Goal: Task Accomplishment & Management: Complete application form

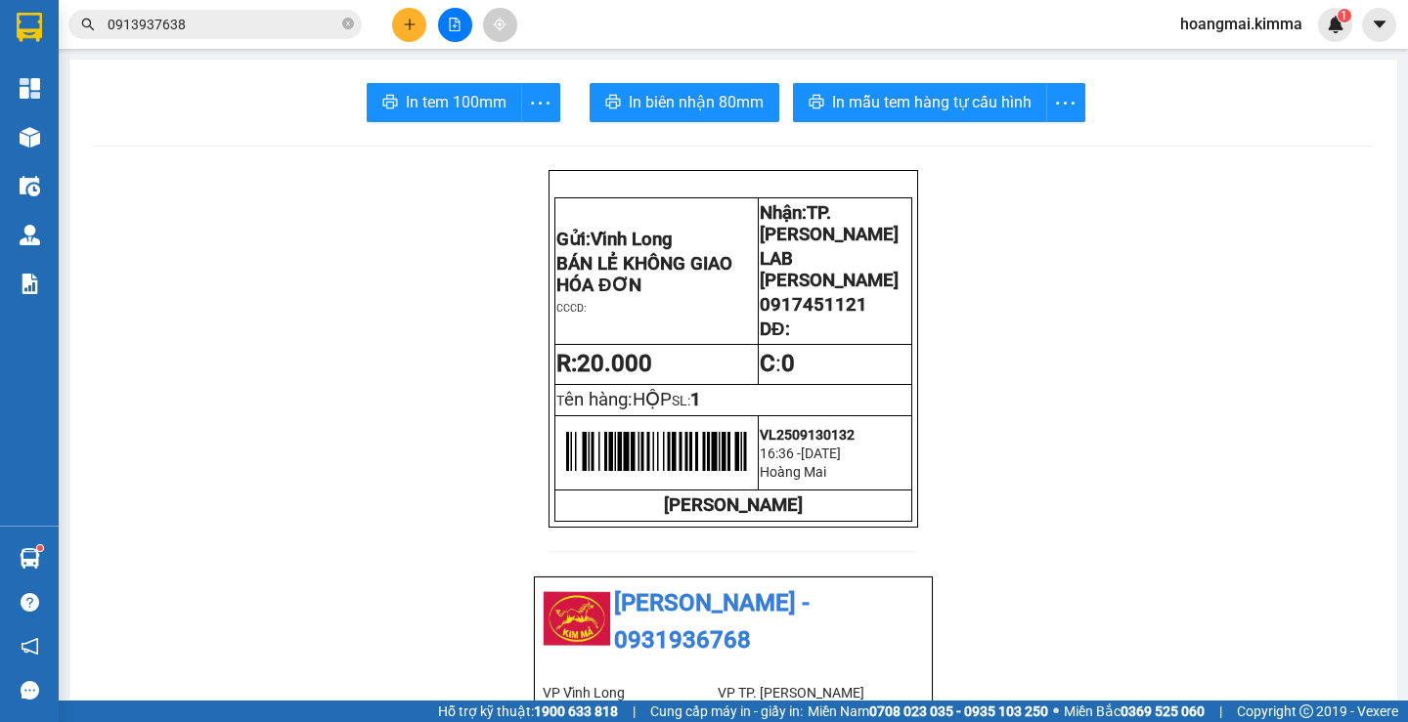
click at [410, 22] on icon "plus" at bounding box center [409, 24] width 1 height 11
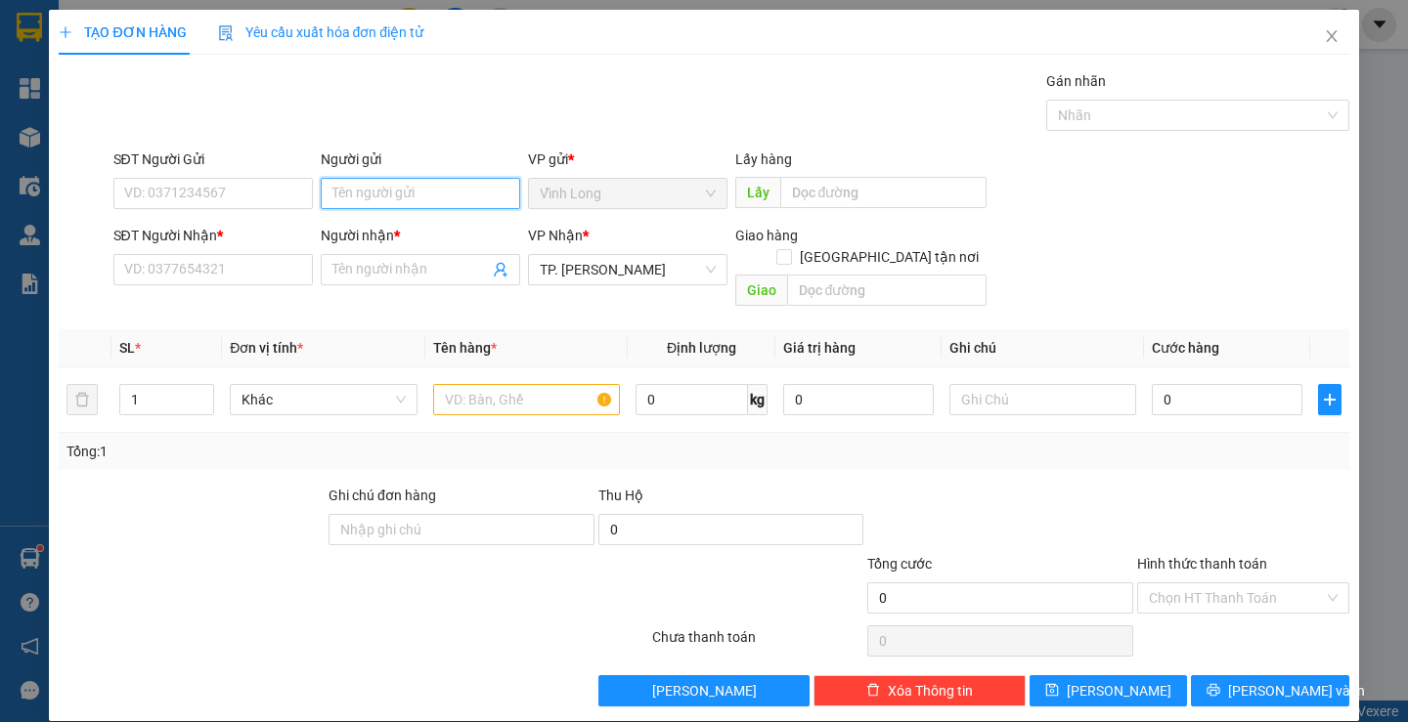
click at [417, 189] on input "Người gửi" at bounding box center [420, 193] width 199 height 31
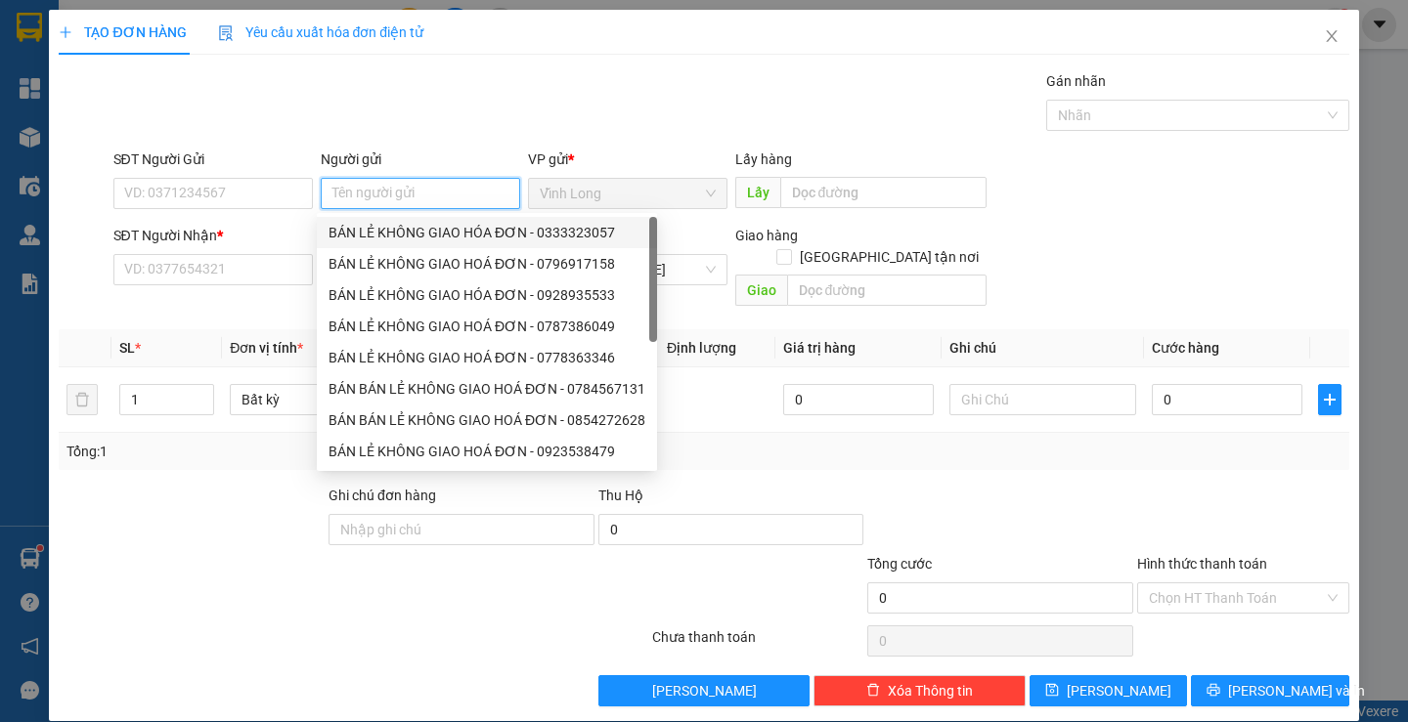
click at [393, 229] on div "BÁN LẺ KHÔNG GIAO HÓA ĐƠN - 0333323057" at bounding box center [486, 233] width 317 height 22
type input "0333323057"
type input "BÁN LẺ KHÔNG GIAO HÓA ĐƠN"
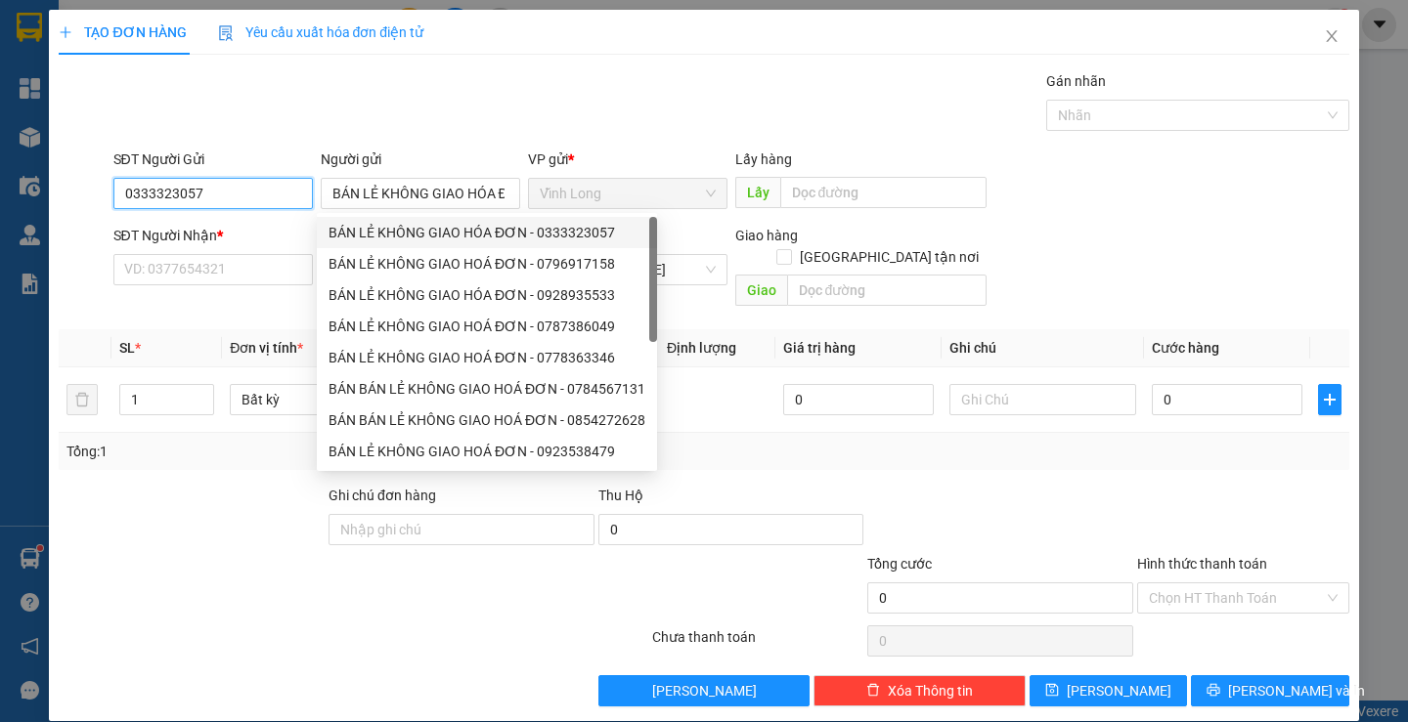
click at [296, 201] on input "0333323057" at bounding box center [212, 193] width 199 height 31
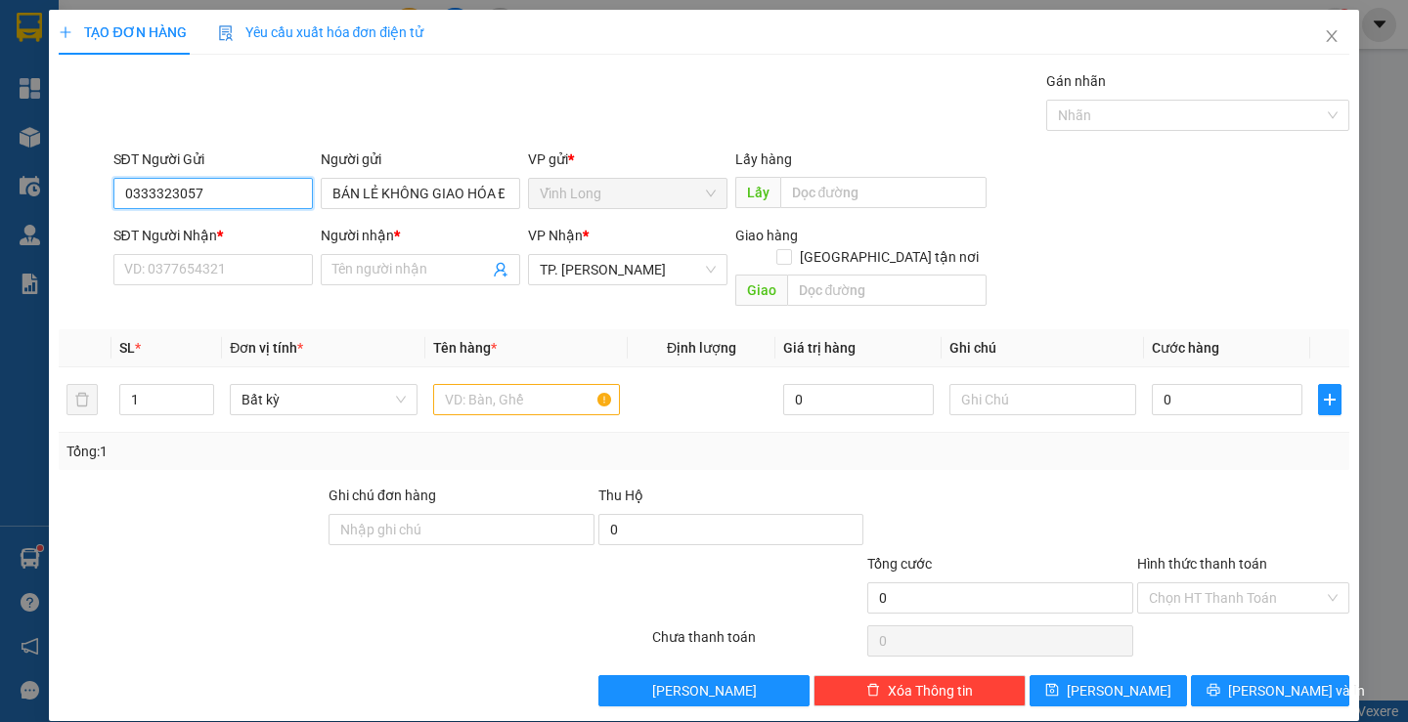
click at [296, 199] on input "0333323057" at bounding box center [212, 193] width 199 height 31
click at [537, 384] on input "text" at bounding box center [526, 399] width 187 height 31
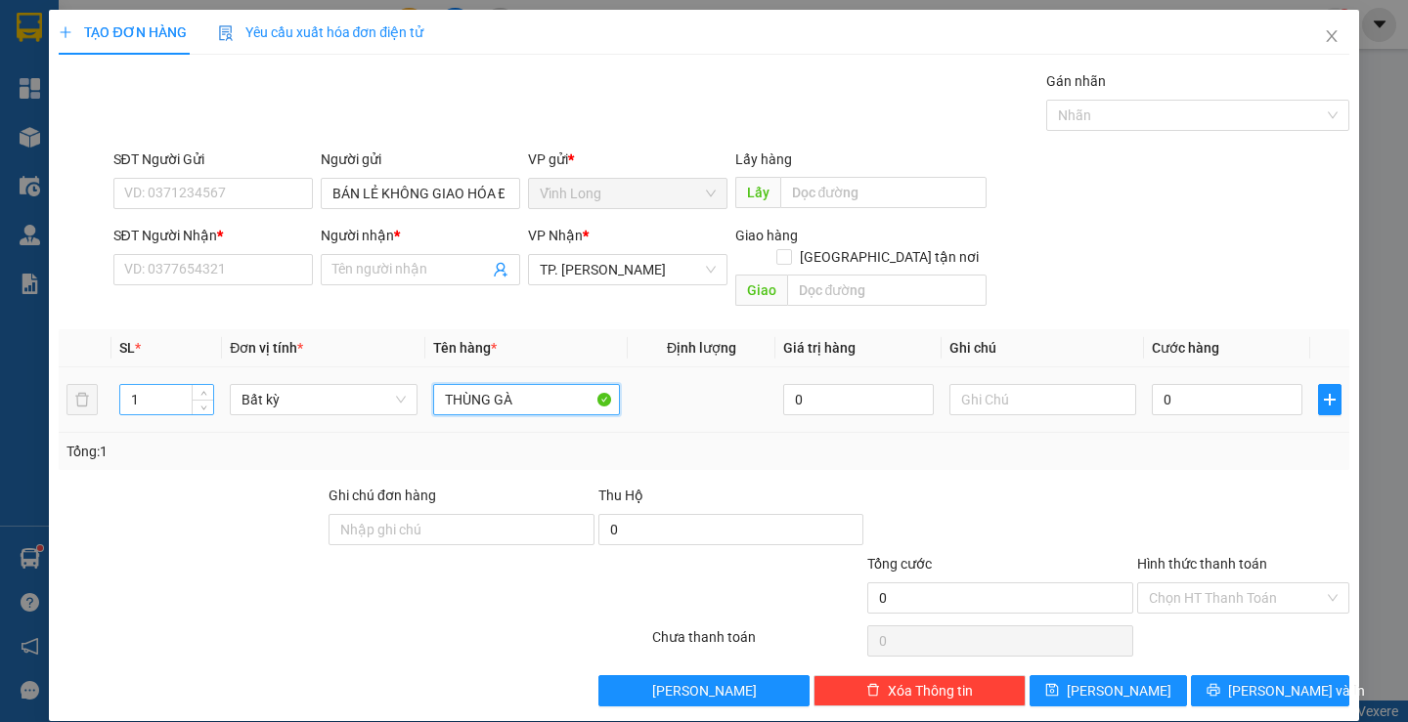
type input "THÙNG GÀ"
drag, startPoint x: 157, startPoint y: 369, endPoint x: 51, endPoint y: 374, distance: 106.7
click at [54, 375] on div "TẠO ĐƠN HÀNG Yêu cầu xuất hóa đơn điện tử Transit Pickup Surcharge Ids Transit …" at bounding box center [703, 366] width 1309 height 712
type input "2"
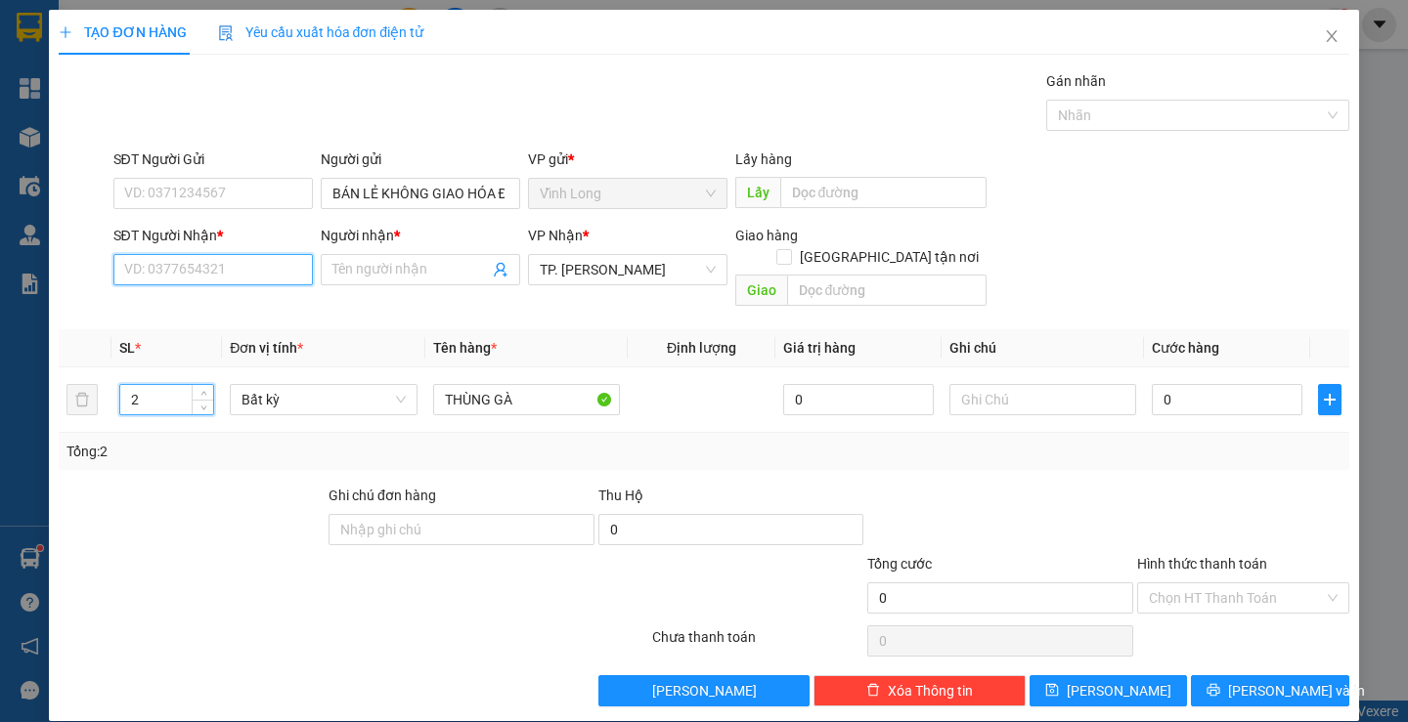
click at [190, 271] on input "SĐT Người Nhận *" at bounding box center [212, 269] width 199 height 31
type input "0932273243"
click at [240, 308] on div "0932273243 - [PERSON_NAME]" at bounding box center [219, 309] width 193 height 22
type input "[PERSON_NAME]"
type input "0932273243"
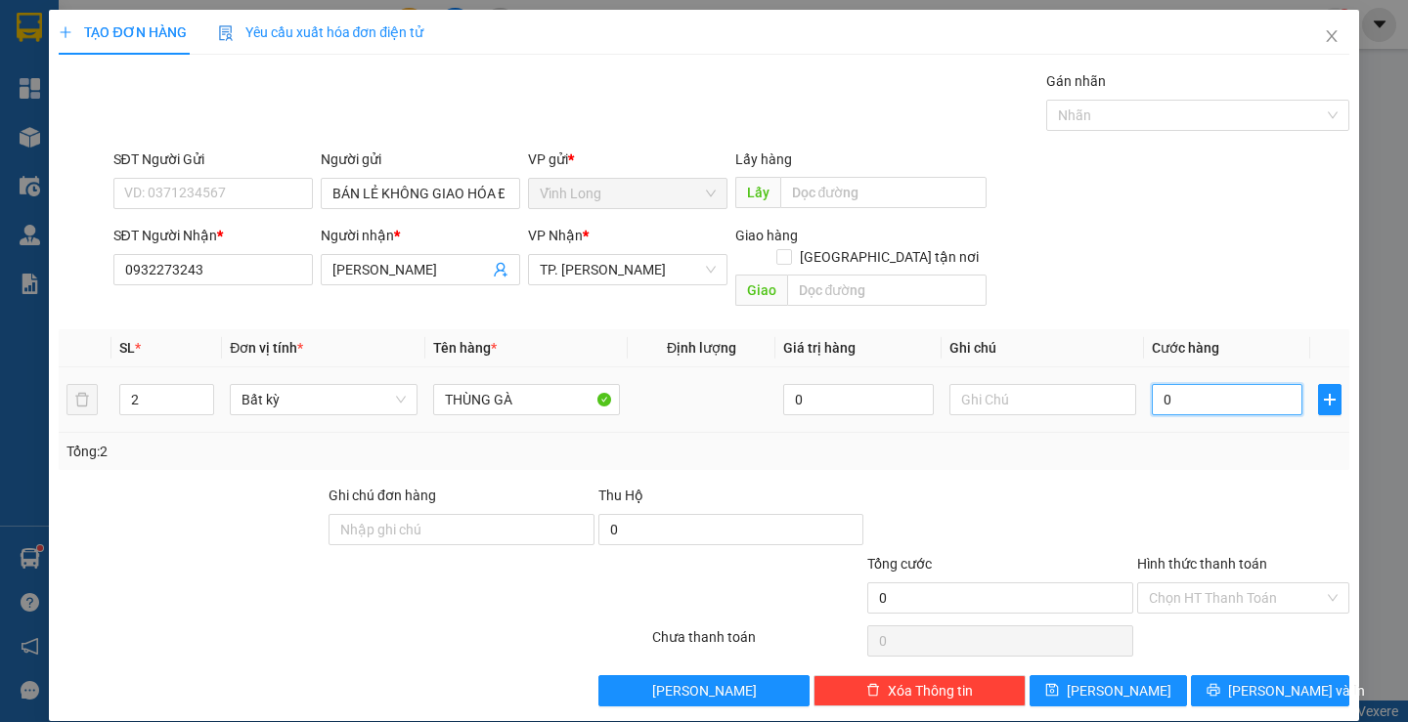
click at [1222, 384] on input "0" at bounding box center [1227, 399] width 151 height 31
type input "8"
type input "80"
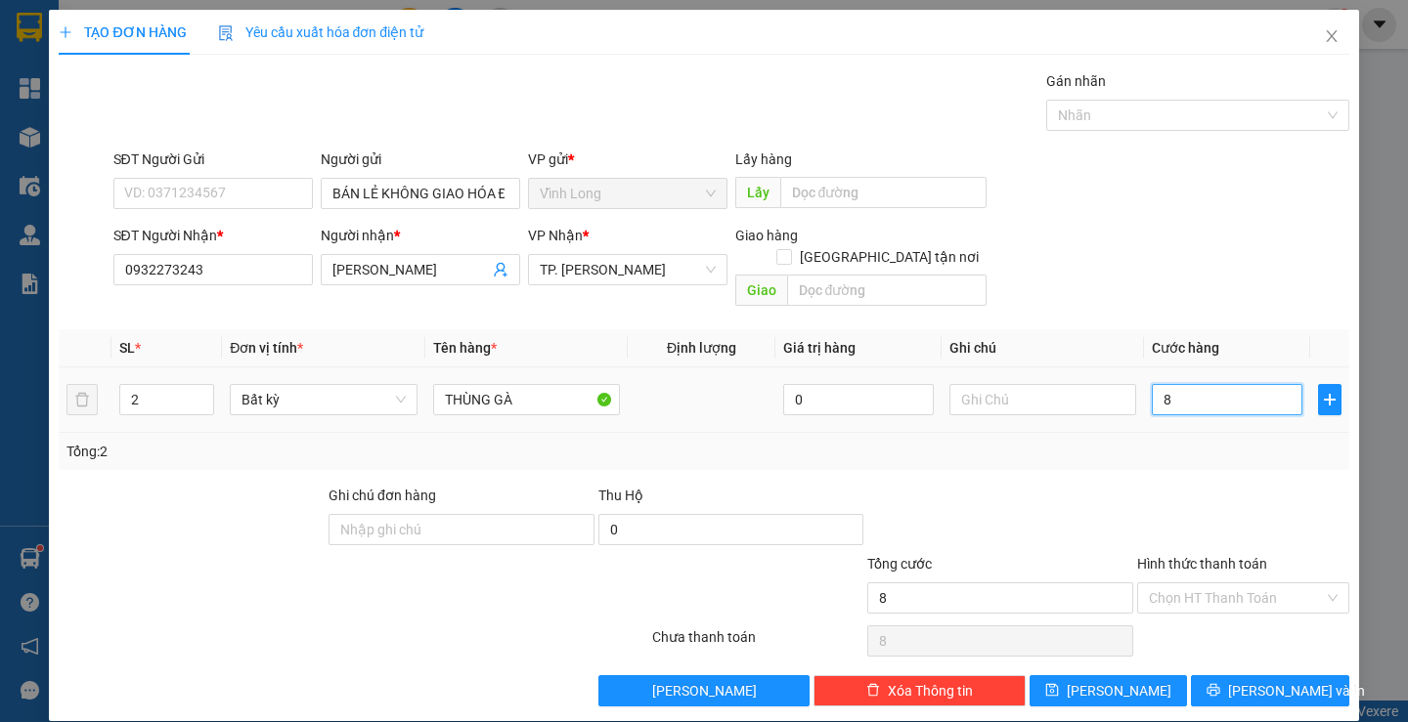
type input "80"
type input "80.000"
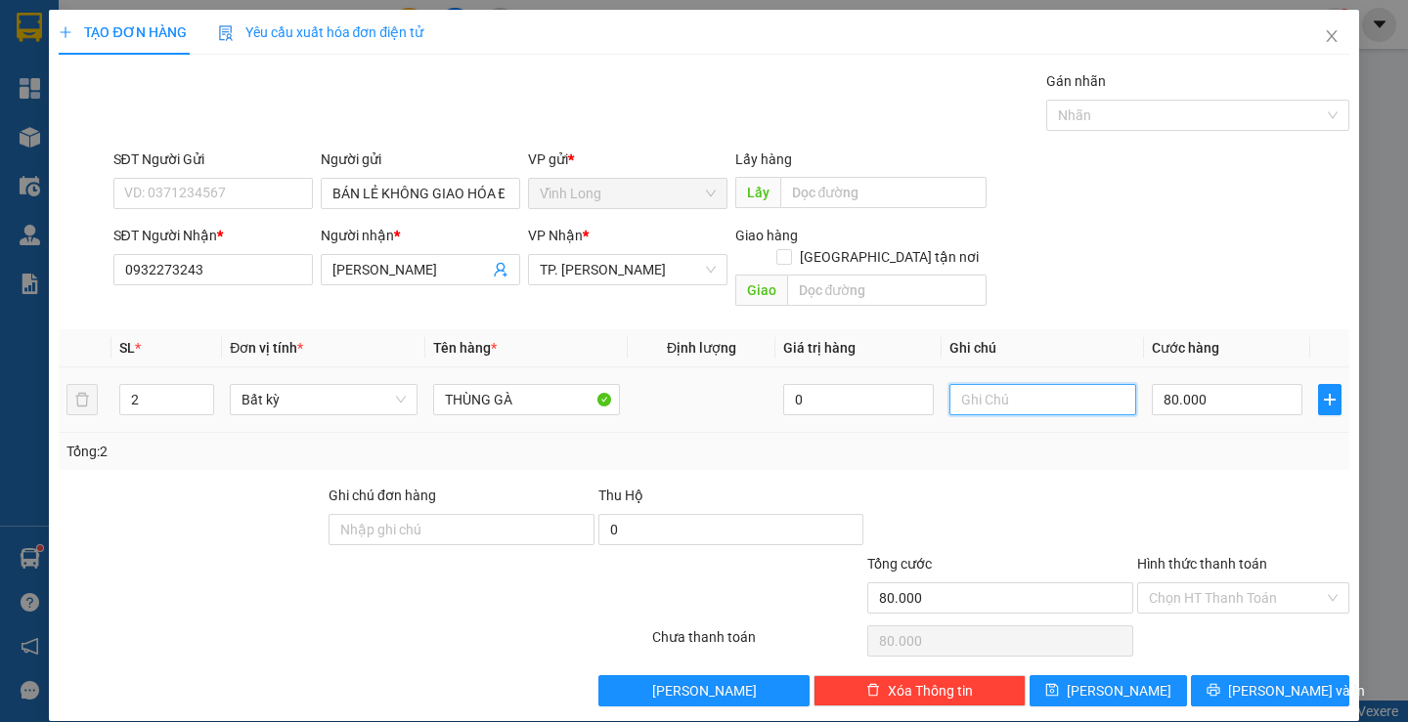
click at [1026, 387] on input "text" at bounding box center [1042, 399] width 187 height 31
type input "LAN"
click at [1251, 584] on input "Hình thức thanh toán" at bounding box center [1236, 598] width 175 height 29
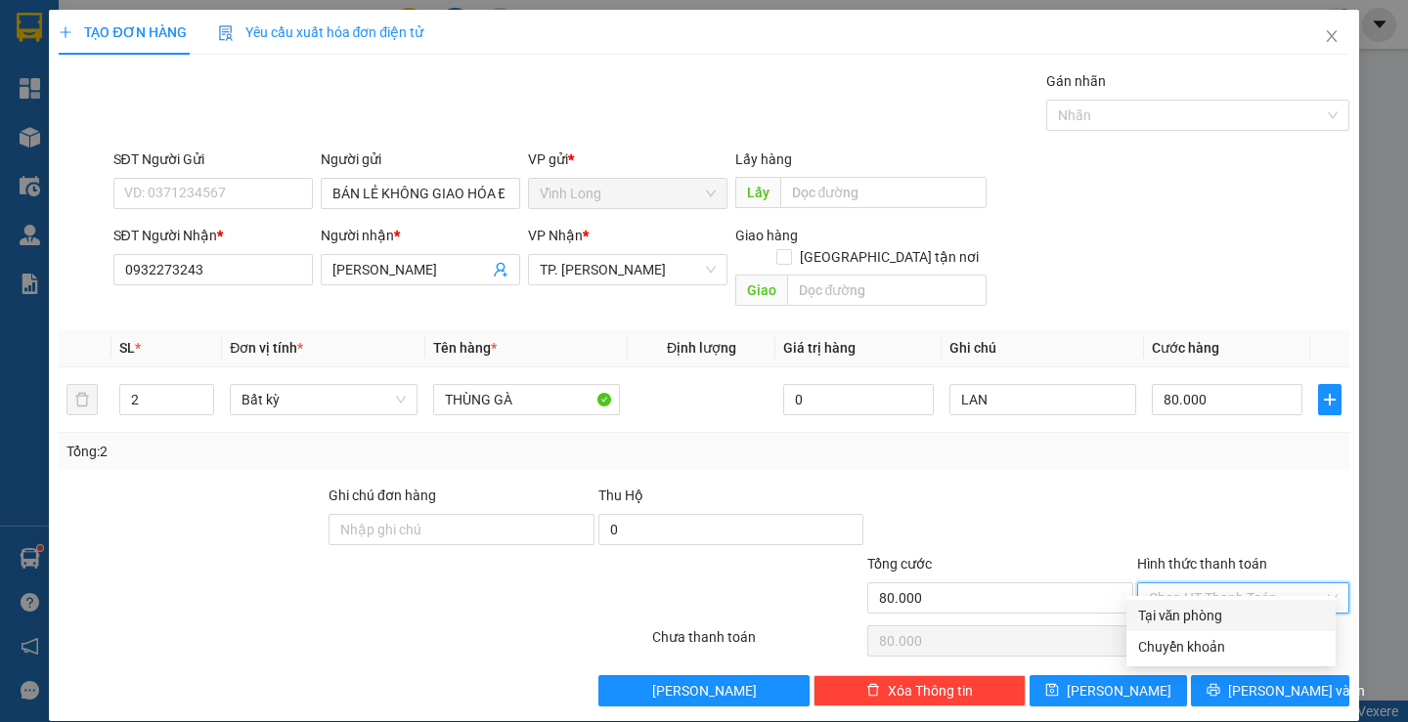
click at [1236, 610] on div "Tại văn phòng" at bounding box center [1231, 616] width 186 height 22
type input "0"
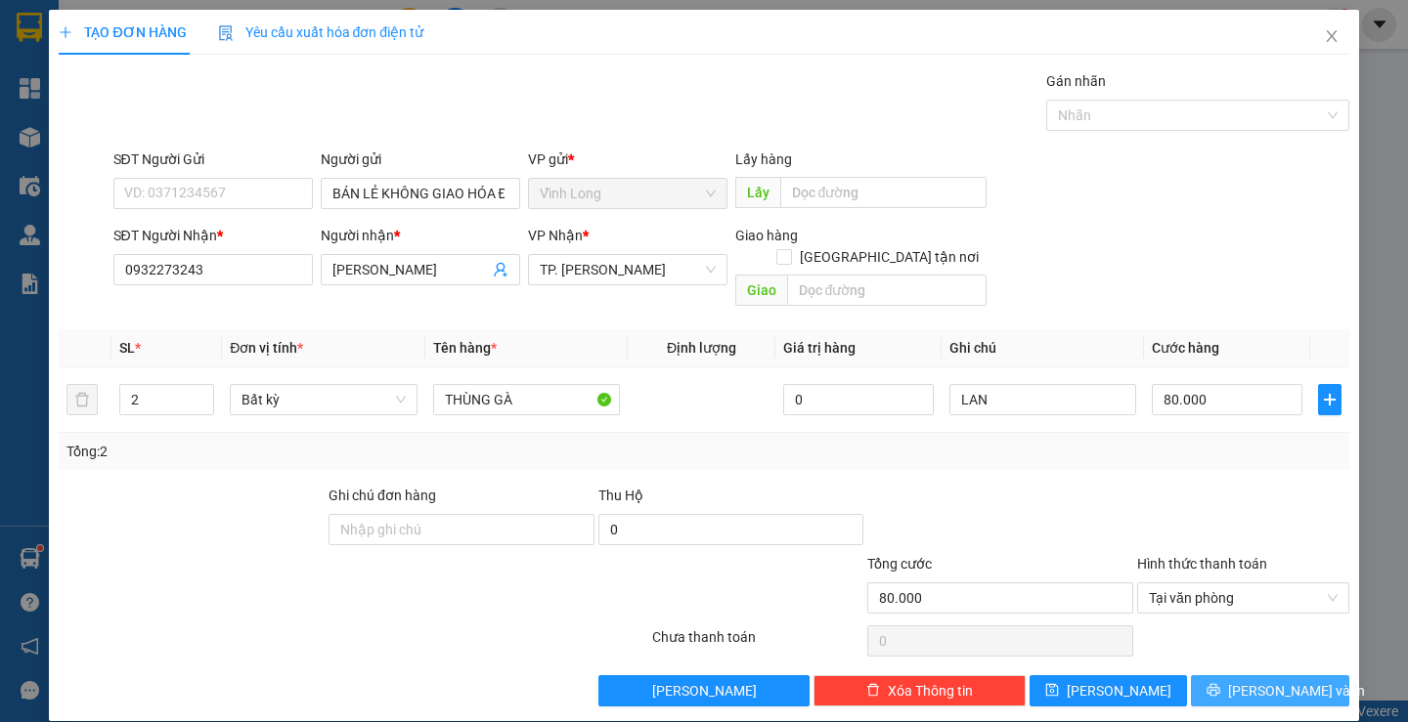
click at [1256, 680] on span "[PERSON_NAME] và In" at bounding box center [1296, 691] width 137 height 22
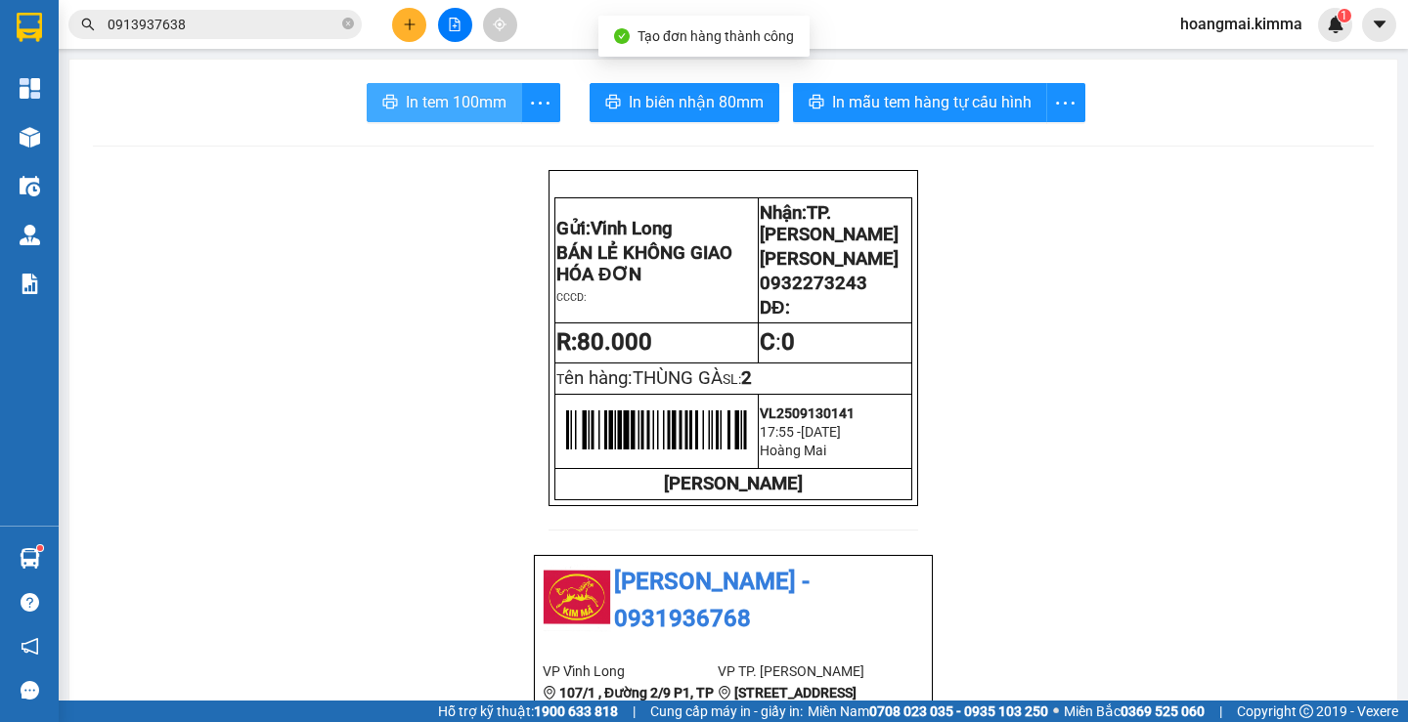
click at [450, 110] on span "In tem 100mm" at bounding box center [456, 102] width 101 height 24
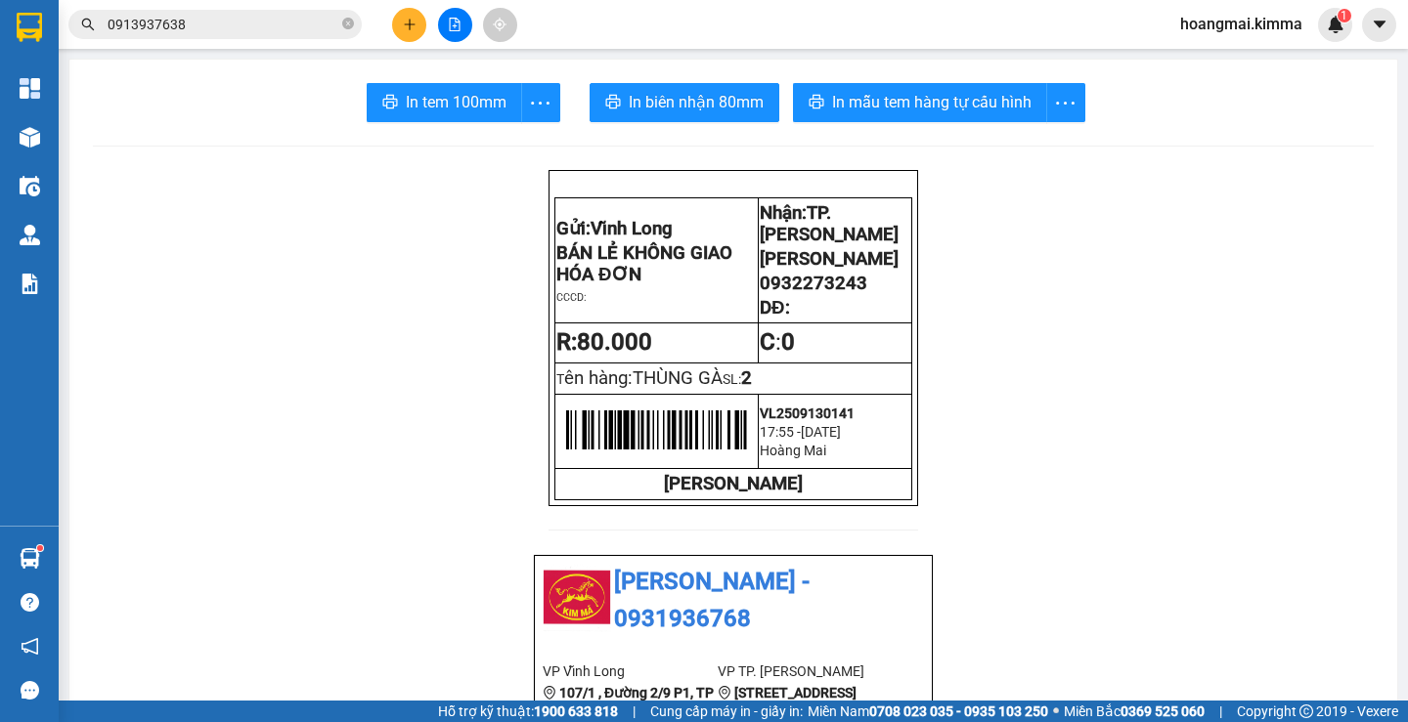
click at [401, 18] on button at bounding box center [409, 25] width 34 height 34
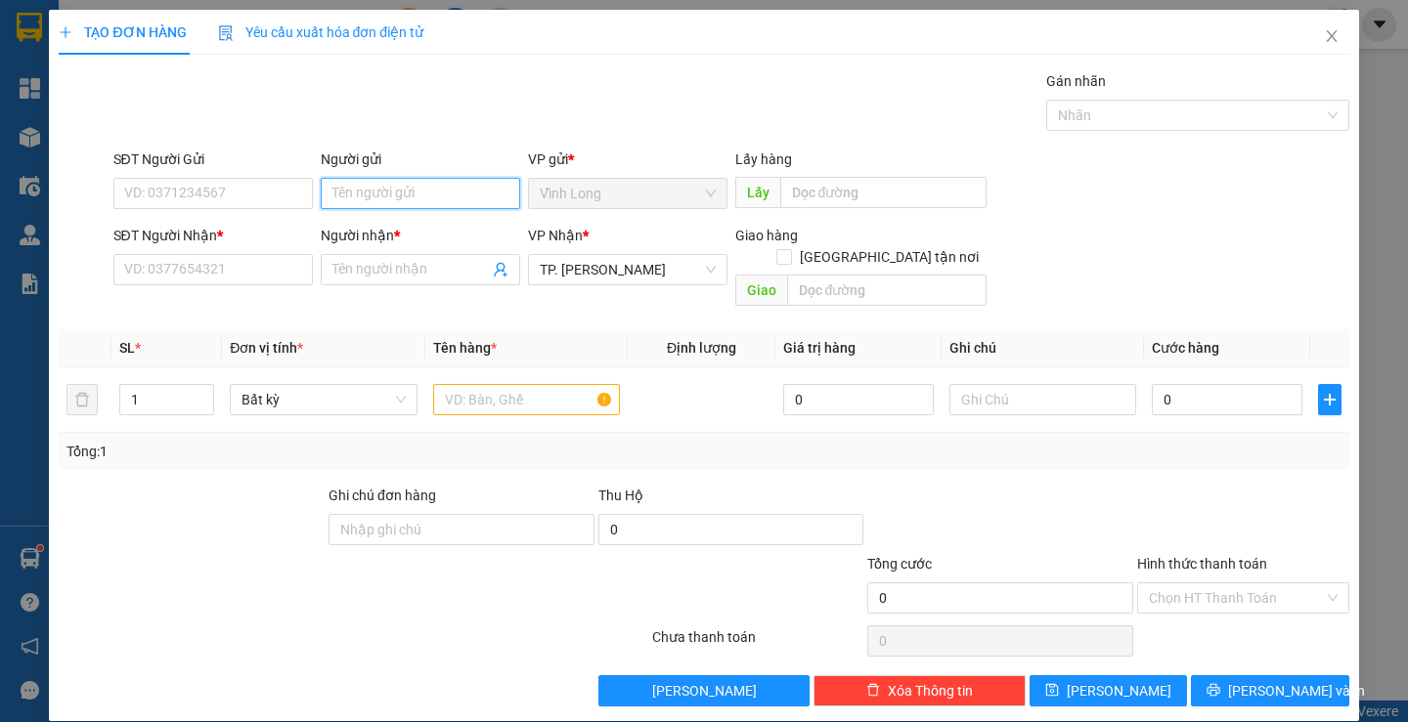
click at [379, 205] on input "Người gửi" at bounding box center [420, 193] width 199 height 31
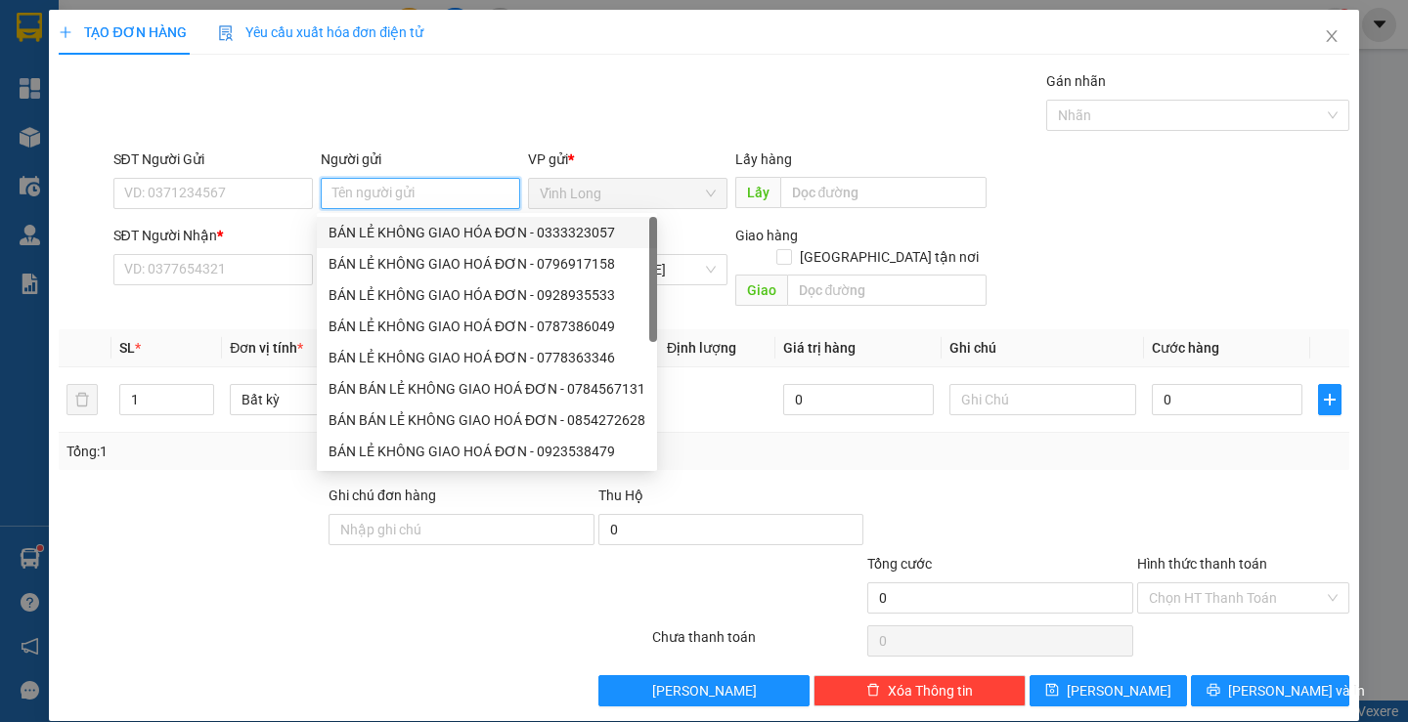
click at [384, 230] on div "BÁN LẺ KHÔNG GIAO HÓA ĐƠN - 0333323057" at bounding box center [486, 233] width 317 height 22
type input "0333323057"
type input "BÁN LẺ KHÔNG GIAO HÓA ĐƠN"
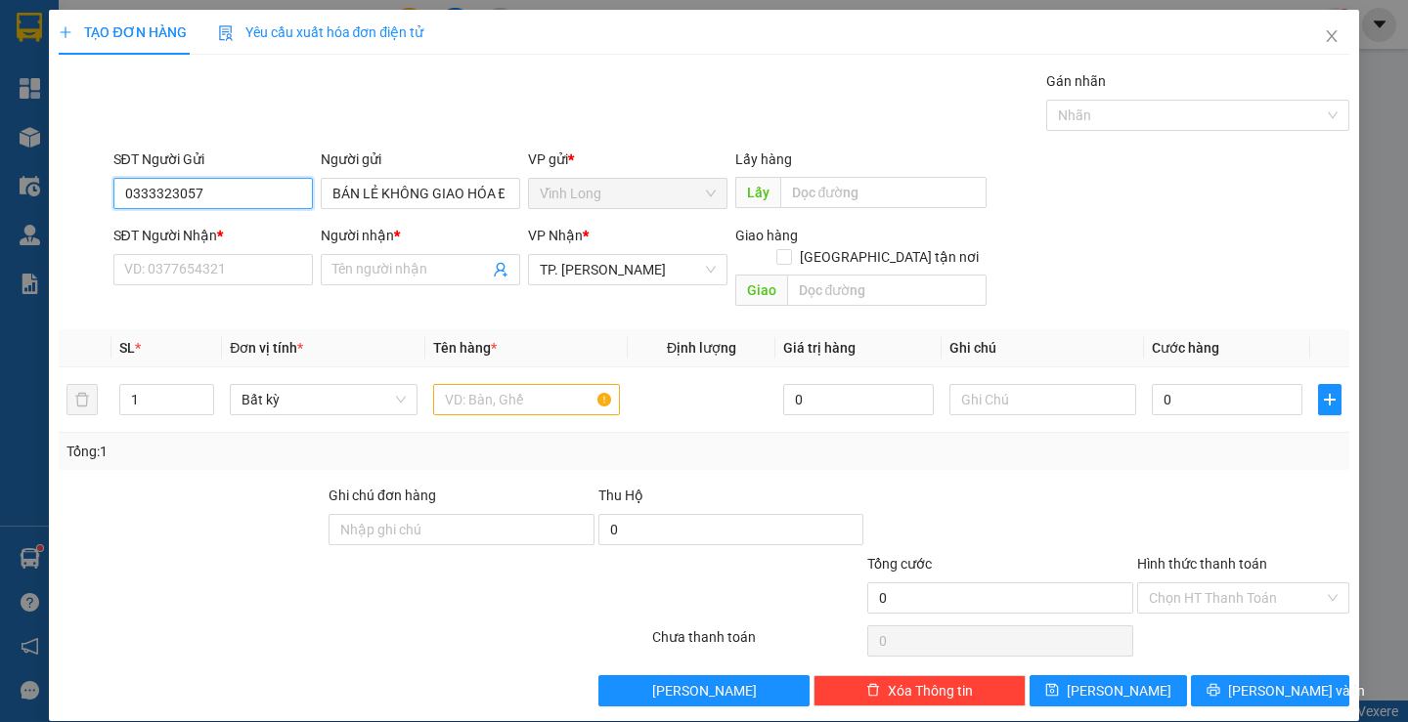
click at [276, 190] on input "0333323057" at bounding box center [212, 193] width 199 height 31
click at [271, 275] on input "SĐT Người Nhận *" at bounding box center [212, 269] width 199 height 31
click at [508, 388] on input "text" at bounding box center [526, 399] width 187 height 31
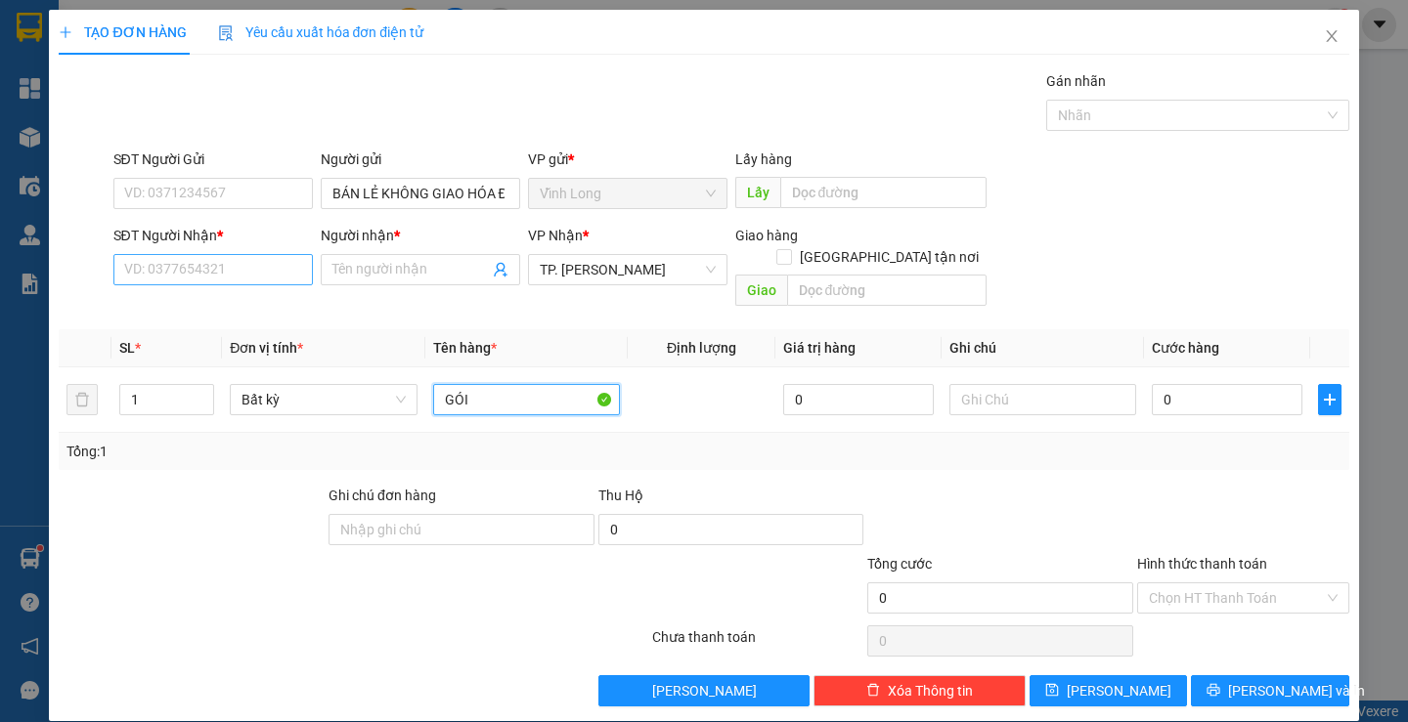
type input "GÓI"
click at [171, 264] on input "SĐT Người Nhận *" at bounding box center [212, 269] width 199 height 31
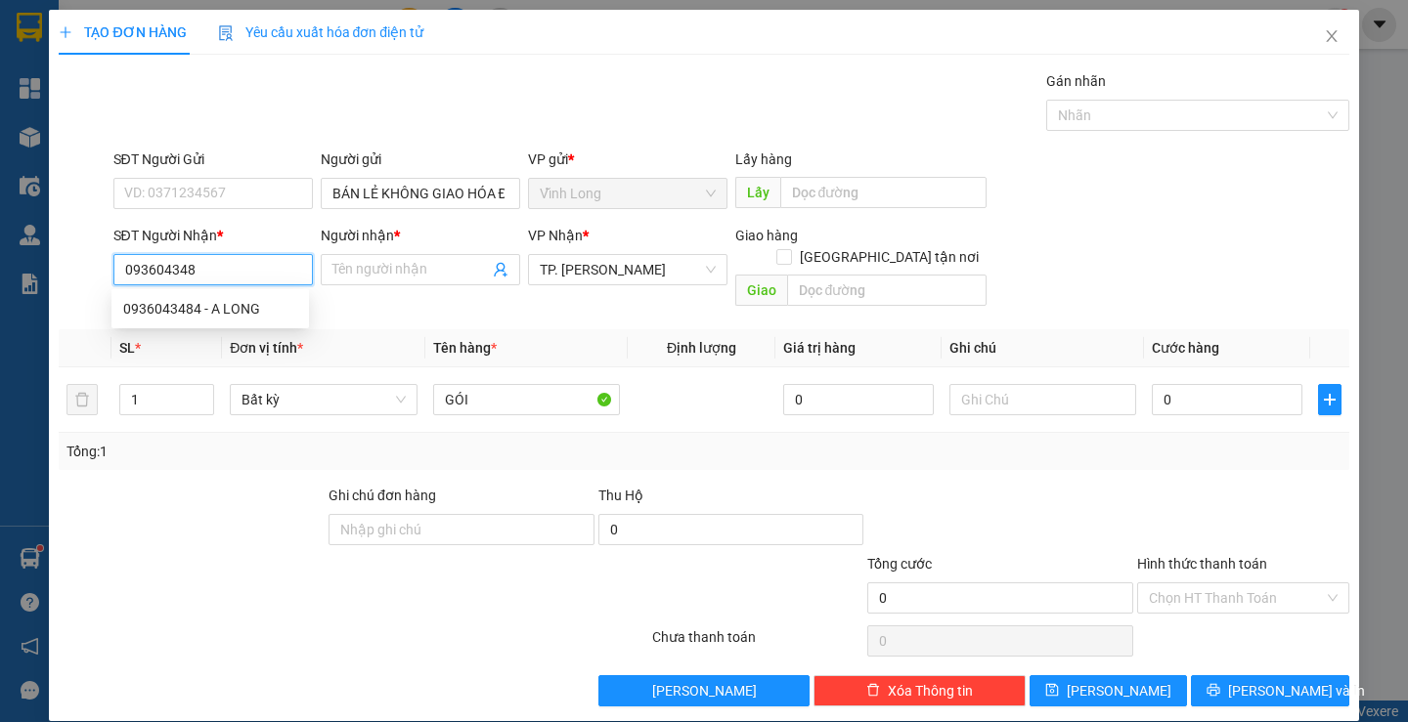
type input "0936043484"
drag, startPoint x: 234, startPoint y: 315, endPoint x: 258, endPoint y: 317, distance: 24.5
click at [236, 313] on div "0936043484 - A LONG" at bounding box center [210, 309] width 174 height 22
type input "A LONG"
type input "0936043484"
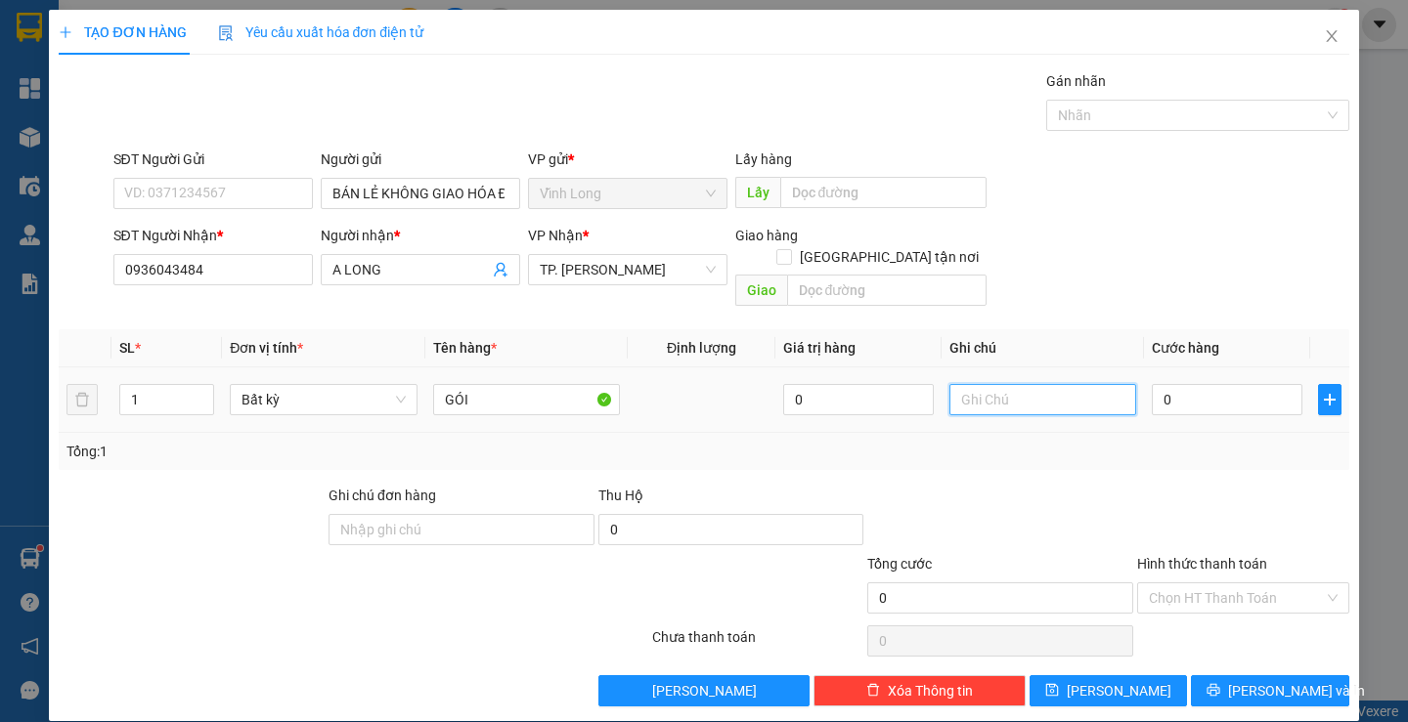
click at [1070, 392] on input "text" at bounding box center [1042, 399] width 187 height 31
type input "LAN"
click at [1194, 384] on input "0" at bounding box center [1227, 399] width 151 height 31
type input "2"
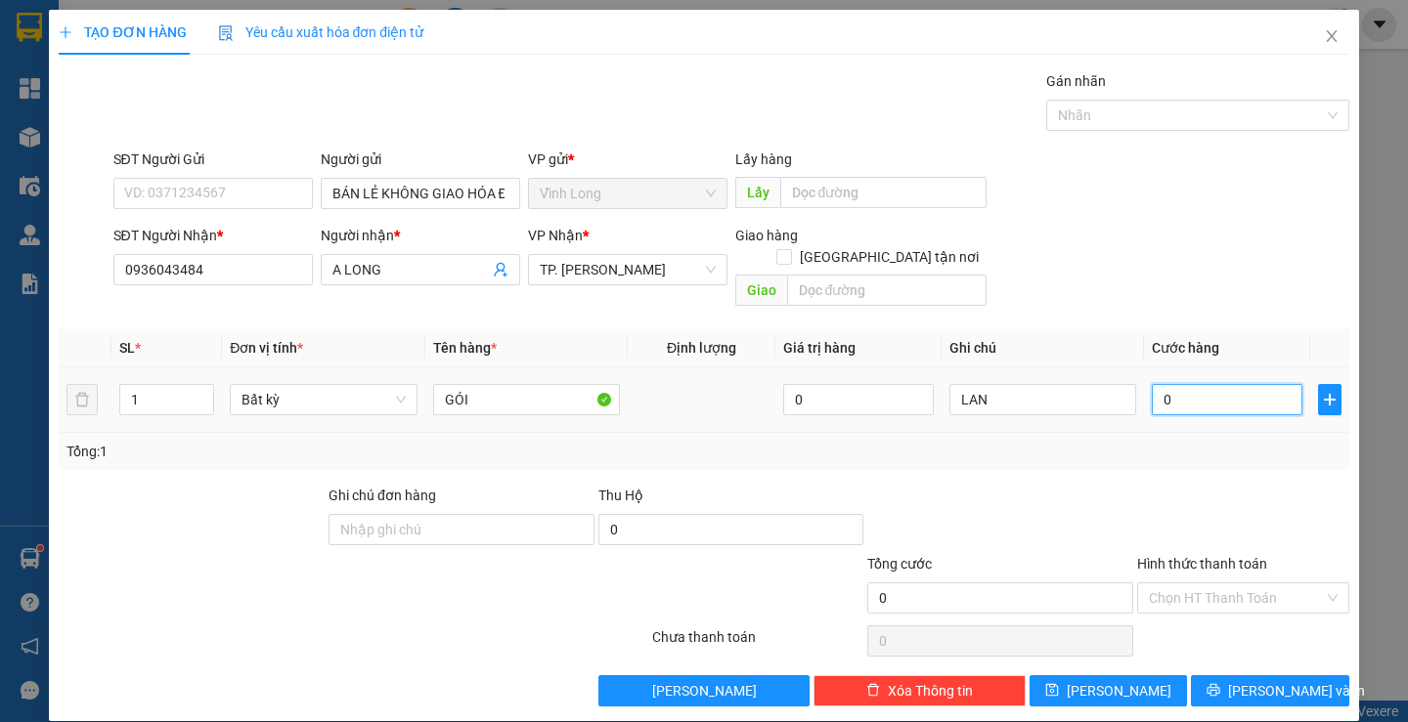
type input "2"
type input "20"
type input "20.000"
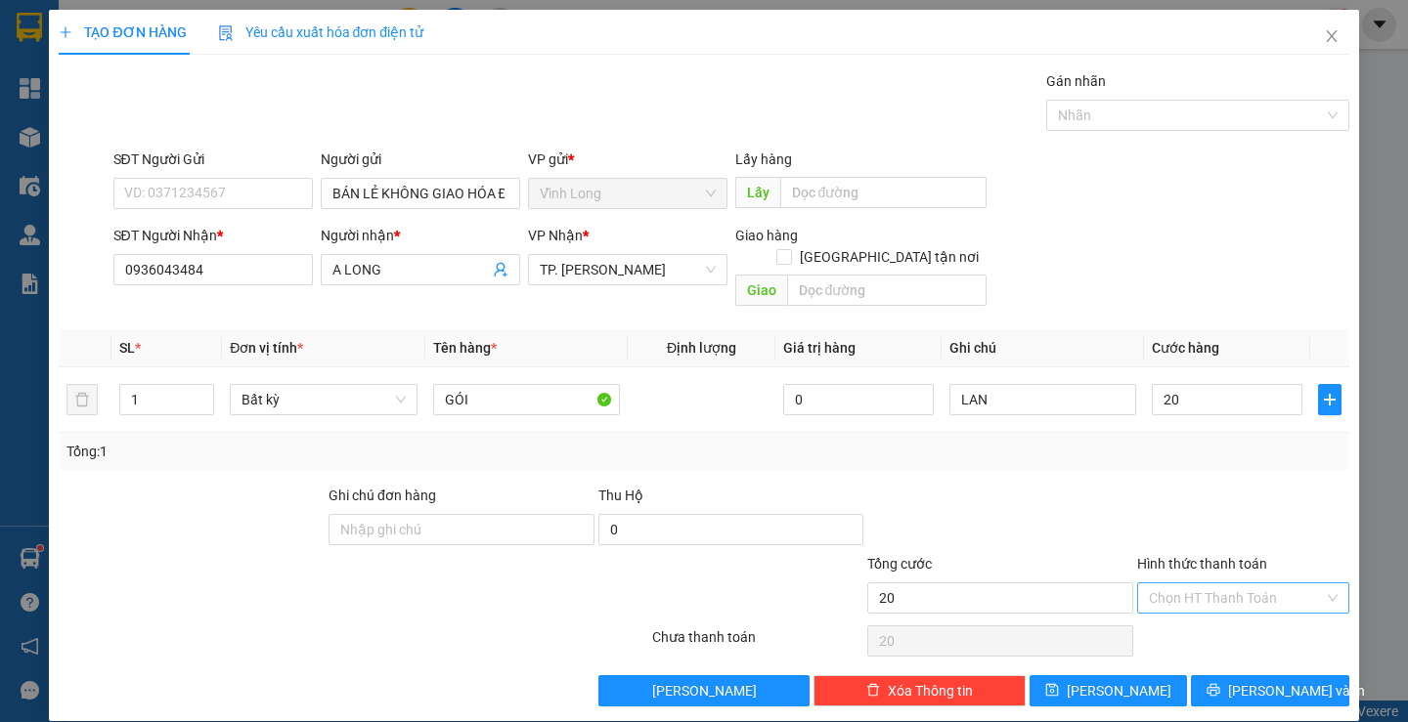
type input "20.000"
click at [1243, 588] on input "Hình thức thanh toán" at bounding box center [1236, 598] width 175 height 29
click at [1237, 612] on div "Tại văn phòng" at bounding box center [1231, 616] width 186 height 22
type input "0"
click at [1269, 680] on span "[PERSON_NAME] và In" at bounding box center [1296, 691] width 137 height 22
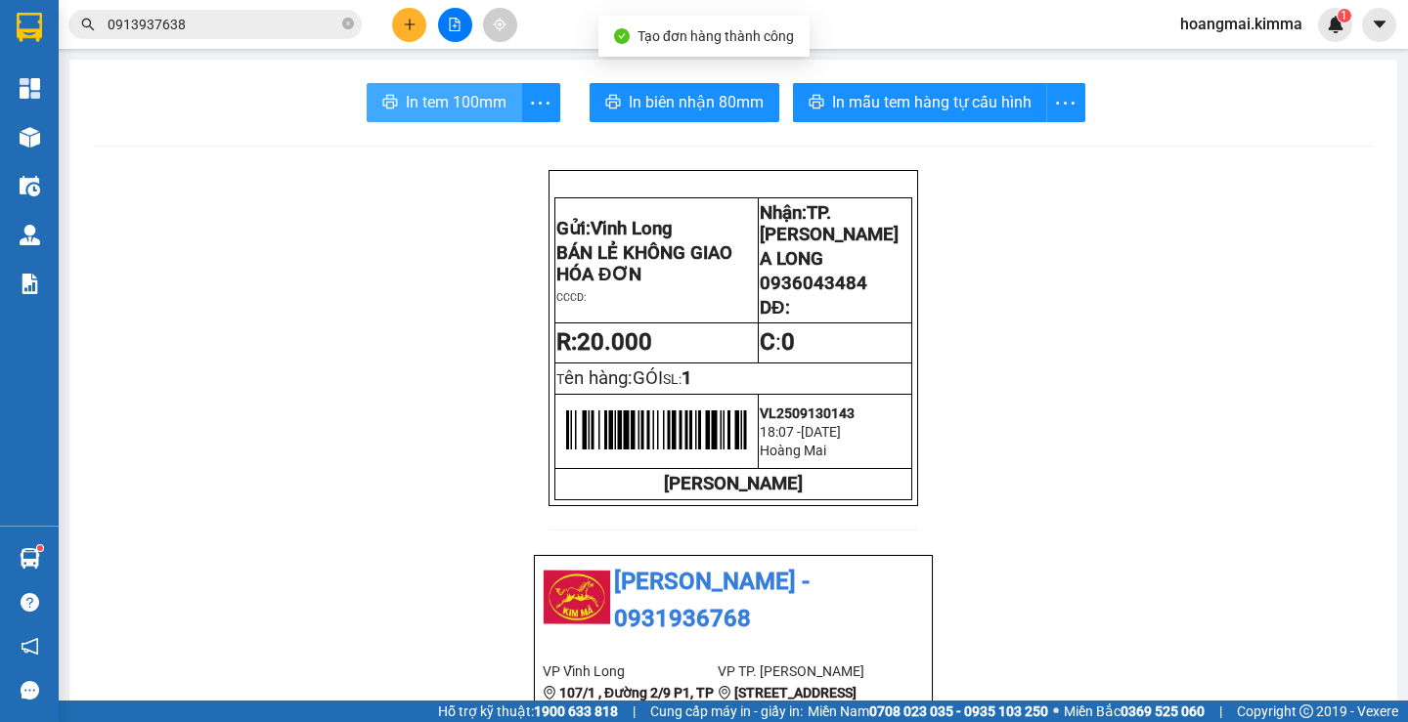
click at [422, 104] on span "In tem 100mm" at bounding box center [456, 102] width 101 height 24
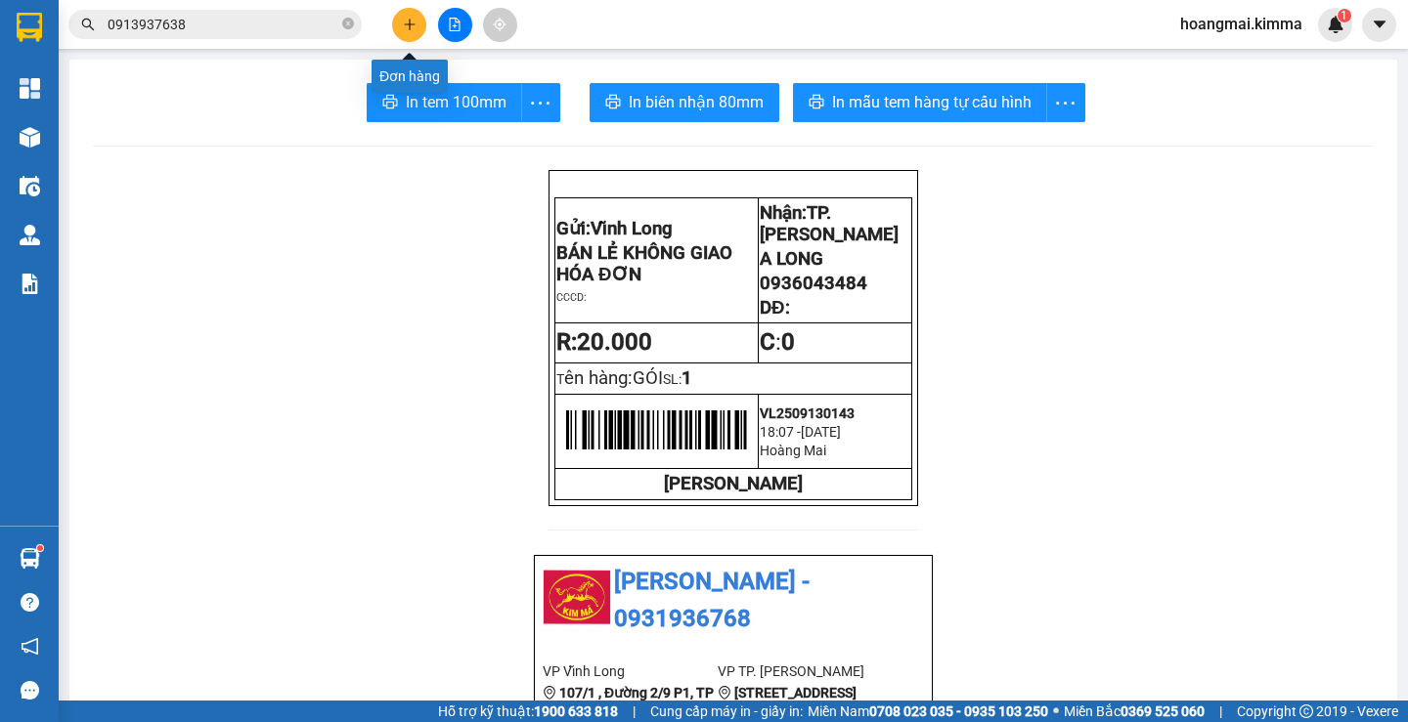
click at [416, 22] on button at bounding box center [409, 25] width 34 height 34
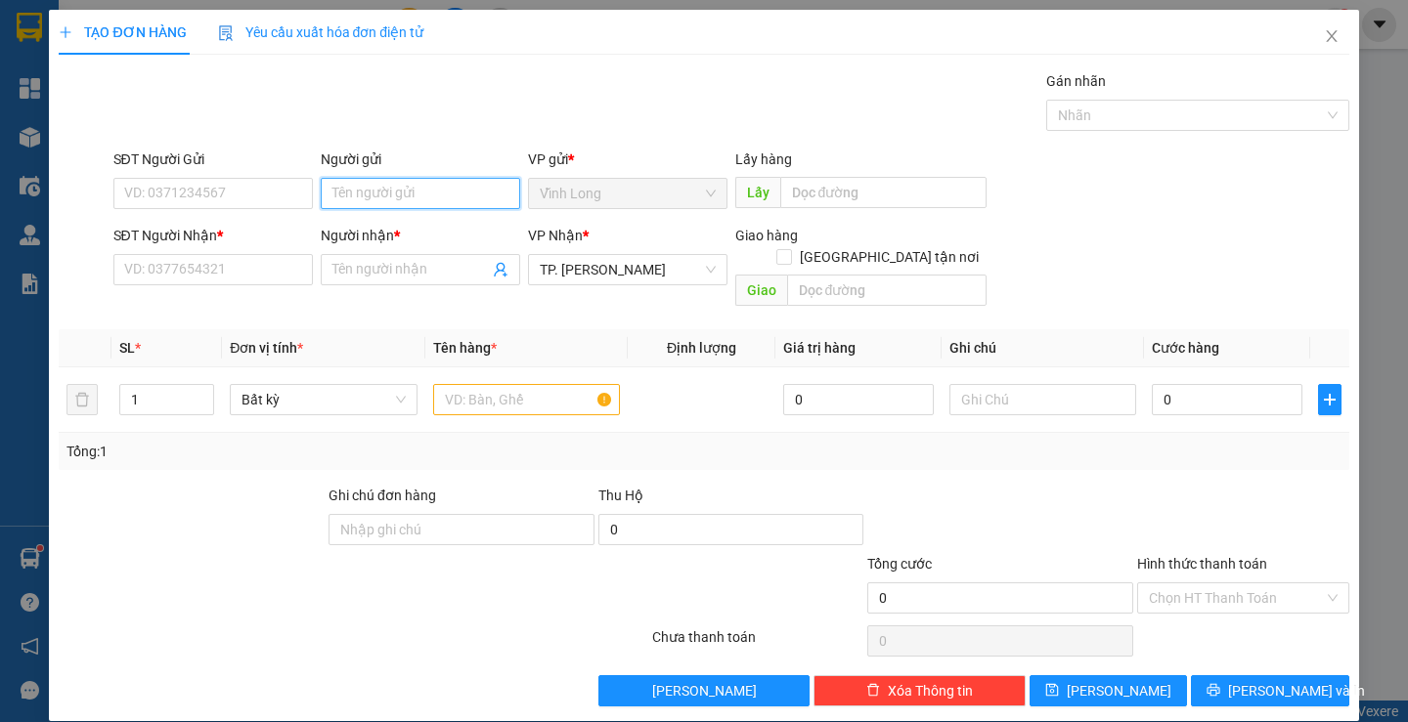
click at [356, 200] on input "Người gửi" at bounding box center [420, 193] width 199 height 31
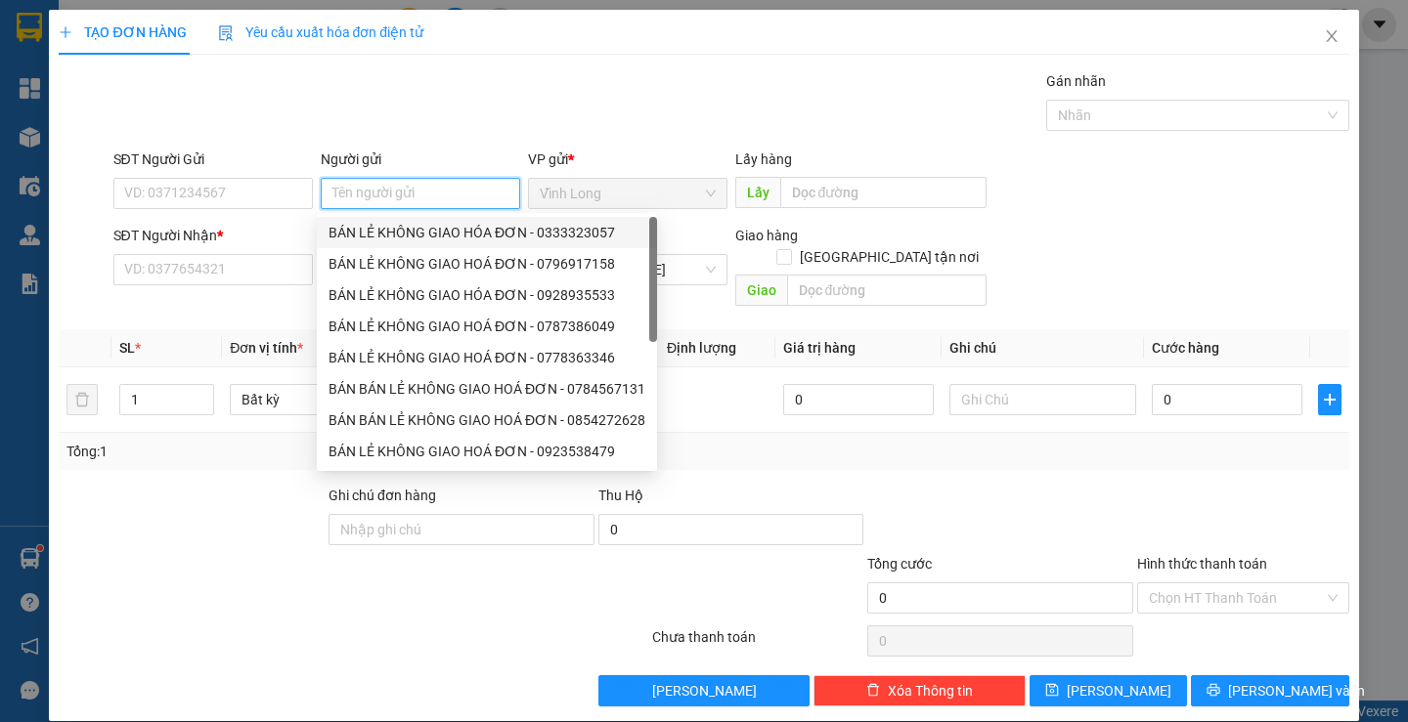
click at [352, 228] on div "BÁN LẺ KHÔNG GIAO HÓA ĐƠN - 0333323057" at bounding box center [486, 233] width 317 height 22
type input "0333323057"
type input "BÁN LẺ KHÔNG GIAO HÓA ĐƠN"
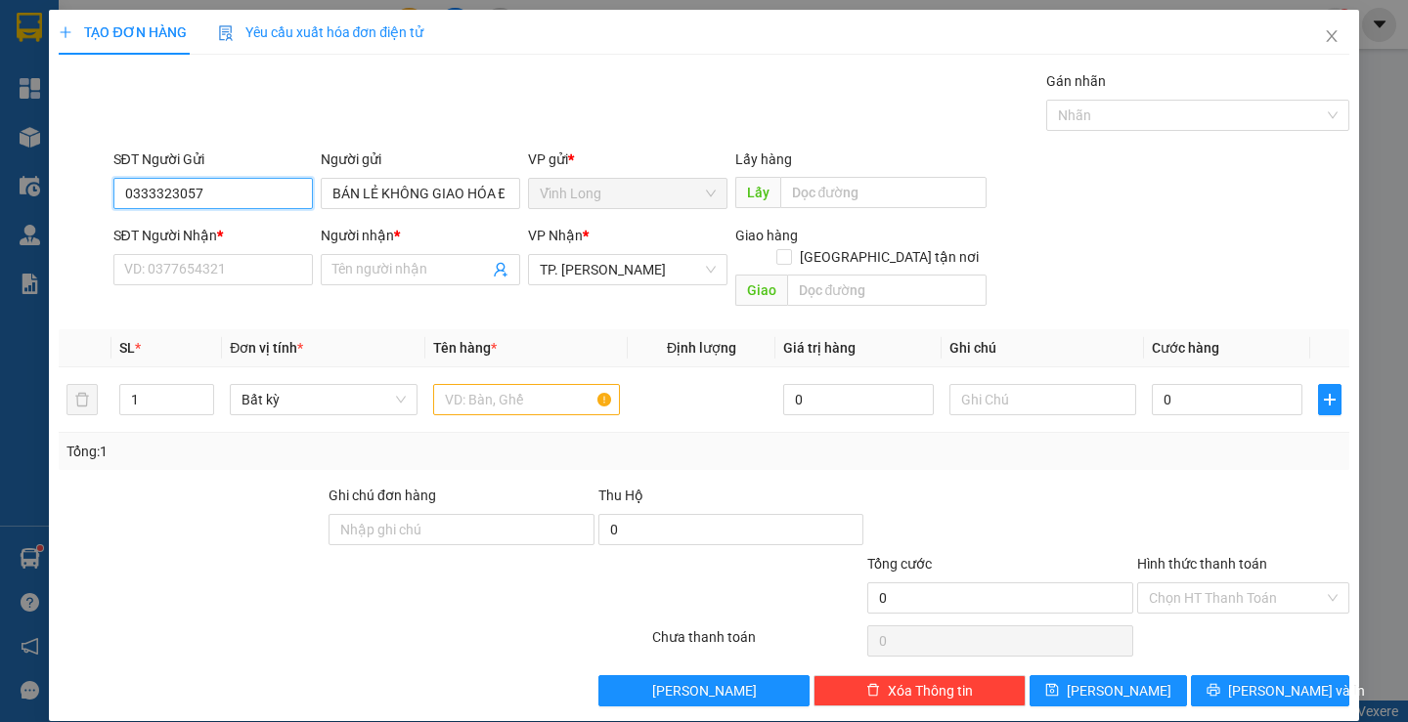
click at [290, 199] on input "0333323057" at bounding box center [212, 193] width 199 height 31
click at [222, 268] on input "SĐT Người Nhận *" at bounding box center [212, 269] width 199 height 31
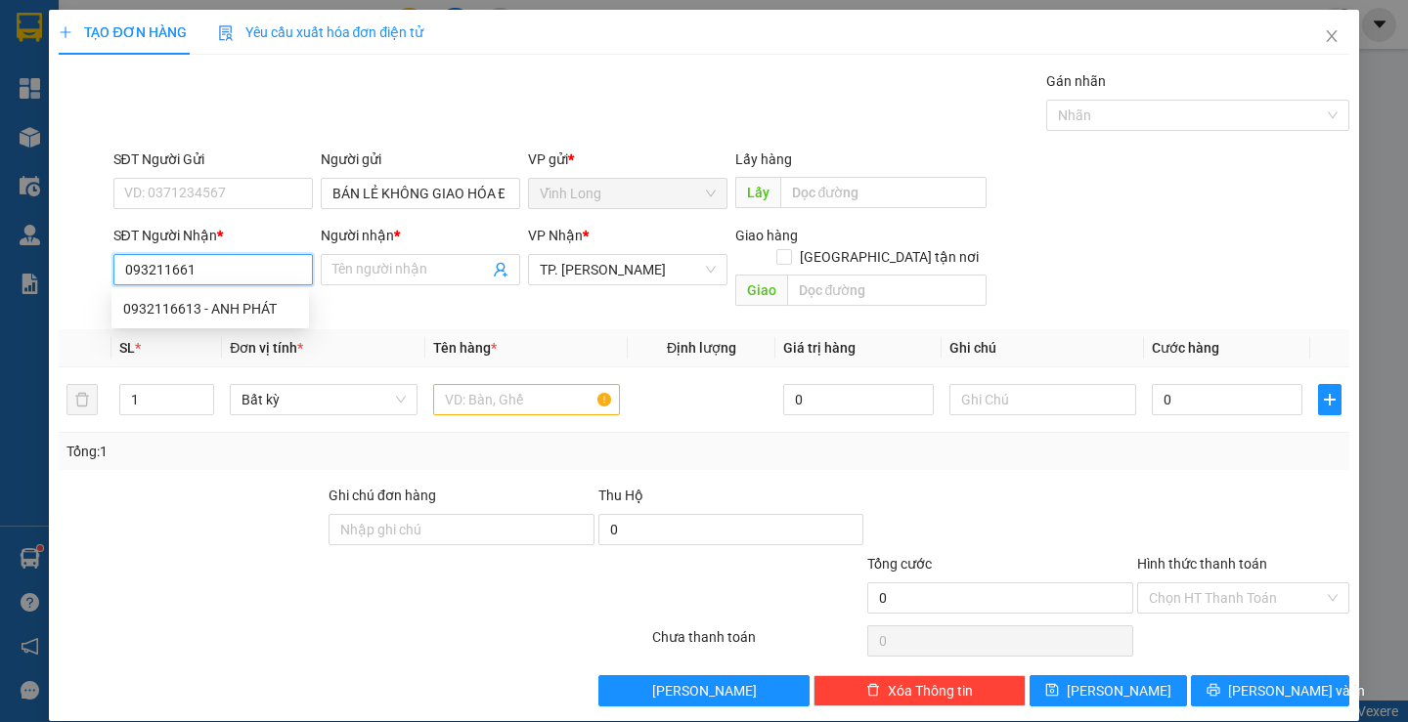
type input "0932116613"
click at [265, 307] on div "0932116613 - ANH PHÁT" at bounding box center [210, 309] width 174 height 22
type input "ANH PHÁT"
type input "0932116613"
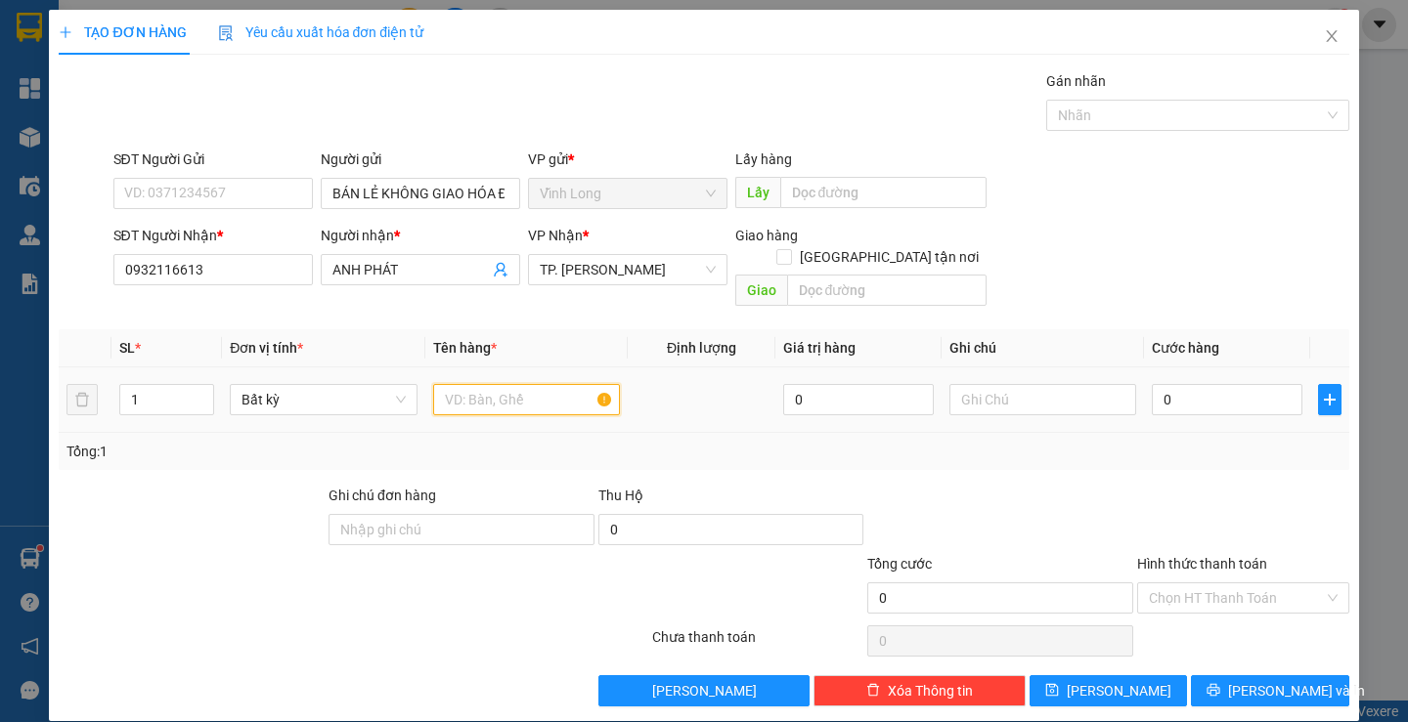
click at [550, 390] on input "text" at bounding box center [526, 399] width 187 height 31
type input "THÙNG"
click at [1025, 390] on div at bounding box center [1042, 399] width 187 height 39
click at [1020, 386] on input "text" at bounding box center [1042, 399] width 187 height 31
type input "LAN"
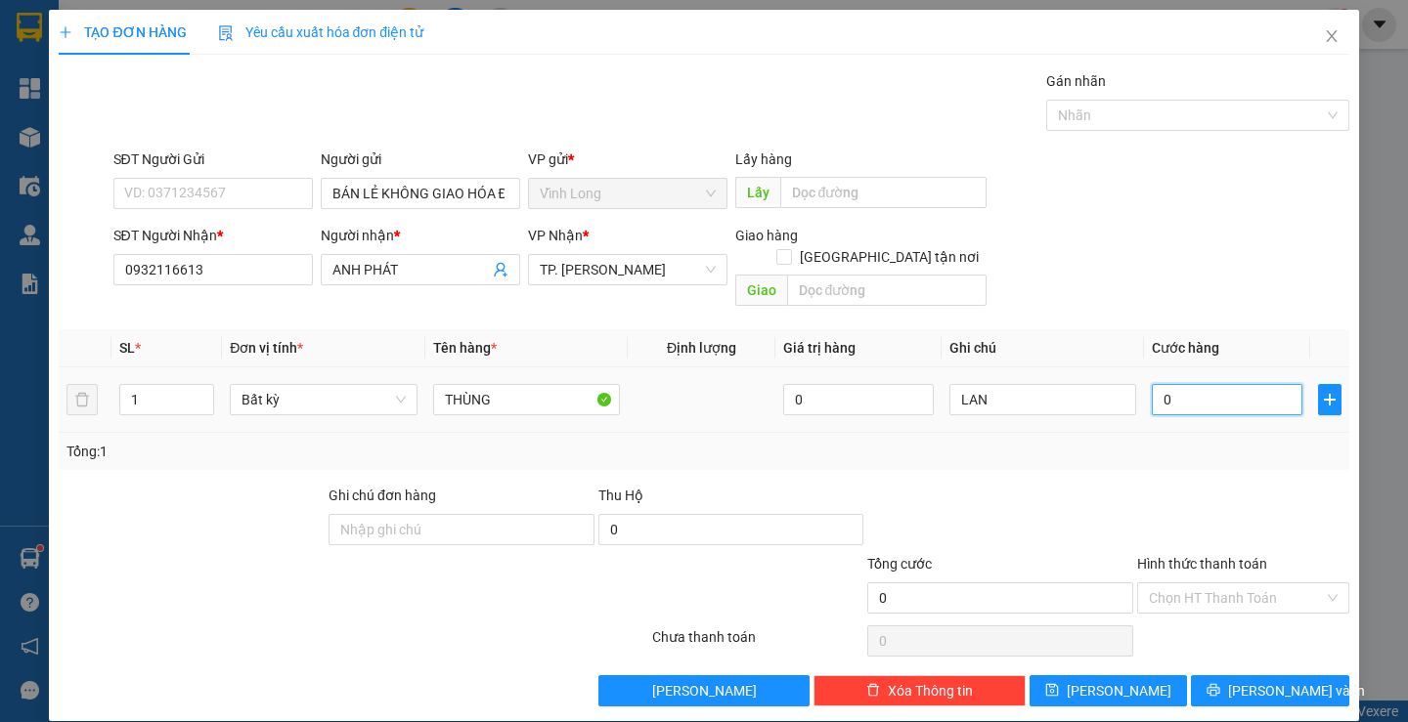
click at [1196, 384] on input "0" at bounding box center [1227, 399] width 151 height 31
type input "3"
type input "30"
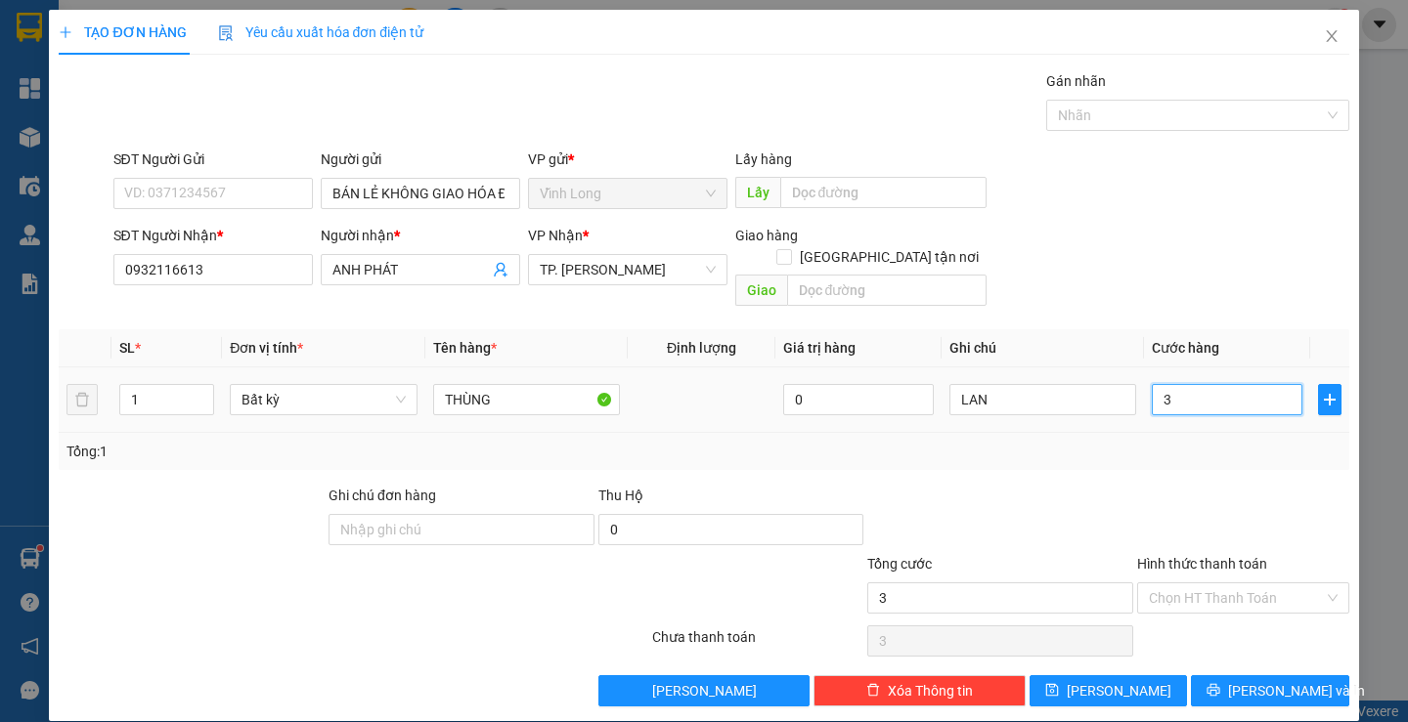
type input "30"
type input "30.000"
click at [1282, 584] on input "Hình thức thanh toán" at bounding box center [1236, 598] width 175 height 29
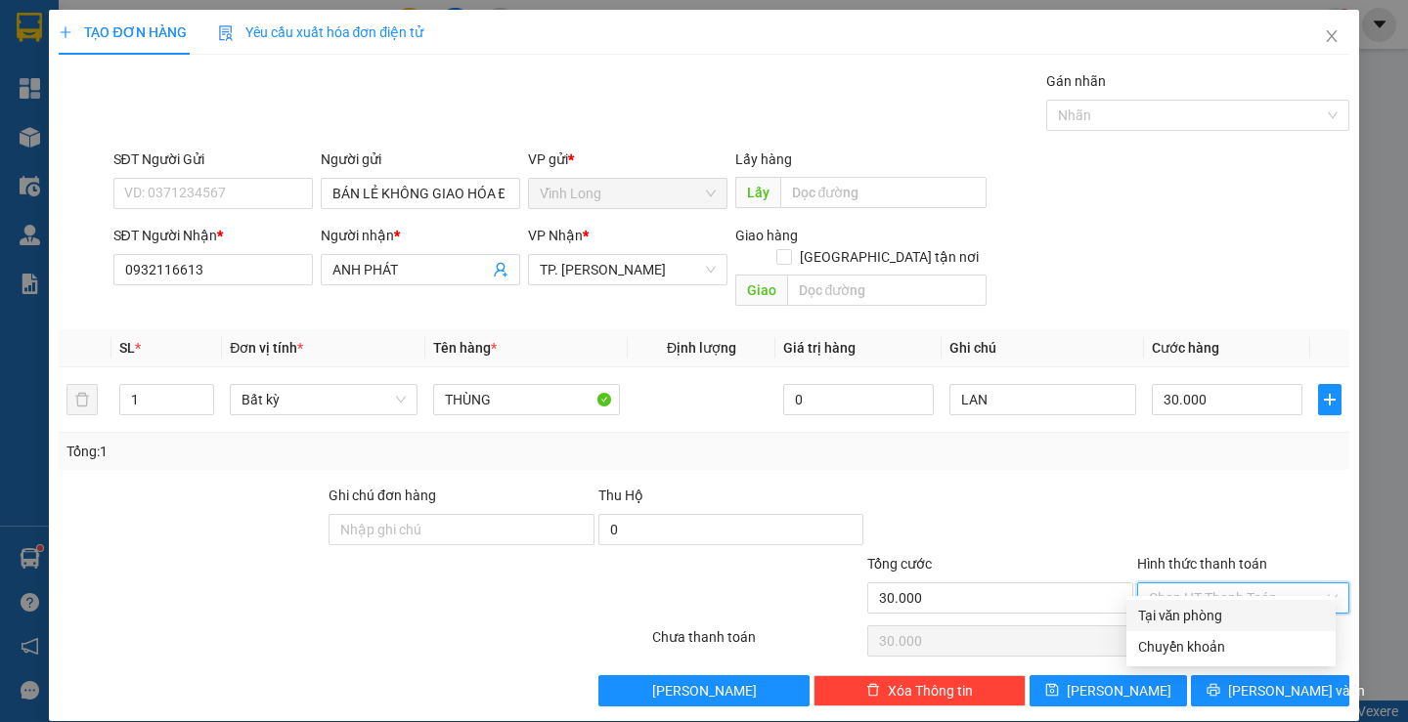
click at [1247, 609] on div "Tại văn phòng" at bounding box center [1231, 616] width 186 height 22
type input "0"
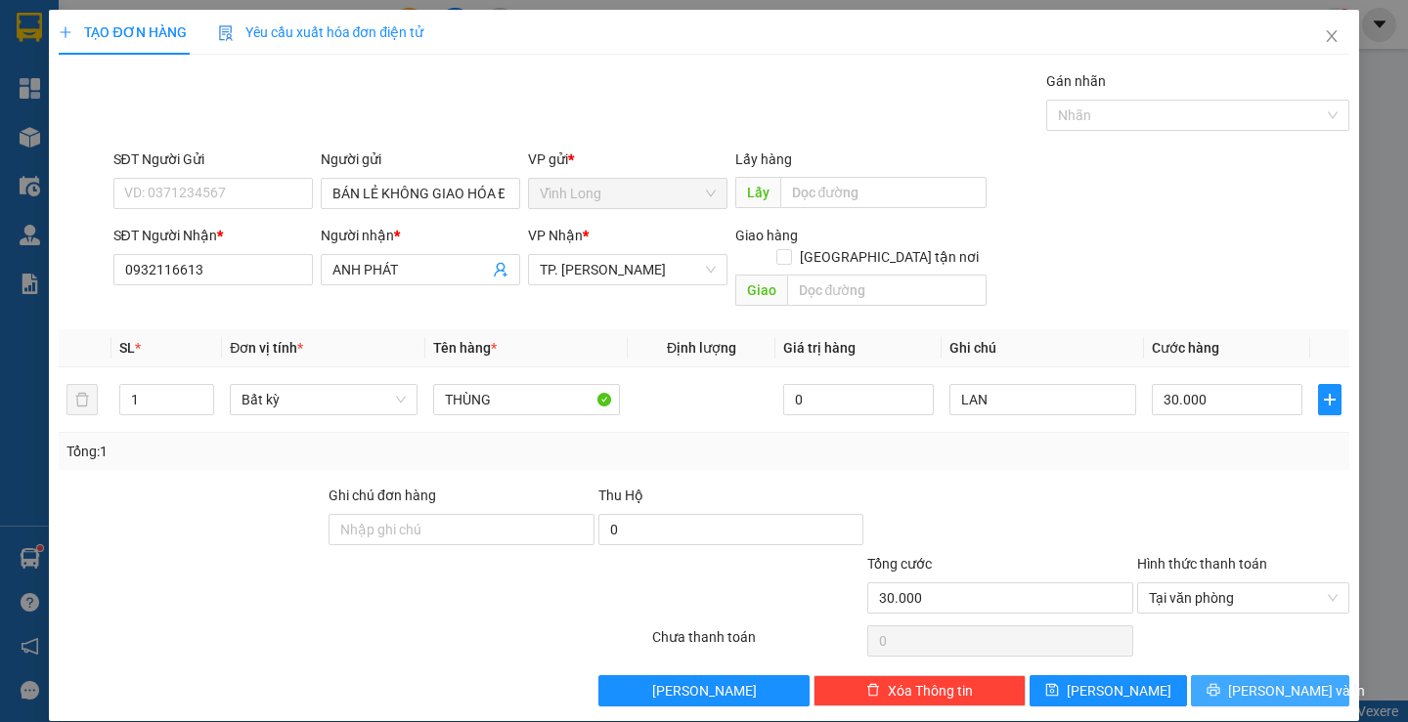
click at [1279, 680] on span "[PERSON_NAME] và In" at bounding box center [1296, 691] width 137 height 22
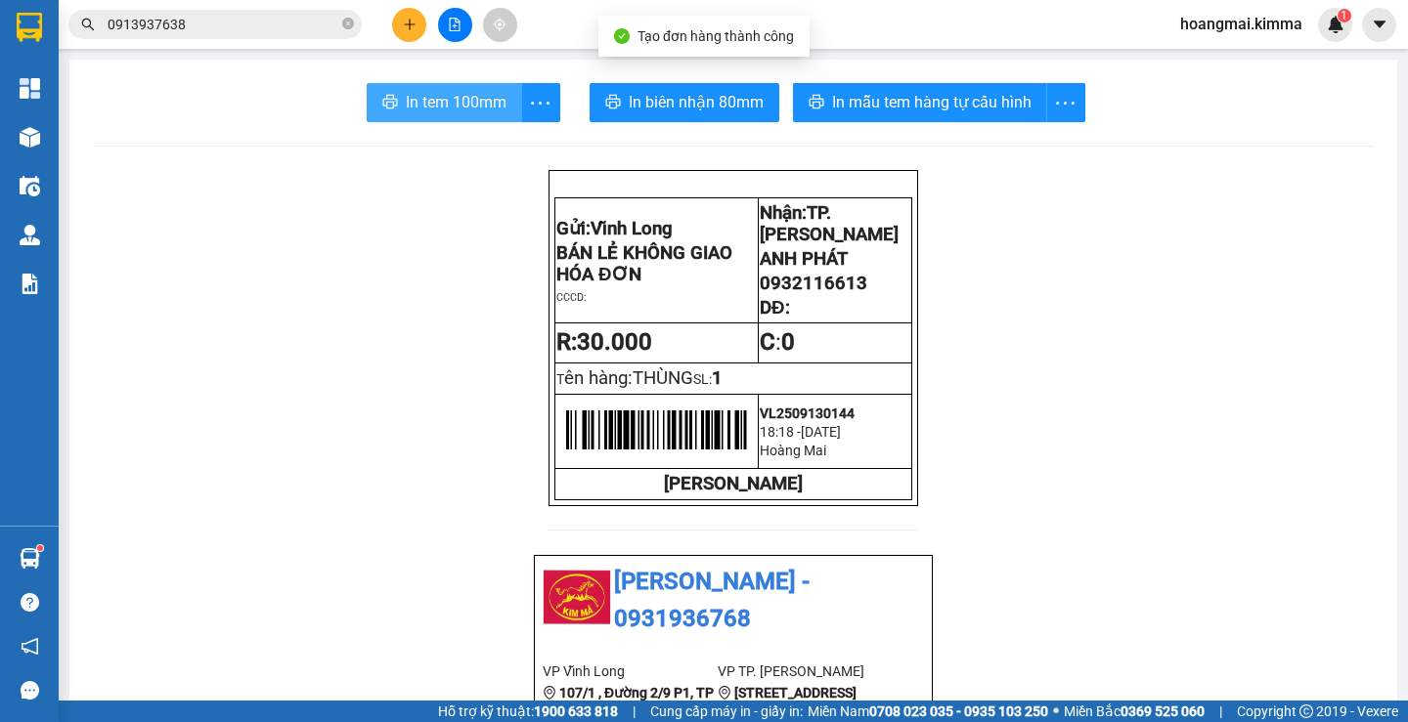
click at [464, 109] on span "In tem 100mm" at bounding box center [456, 102] width 101 height 24
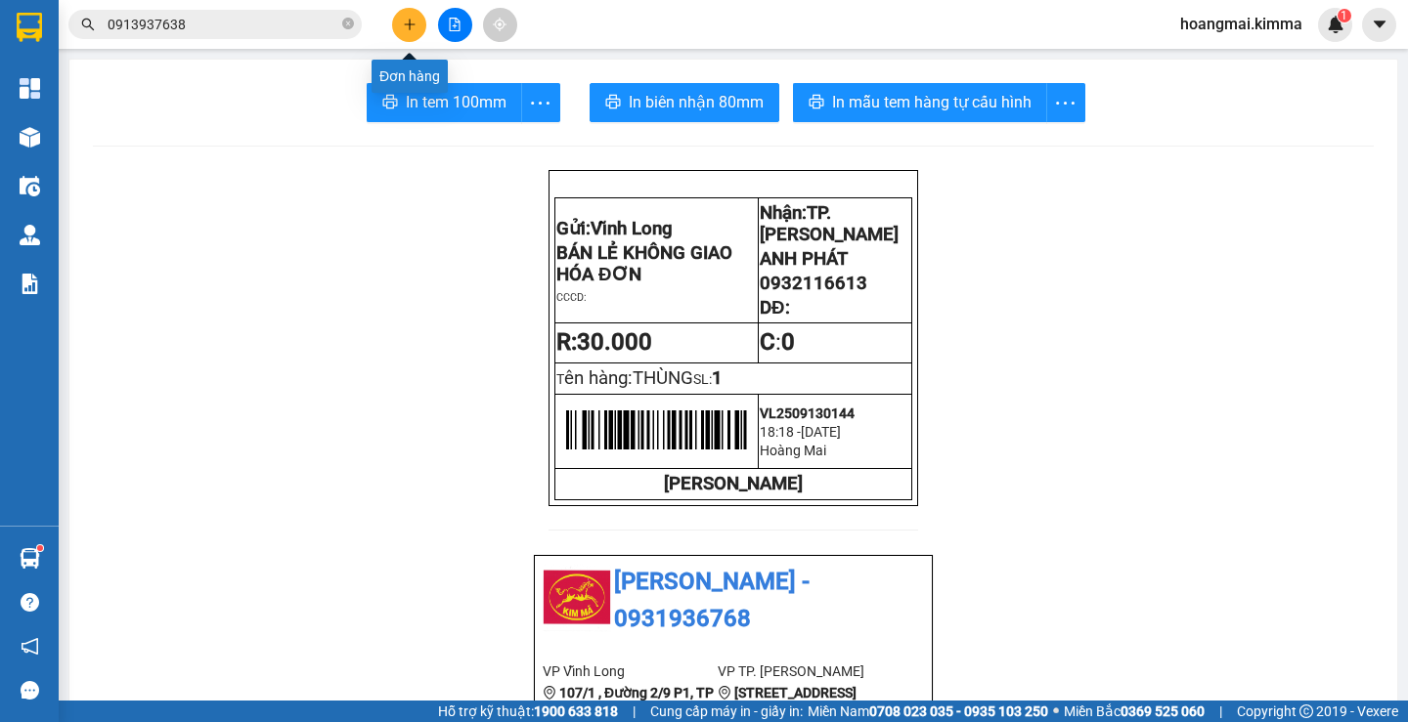
click at [417, 23] on button at bounding box center [409, 25] width 34 height 34
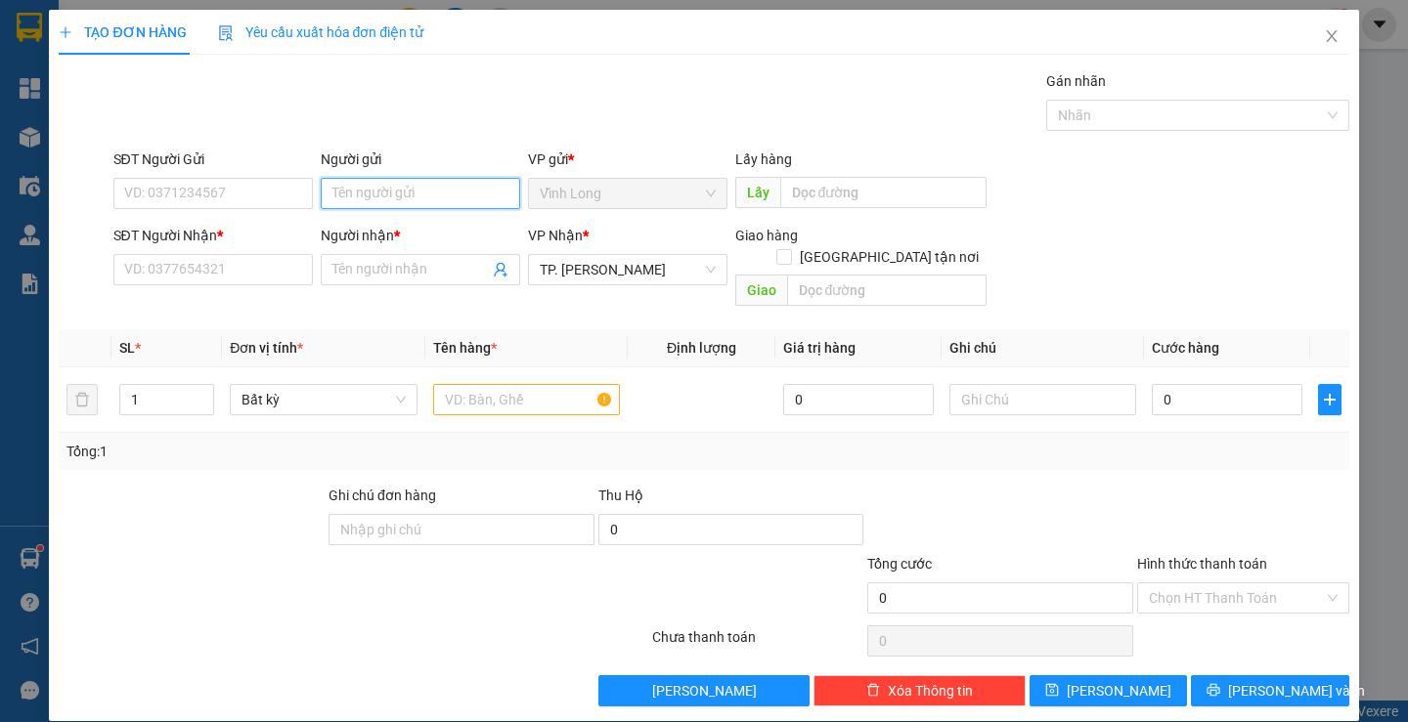
click at [447, 200] on input "Người gửi" at bounding box center [420, 193] width 199 height 31
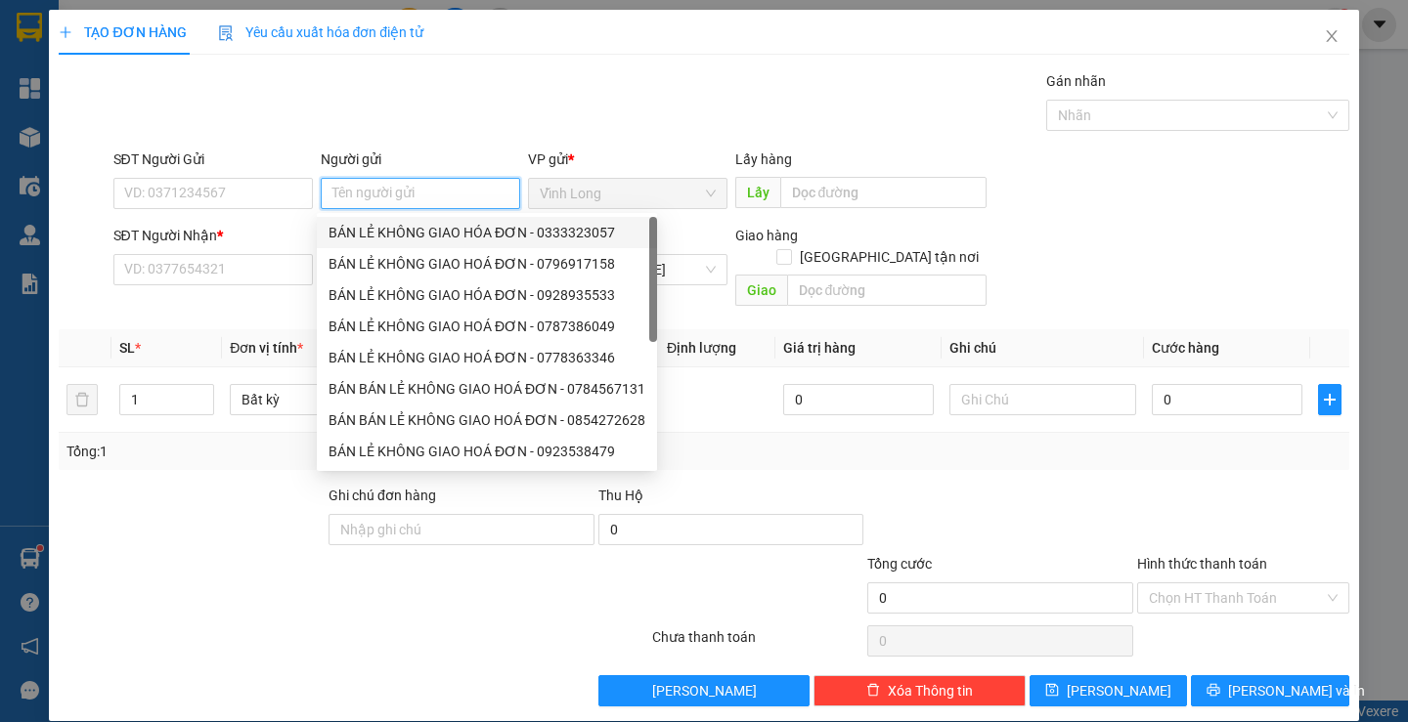
click at [414, 236] on div "BÁN LẺ KHÔNG GIAO HÓA ĐƠN - 0333323057" at bounding box center [486, 233] width 317 height 22
type input "0333323057"
type input "BÁN LẺ KHÔNG GIAO HÓA ĐƠN"
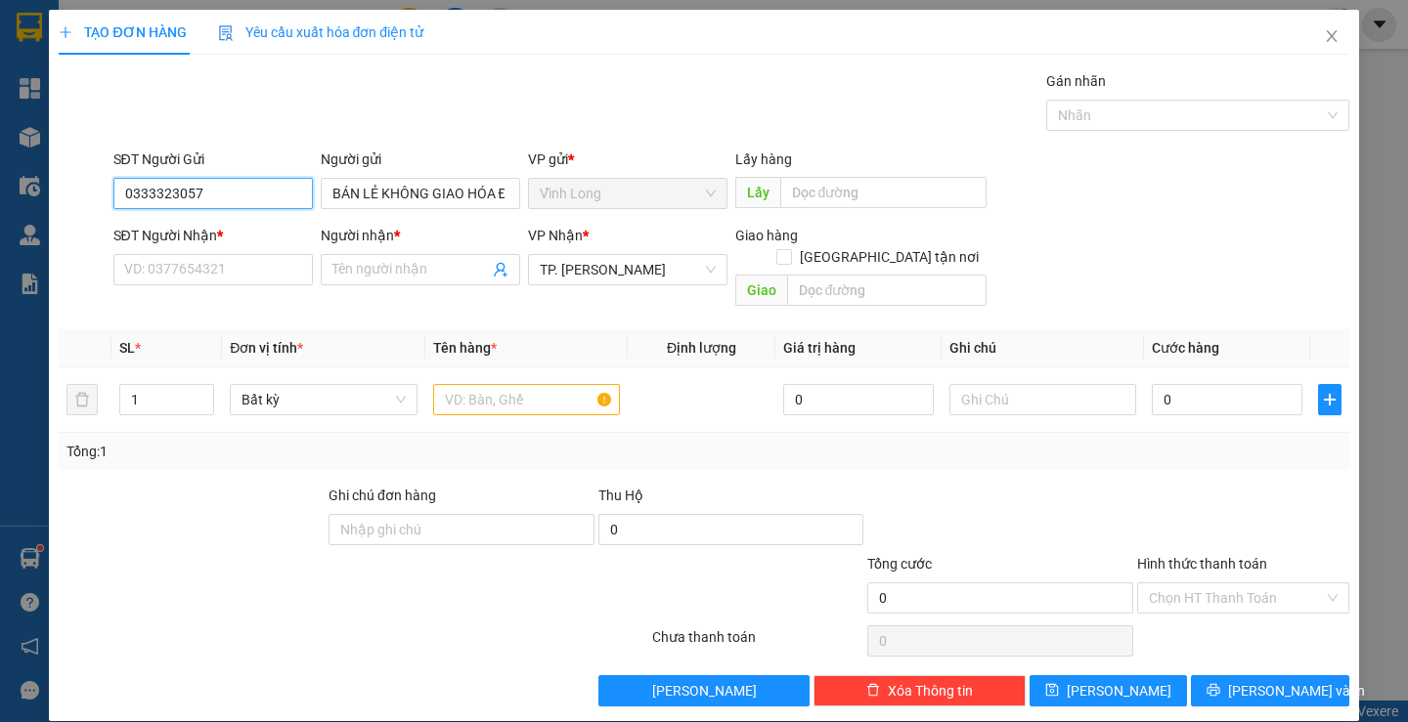
click at [291, 197] on input "0333323057" at bounding box center [212, 193] width 199 height 31
click at [244, 262] on input "SĐT Người Nhận *" at bounding box center [212, 269] width 199 height 31
click at [537, 386] on input "text" at bounding box center [526, 399] width 187 height 31
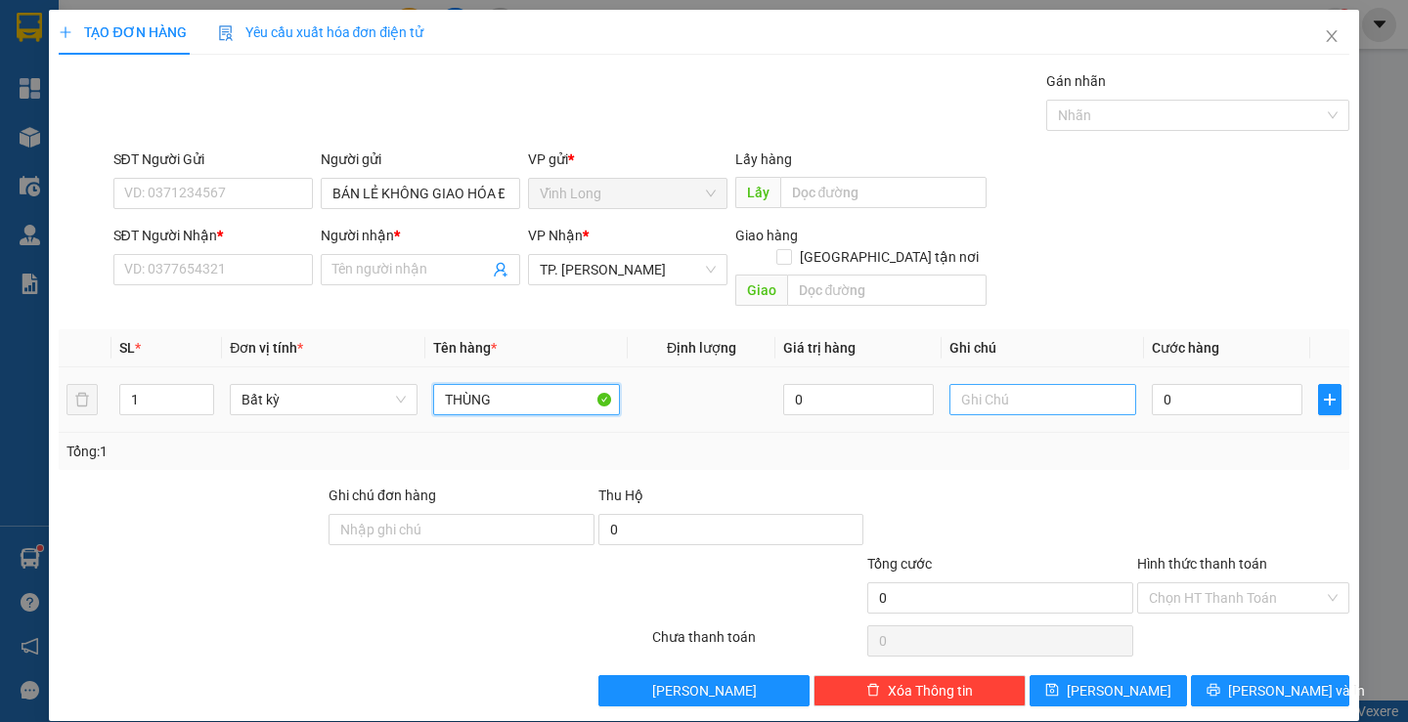
type input "THÙNG"
click at [1028, 384] on input "text" at bounding box center [1042, 399] width 187 height 31
type input "LAN"
click at [1214, 384] on input "0" at bounding box center [1227, 399] width 151 height 31
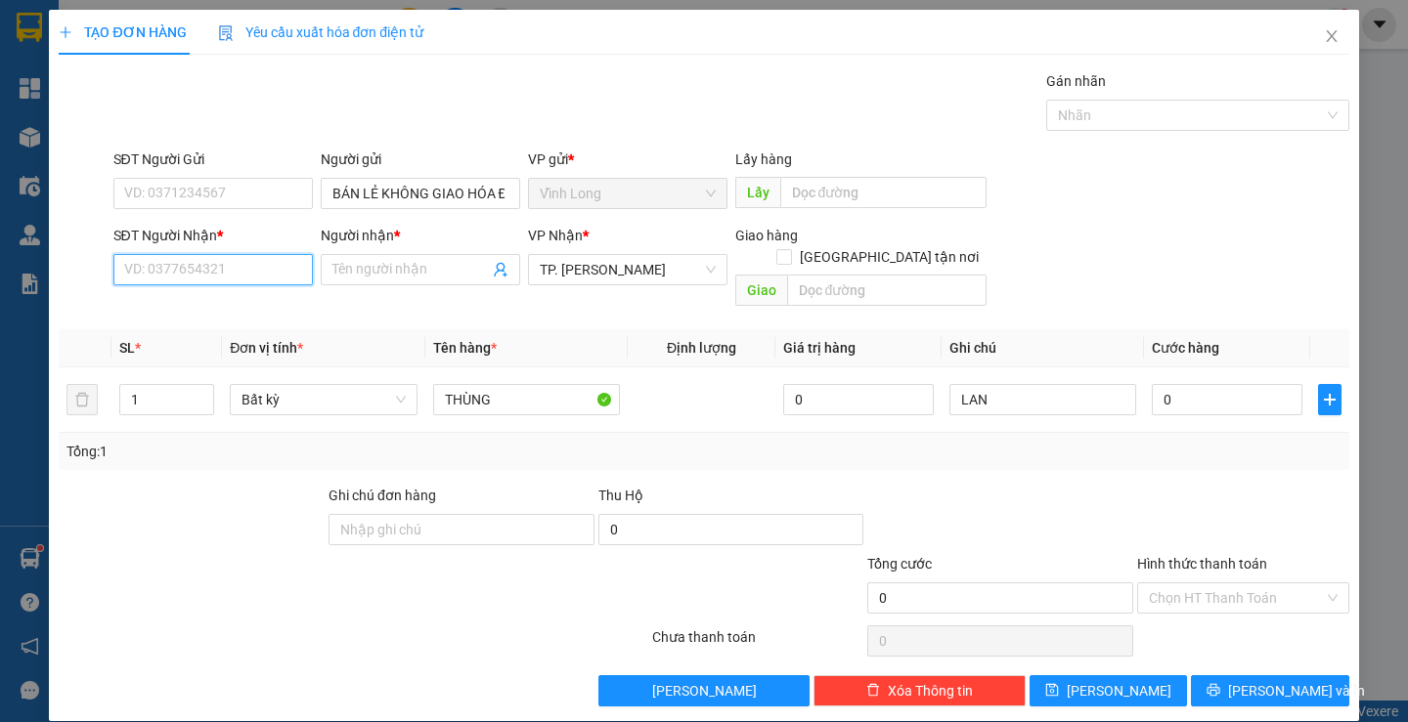
click at [233, 281] on input "SĐT Người Nhận *" at bounding box center [212, 269] width 199 height 31
click at [790, 249] on input "[GEOGRAPHIC_DATA] tận nơi" at bounding box center [783, 256] width 14 height 14
checkbox input "true"
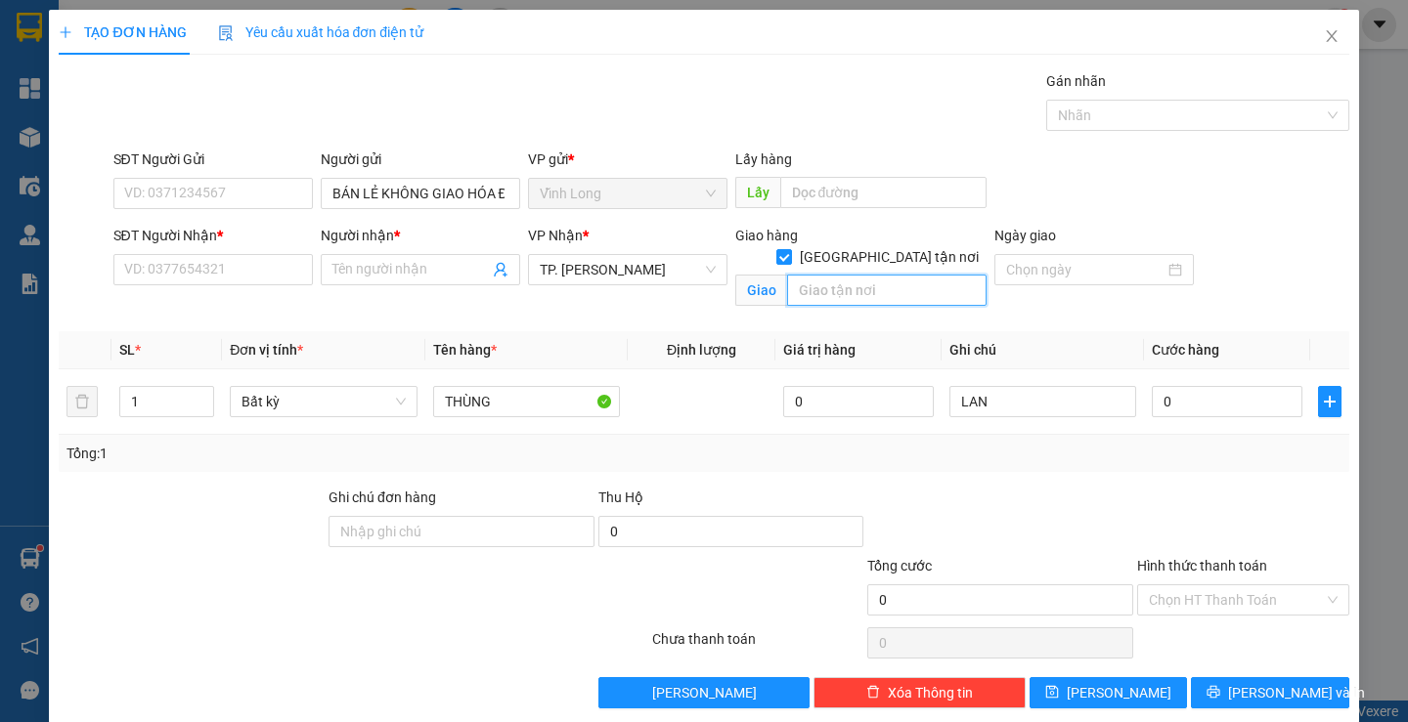
click at [863, 275] on input "text" at bounding box center [886, 290] width 199 height 31
type input "BV [PERSON_NAME]"
click at [290, 268] on input "SĐT Người Nhận *" at bounding box center [212, 269] width 199 height 31
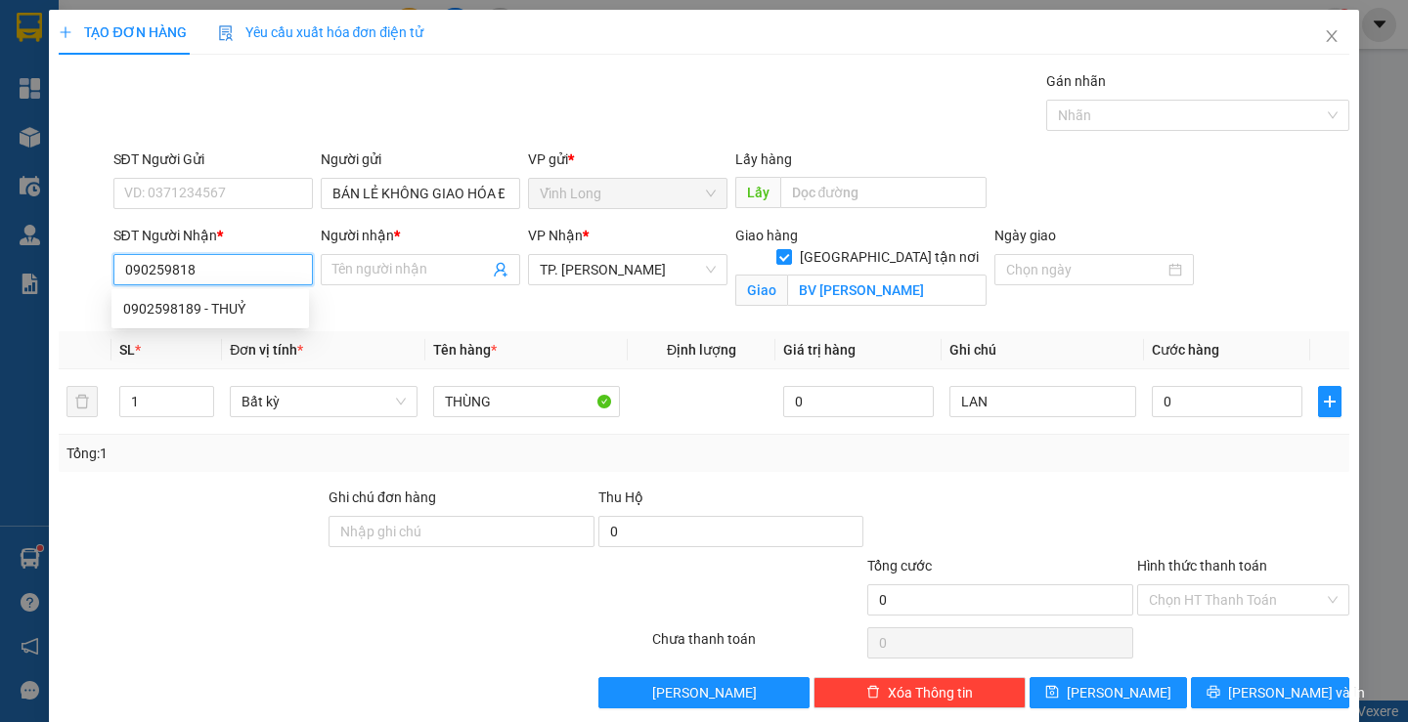
type input "0902598189"
click at [271, 307] on div "0902598189 - THUỶ" at bounding box center [210, 309] width 174 height 22
type input "THUỶ"
checkbox input "false"
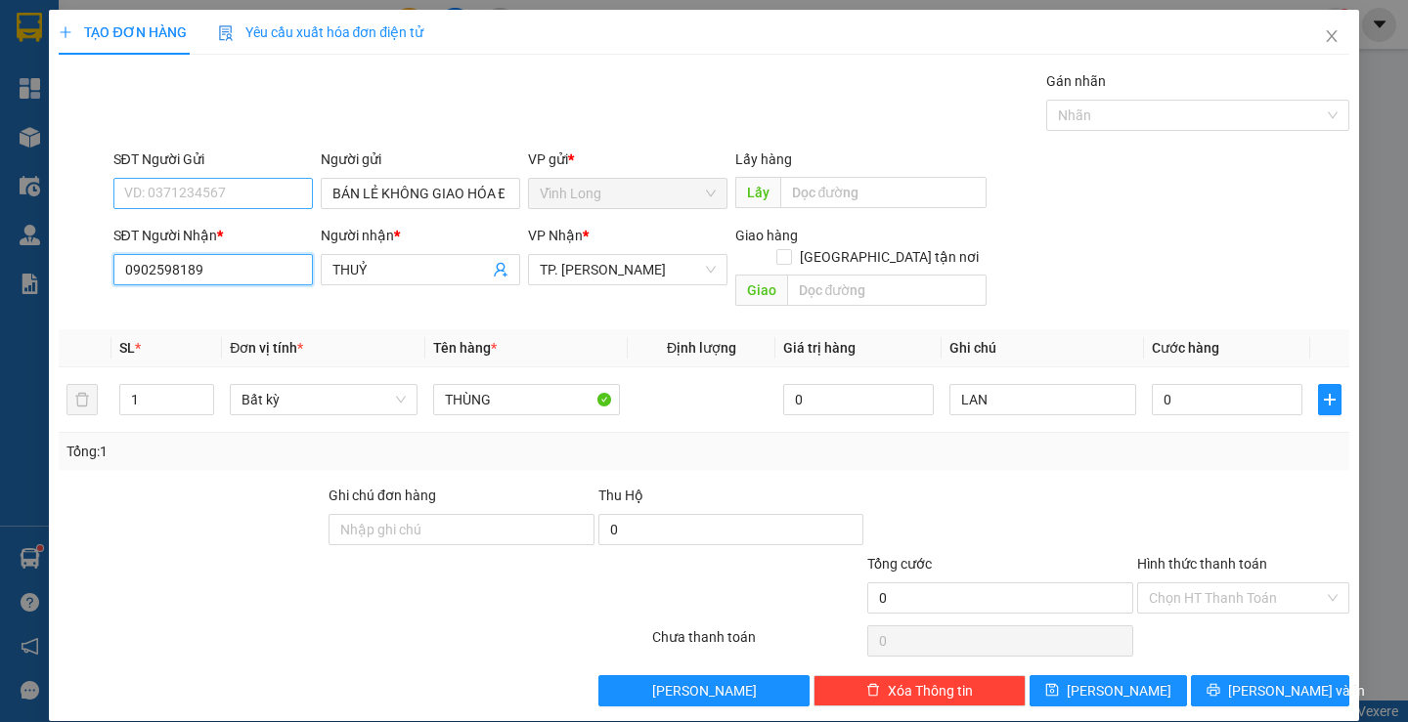
type input "0902598189"
click at [248, 199] on input "SĐT Người Gửi" at bounding box center [212, 193] width 199 height 31
click at [192, 196] on input "0979073429" at bounding box center [212, 193] width 199 height 31
type input "0979073439"
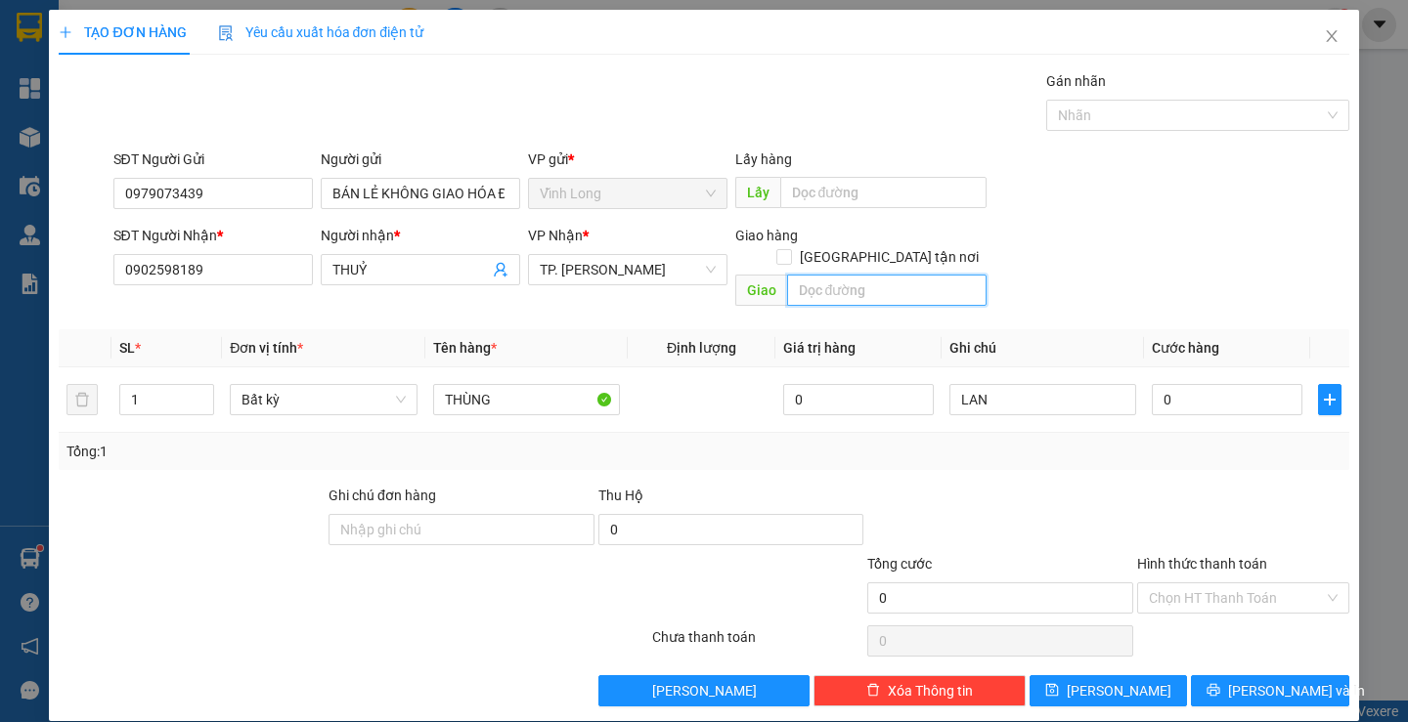
click at [855, 275] on input "text" at bounding box center [886, 290] width 199 height 31
click at [790, 249] on input "[GEOGRAPHIC_DATA] tận nơi" at bounding box center [783, 256] width 14 height 14
checkbox input "true"
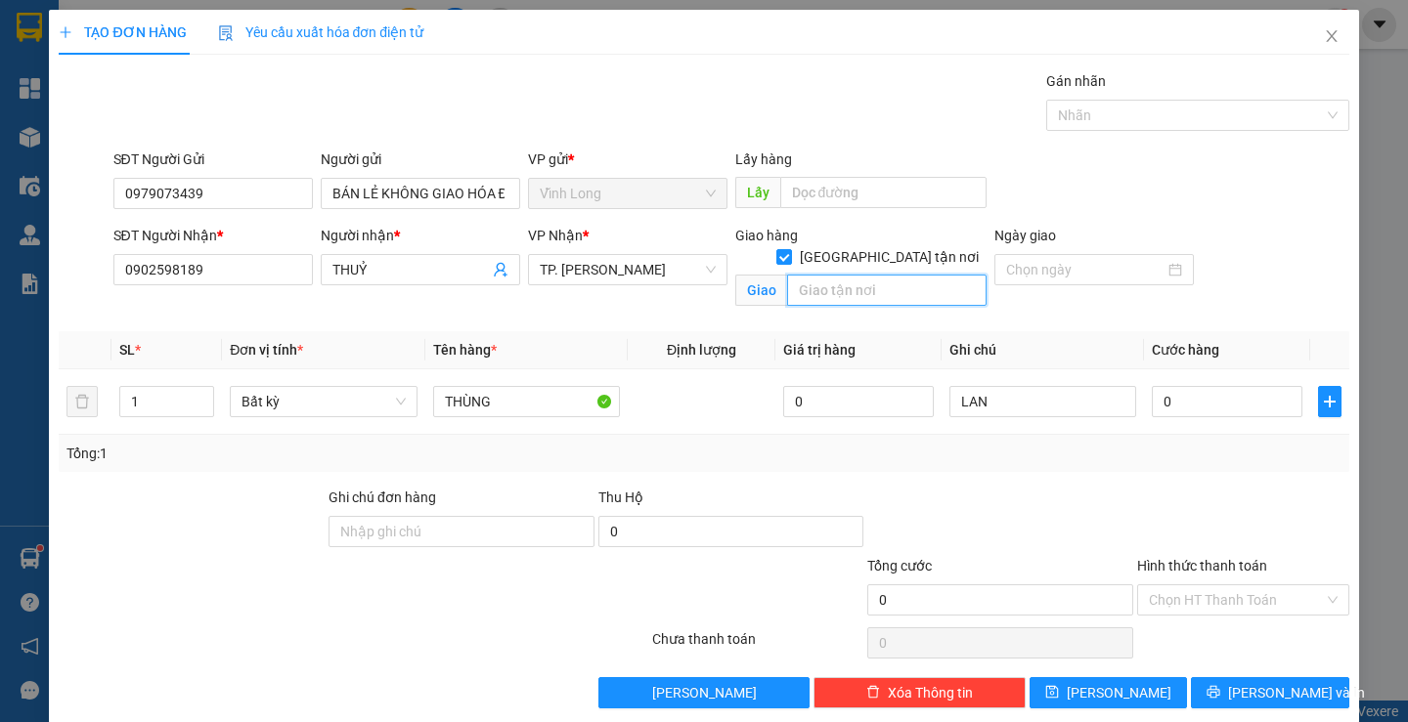
click at [853, 275] on input "text" at bounding box center [886, 290] width 199 height 31
type input "BV [PERSON_NAME]"
click at [1234, 414] on input "0" at bounding box center [1227, 401] width 151 height 31
type input "3"
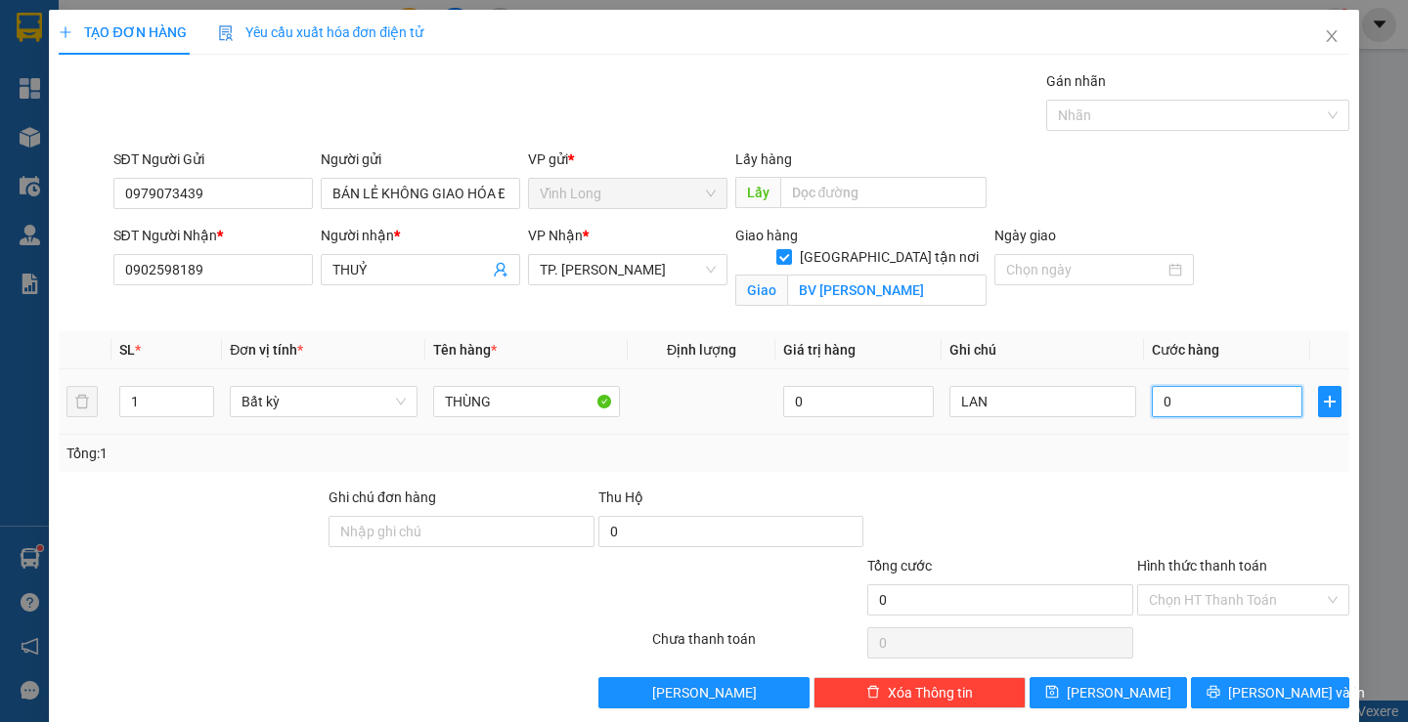
type input "3"
type input "30"
type input "3"
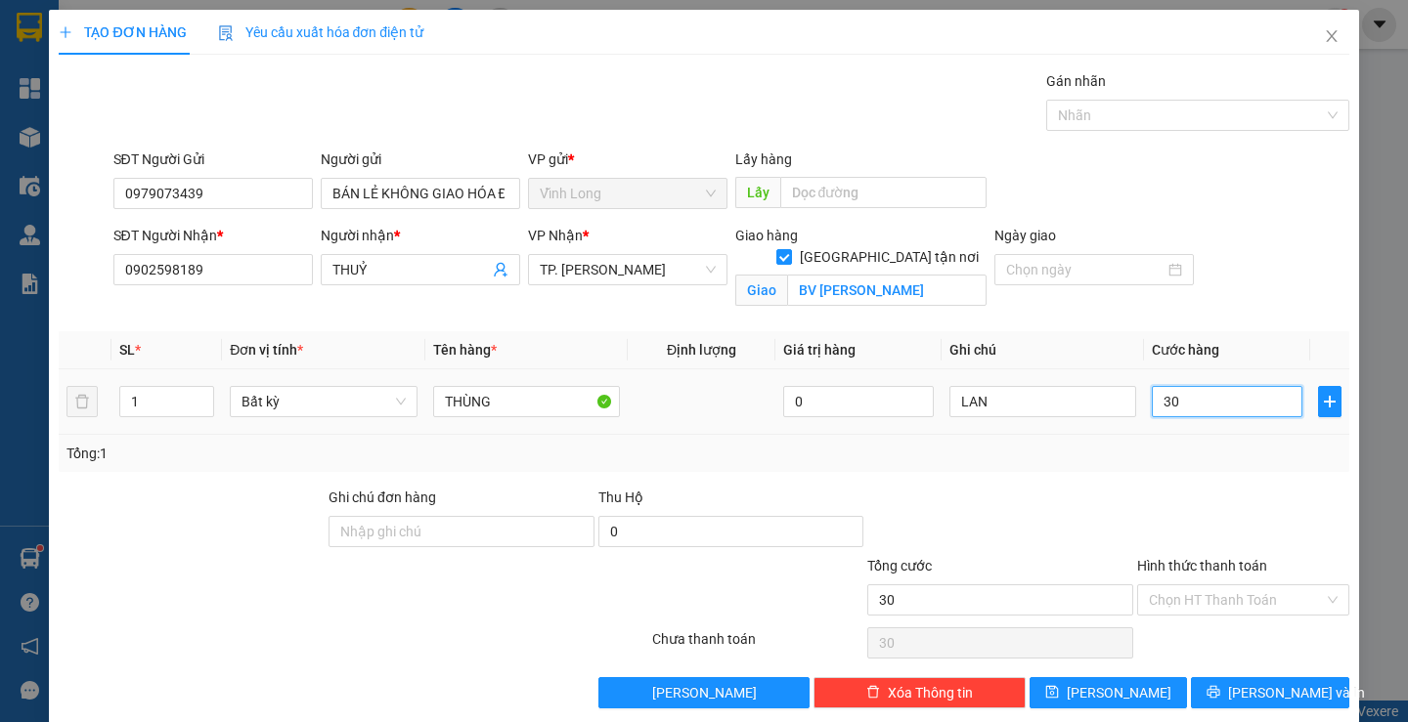
type input "3"
type input "0"
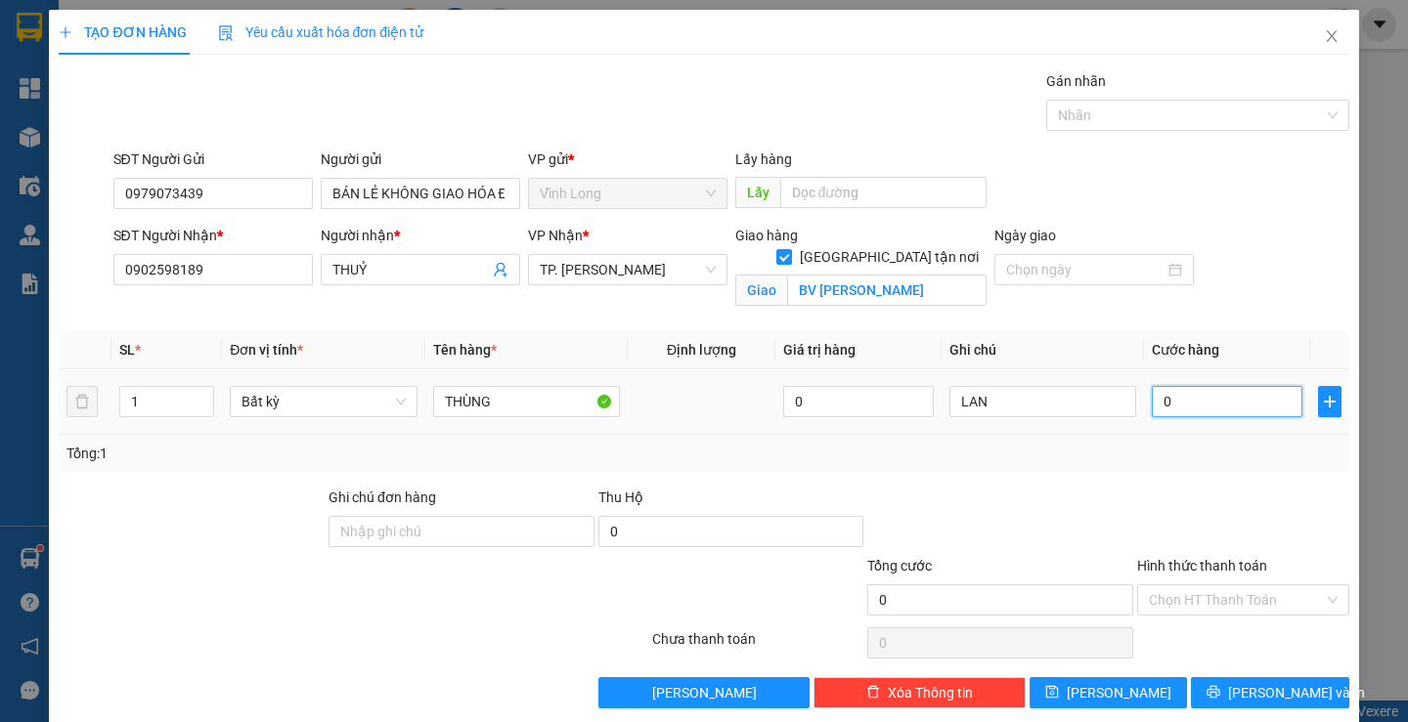
type input "09"
type input "9"
type input "090"
type input "90"
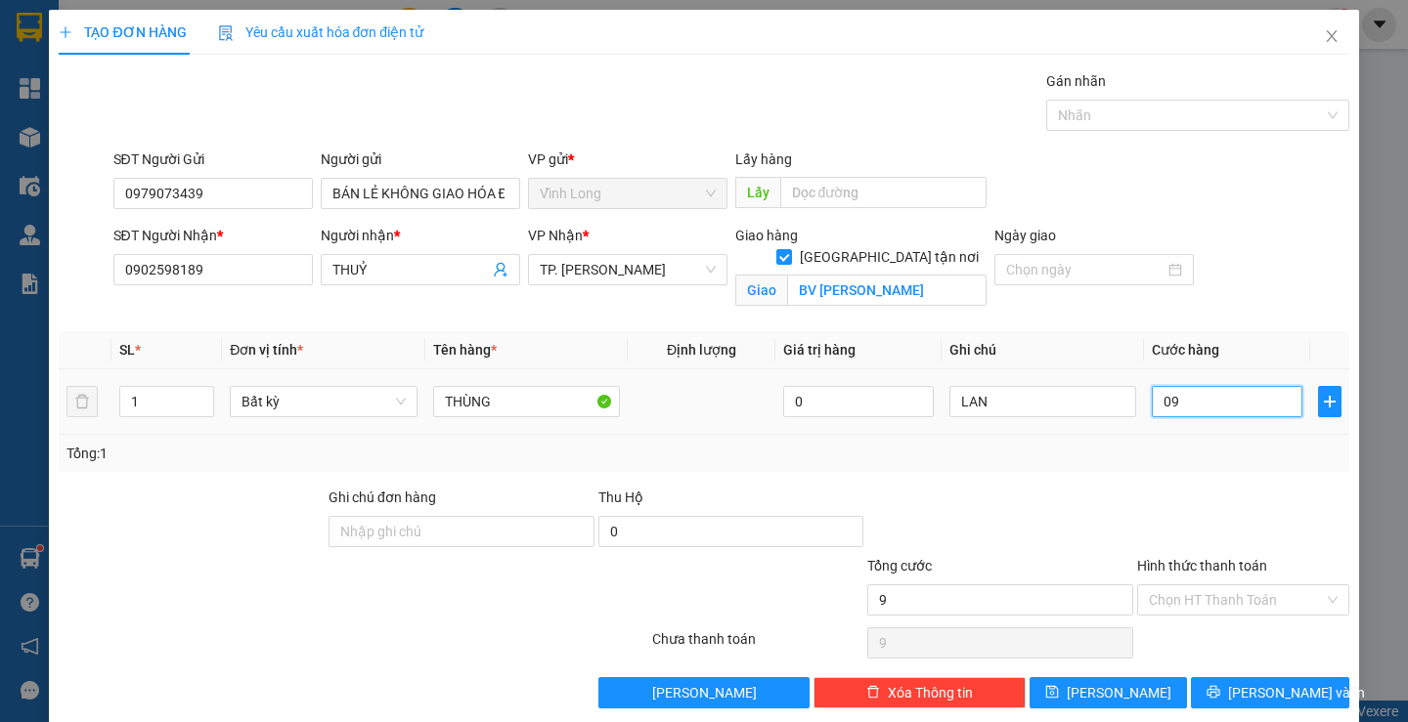
type input "90"
type input "90.000"
click at [1240, 601] on input "Hình thức thanh toán" at bounding box center [1236, 600] width 175 height 29
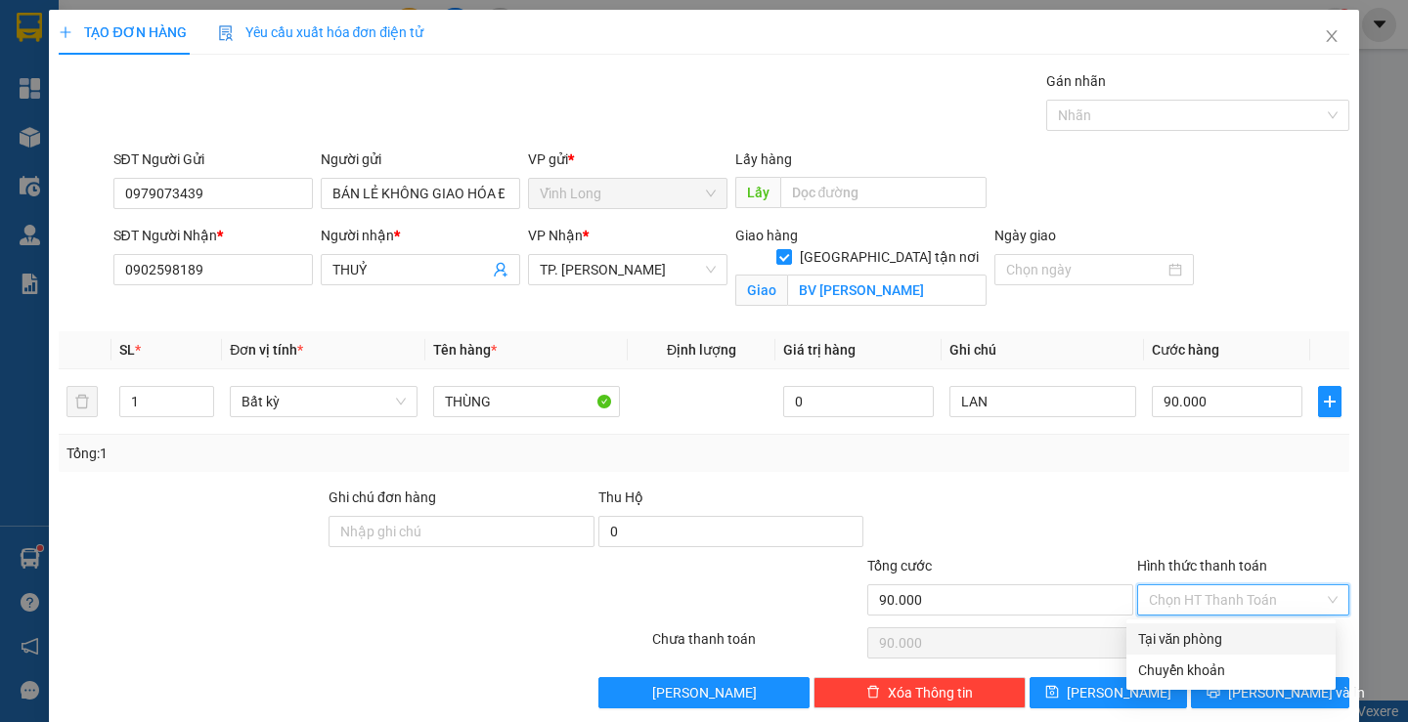
click at [1214, 640] on div "Tại văn phòng" at bounding box center [1231, 640] width 186 height 22
type input "0"
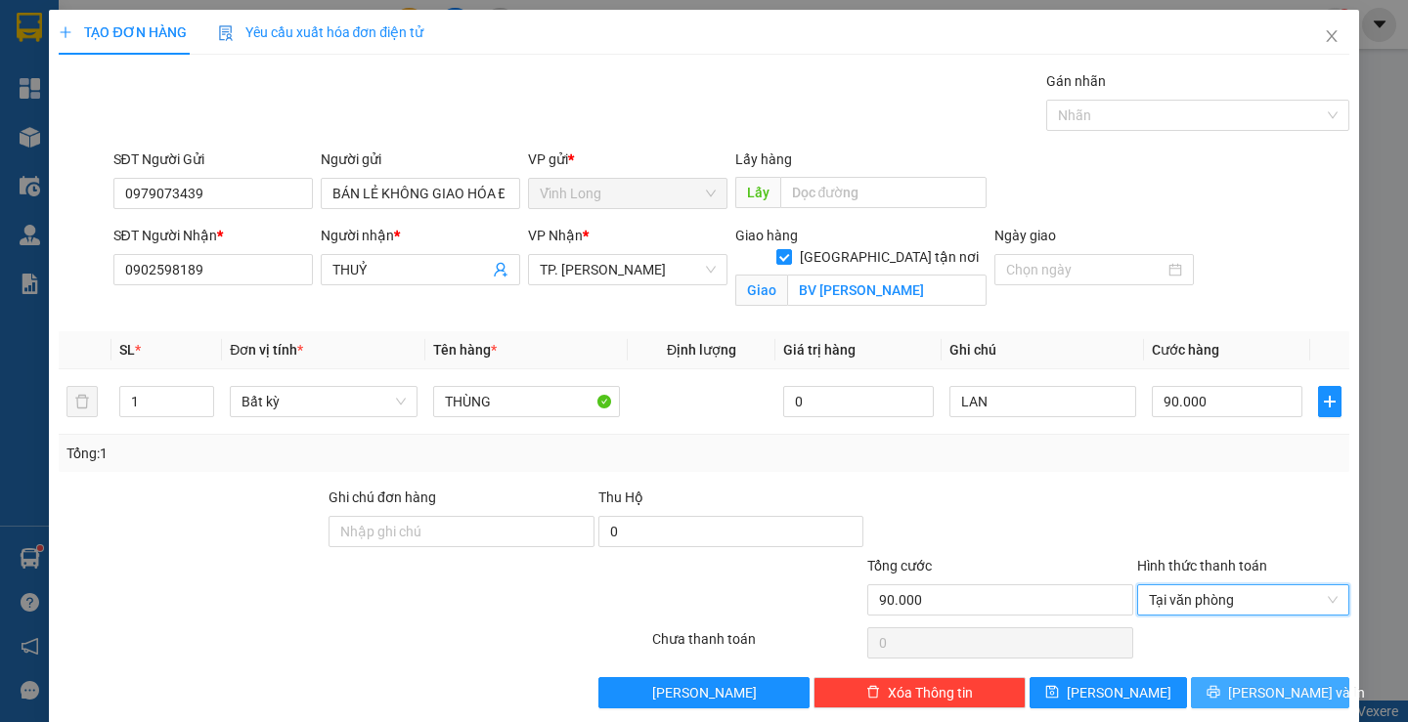
click at [1244, 695] on span "[PERSON_NAME] và In" at bounding box center [1296, 693] width 137 height 22
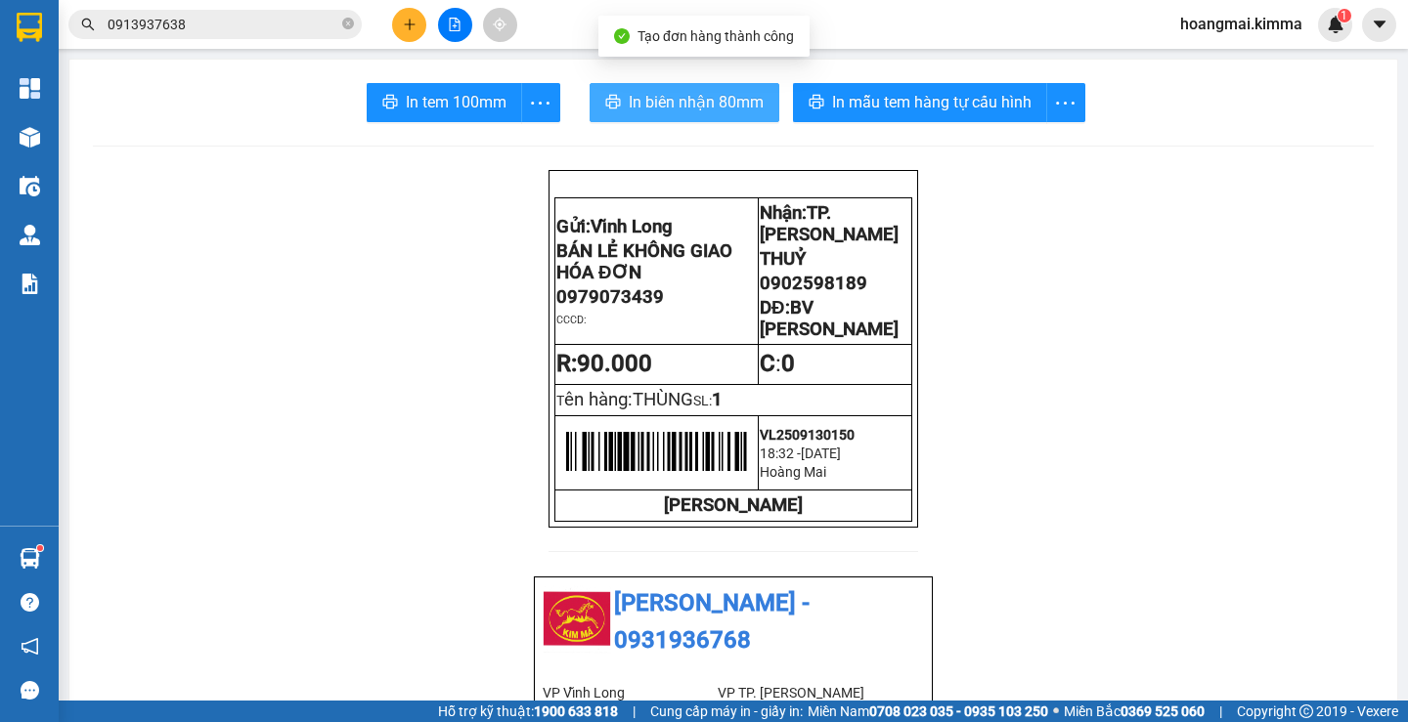
click at [688, 109] on span "In biên nhận 80mm" at bounding box center [696, 102] width 135 height 24
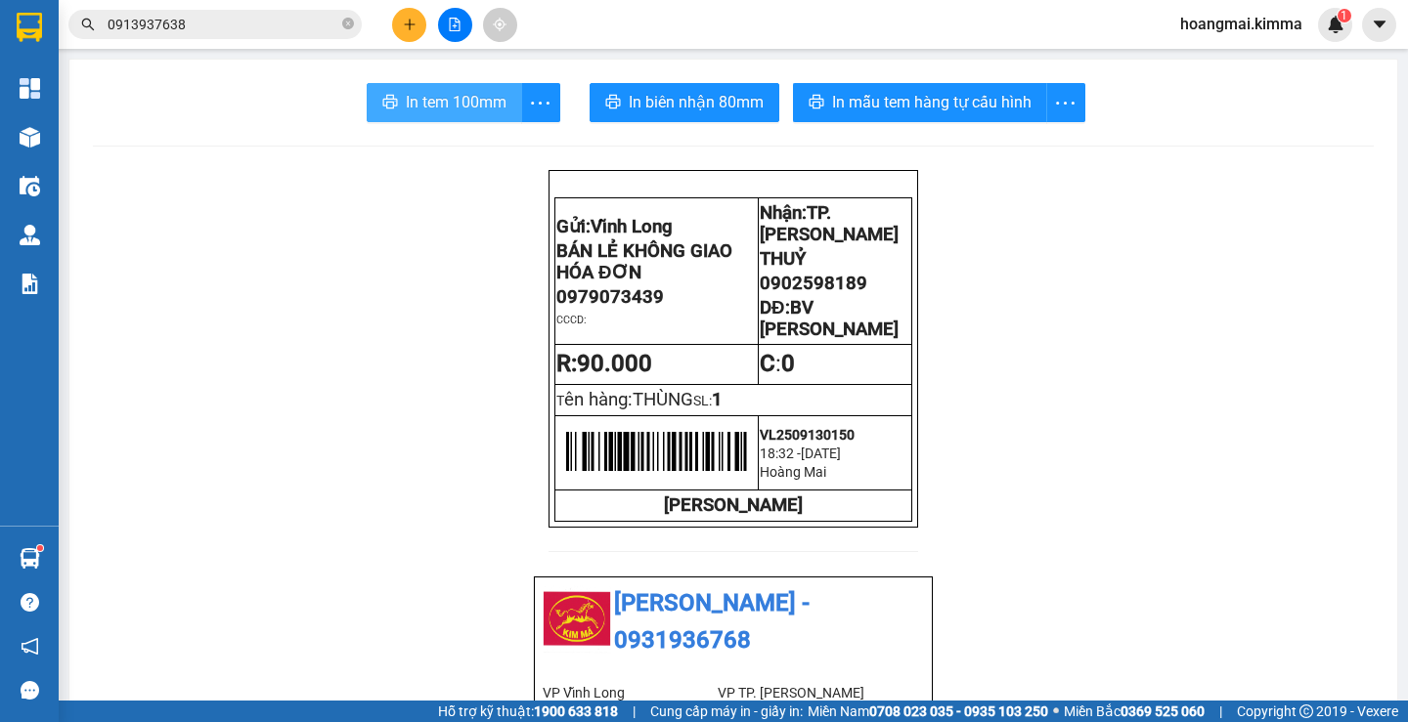
click at [420, 97] on span "In tem 100mm" at bounding box center [456, 102] width 101 height 24
click at [413, 106] on span "In tem 100mm" at bounding box center [456, 102] width 101 height 24
click at [407, 28] on icon "plus" at bounding box center [410, 25] width 14 height 14
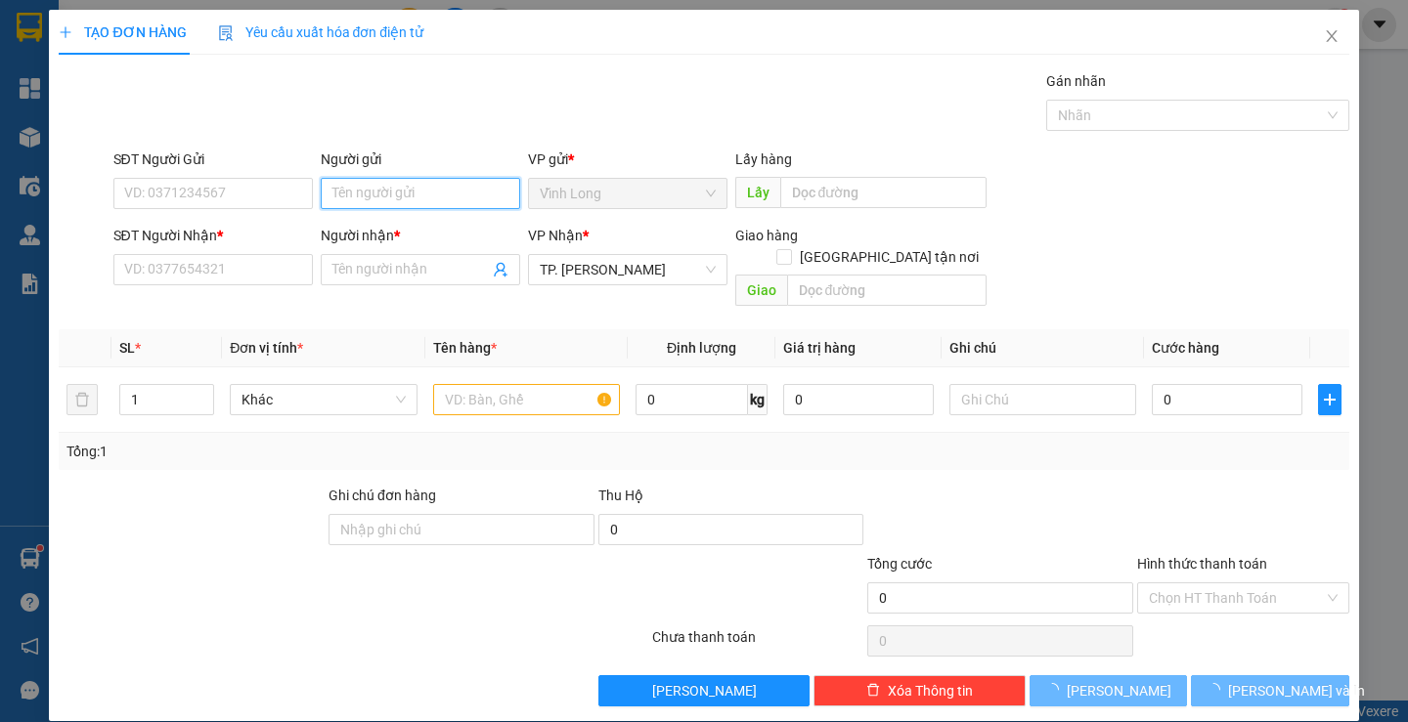
click at [396, 184] on input "Người gửi" at bounding box center [420, 193] width 199 height 31
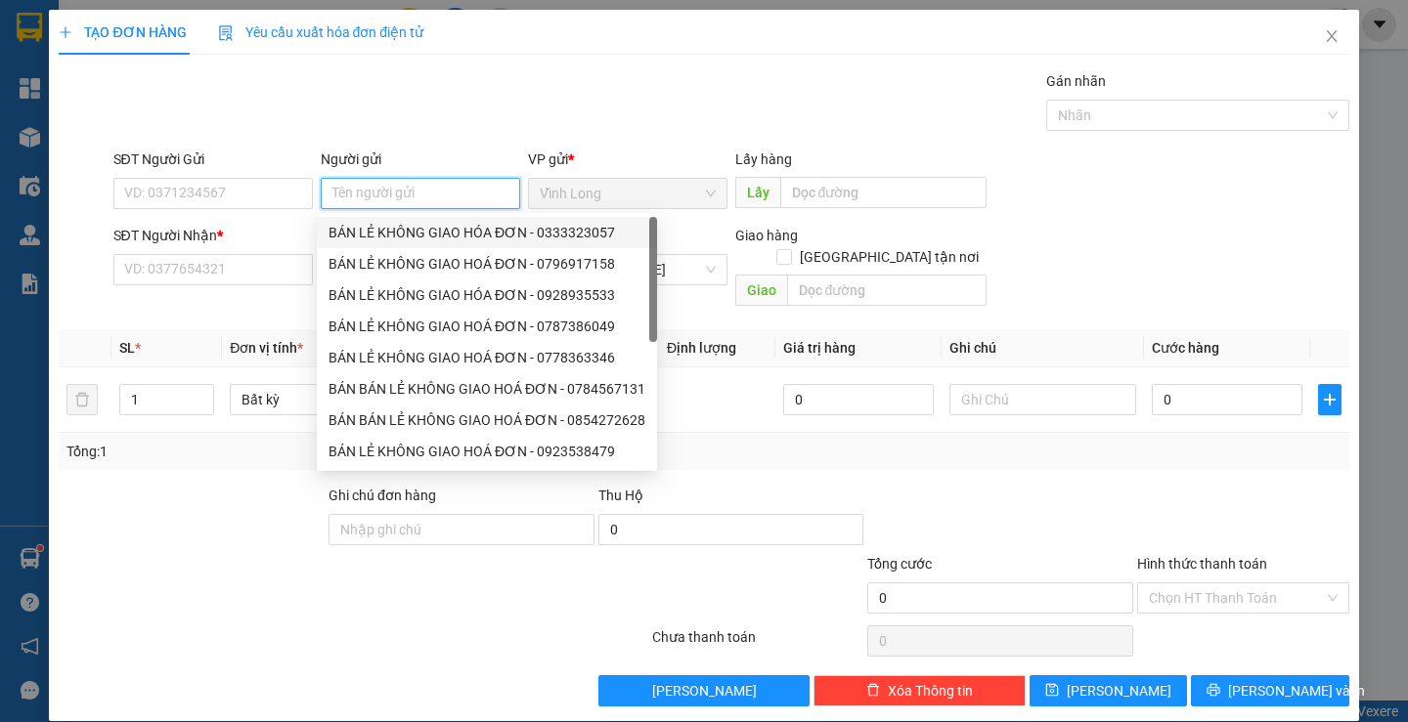
click at [395, 238] on div "BÁN LẺ KHÔNG GIAO HÓA ĐƠN - 0333323057" at bounding box center [486, 233] width 317 height 22
type input "0333323057"
type input "BÁN LẺ KHÔNG GIAO HÓA ĐƠN"
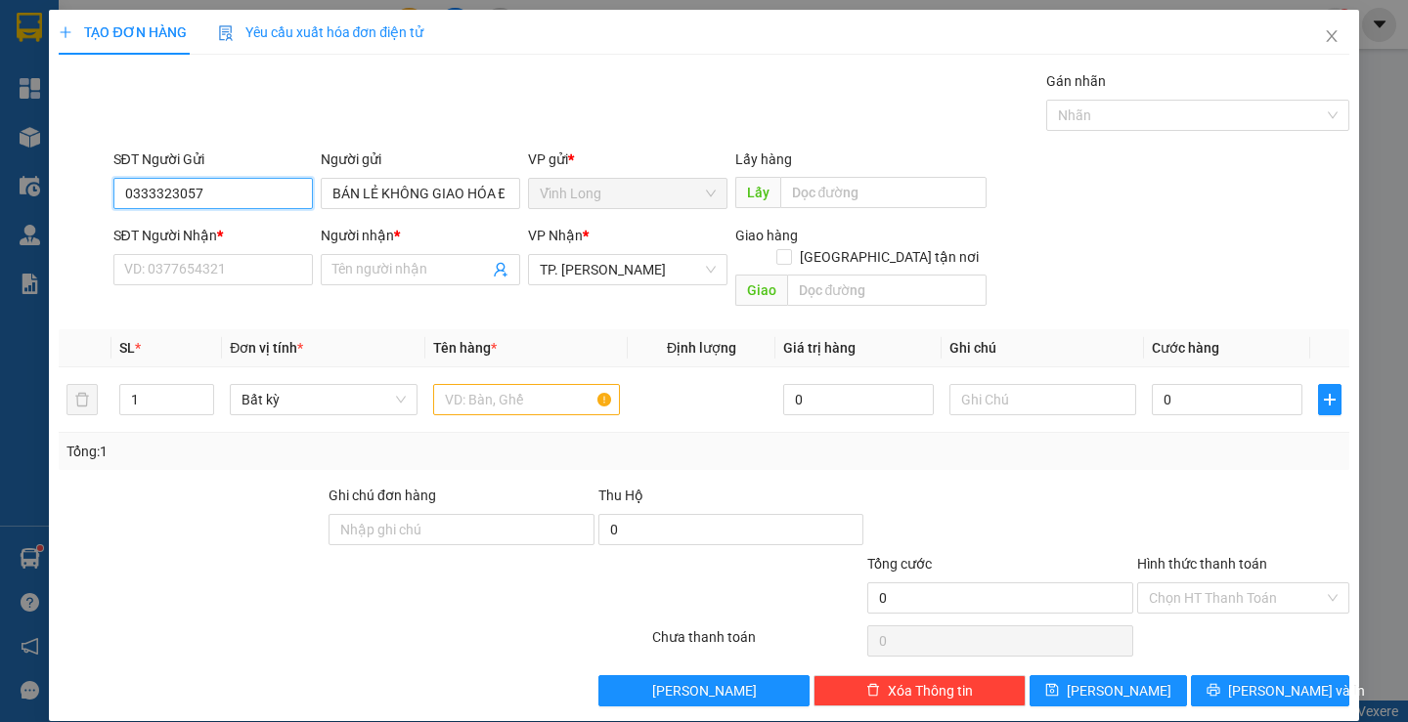
click at [261, 196] on input "0333323057" at bounding box center [212, 193] width 199 height 31
drag, startPoint x: 261, startPoint y: 196, endPoint x: 309, endPoint y: 197, distance: 47.9
click at [261, 196] on input "0333323057" at bounding box center [212, 193] width 199 height 31
click at [272, 274] on input "SĐT Người Nhận *" at bounding box center [212, 269] width 199 height 31
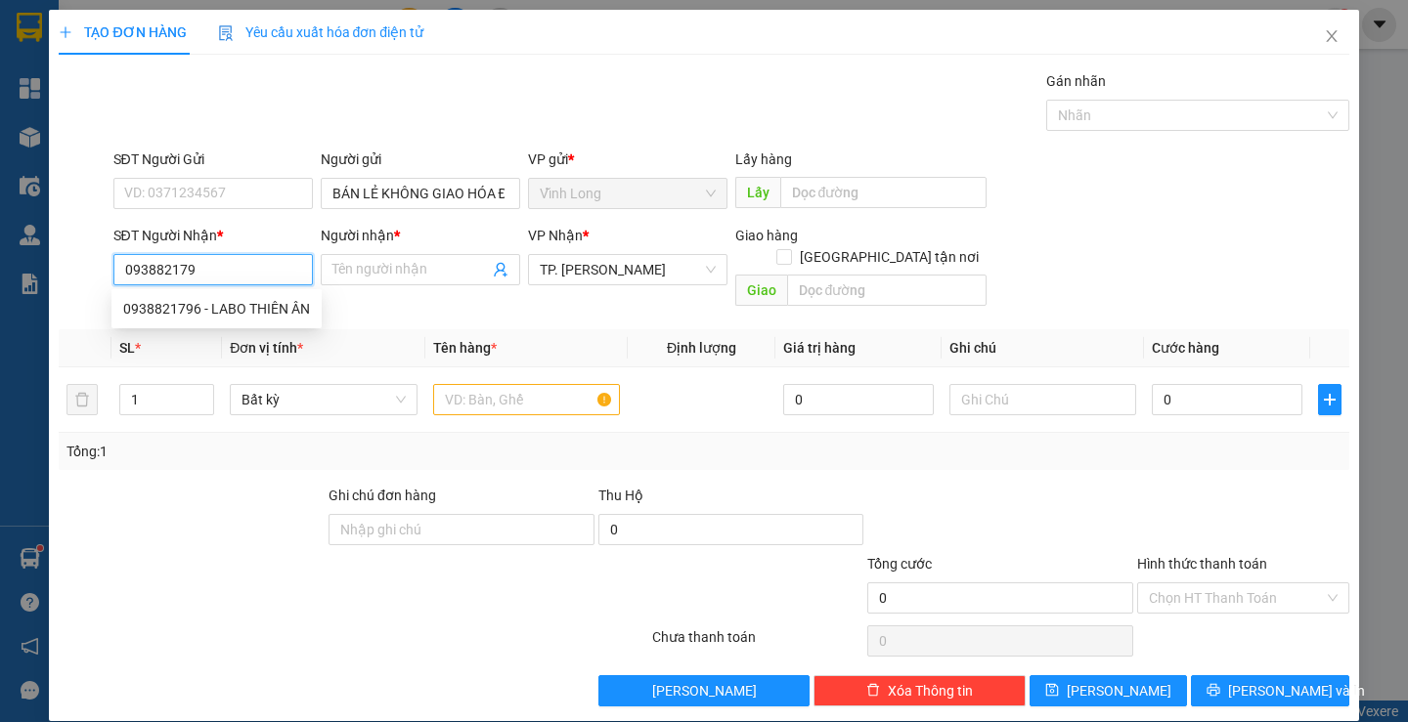
type input "0938821796"
click at [274, 321] on div "0938821796 - LABO THIÊN ÂN" at bounding box center [216, 308] width 210 height 31
type input "LABO THIÊN ÂN"
type input "0938821796"
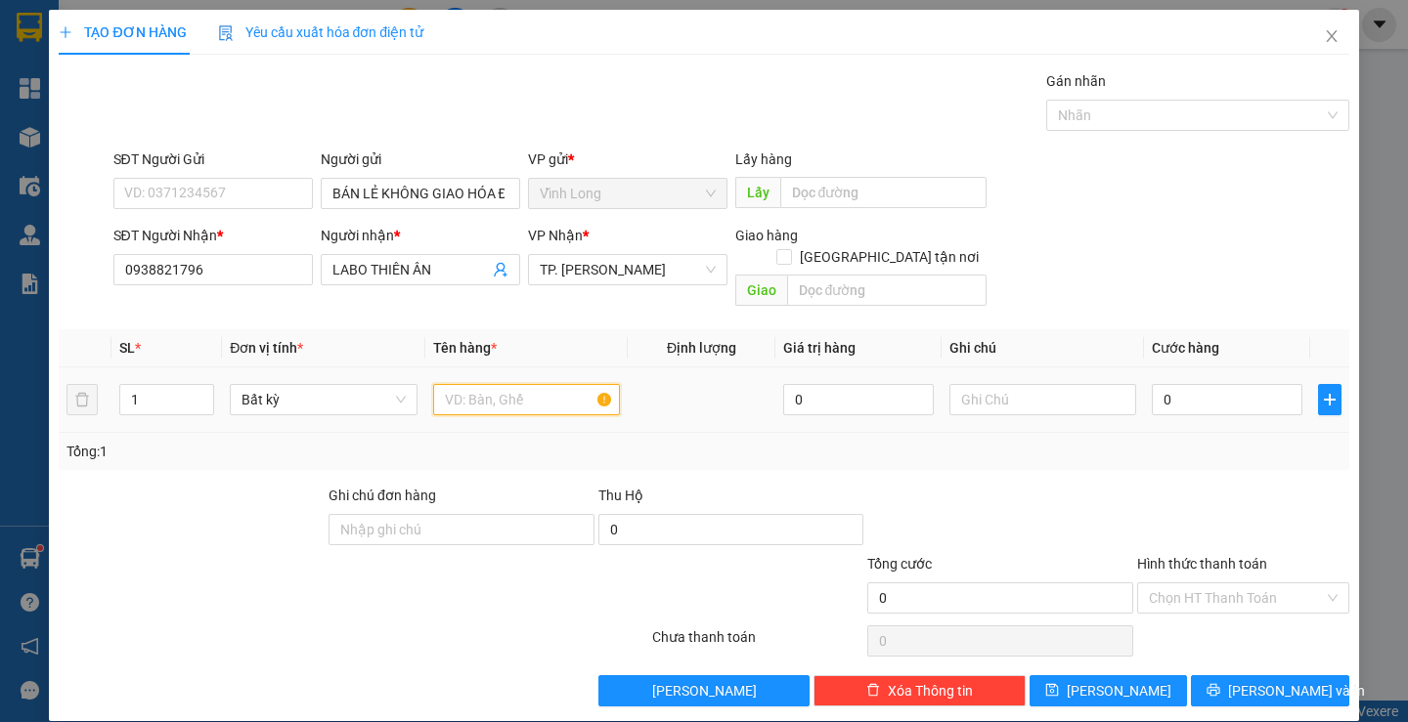
click at [527, 384] on input "text" at bounding box center [526, 399] width 187 height 31
type input "HỘP"
click at [1082, 384] on input "text" at bounding box center [1042, 399] width 187 height 31
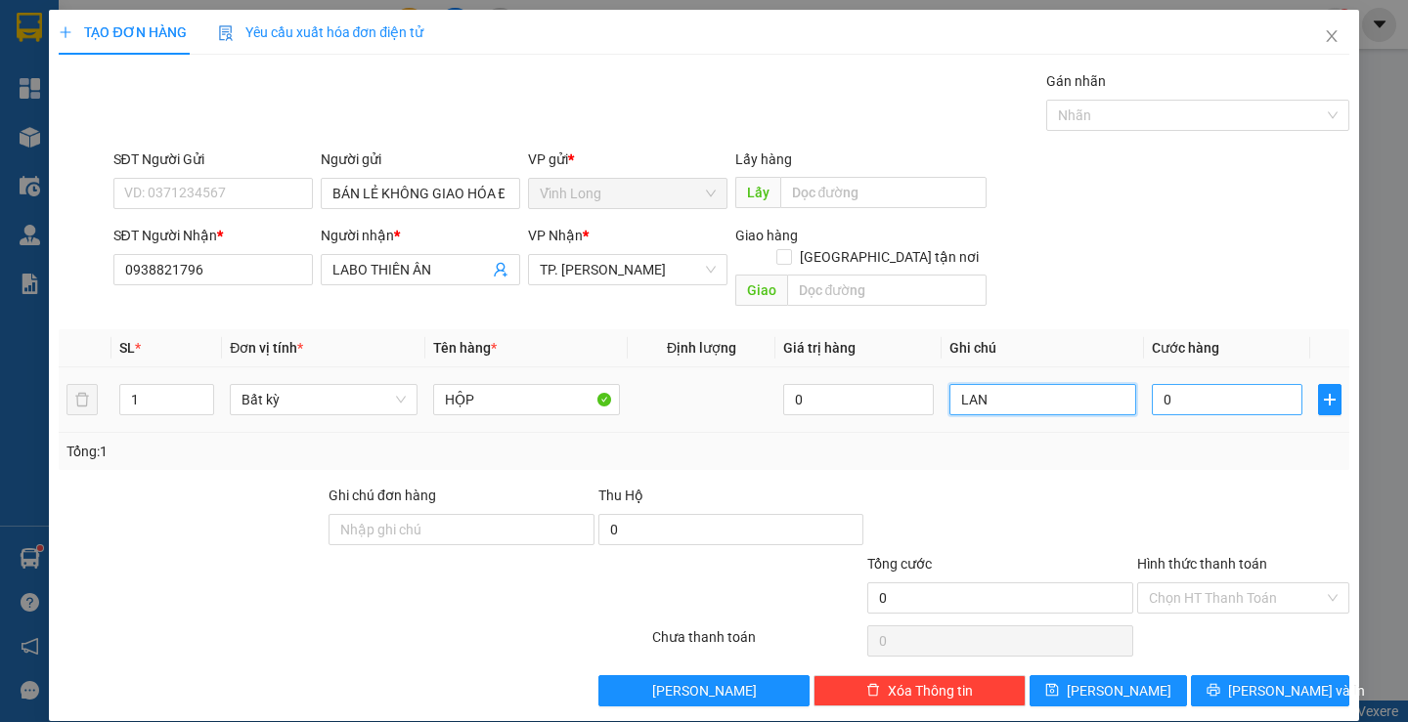
type input "LAN"
click at [1204, 384] on input "0" at bounding box center [1227, 399] width 151 height 31
type input "2"
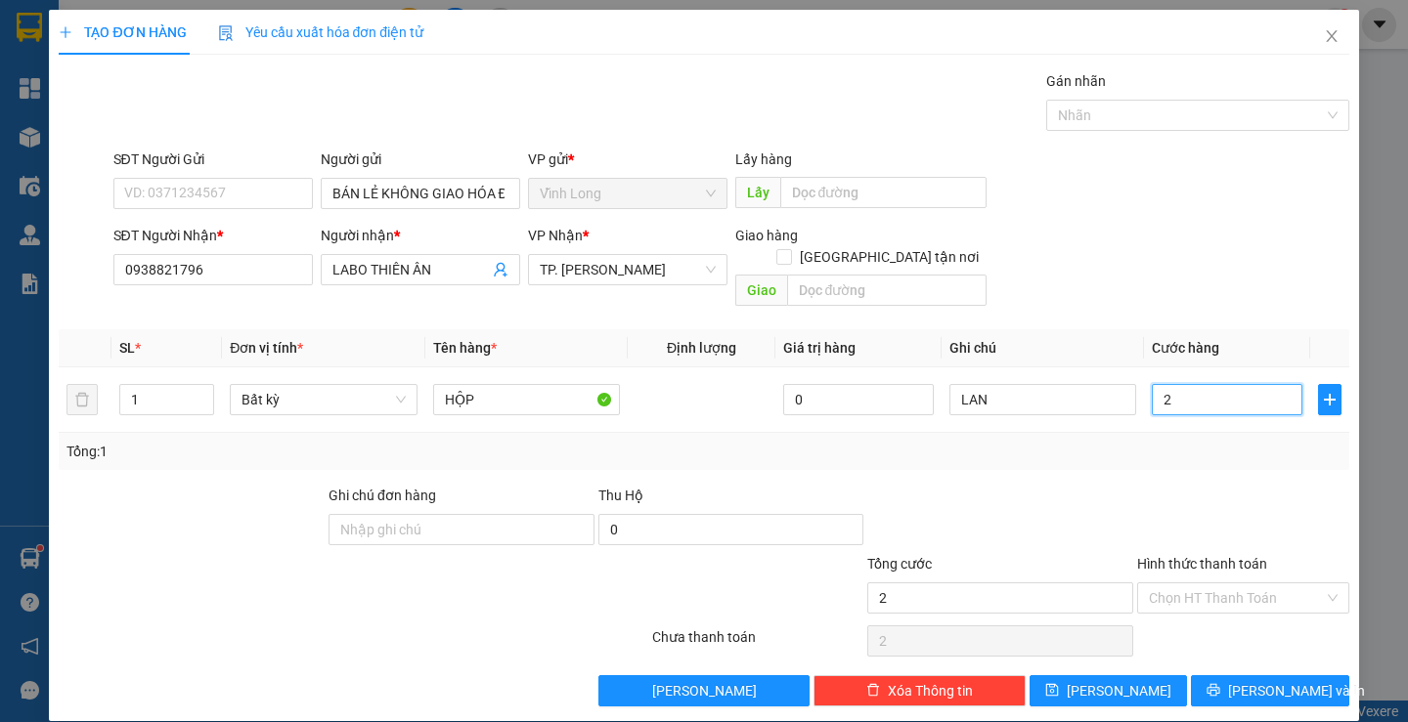
type input "20"
type input "20.000"
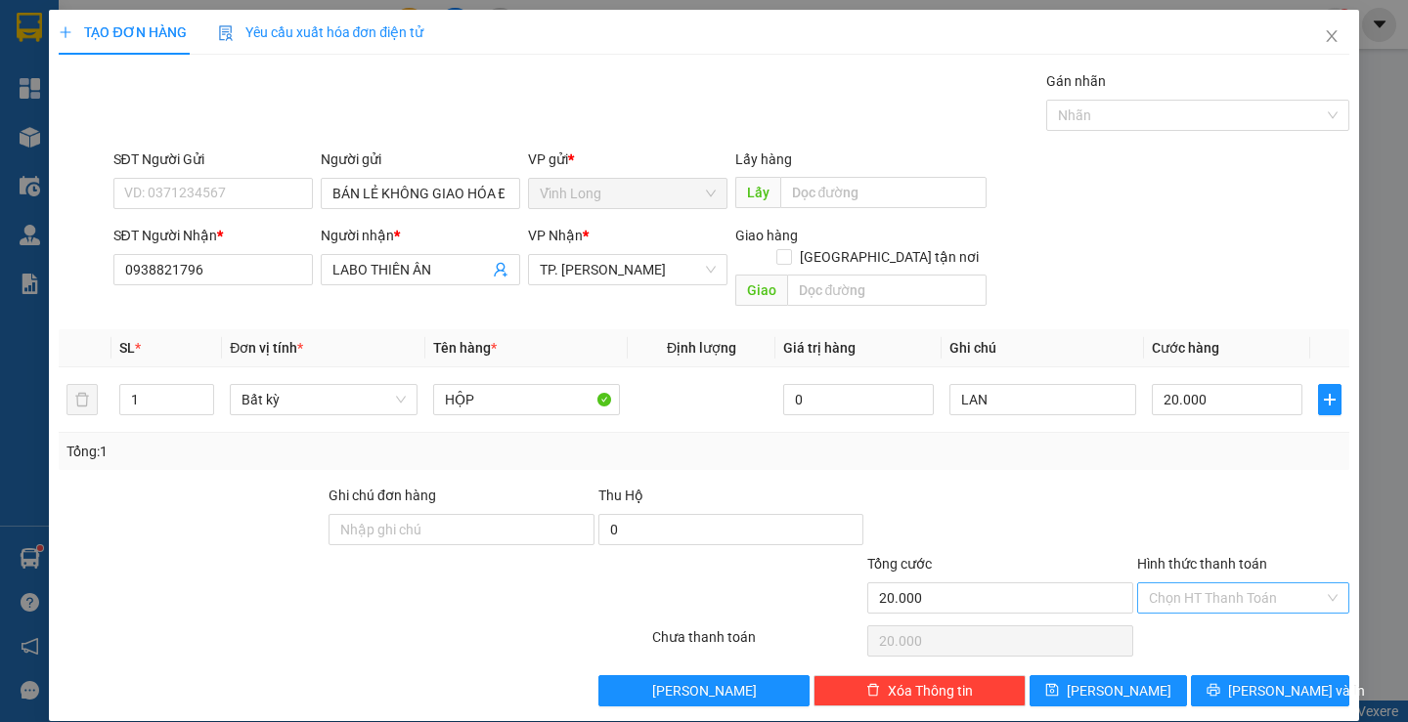
click at [1281, 584] on input "Hình thức thanh toán" at bounding box center [1236, 598] width 175 height 29
click at [1267, 607] on div "Tại văn phòng" at bounding box center [1231, 616] width 186 height 22
type input "0"
click at [1280, 680] on span "[PERSON_NAME] và In" at bounding box center [1296, 691] width 137 height 22
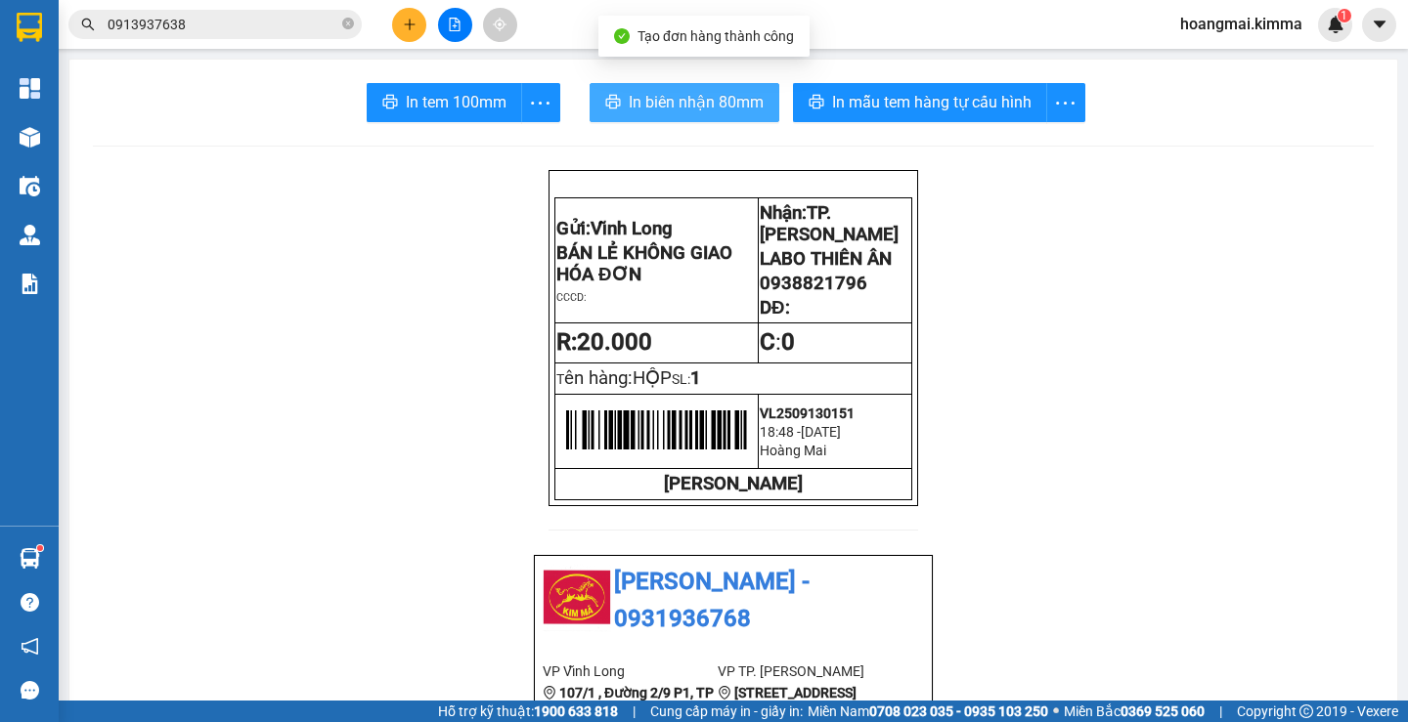
click at [634, 101] on span "In biên nhận 80mm" at bounding box center [696, 102] width 135 height 24
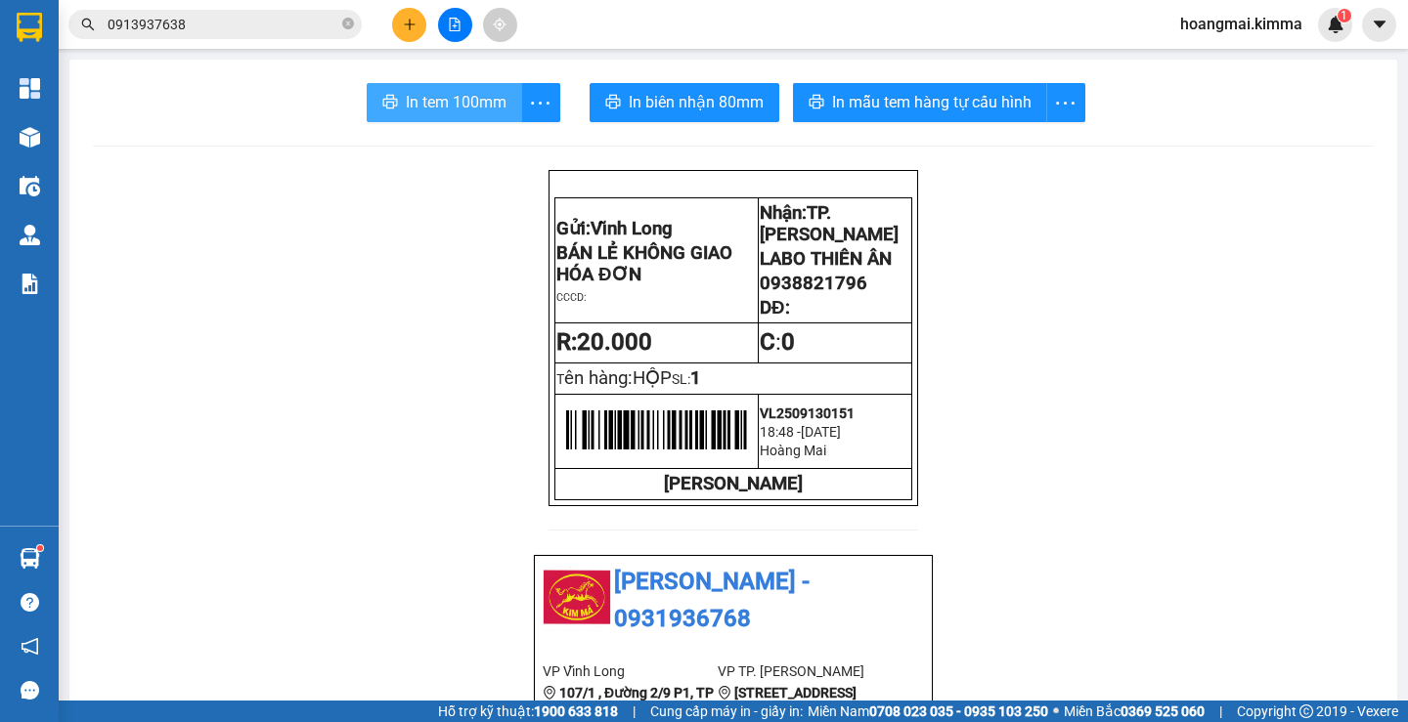
click at [436, 102] on span "In tem 100mm" at bounding box center [456, 102] width 101 height 24
click at [410, 20] on icon "plus" at bounding box center [409, 24] width 1 height 11
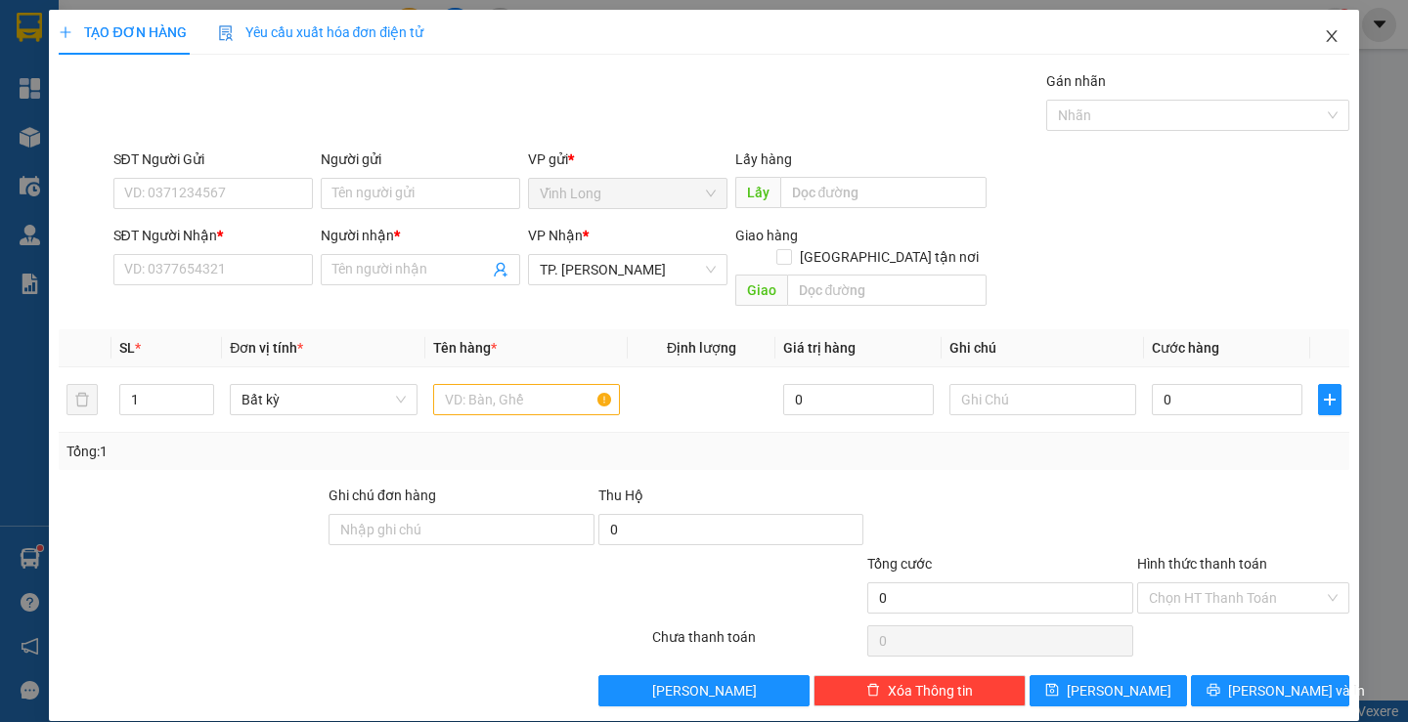
click at [1324, 44] on icon "close" at bounding box center [1332, 36] width 16 height 16
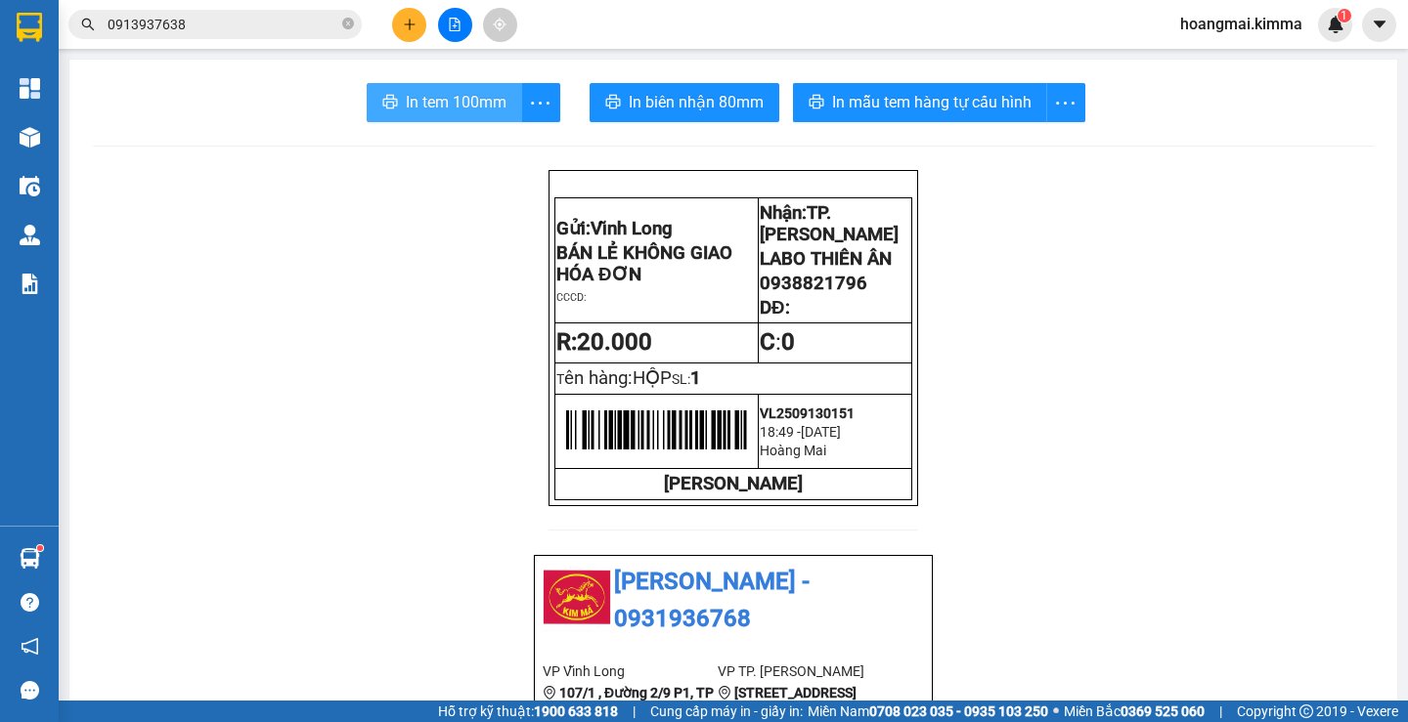
click at [458, 90] on span "In tem 100mm" at bounding box center [456, 102] width 101 height 24
click at [472, 112] on span "In tem 100mm" at bounding box center [456, 102] width 101 height 24
click at [398, 20] on button at bounding box center [409, 25] width 34 height 34
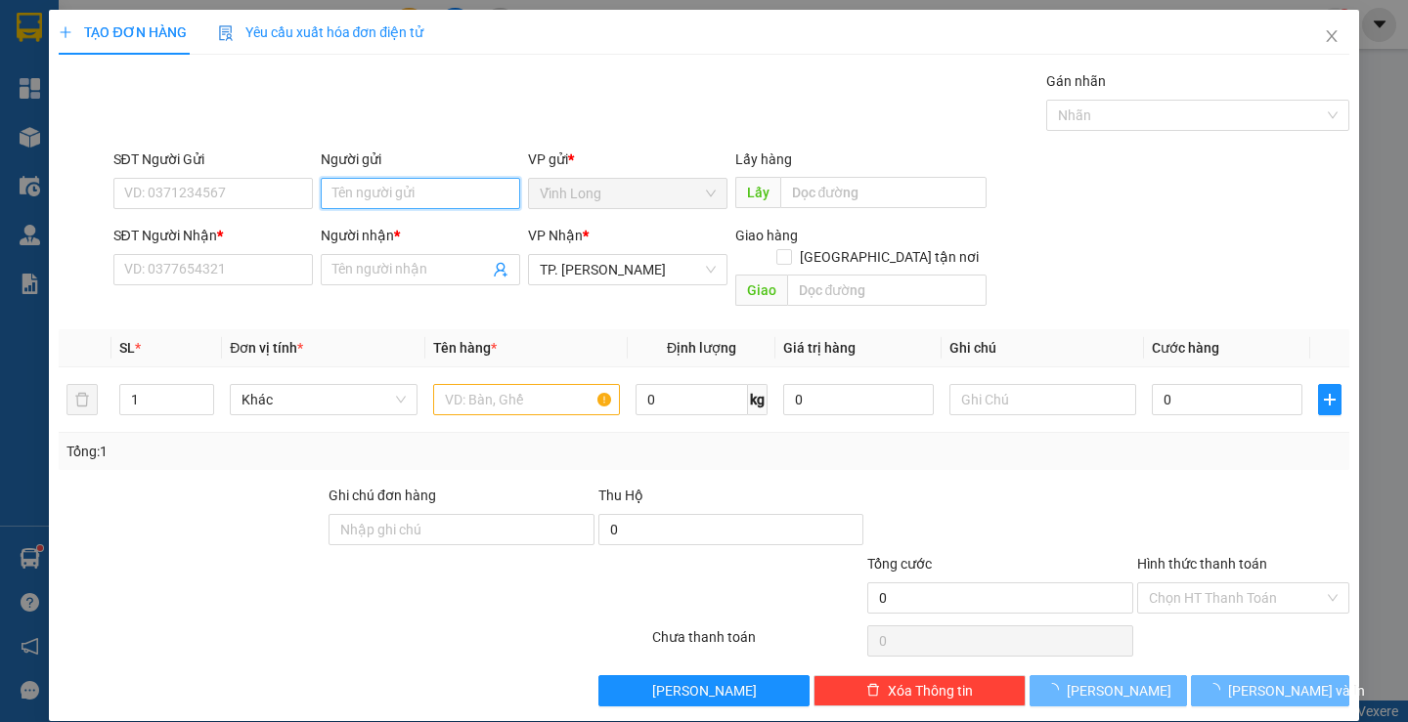
click at [352, 198] on input "Người gửi" at bounding box center [420, 193] width 199 height 31
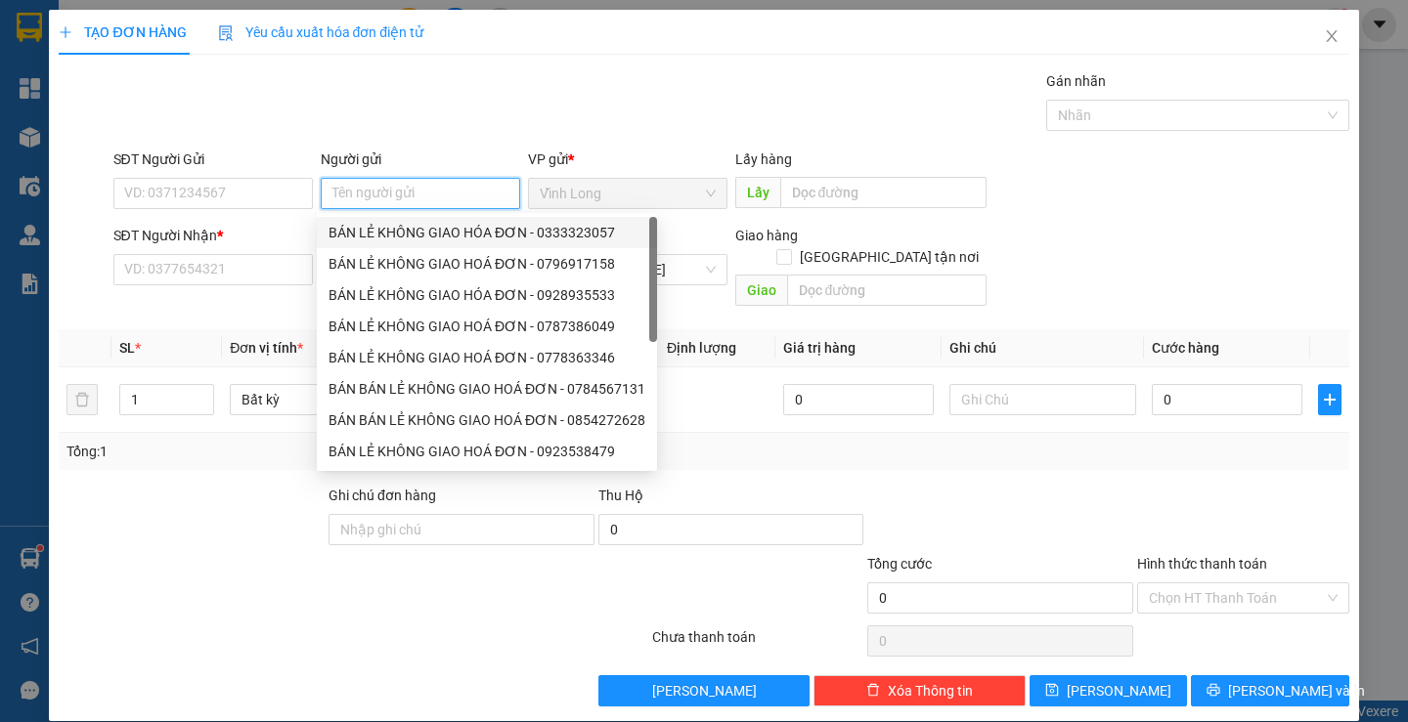
click at [375, 231] on div "BÁN LẺ KHÔNG GIAO HÓA ĐƠN - 0333323057" at bounding box center [486, 233] width 317 height 22
type input "0333323057"
type input "BÁN LẺ KHÔNG GIAO HÓA ĐƠN"
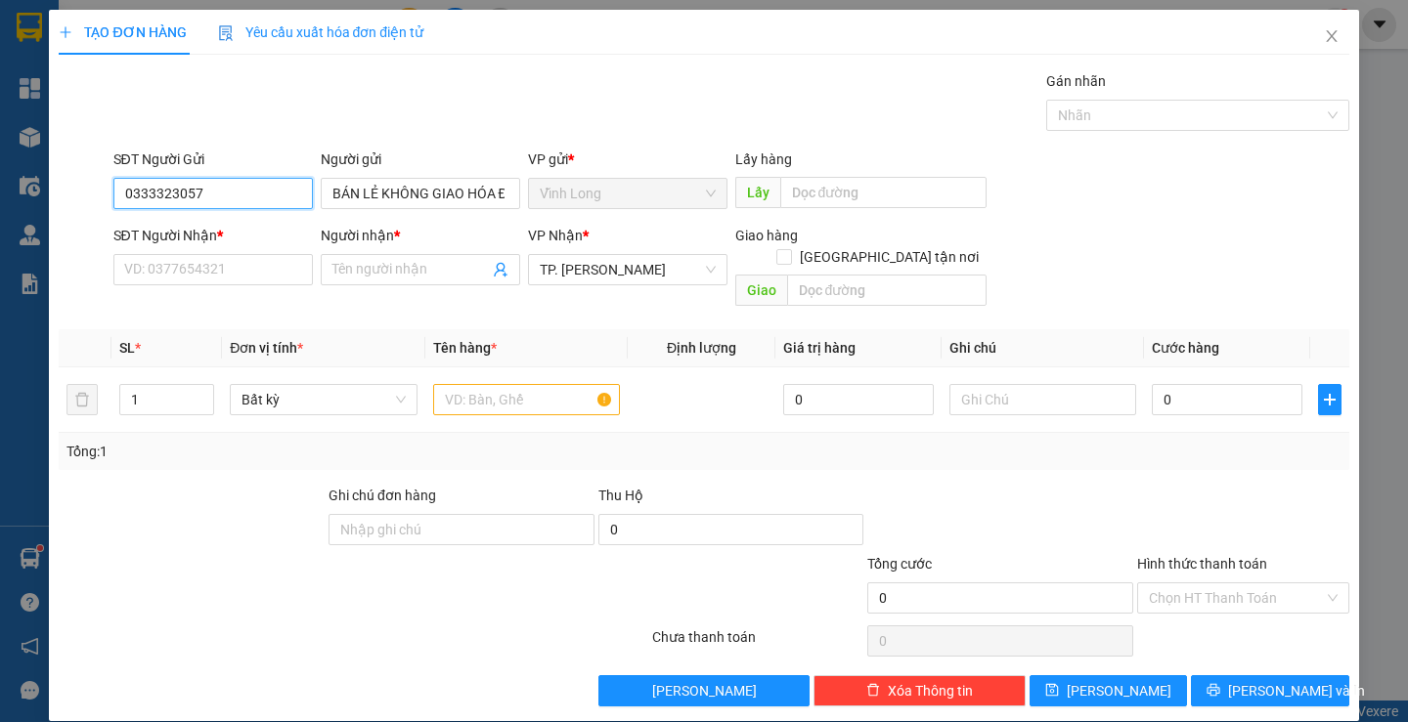
click at [277, 193] on input "0333323057" at bounding box center [212, 193] width 199 height 31
click at [246, 259] on input "SĐT Người Nhận *" at bounding box center [212, 269] width 199 height 31
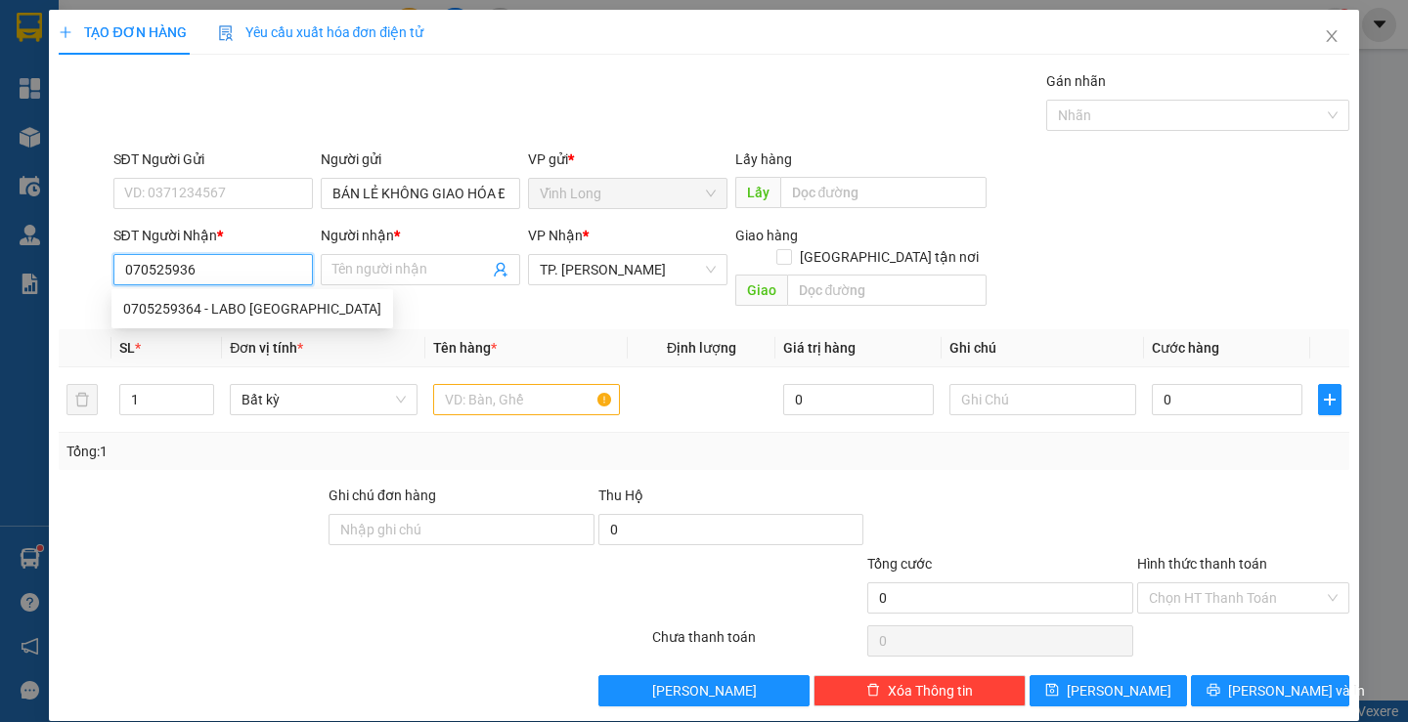
type input "0705259364"
type input "LABO [GEOGRAPHIC_DATA]"
type input "0705259364"
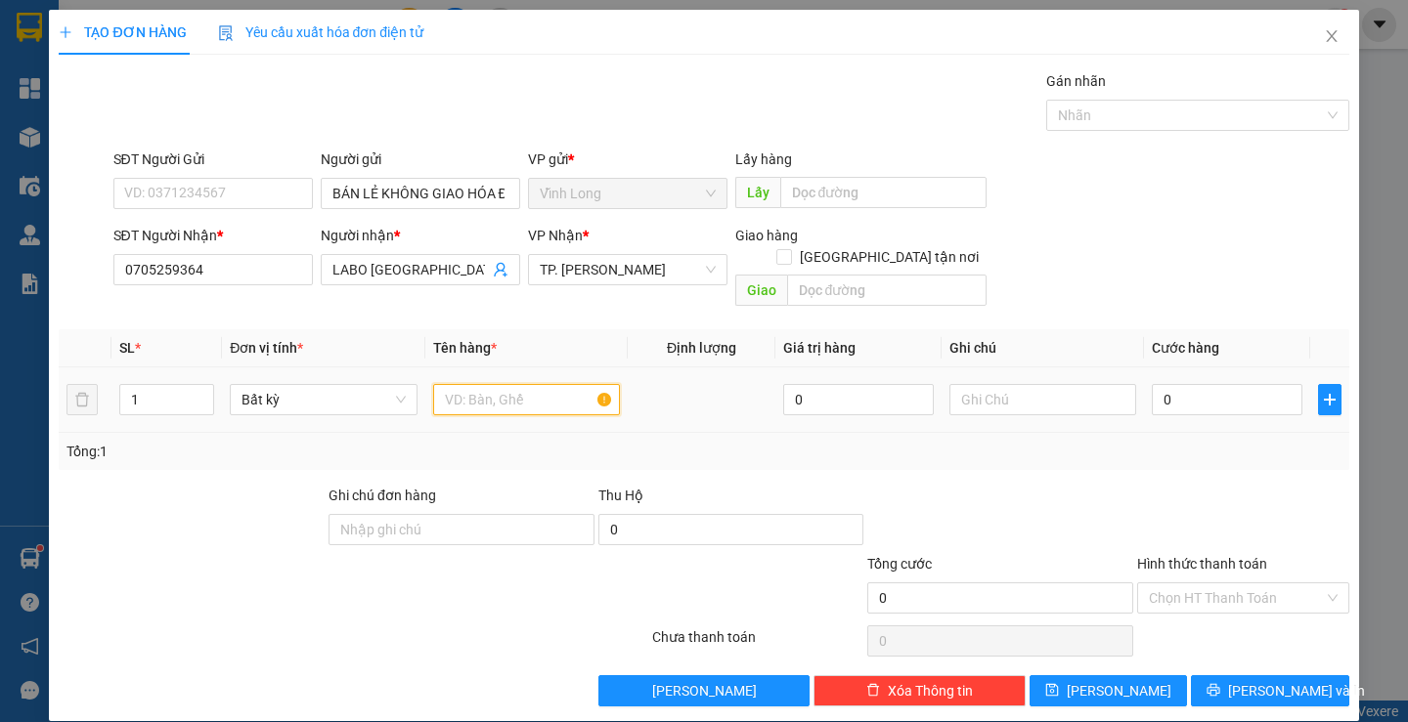
click at [524, 384] on input "text" at bounding box center [526, 399] width 187 height 31
type input "HỘP"
click at [1047, 384] on input "text" at bounding box center [1042, 399] width 187 height 31
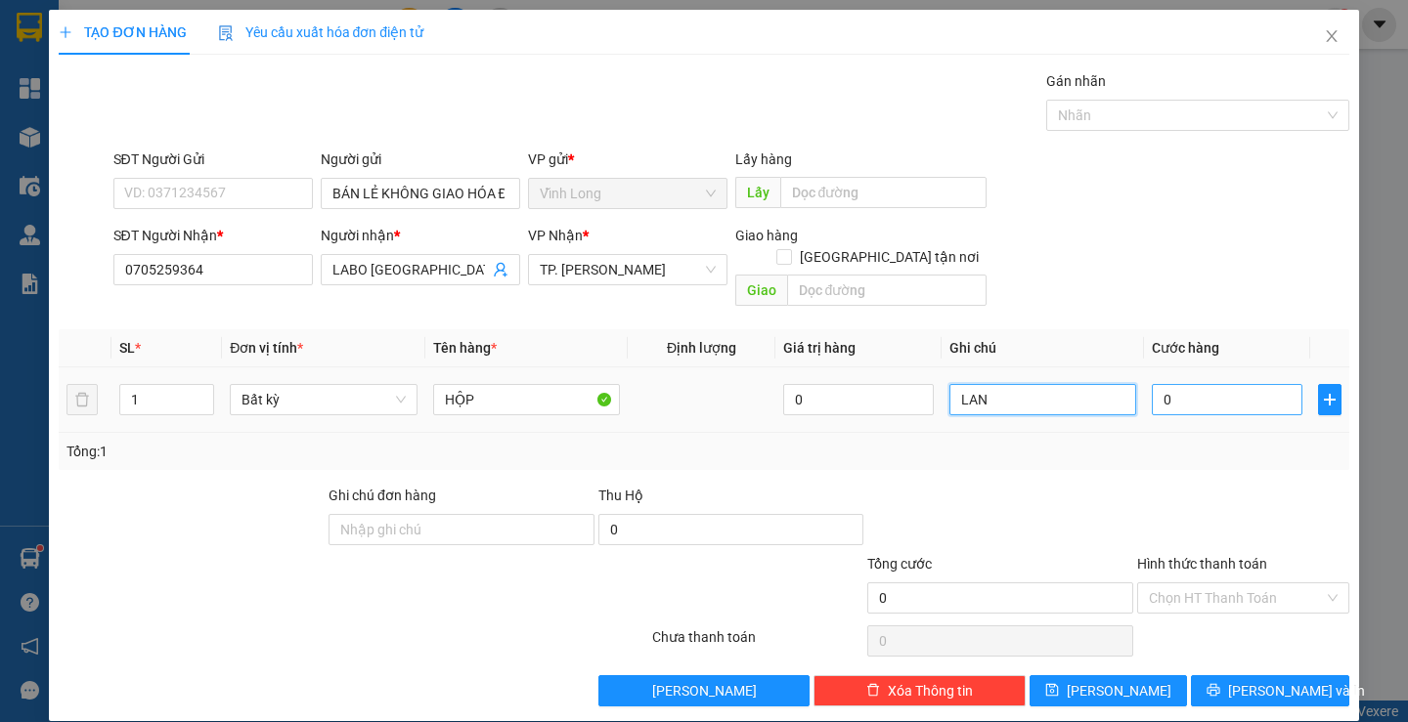
type input "LAN"
click at [1191, 384] on input "0" at bounding box center [1227, 399] width 151 height 31
type input "2"
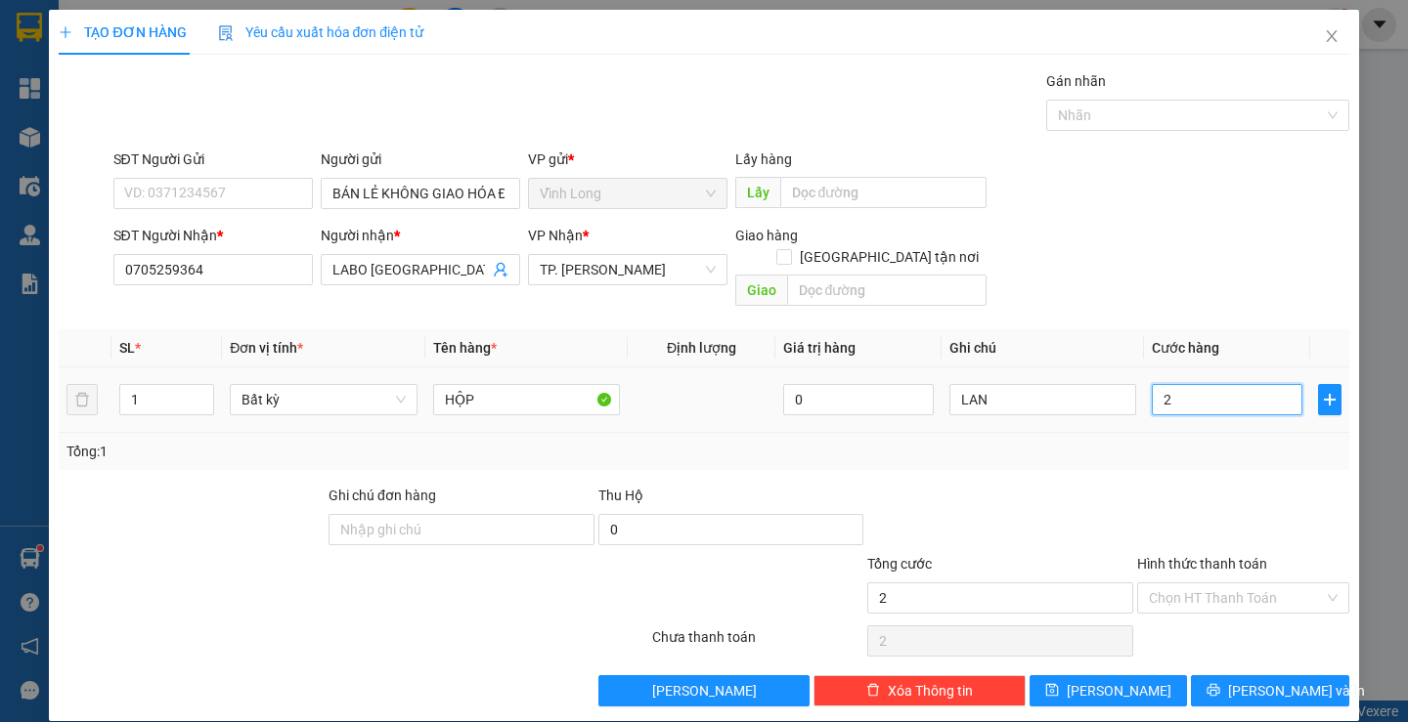
type input "20"
type input "20.000"
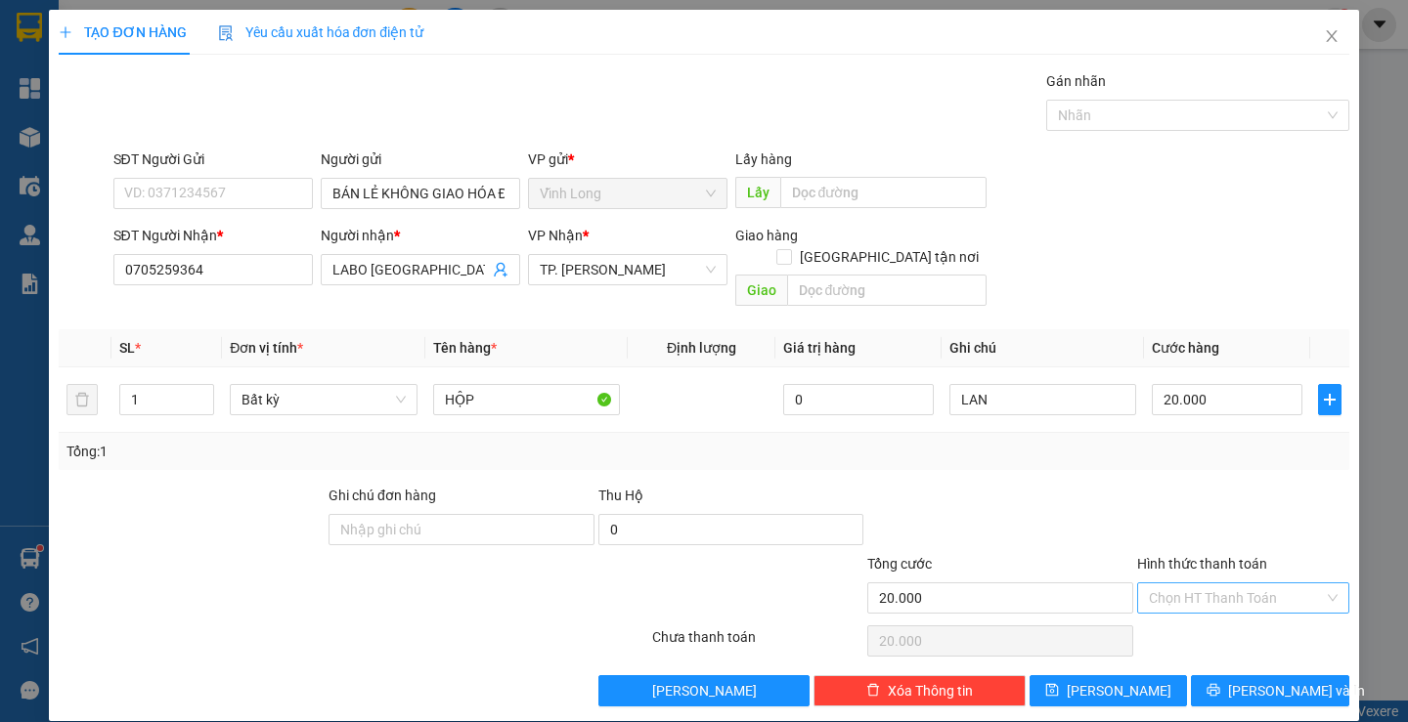
click at [1192, 584] on input "Hình thức thanh toán" at bounding box center [1236, 598] width 175 height 29
drag, startPoint x: 1199, startPoint y: 611, endPoint x: 1210, endPoint y: 630, distance: 22.0
click at [1200, 612] on div "Tại văn phòng" at bounding box center [1231, 616] width 186 height 22
type input "0"
click at [1255, 680] on span "[PERSON_NAME] và In" at bounding box center [1296, 691] width 137 height 22
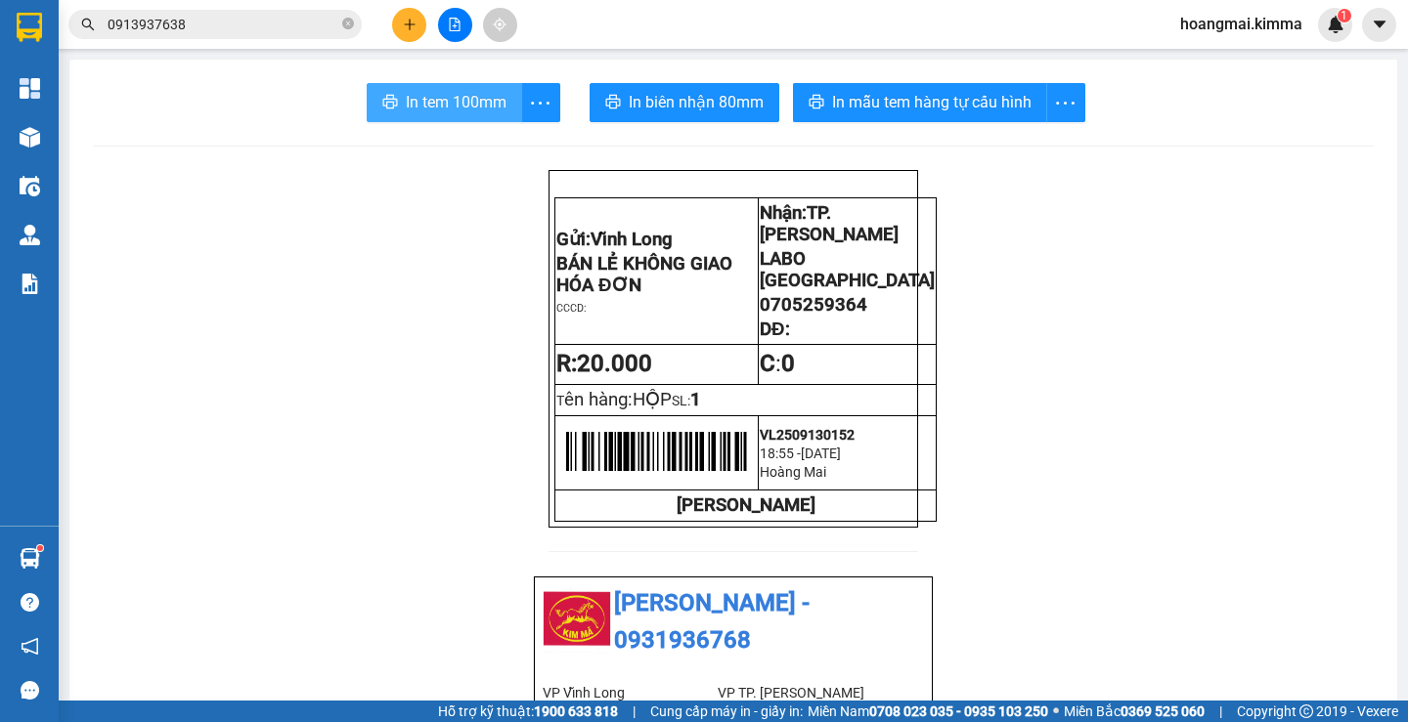
click at [442, 91] on span "In tem 100mm" at bounding box center [456, 102] width 101 height 24
click at [404, 33] on button at bounding box center [409, 25] width 34 height 34
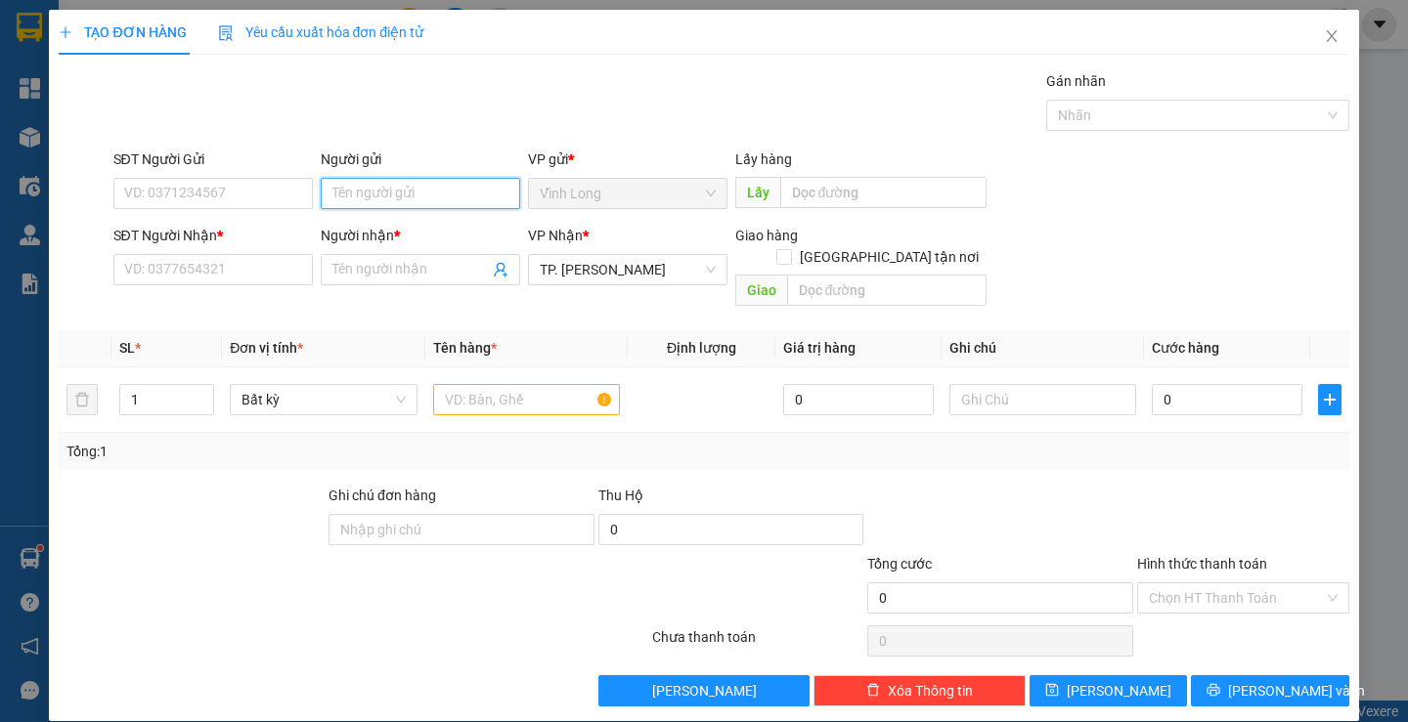
click at [370, 201] on input "Người gửi" at bounding box center [420, 193] width 199 height 31
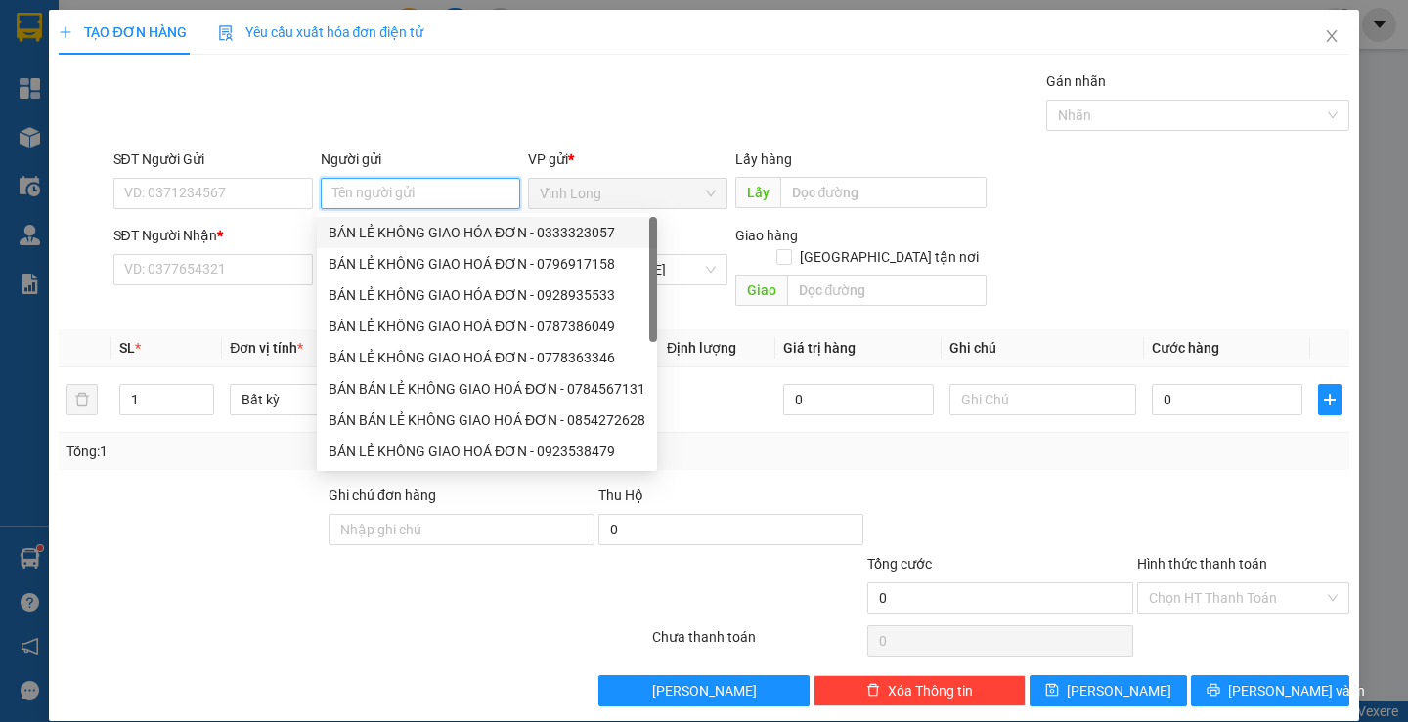
click at [379, 232] on div "BÁN LẺ KHÔNG GIAO HÓA ĐƠN - 0333323057" at bounding box center [486, 233] width 317 height 22
type input "0333323057"
type input "BÁN LẺ KHÔNG GIAO HÓA ĐƠN"
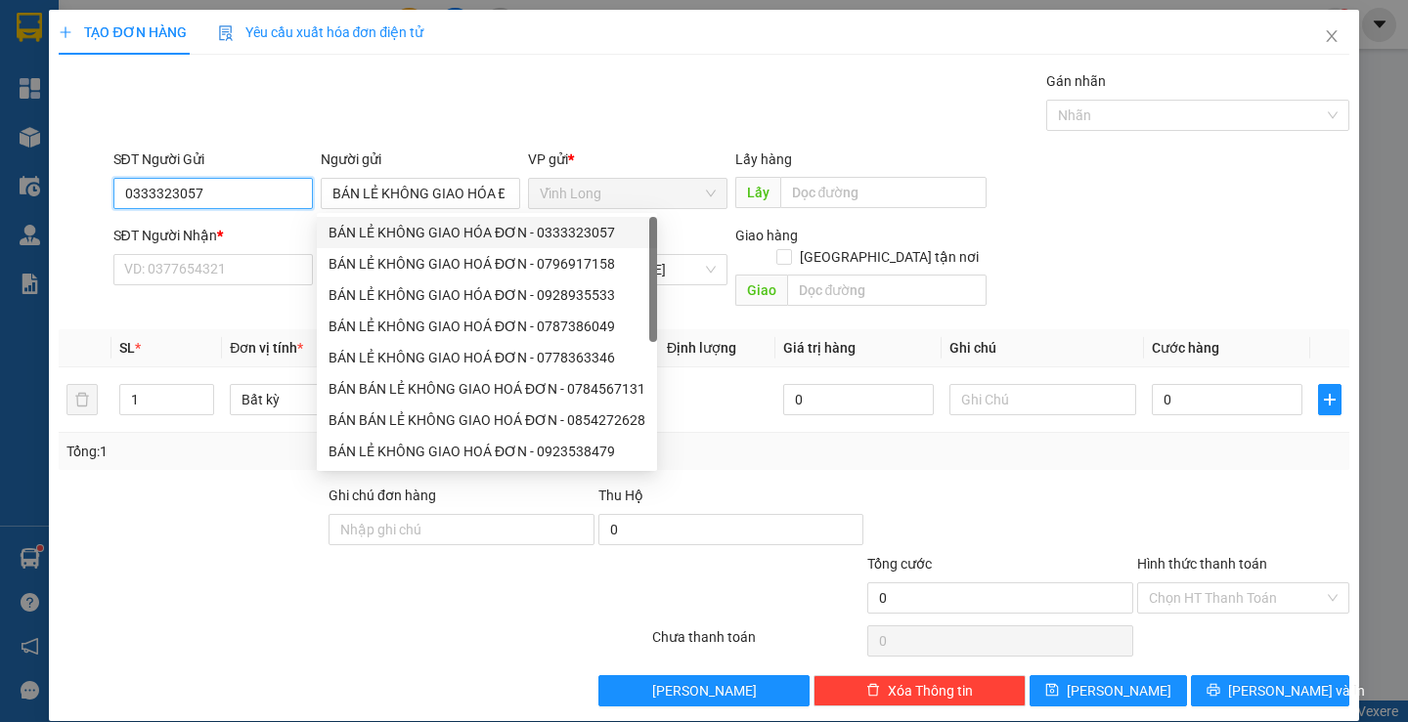
click at [251, 190] on input "0333323057" at bounding box center [212, 193] width 199 height 31
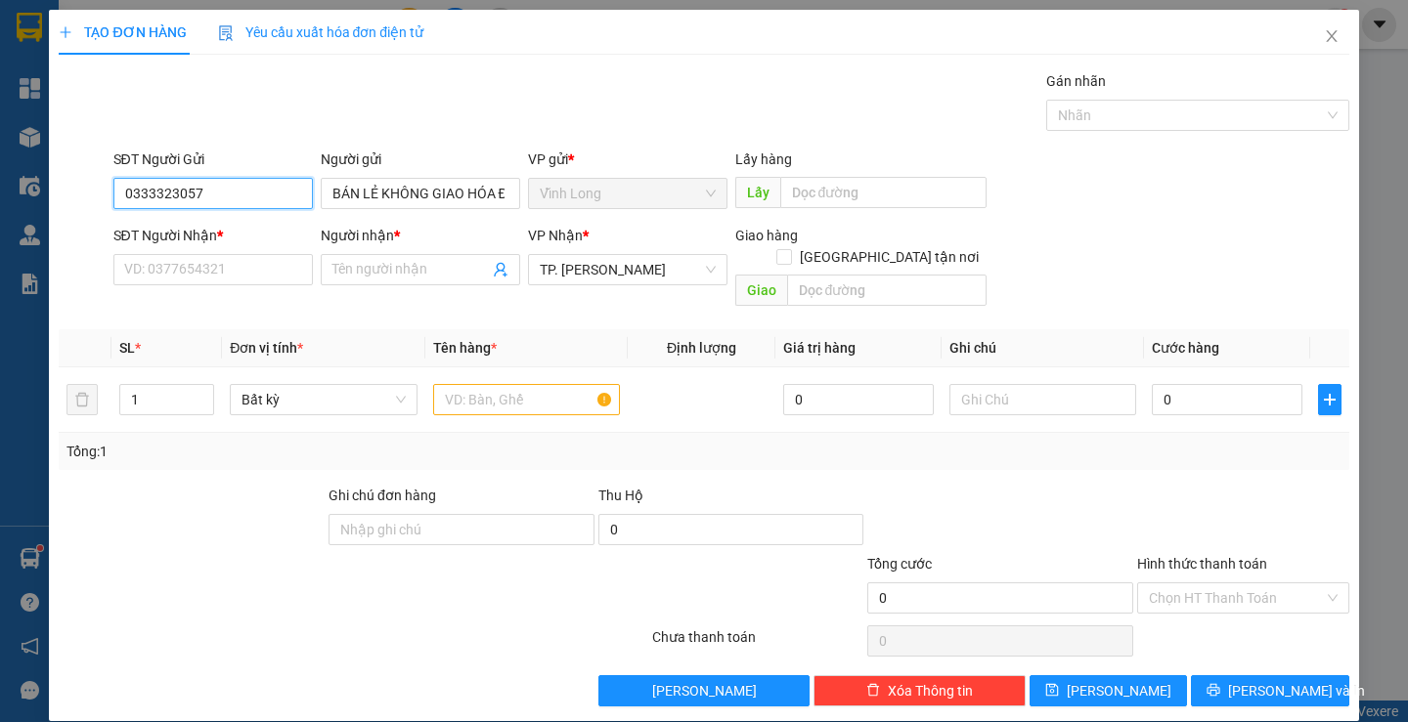
click at [251, 190] on input "0333323057" at bounding box center [212, 193] width 199 height 31
click at [256, 279] on input "SĐT Người Nhận *" at bounding box center [212, 269] width 199 height 31
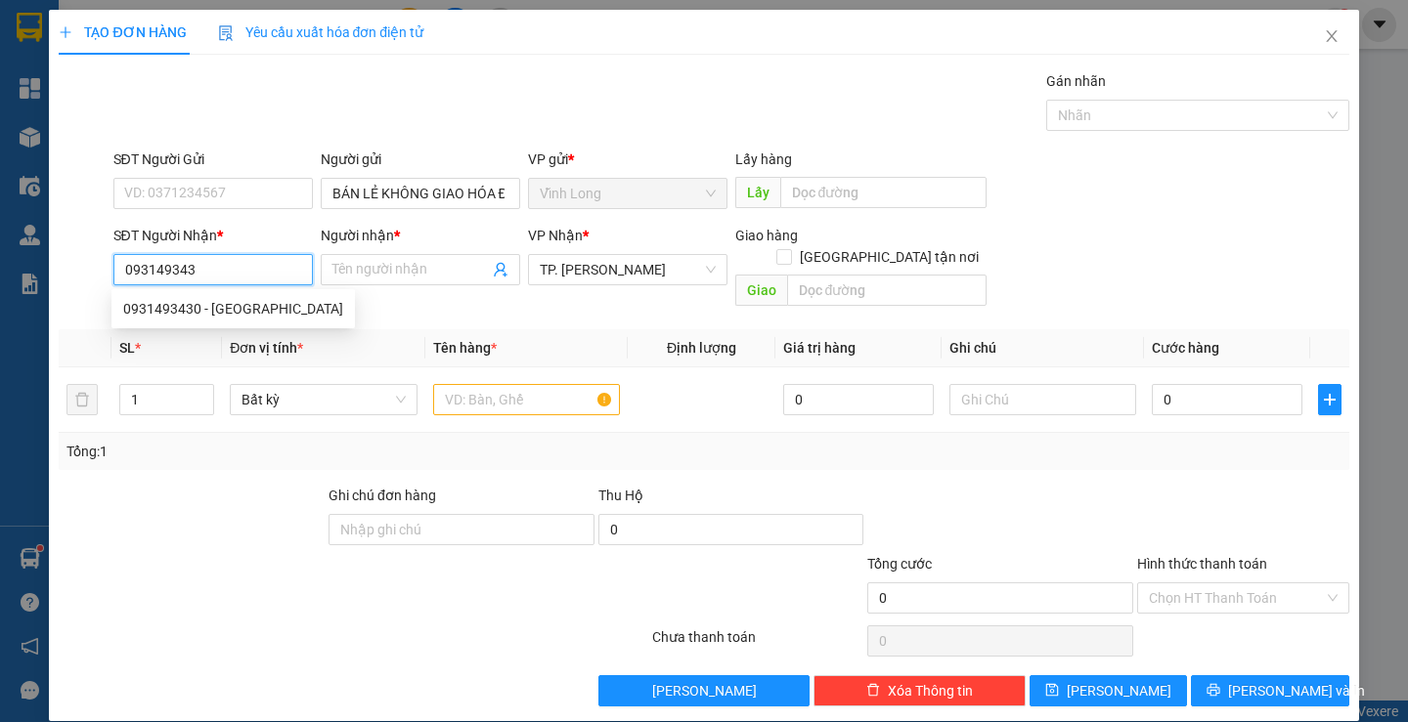
type input "0931493430"
click at [303, 311] on div "0931493430 - [GEOGRAPHIC_DATA]" at bounding box center [232, 308] width 243 height 31
type input "[PERSON_NAME]"
type input "0931493430"
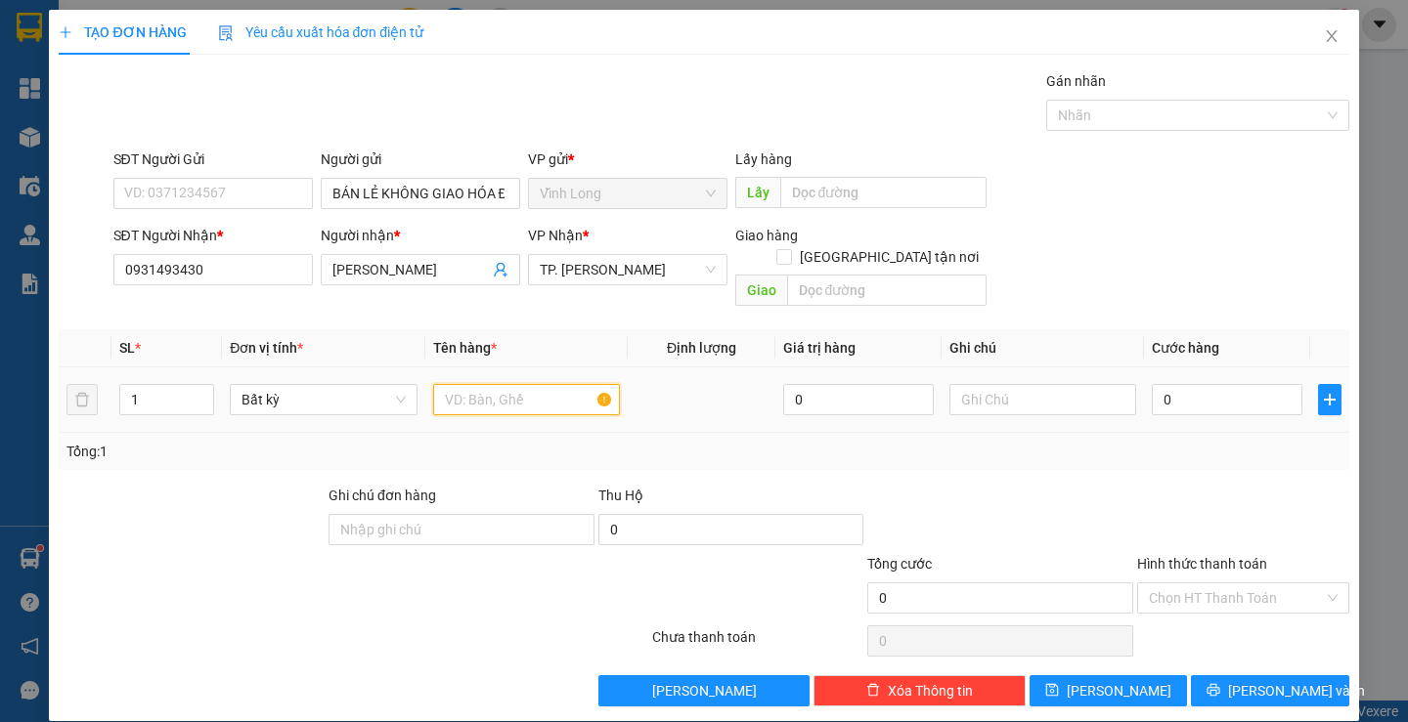
click at [495, 384] on input "text" at bounding box center [526, 399] width 187 height 31
type input "THÙNG MUS"
click at [1020, 384] on input "text" at bounding box center [1042, 399] width 187 height 31
type input "LAN"
click at [1212, 386] on input "0" at bounding box center [1227, 399] width 151 height 31
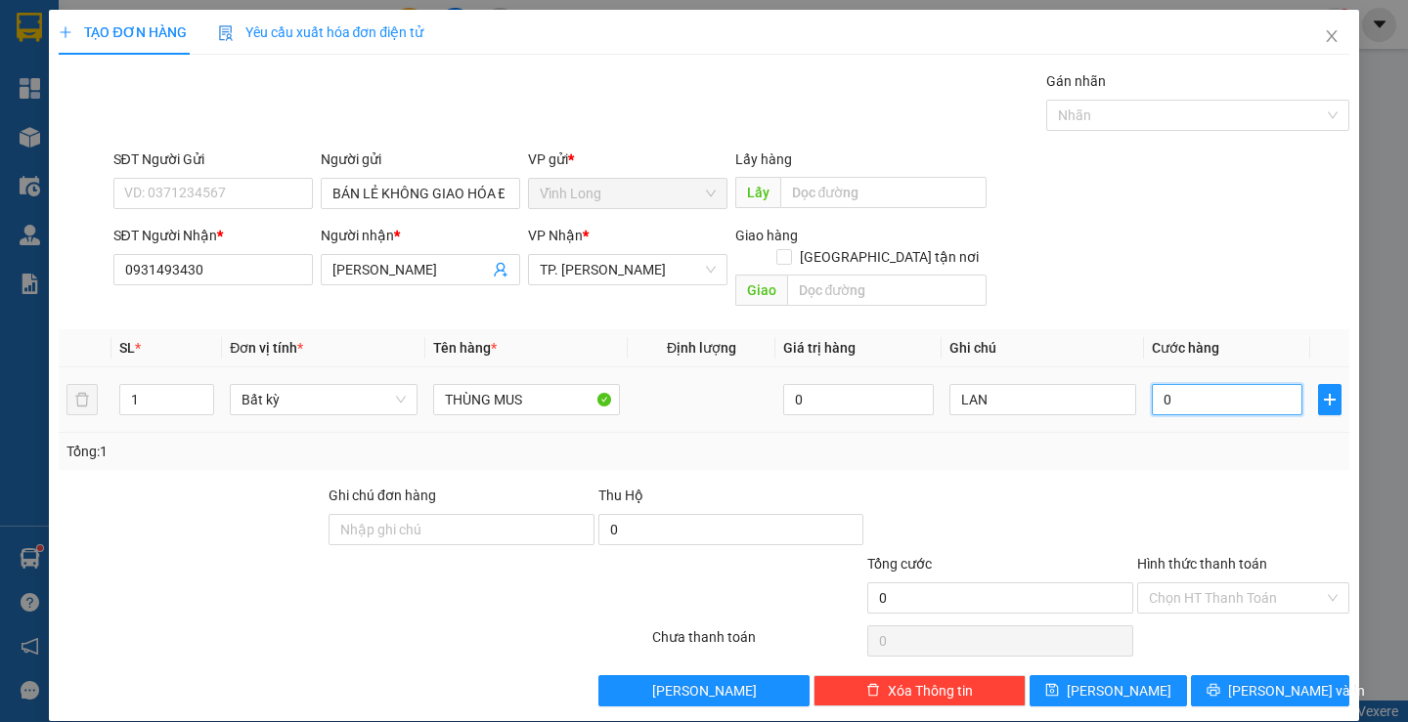
type input "4"
type input "40"
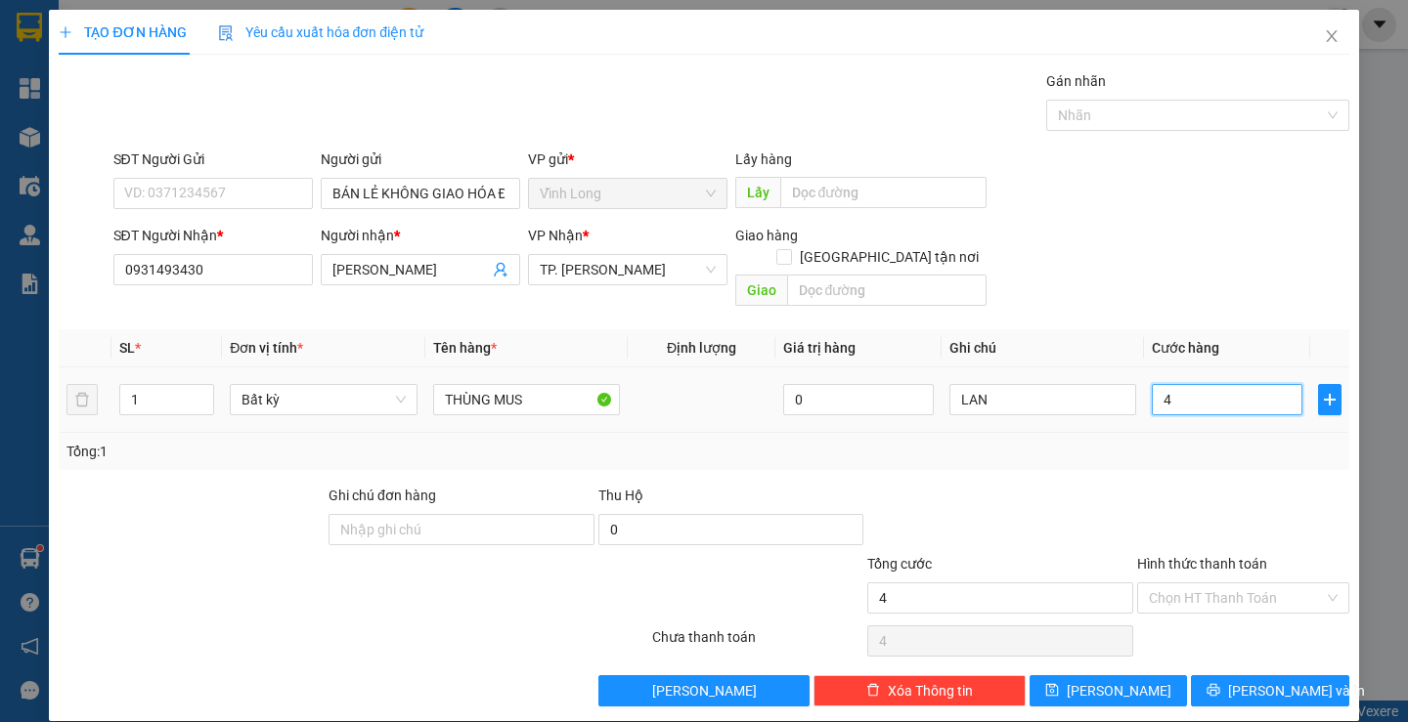
type input "40"
type input "40.000"
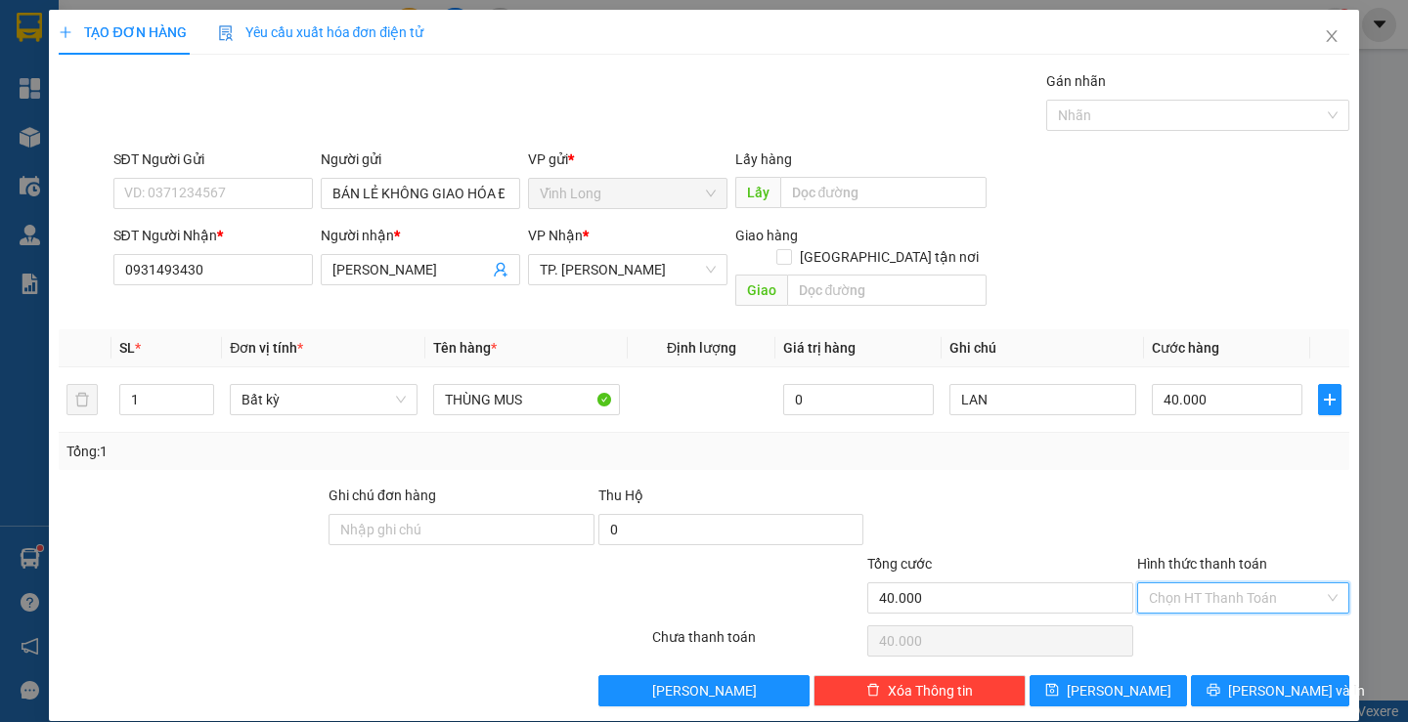
click at [1158, 584] on input "Hình thức thanh toán" at bounding box center [1236, 598] width 175 height 29
click at [1228, 611] on div "Tại văn phòng" at bounding box center [1231, 616] width 186 height 22
type input "0"
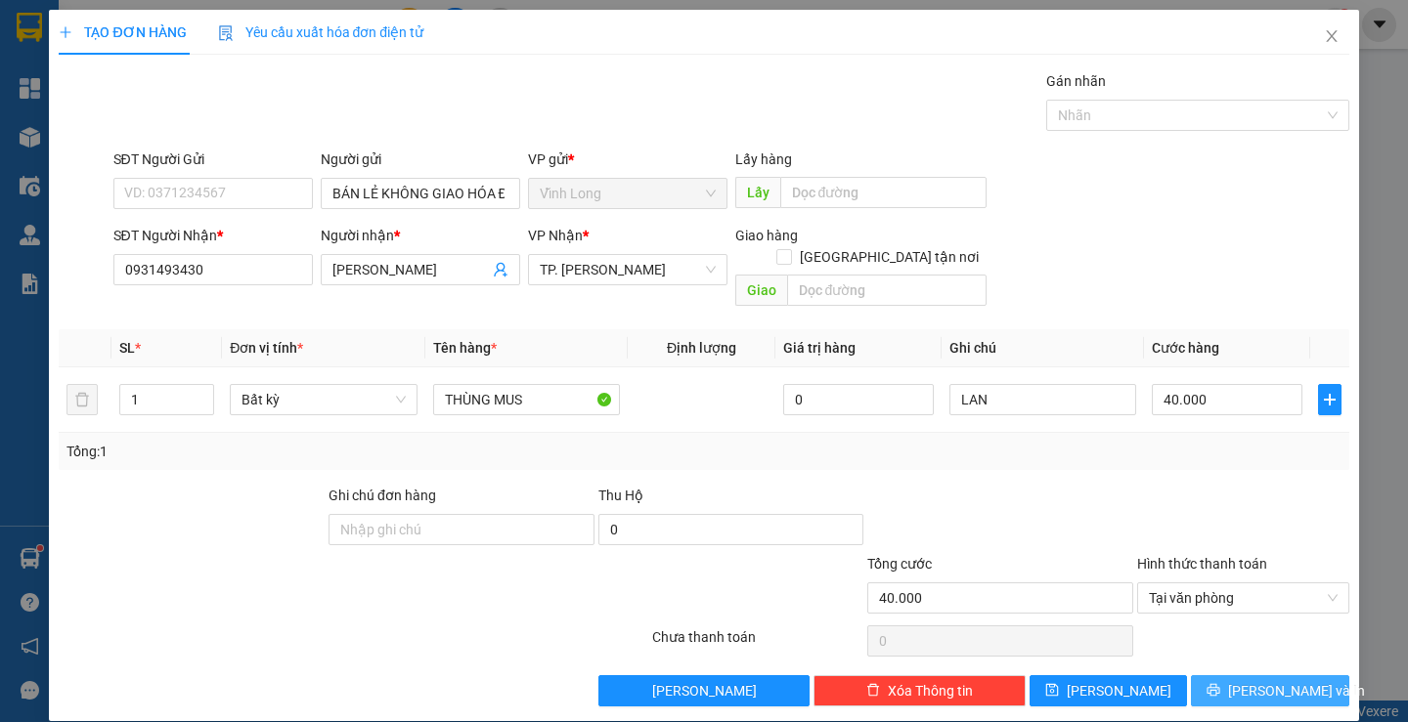
click at [1263, 680] on span "[PERSON_NAME] và In" at bounding box center [1296, 691] width 137 height 22
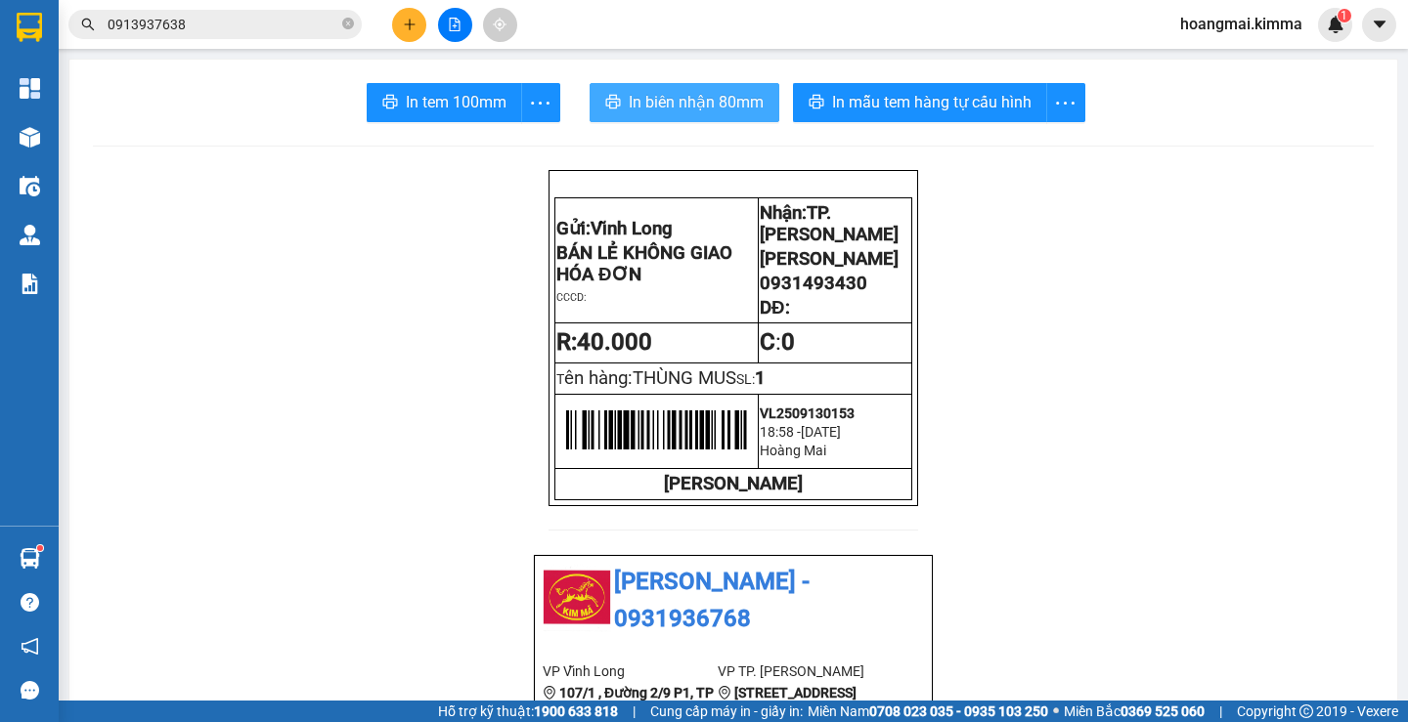
click at [654, 98] on span "In biên nhận 80mm" at bounding box center [696, 102] width 135 height 24
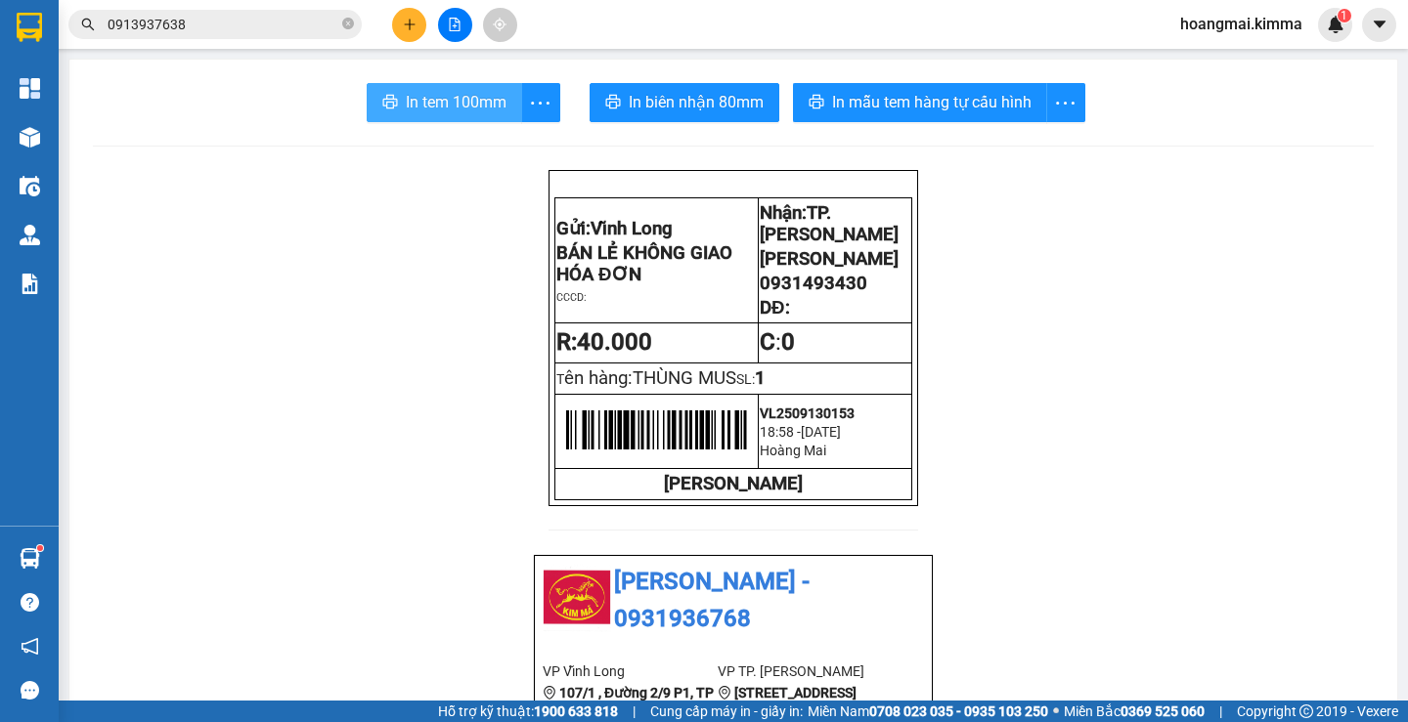
click at [385, 88] on button "In tem 100mm" at bounding box center [444, 102] width 155 height 39
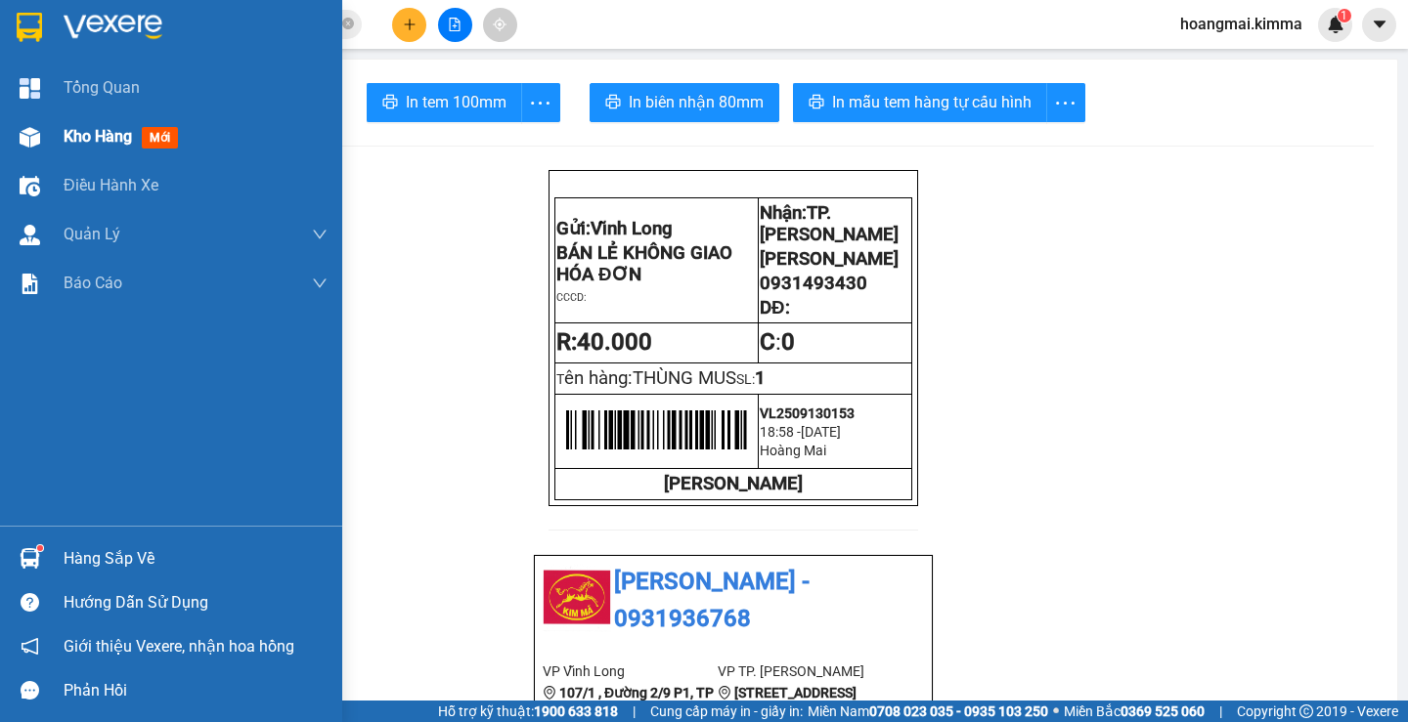
click at [116, 151] on div "Kho hàng mới" at bounding box center [196, 136] width 264 height 49
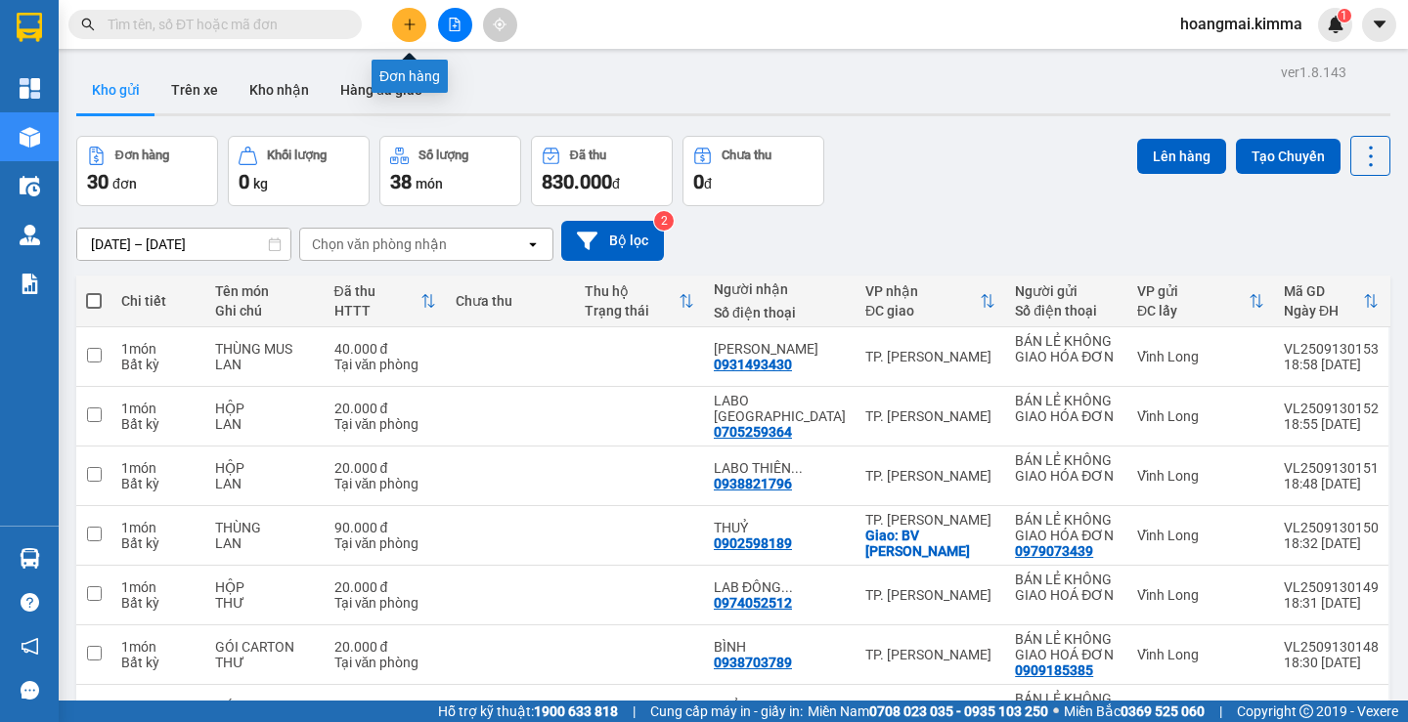
click at [399, 31] on button at bounding box center [409, 25] width 34 height 34
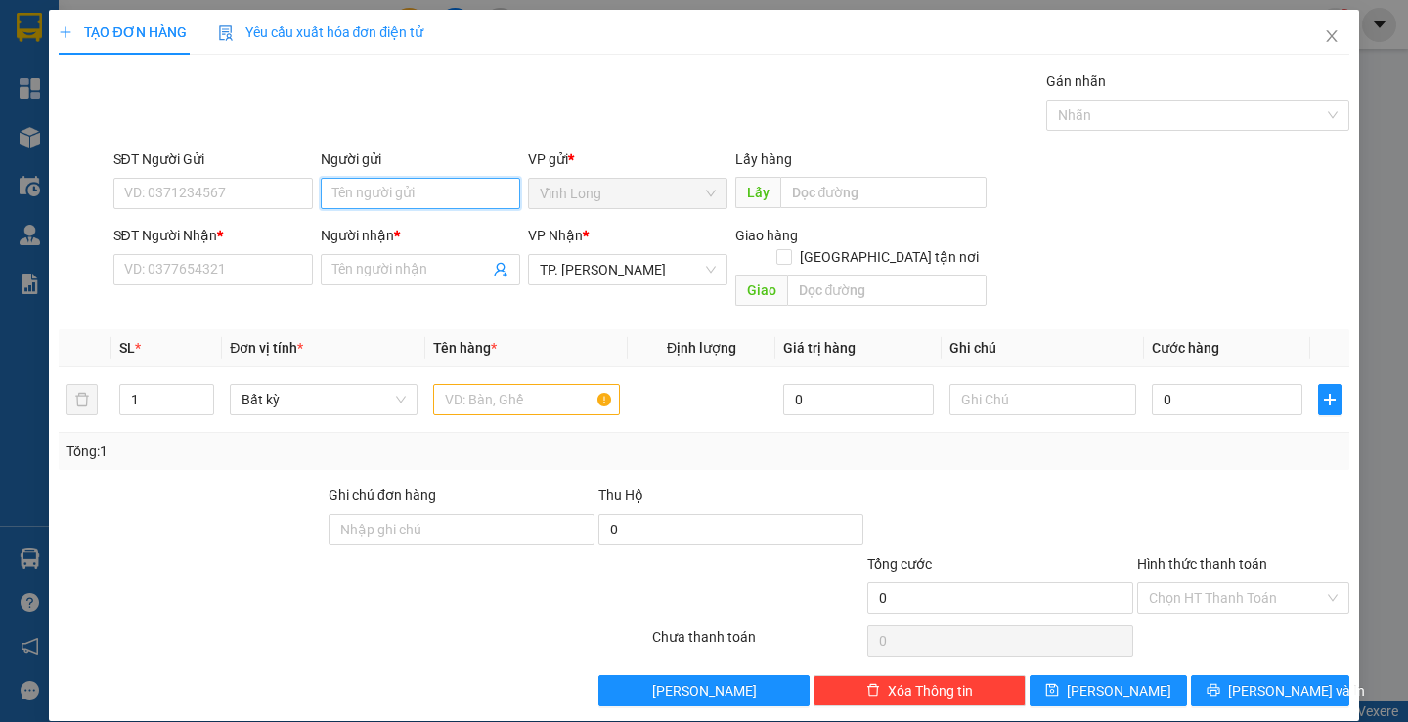
click at [348, 195] on input "Người gửi" at bounding box center [420, 193] width 199 height 31
type input "BÁN"
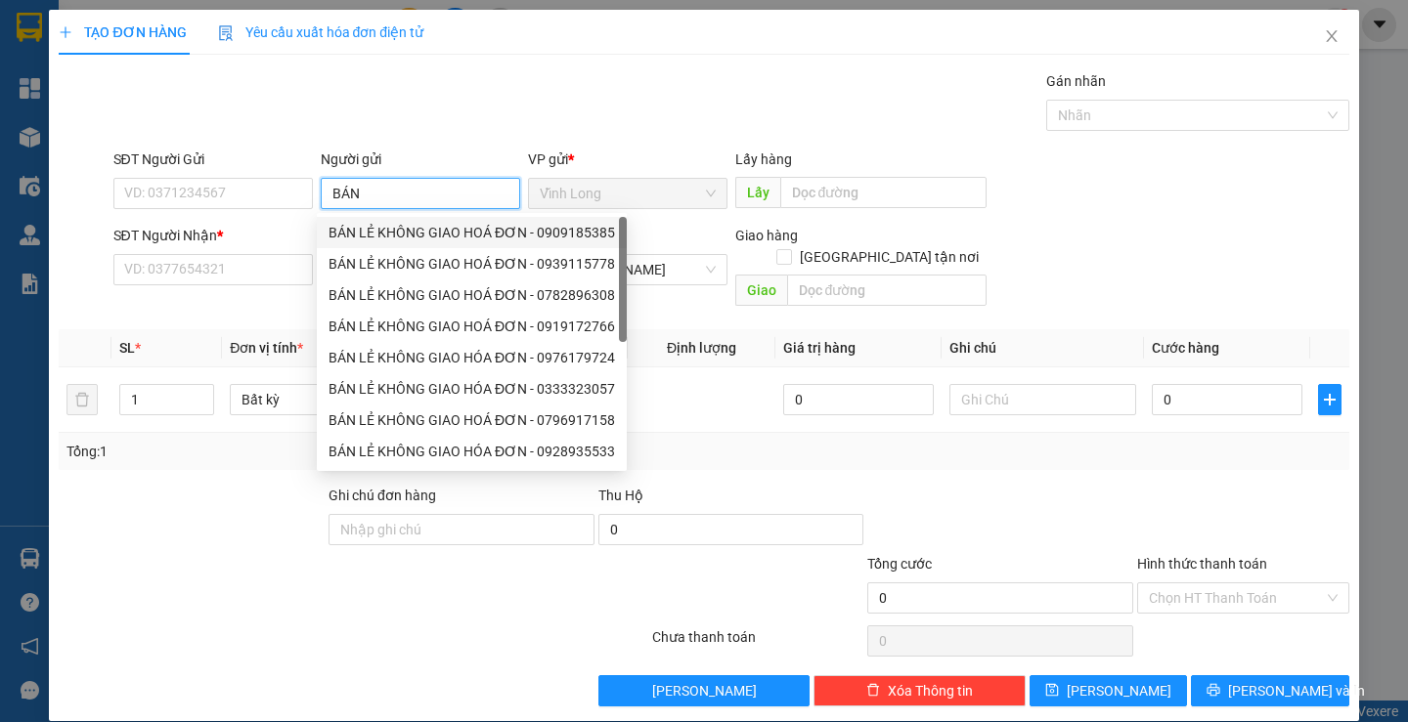
drag, startPoint x: 419, startPoint y: 232, endPoint x: 360, endPoint y: 220, distance: 60.8
click at [415, 231] on div "BÁN LẺ KHÔNG GIAO HOÁ ĐƠN - 0909185385" at bounding box center [471, 233] width 286 height 22
type input "0909185385"
type input "BÁN LẺ KHÔNG GIAO HOÁ ĐƠN"
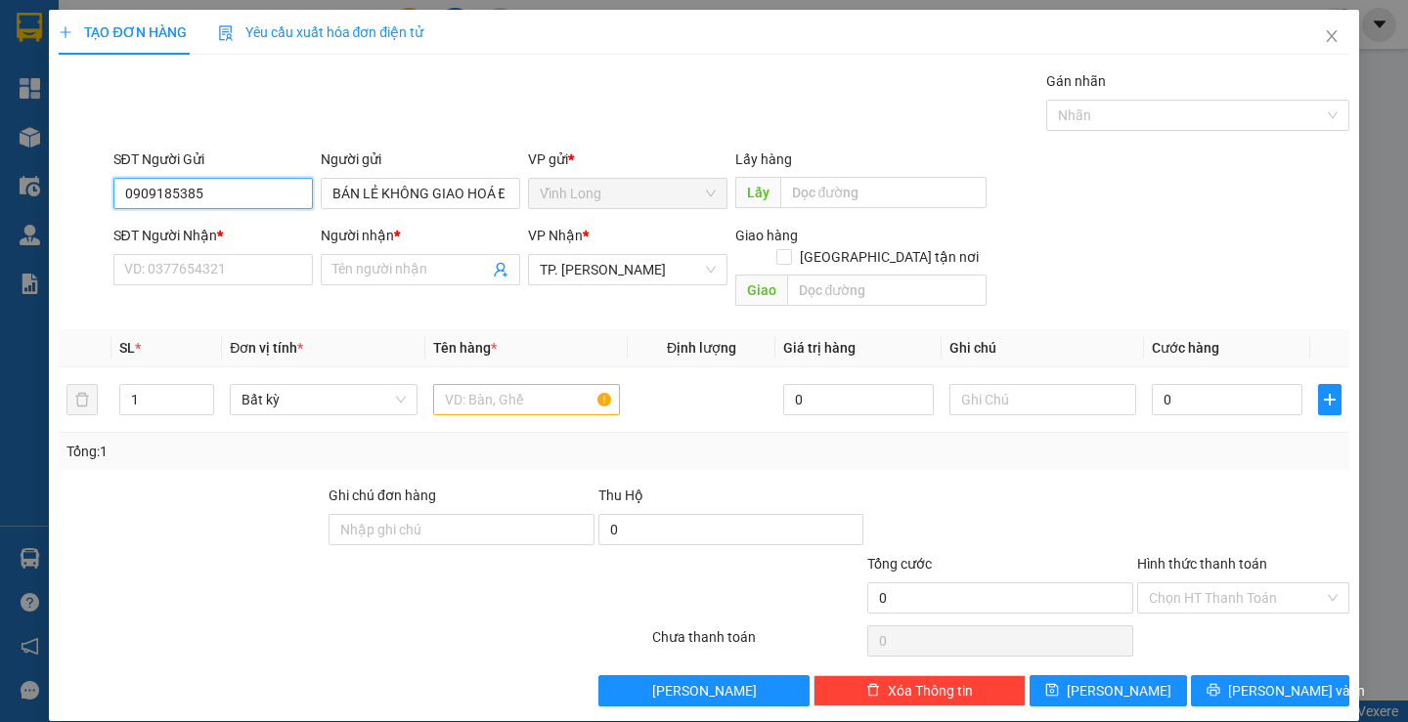
drag, startPoint x: 188, startPoint y: 180, endPoint x: 216, endPoint y: 191, distance: 30.3
click at [191, 182] on input "0909185385" at bounding box center [212, 193] width 199 height 31
click at [218, 192] on input "0909185385" at bounding box center [212, 193] width 199 height 31
click at [239, 260] on input "SĐT Người Nhận *" at bounding box center [212, 269] width 199 height 31
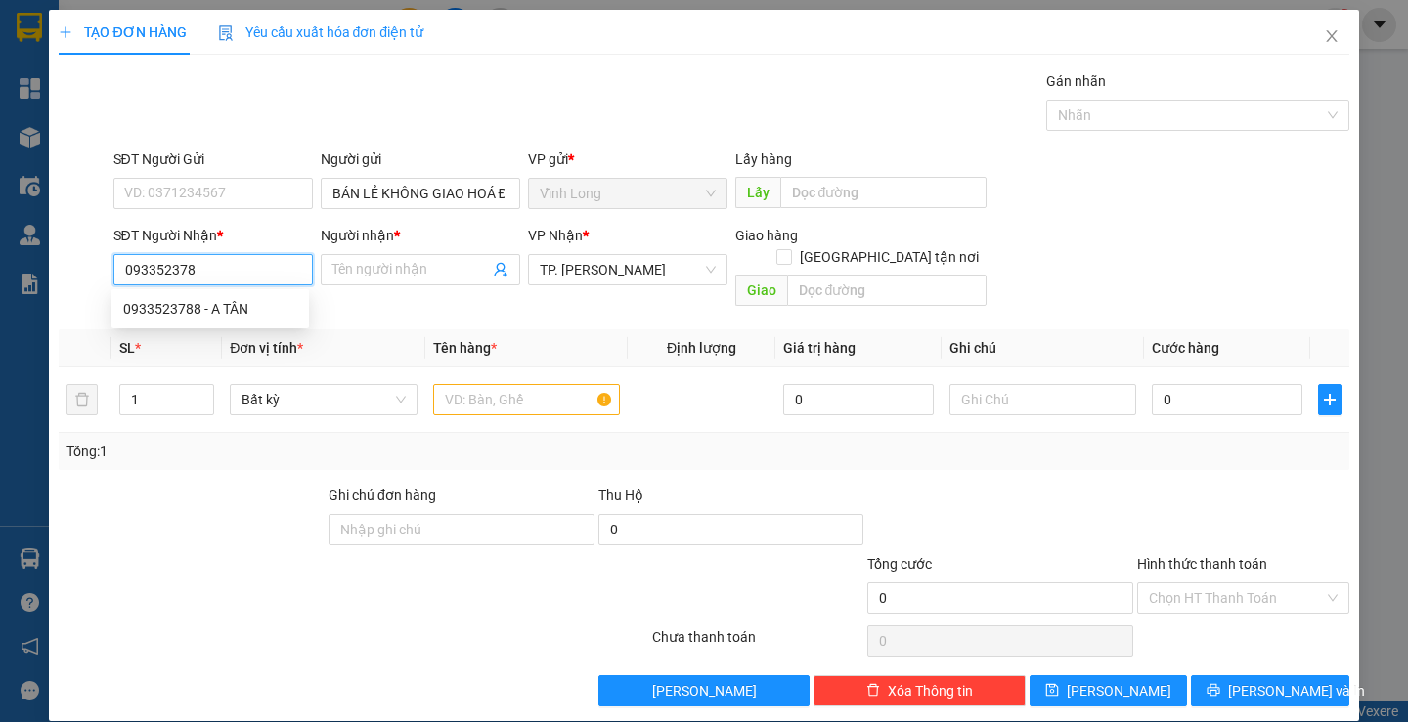
type input "0933523788"
click at [251, 296] on div "0933523788 - A TÂN" at bounding box center [209, 308] width 197 height 31
type input "A TÂN"
type input "0933523788"
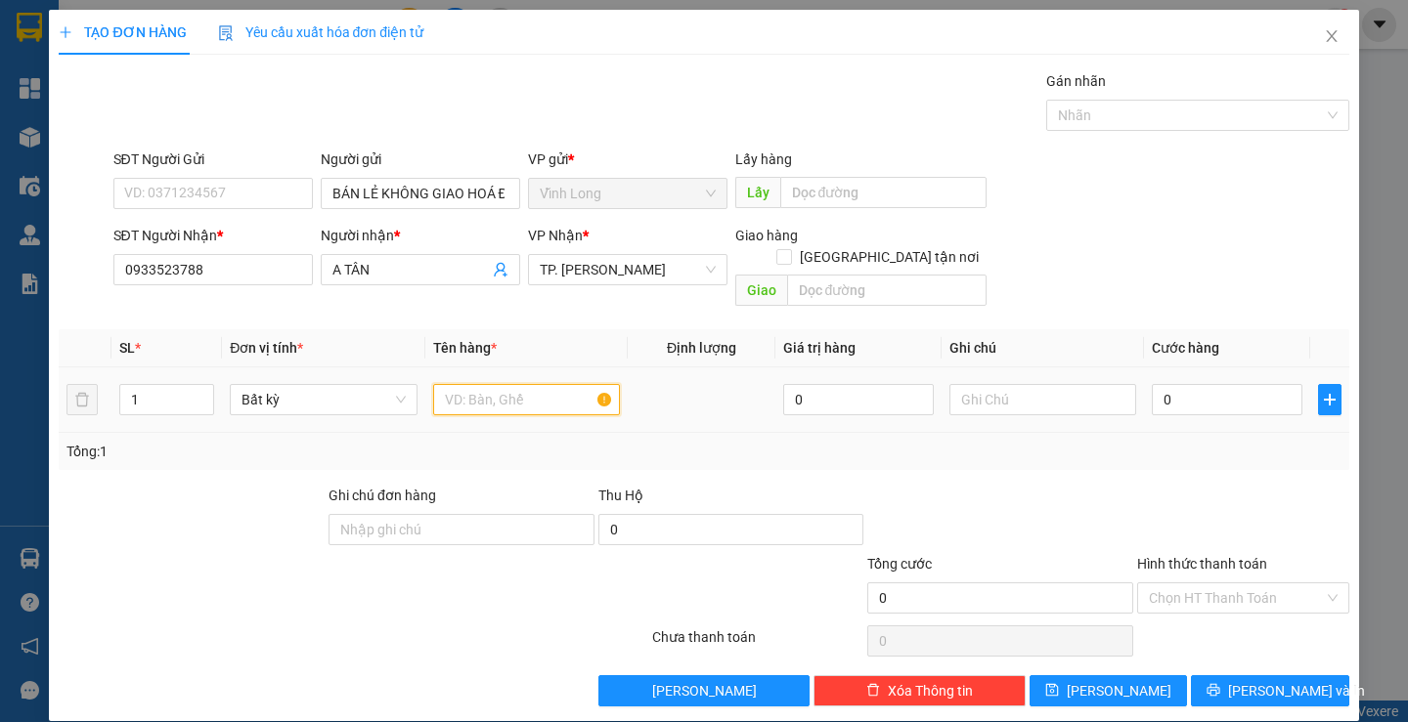
click at [484, 384] on input "text" at bounding box center [526, 399] width 187 height 31
type input "THÙNG MUS"
click at [1046, 384] on input "text" at bounding box center [1042, 399] width 187 height 31
type input "LAN"
drag, startPoint x: 1209, startPoint y: 386, endPoint x: 1198, endPoint y: 382, distance: 12.4
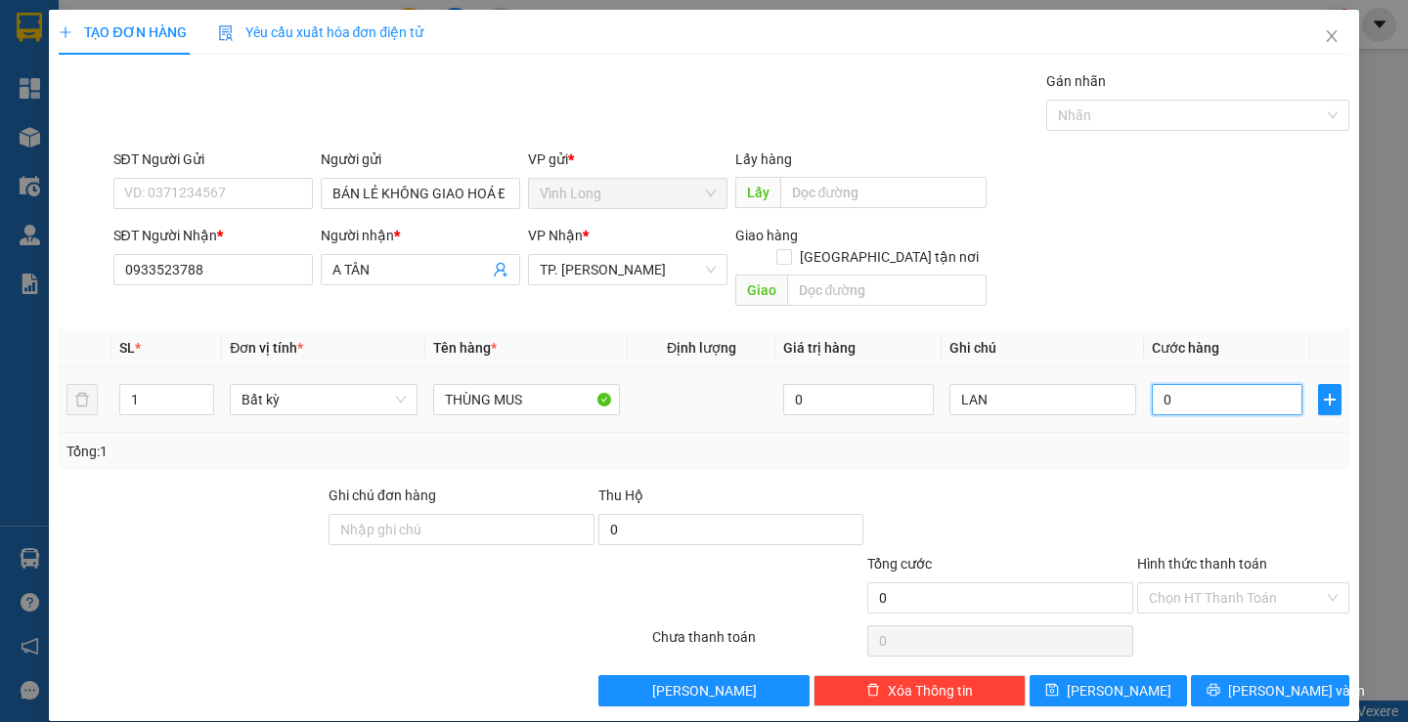
click at [1208, 385] on input "0" at bounding box center [1227, 399] width 151 height 31
type input "4"
type input "40"
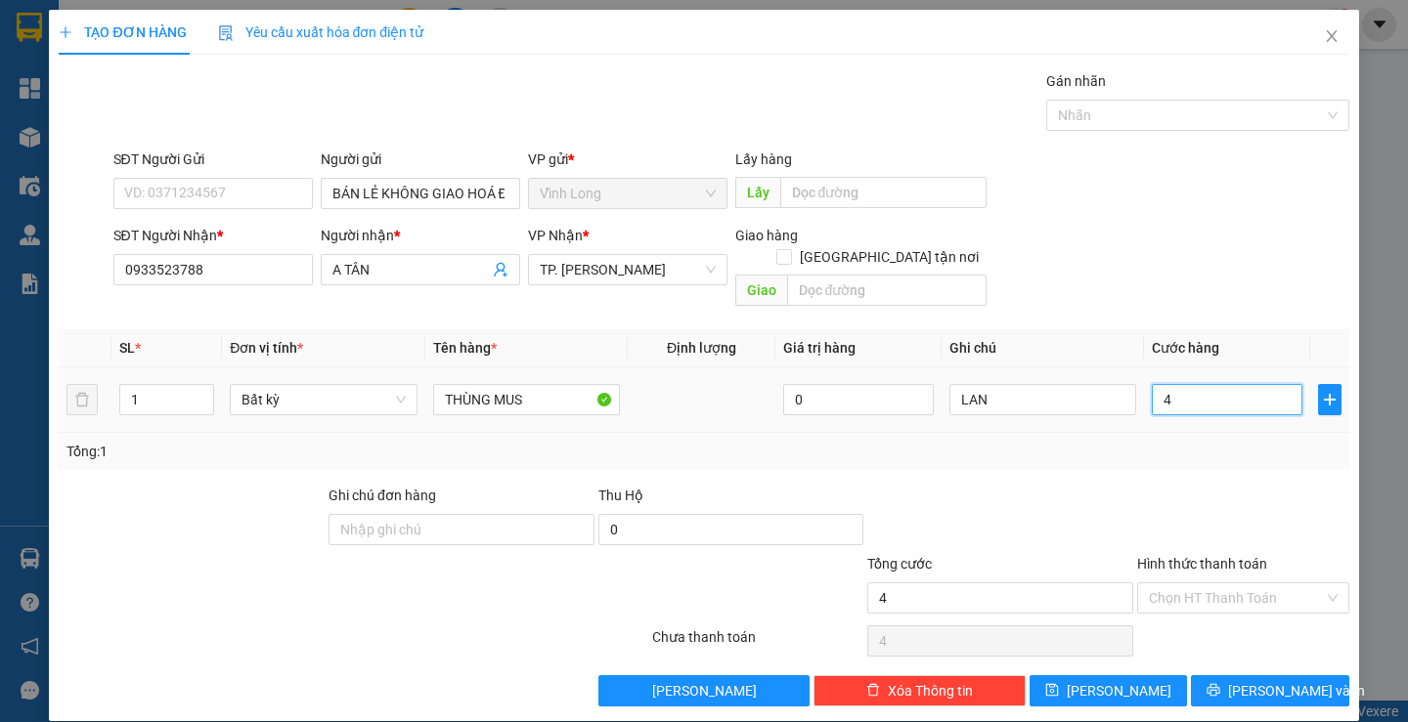
type input "40"
type input "40.000"
click at [1226, 584] on input "Hình thức thanh toán" at bounding box center [1236, 598] width 175 height 29
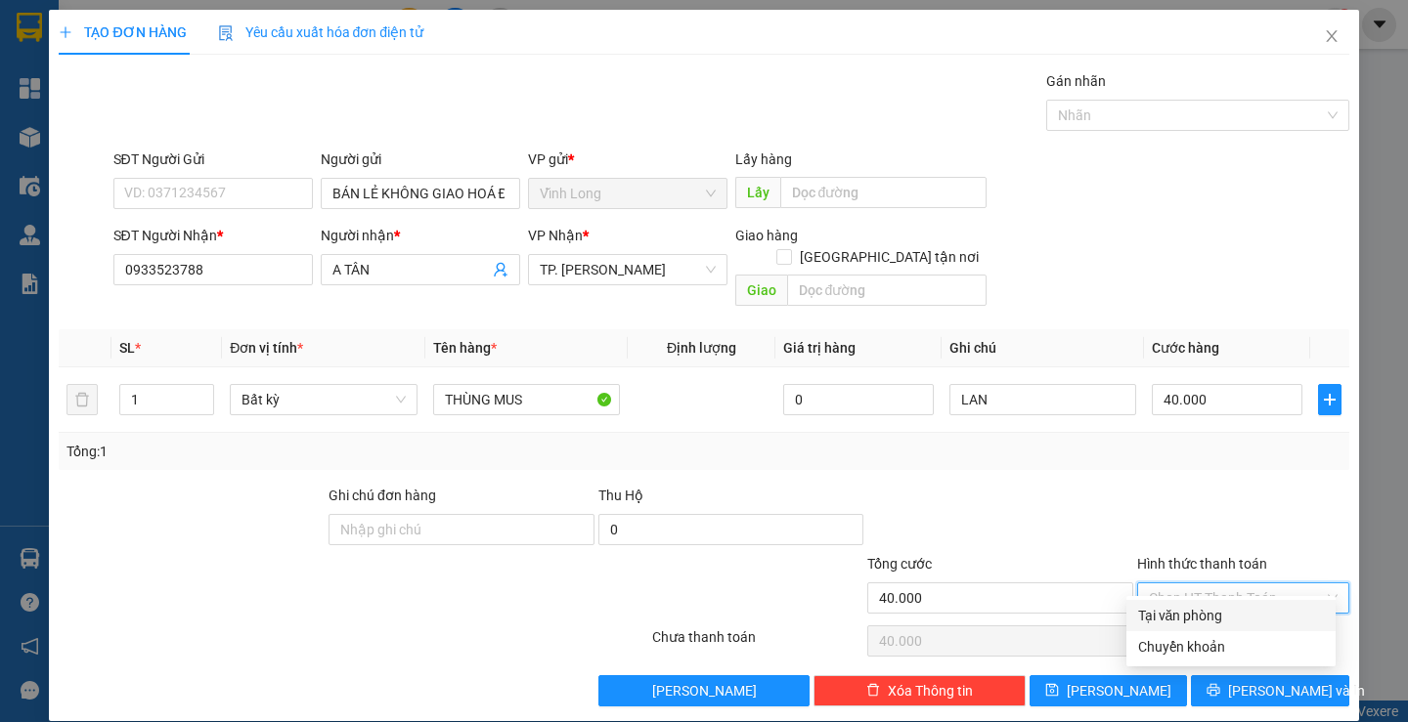
click at [1223, 617] on div "Tại văn phòng" at bounding box center [1231, 616] width 186 height 22
type input "0"
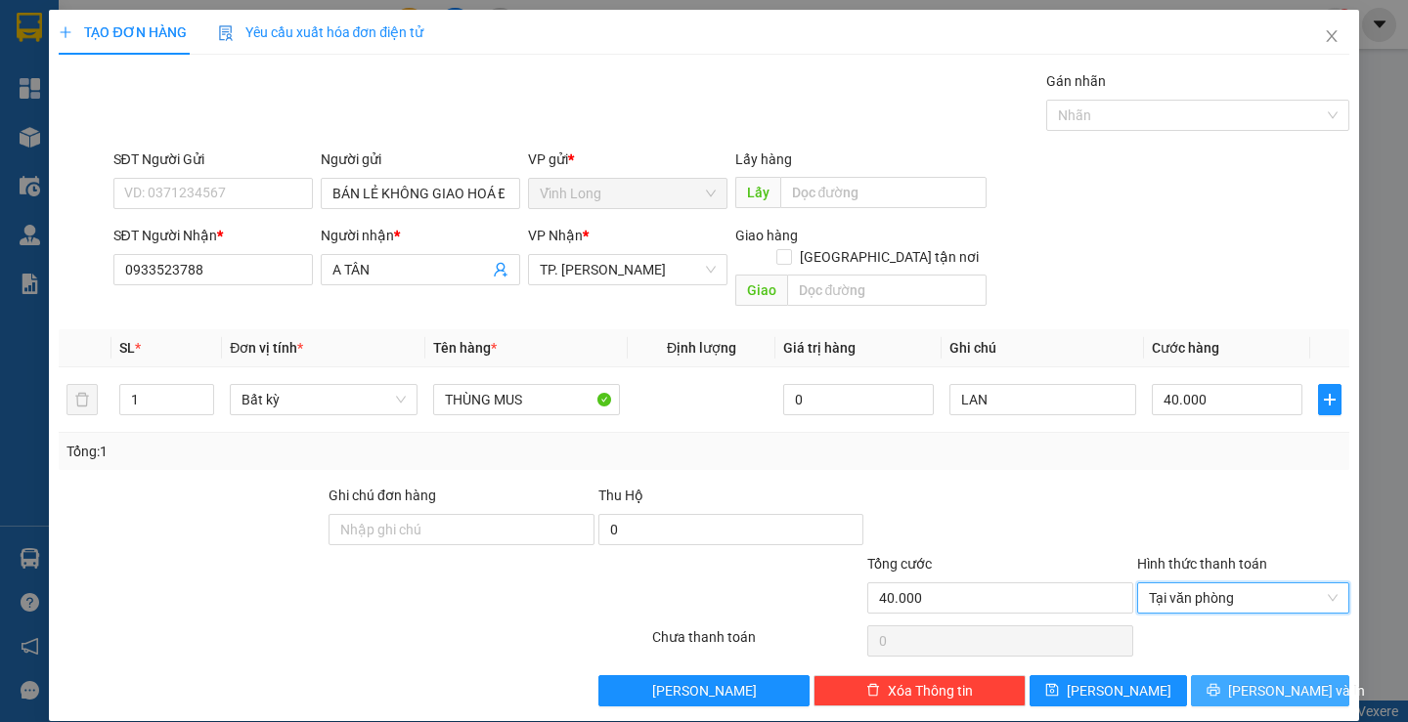
click at [1279, 680] on span "[PERSON_NAME] và In" at bounding box center [1296, 691] width 137 height 22
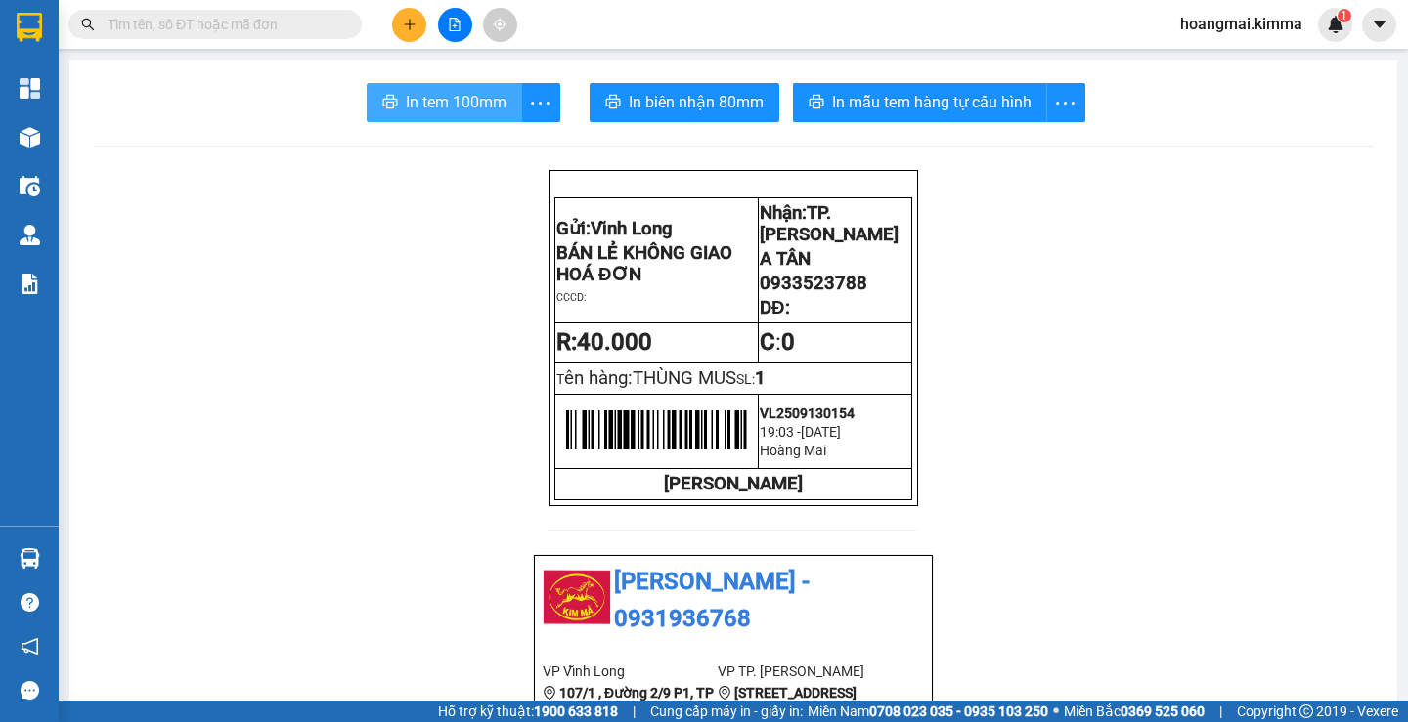
click at [496, 99] on span "In tem 100mm" at bounding box center [456, 102] width 101 height 24
click at [411, 38] on button at bounding box center [409, 25] width 34 height 34
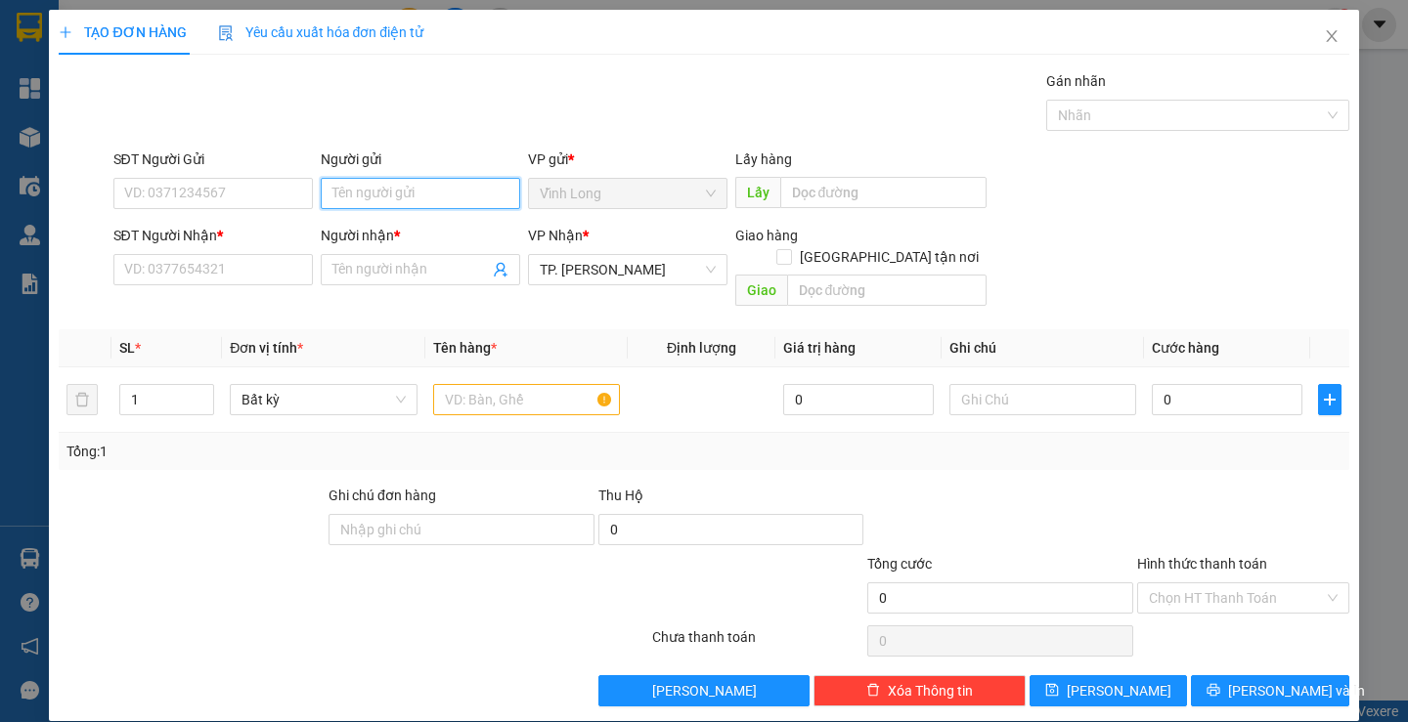
click at [423, 197] on input "Người gửi" at bounding box center [420, 193] width 199 height 31
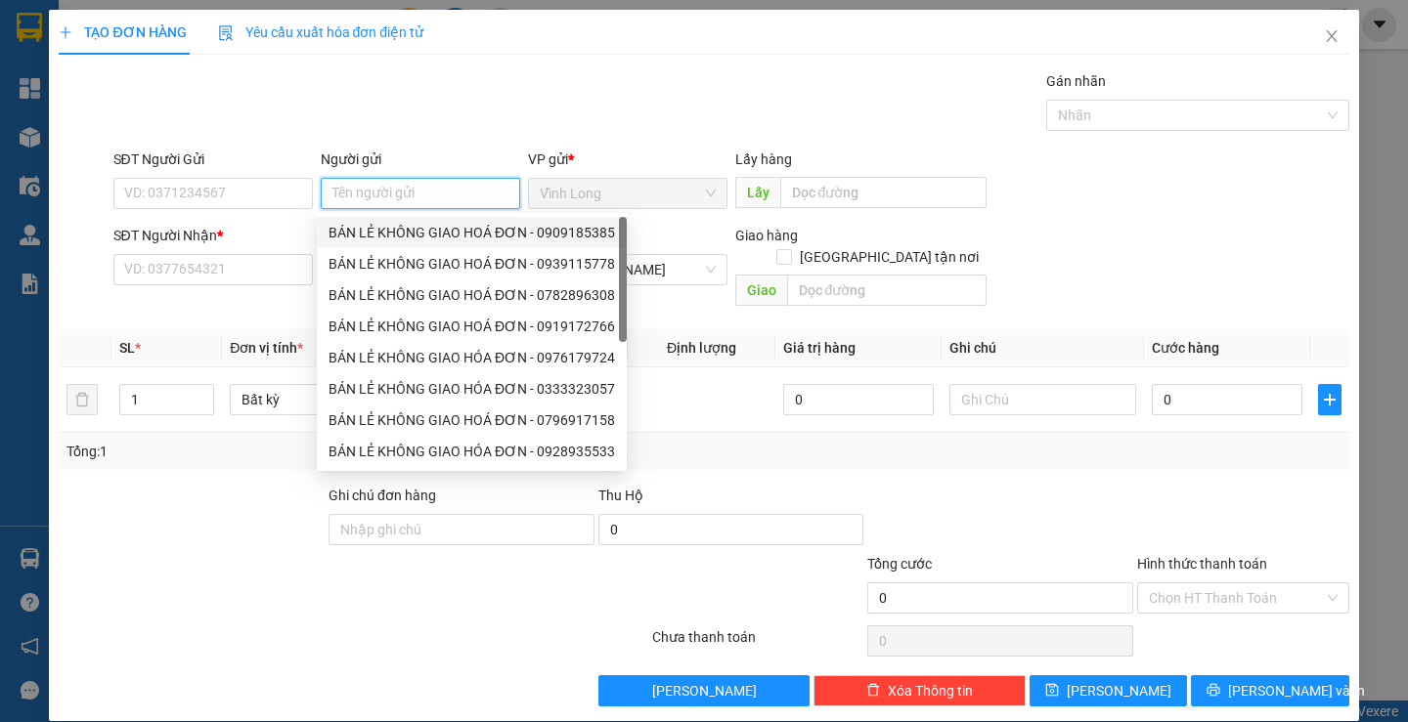
click at [404, 241] on div "BÁN LẺ KHÔNG GIAO HOÁ ĐƠN - 0909185385" at bounding box center [471, 233] width 286 height 22
type input "0909185385"
type input "BÁN LẺ KHÔNG GIAO HOÁ ĐƠN"
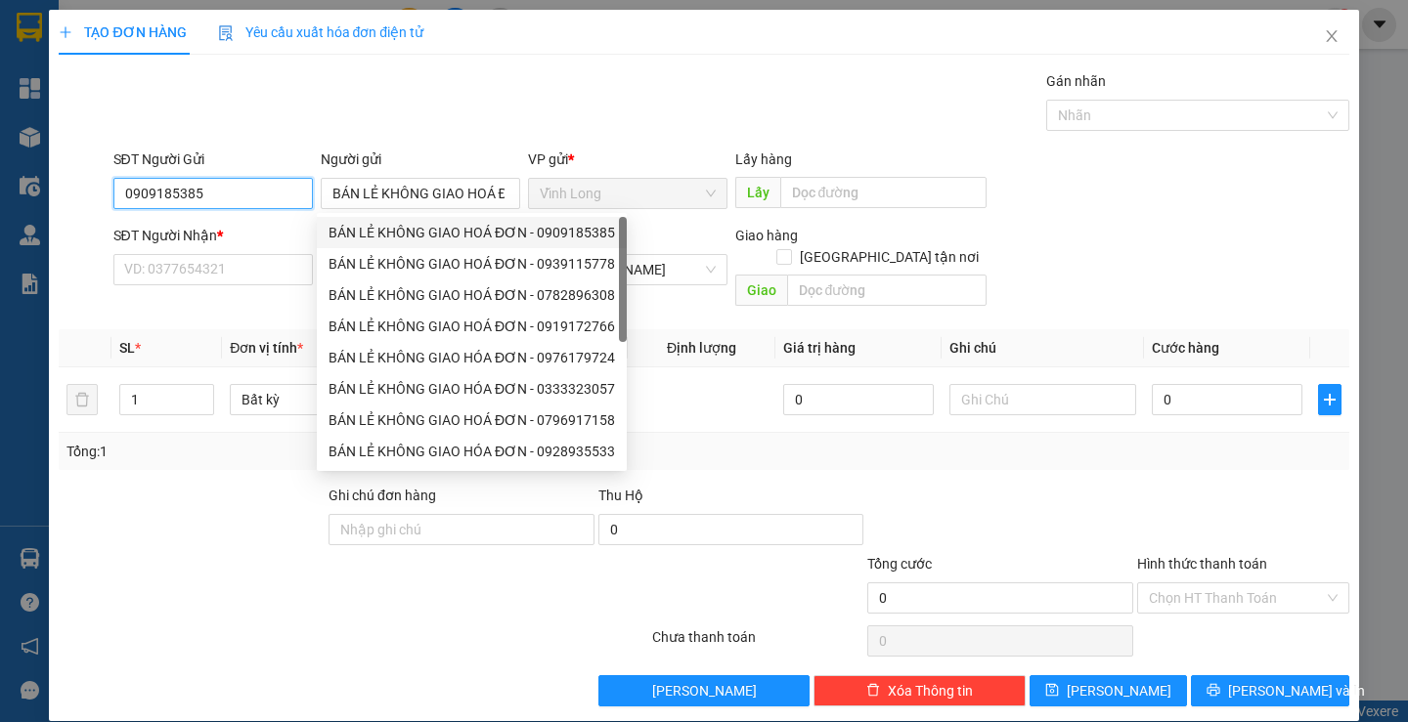
click at [283, 201] on input "0909185385" at bounding box center [212, 193] width 199 height 31
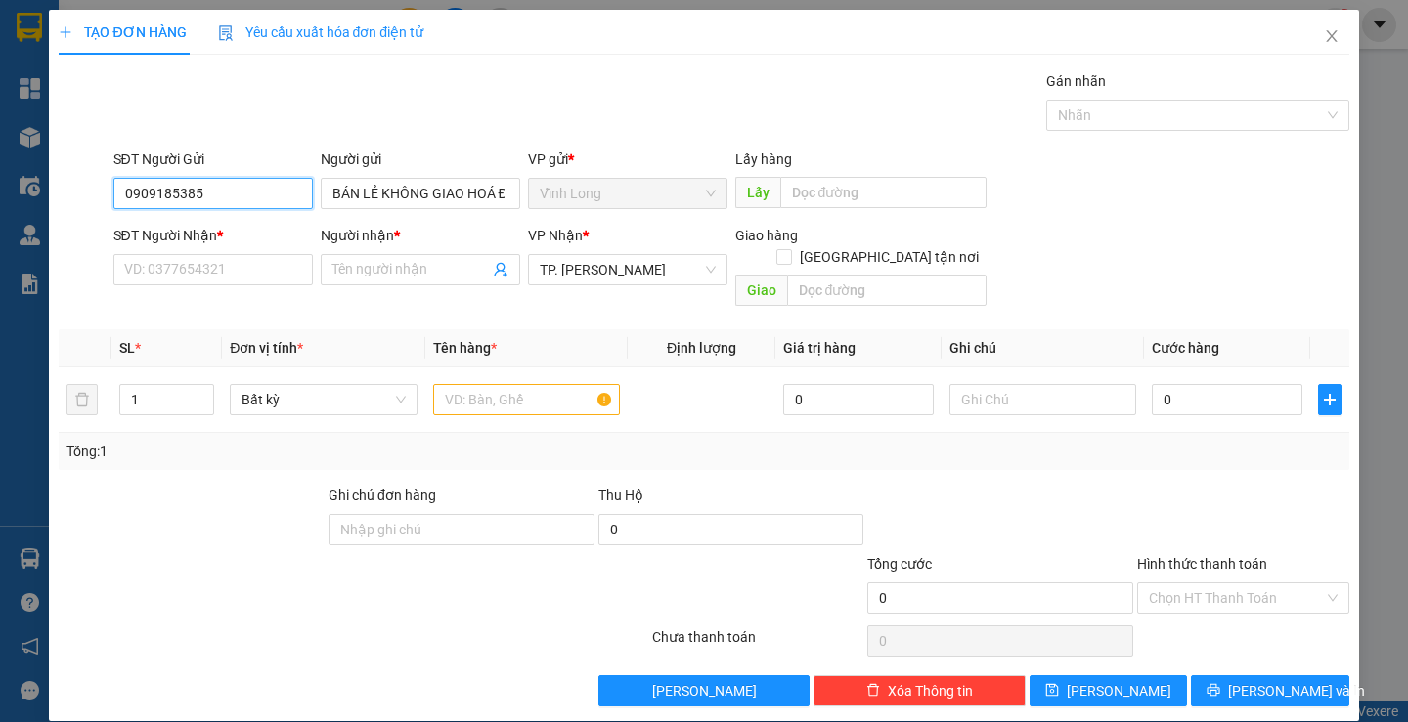
click at [283, 201] on input "0909185385" at bounding box center [212, 193] width 199 height 31
click at [272, 270] on input "SĐT Người Nhận *" at bounding box center [212, 269] width 199 height 31
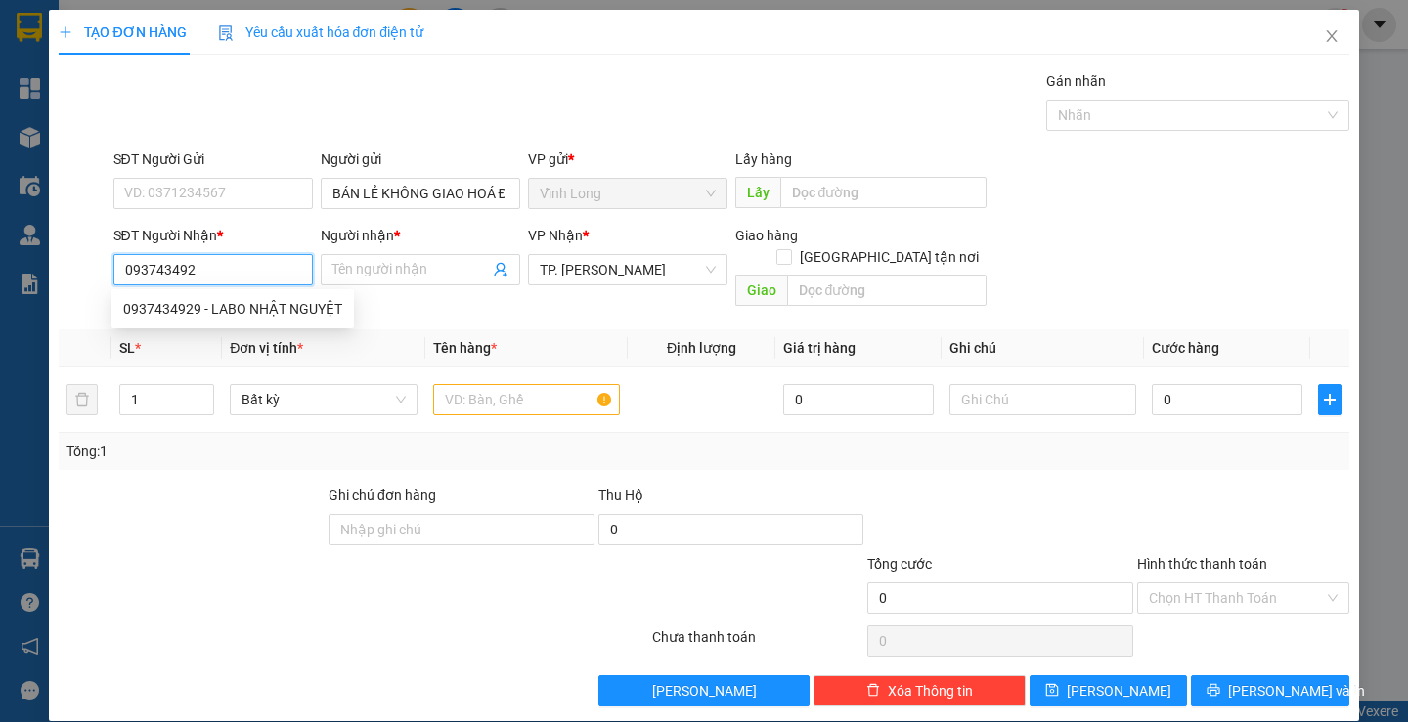
type input "0937434929"
click at [310, 293] on div "0937434929 - LABO NHẬT NGUYỆT" at bounding box center [232, 308] width 242 height 31
type input "LABO NHẬT NGUYỆT"
type input "0937434929"
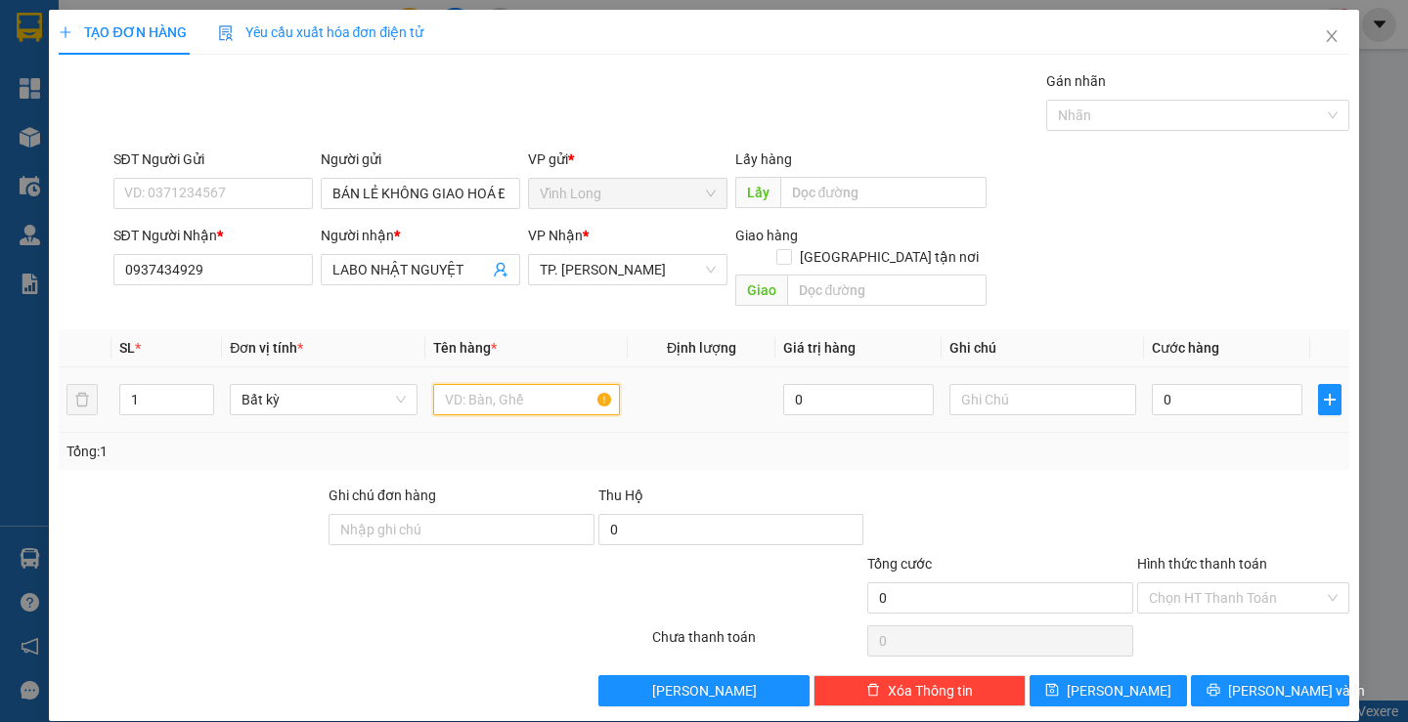
click at [488, 384] on input "text" at bounding box center [526, 399] width 187 height 31
type input "HỘP"
click at [1012, 386] on input "text" at bounding box center [1042, 399] width 187 height 31
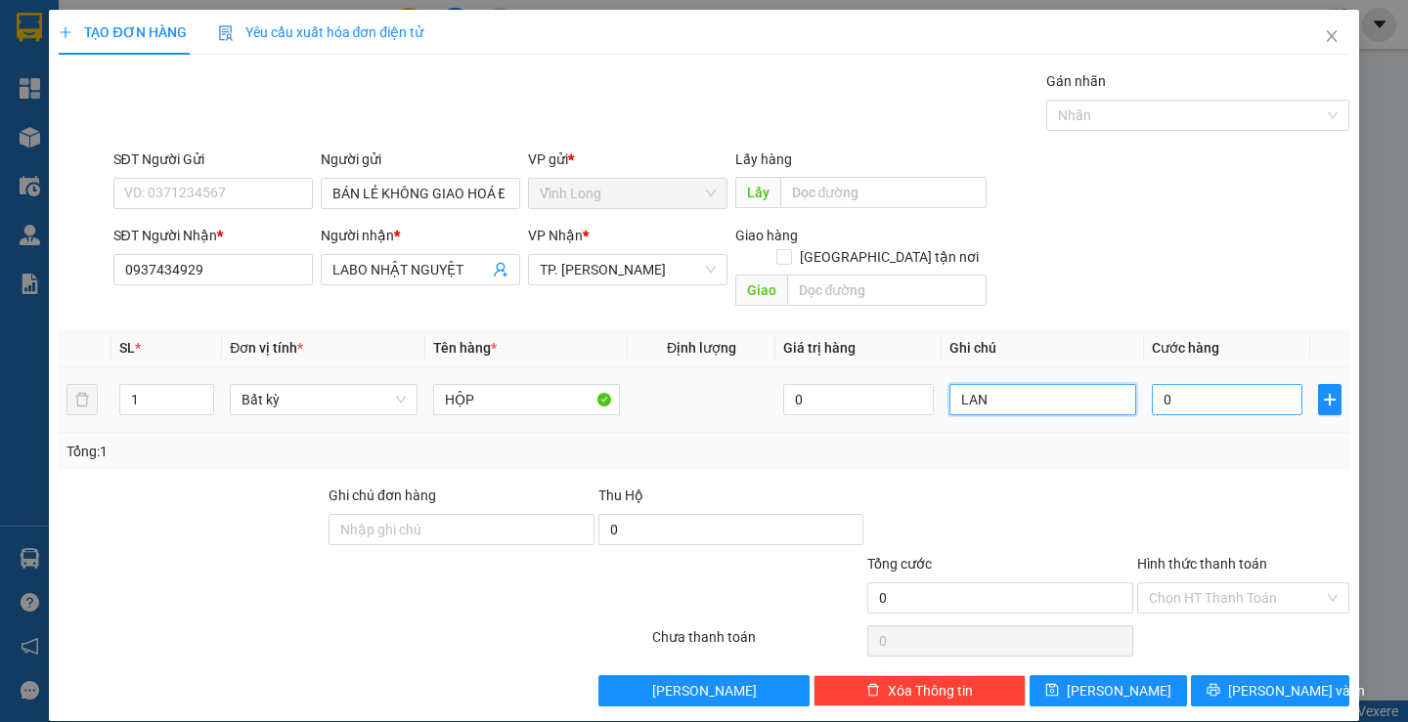
type input "LAN"
click at [1173, 384] on input "0" at bounding box center [1227, 399] width 151 height 31
type input "2"
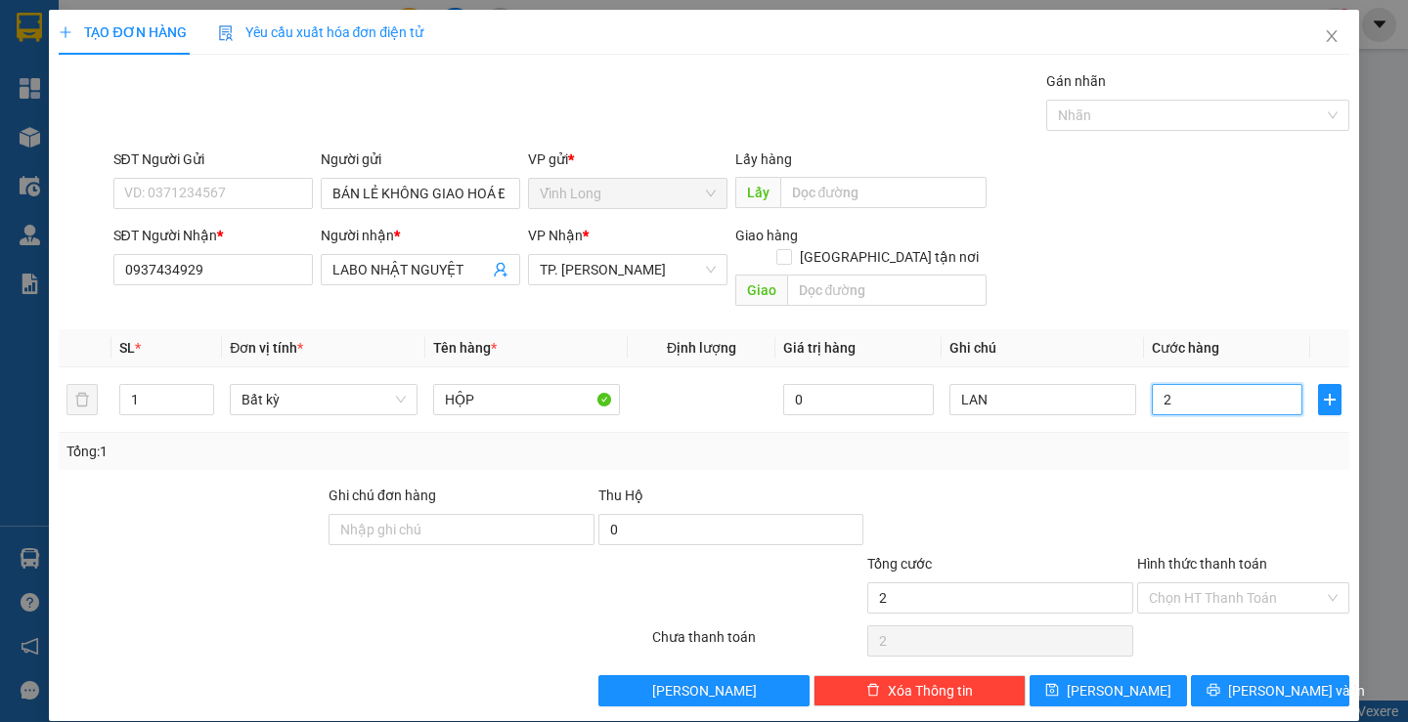
type input "20"
type input "20.000"
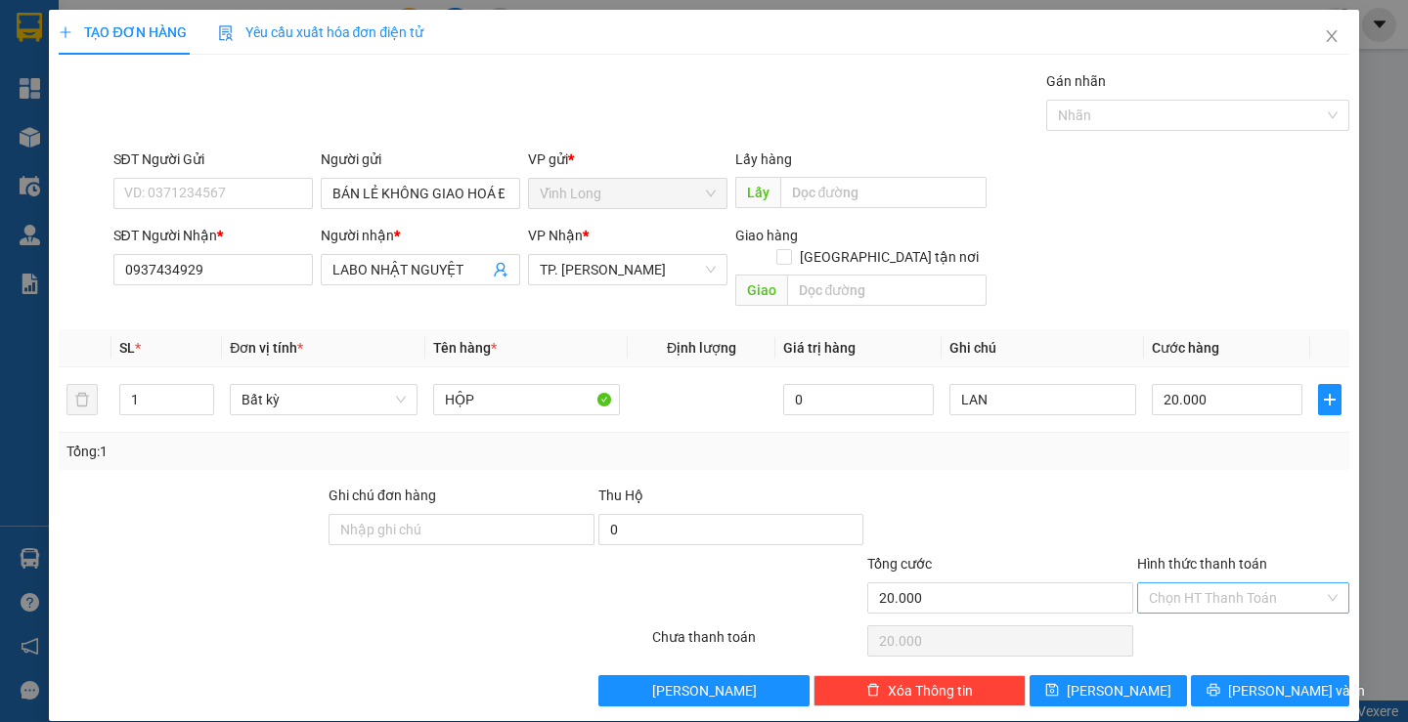
click at [1205, 590] on input "Hình thức thanh toán" at bounding box center [1236, 598] width 175 height 29
click at [1205, 617] on div "Tại văn phòng" at bounding box center [1231, 616] width 186 height 22
type input "0"
click at [1266, 680] on span "[PERSON_NAME] và In" at bounding box center [1296, 691] width 137 height 22
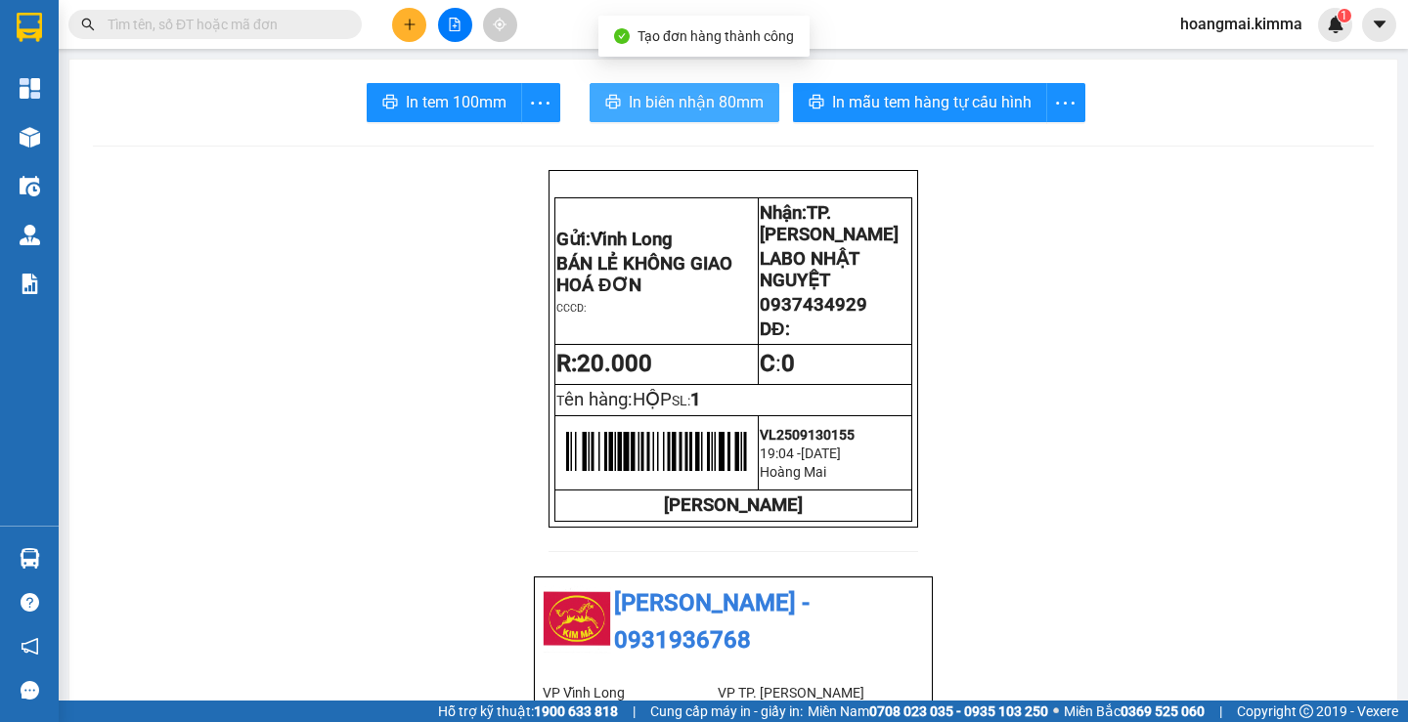
click at [700, 106] on span "In biên nhận 80mm" at bounding box center [696, 102] width 135 height 24
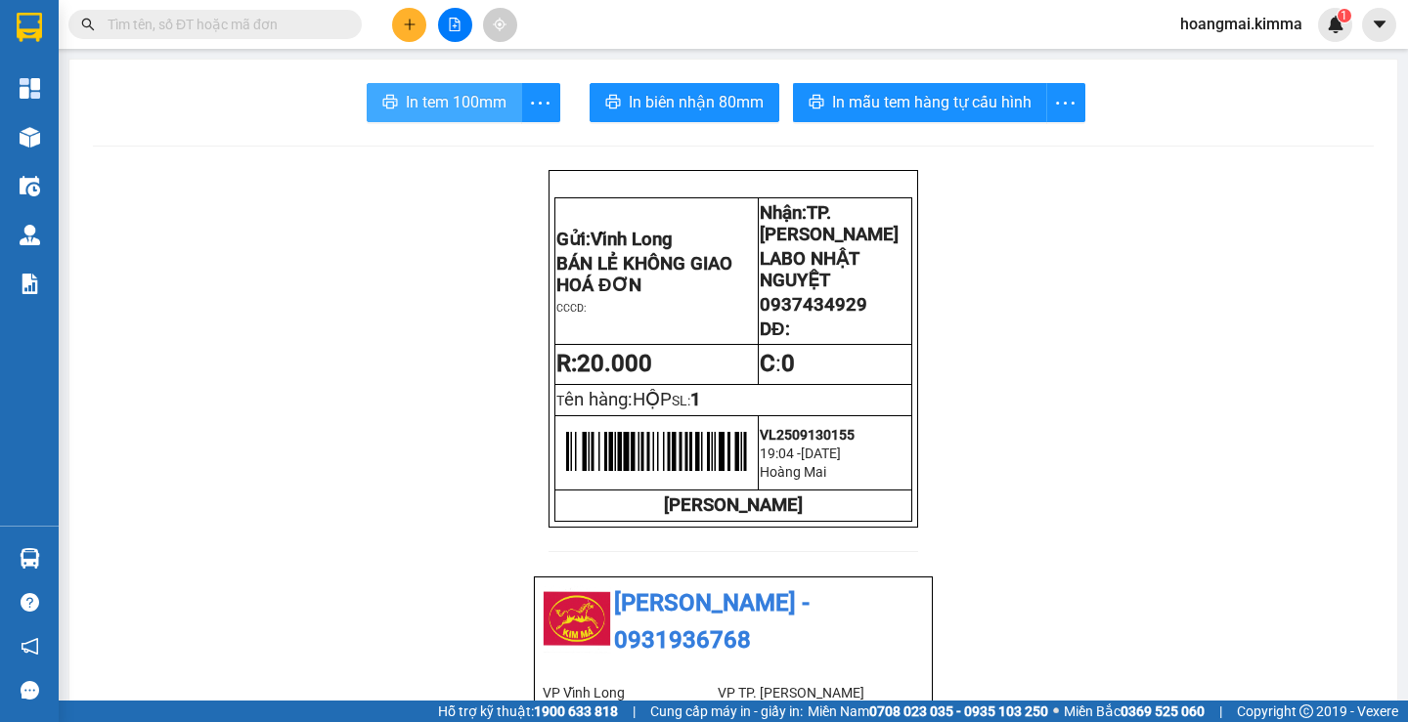
click at [442, 105] on span "In tem 100mm" at bounding box center [456, 102] width 101 height 24
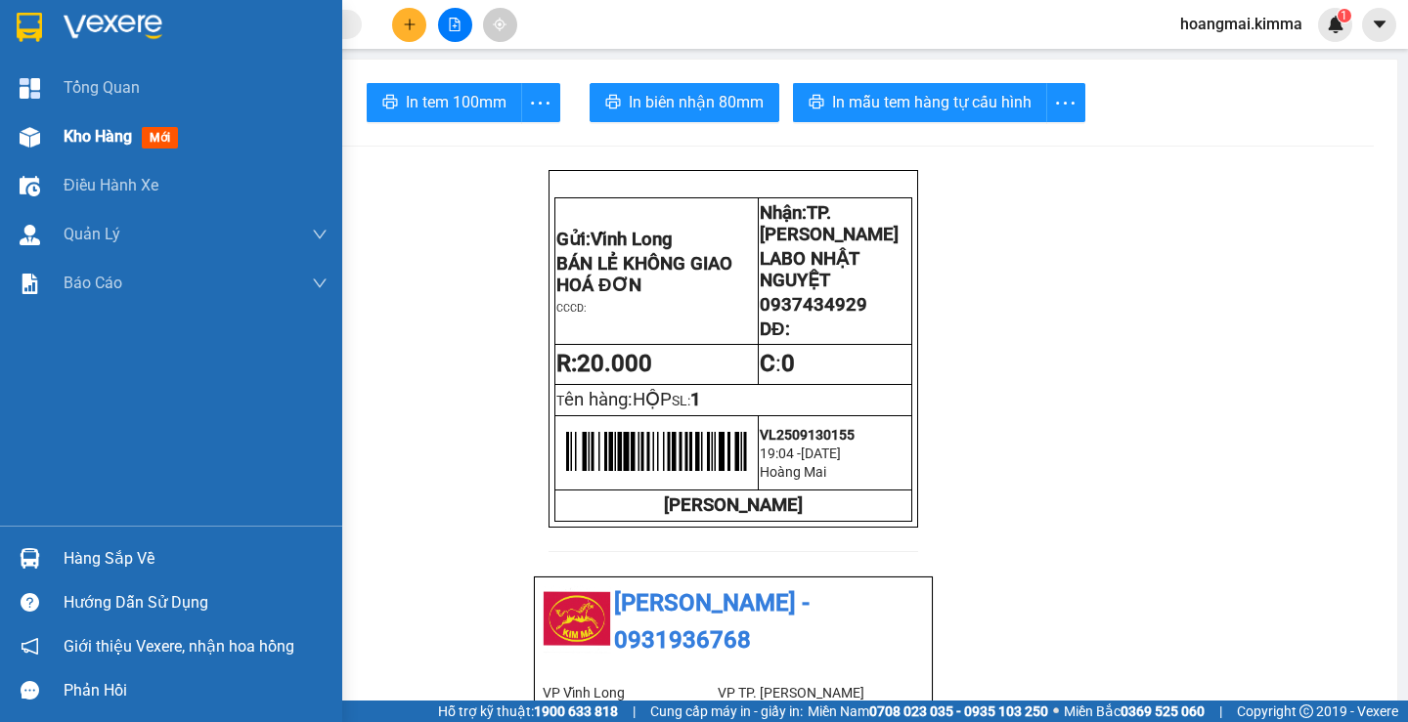
click at [109, 124] on div "Kho hàng mới" at bounding box center [125, 136] width 122 height 24
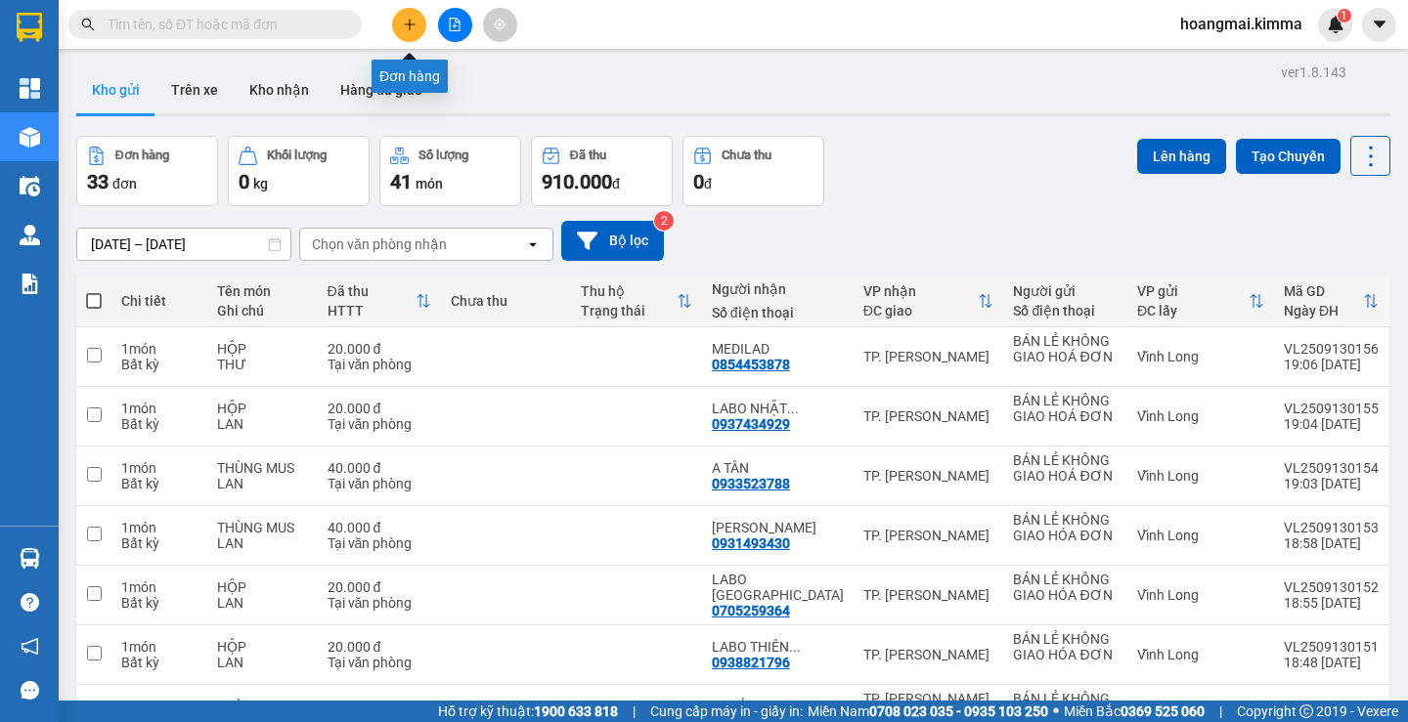
click at [423, 18] on button at bounding box center [409, 25] width 34 height 34
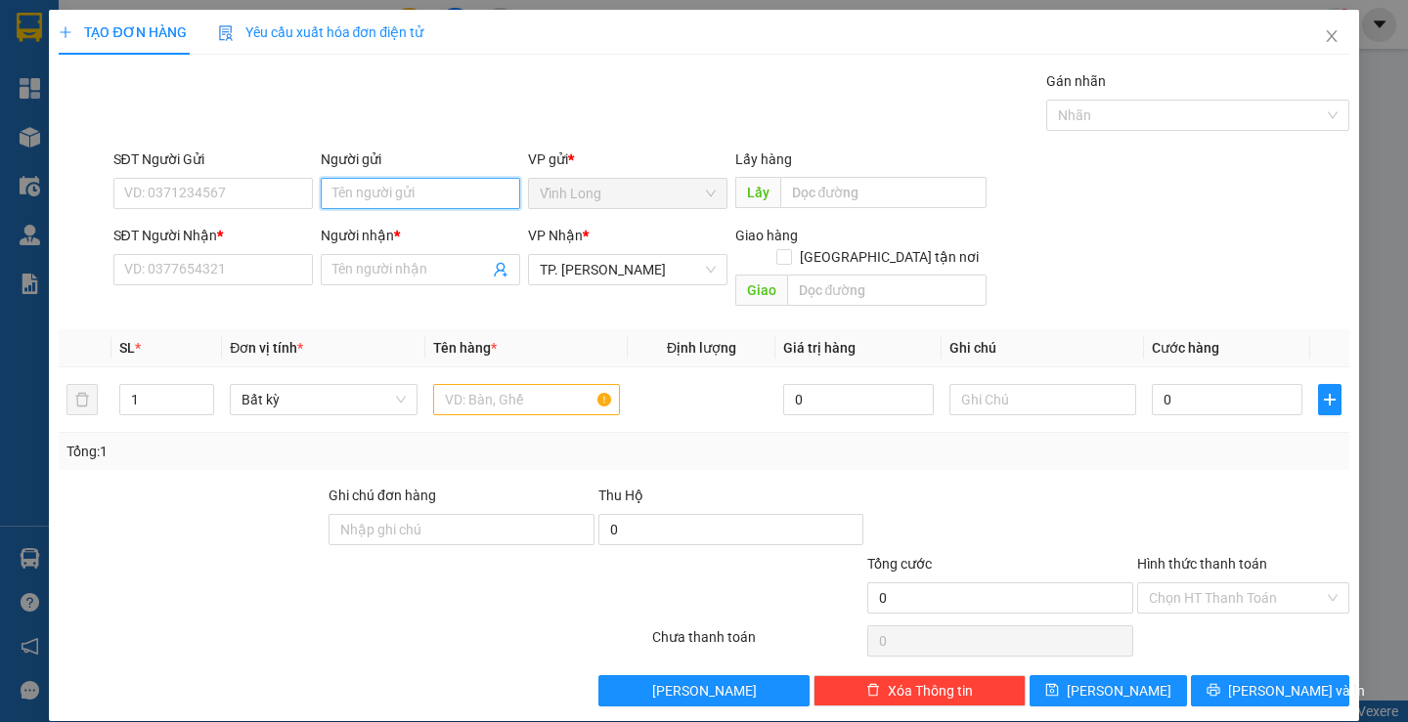
click at [375, 194] on input "Người gửi" at bounding box center [420, 193] width 199 height 31
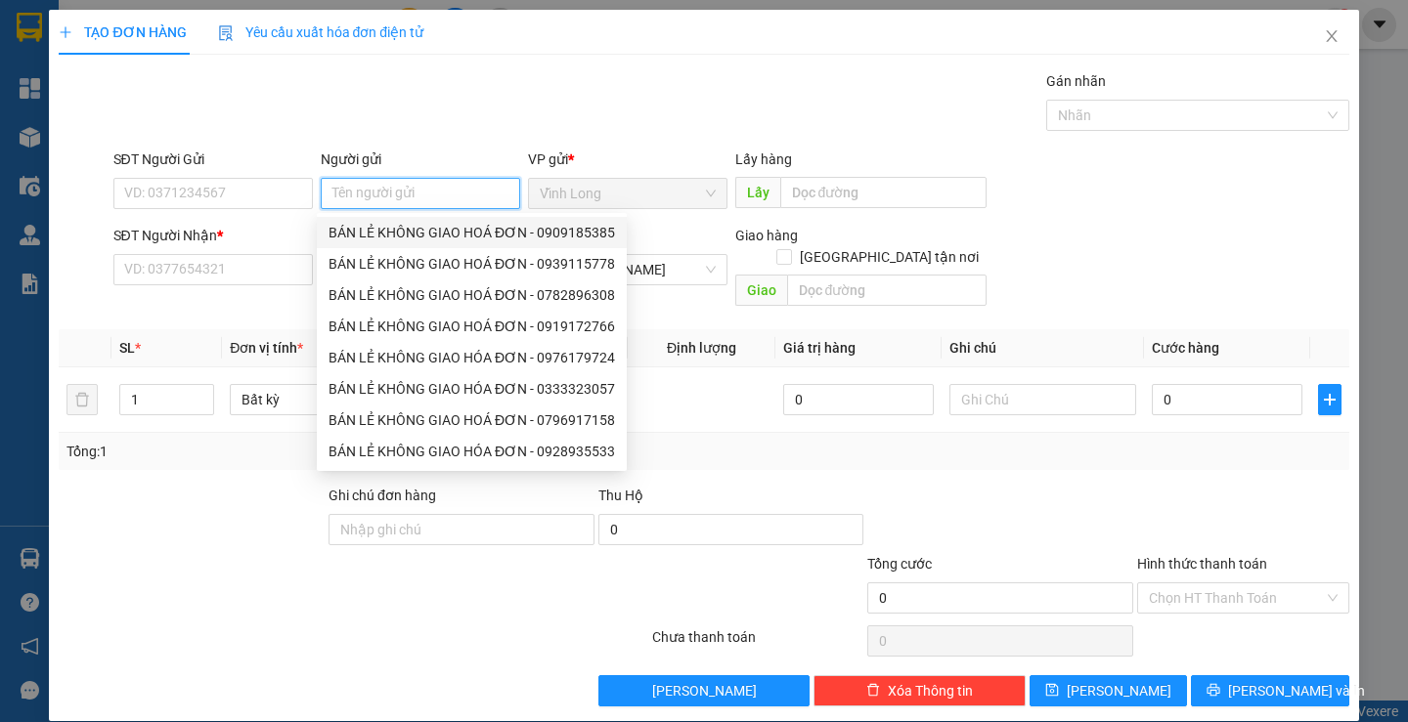
click at [526, 233] on div "BÁN LẺ KHÔNG GIAO HOÁ ĐƠN - 0909185385" at bounding box center [471, 233] width 286 height 22
type input "0909185385"
type input "BÁN LẺ KHÔNG GIAO HOÁ ĐƠN"
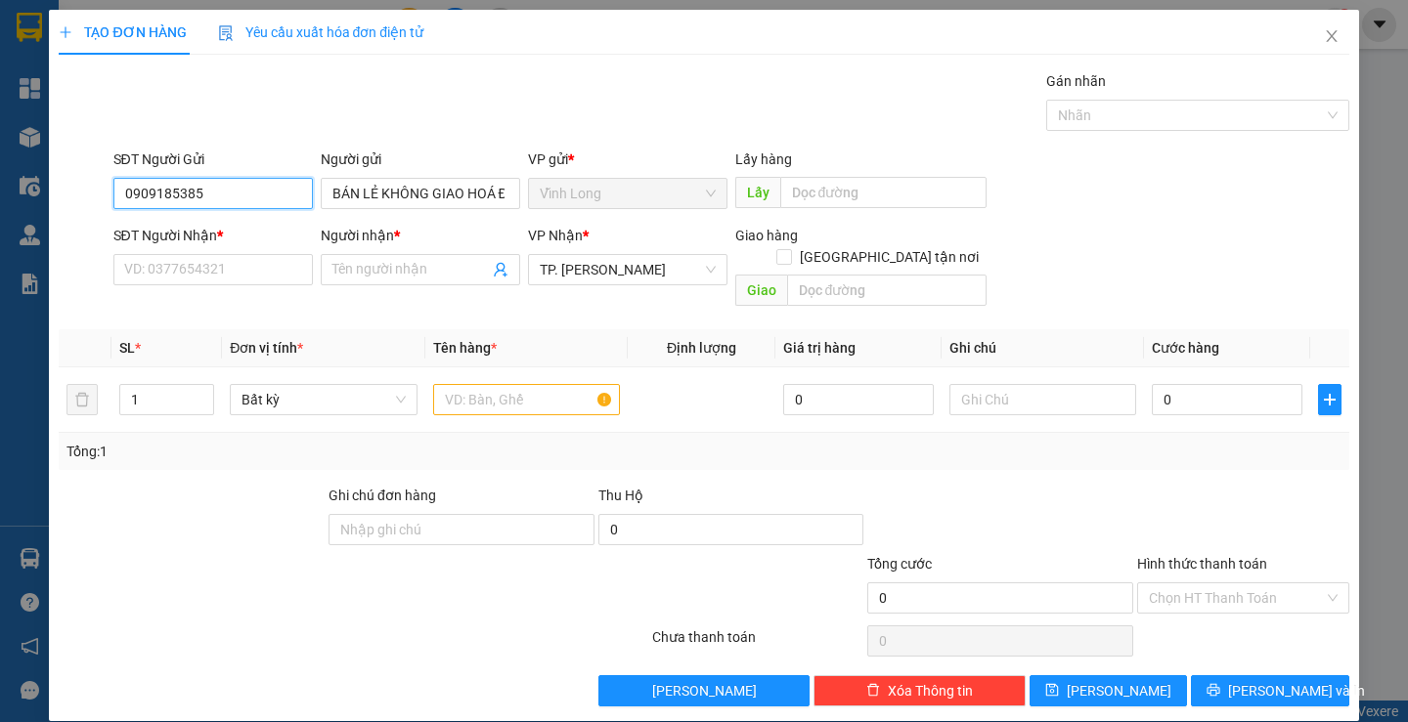
click at [229, 182] on input "0909185385" at bounding box center [212, 193] width 199 height 31
click at [527, 384] on input "text" at bounding box center [526, 399] width 187 height 31
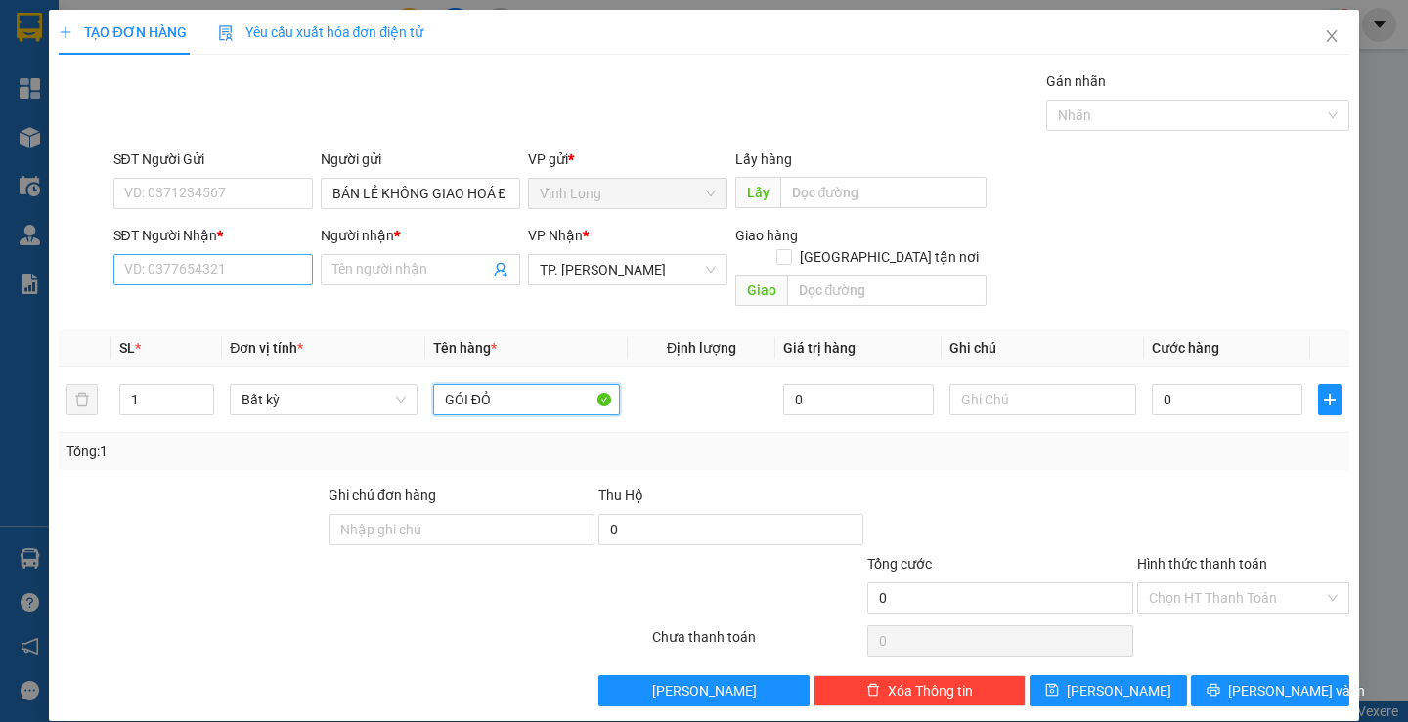
type input "GÓI ĐỎ"
click at [244, 270] on input "SĐT Người Nhận *" at bounding box center [212, 269] width 199 height 31
type input "0931464449"
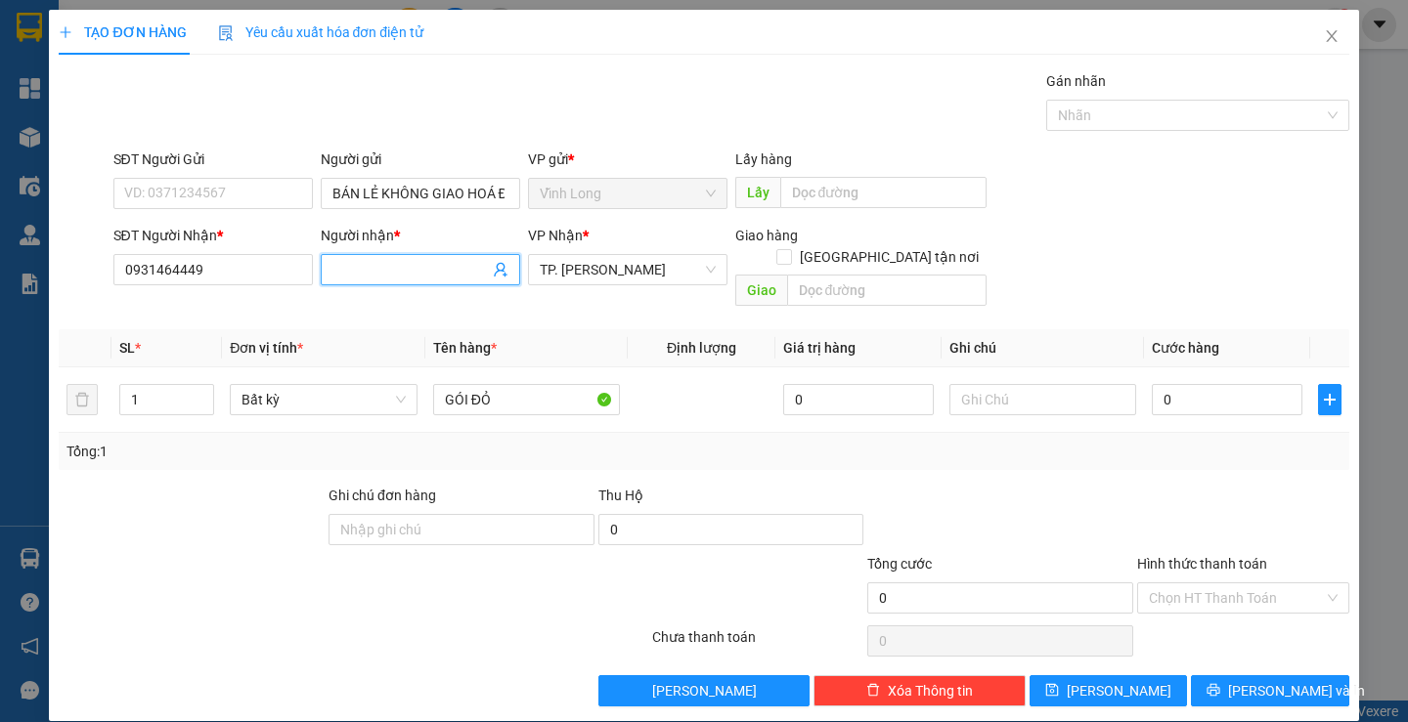
click at [412, 280] on input "Người nhận *" at bounding box center [410, 270] width 156 height 22
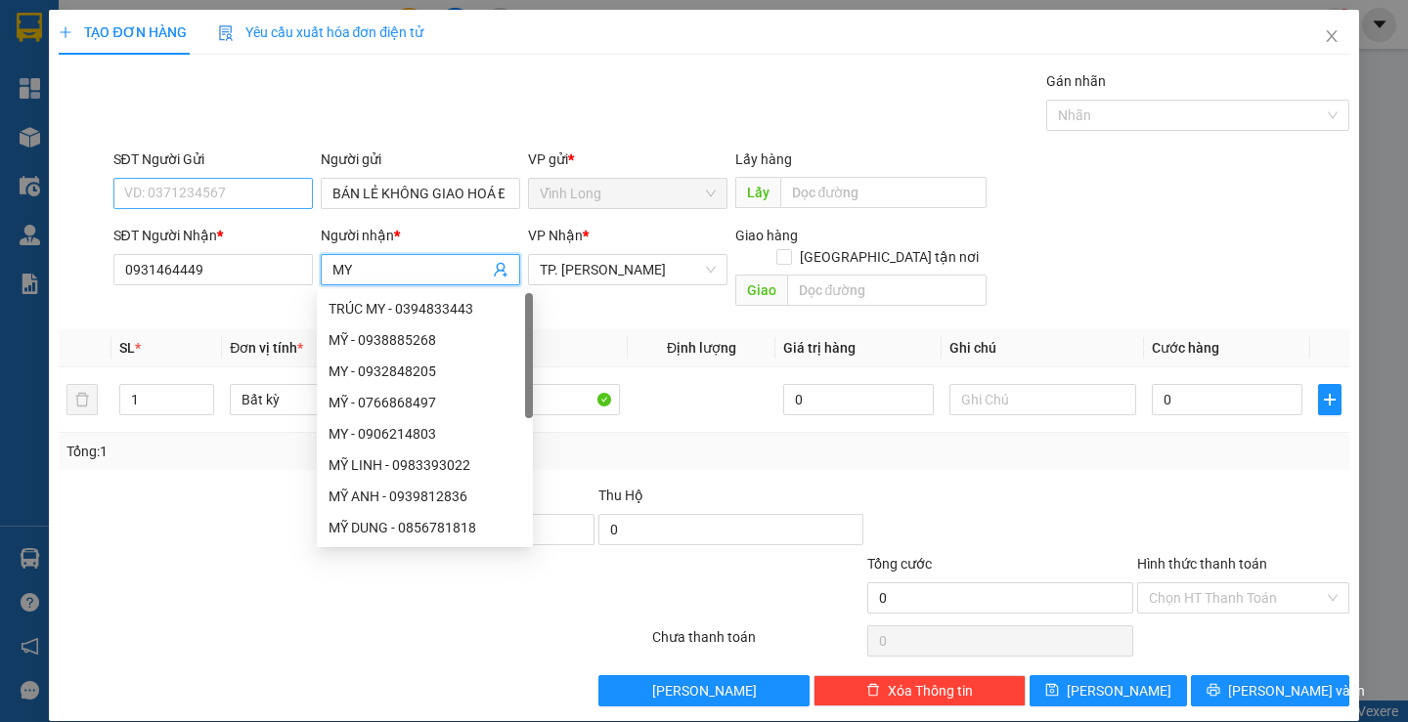
type input "MY"
click at [217, 201] on input "SĐT Người Gửi" at bounding box center [212, 193] width 199 height 31
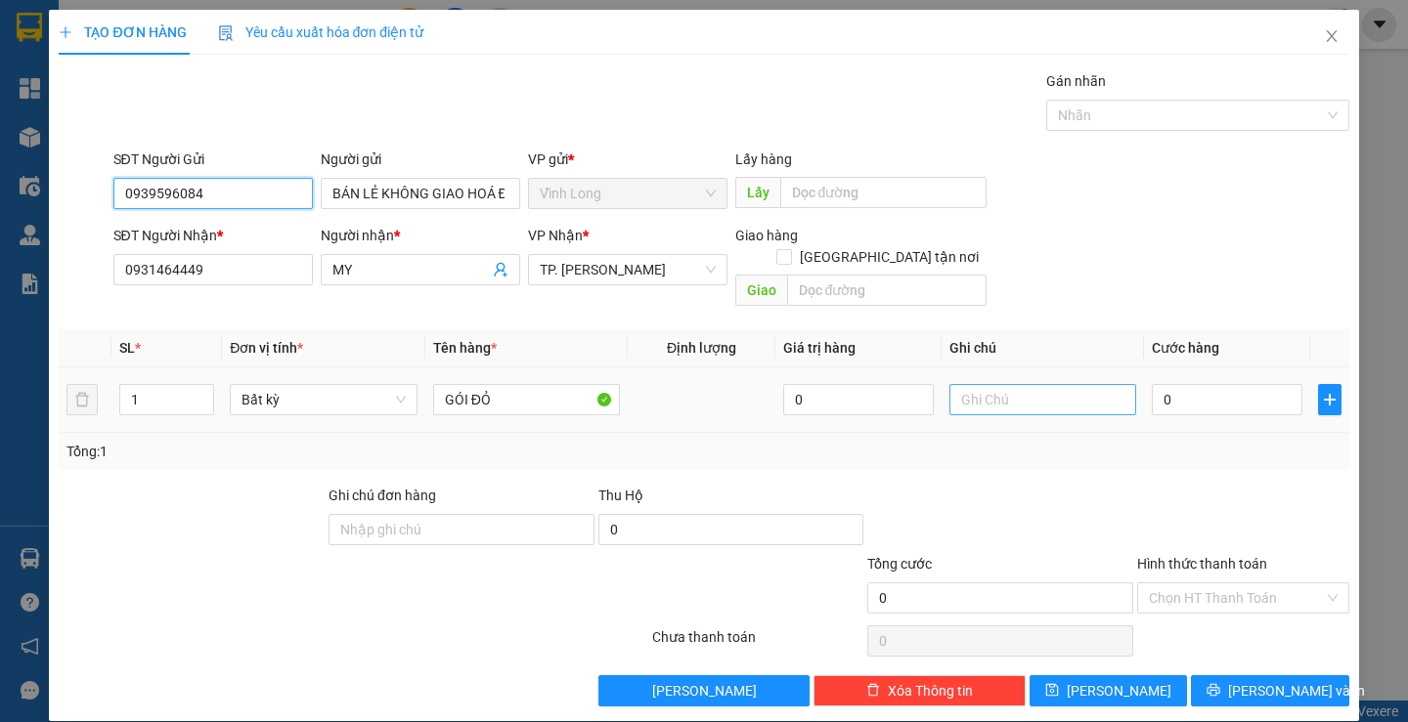
type input "0939596084"
click at [1019, 389] on input "text" at bounding box center [1042, 399] width 187 height 31
type input "LAN"
click at [1240, 394] on div "0" at bounding box center [1227, 399] width 151 height 39
type input "3"
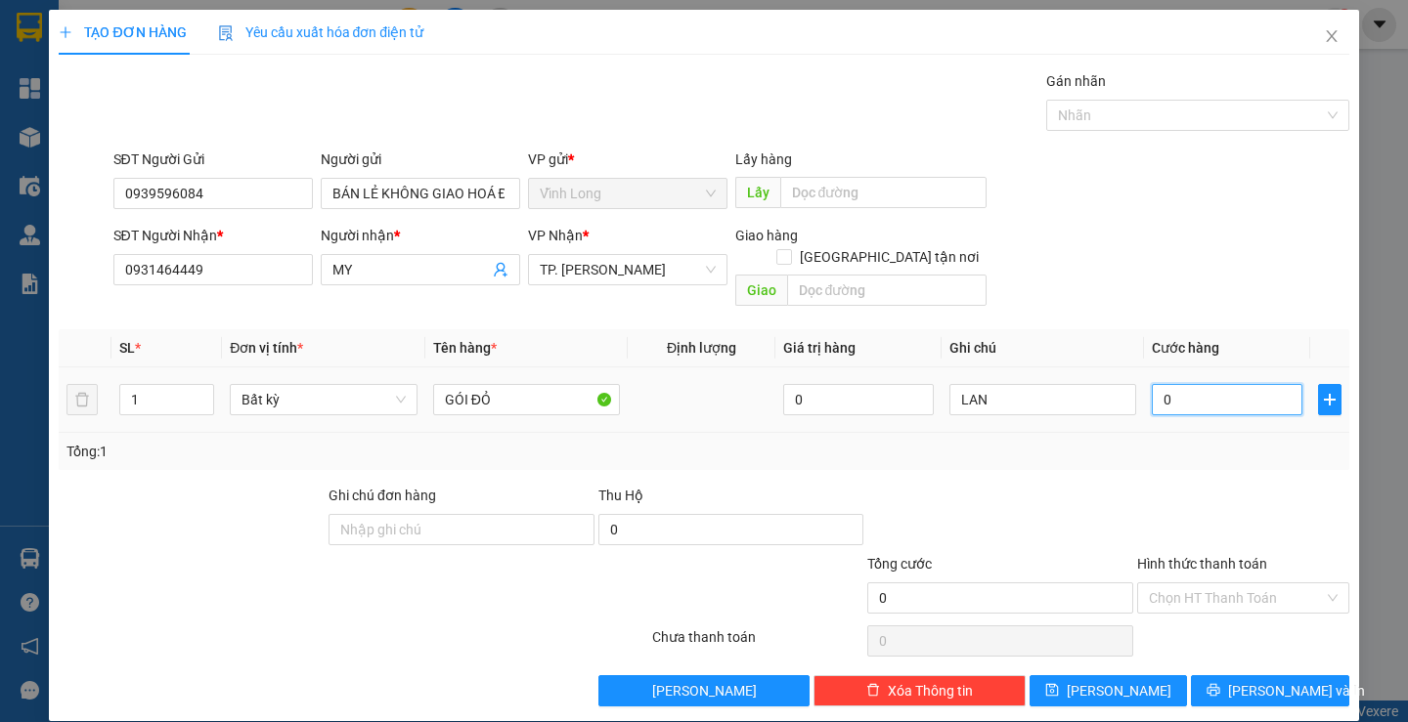
type input "3"
type input "30"
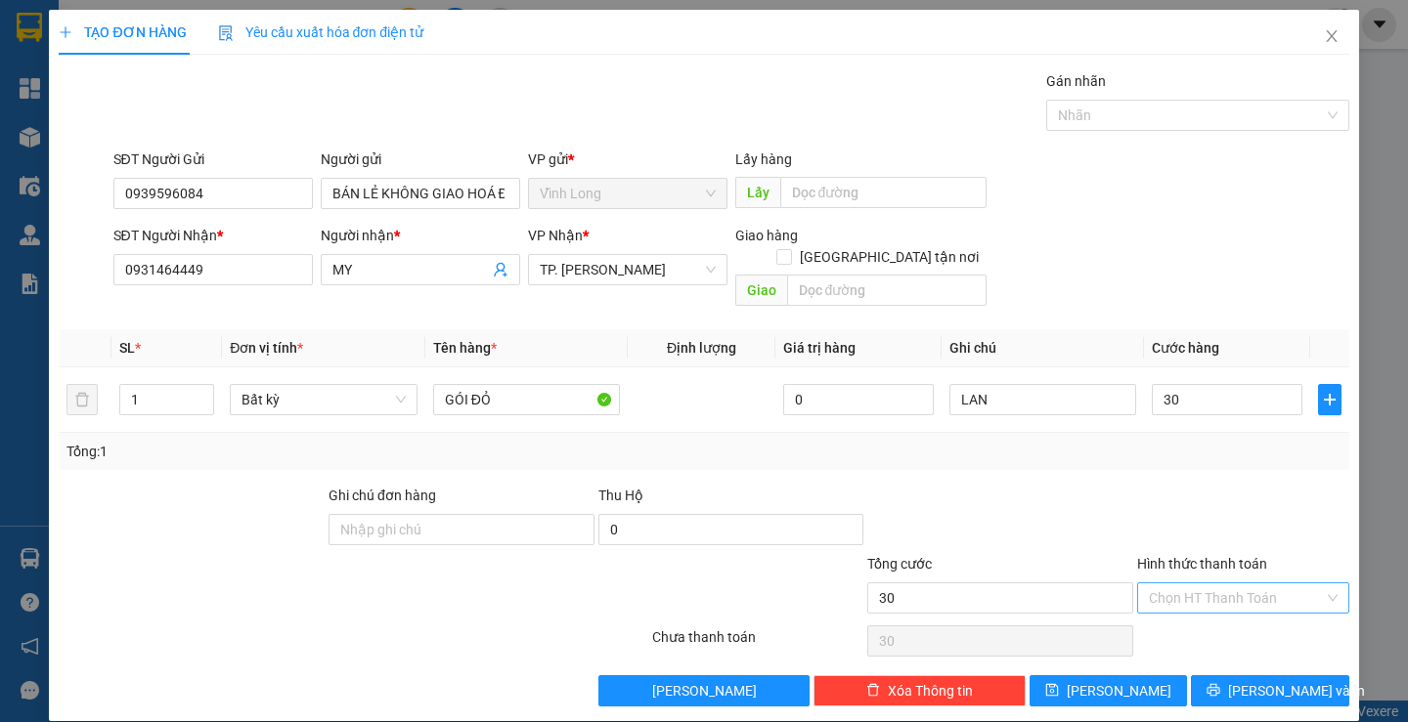
type input "30.000"
click at [1280, 584] on input "Hình thức thanh toán" at bounding box center [1236, 598] width 175 height 29
click at [1233, 614] on div "Tại văn phòng" at bounding box center [1231, 616] width 186 height 22
type input "0"
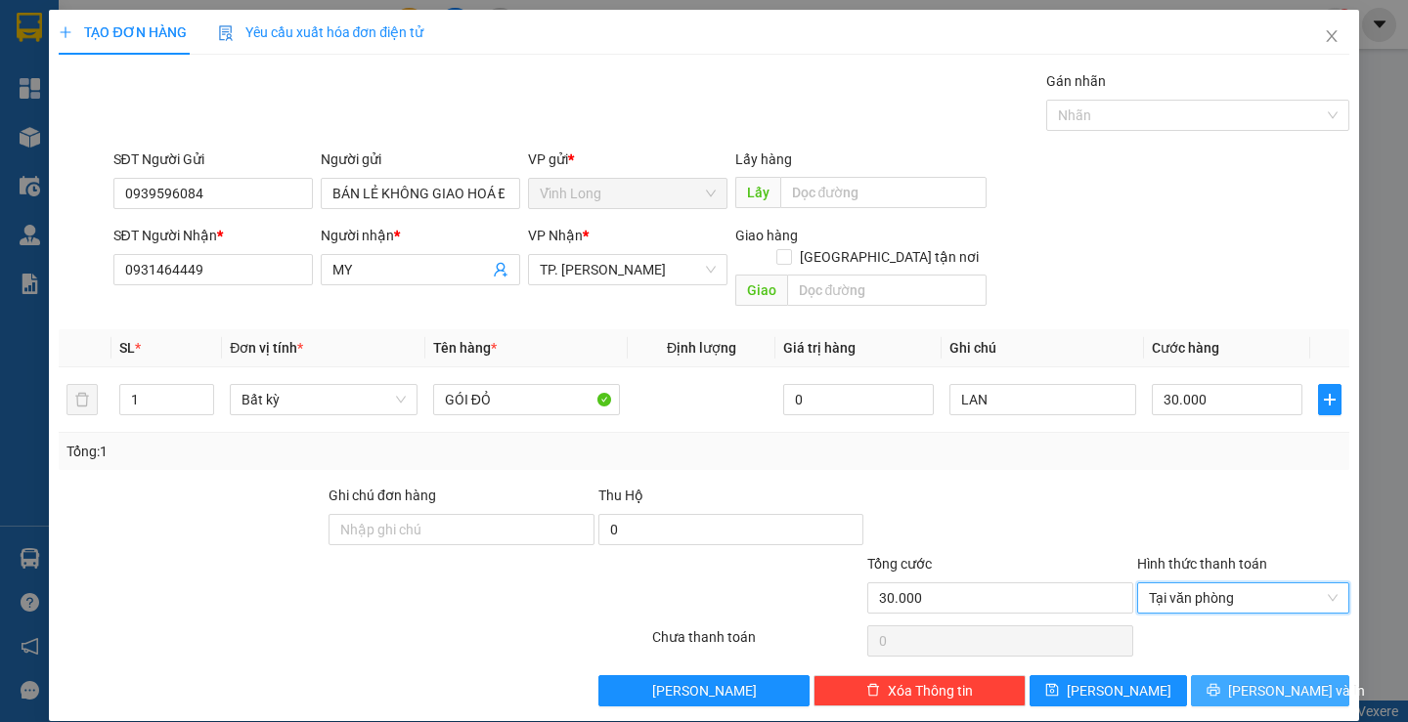
click at [1263, 680] on span "[PERSON_NAME] và In" at bounding box center [1296, 691] width 137 height 22
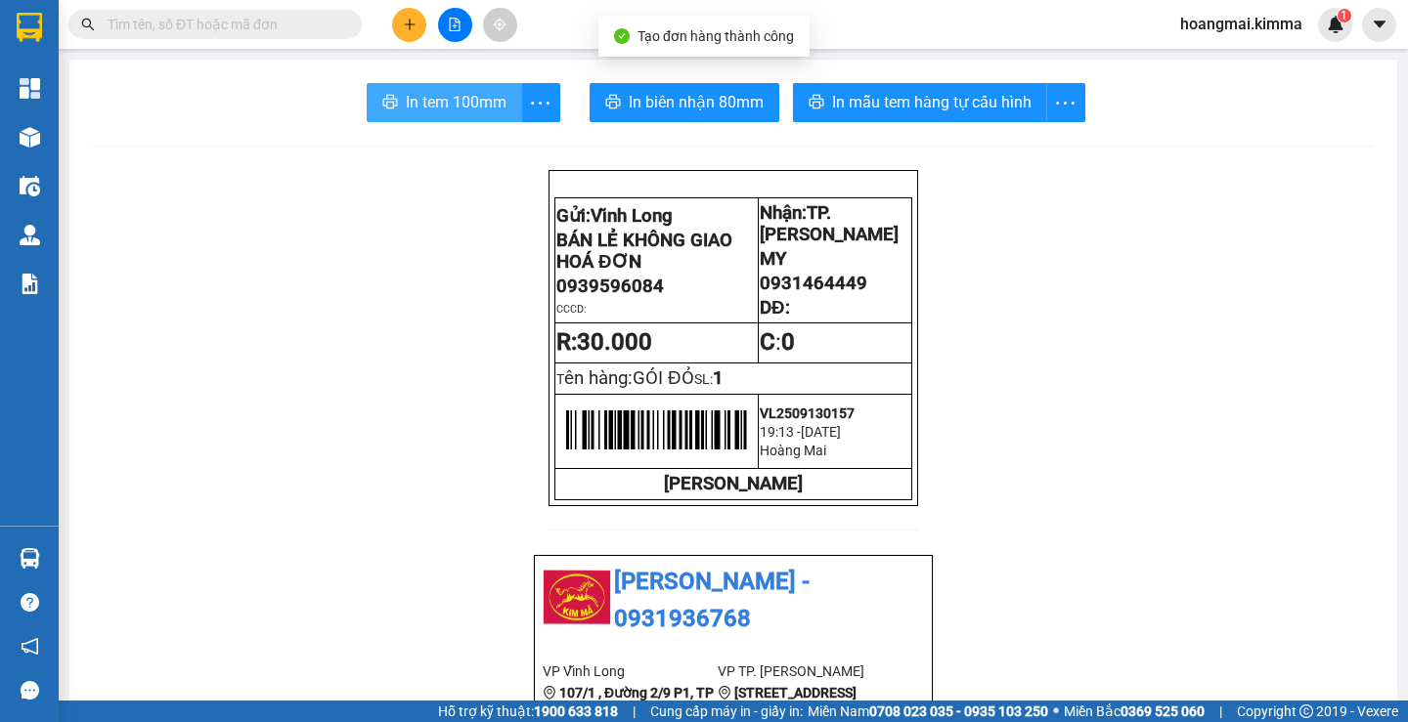
click at [441, 97] on span "In tem 100mm" at bounding box center [456, 102] width 101 height 24
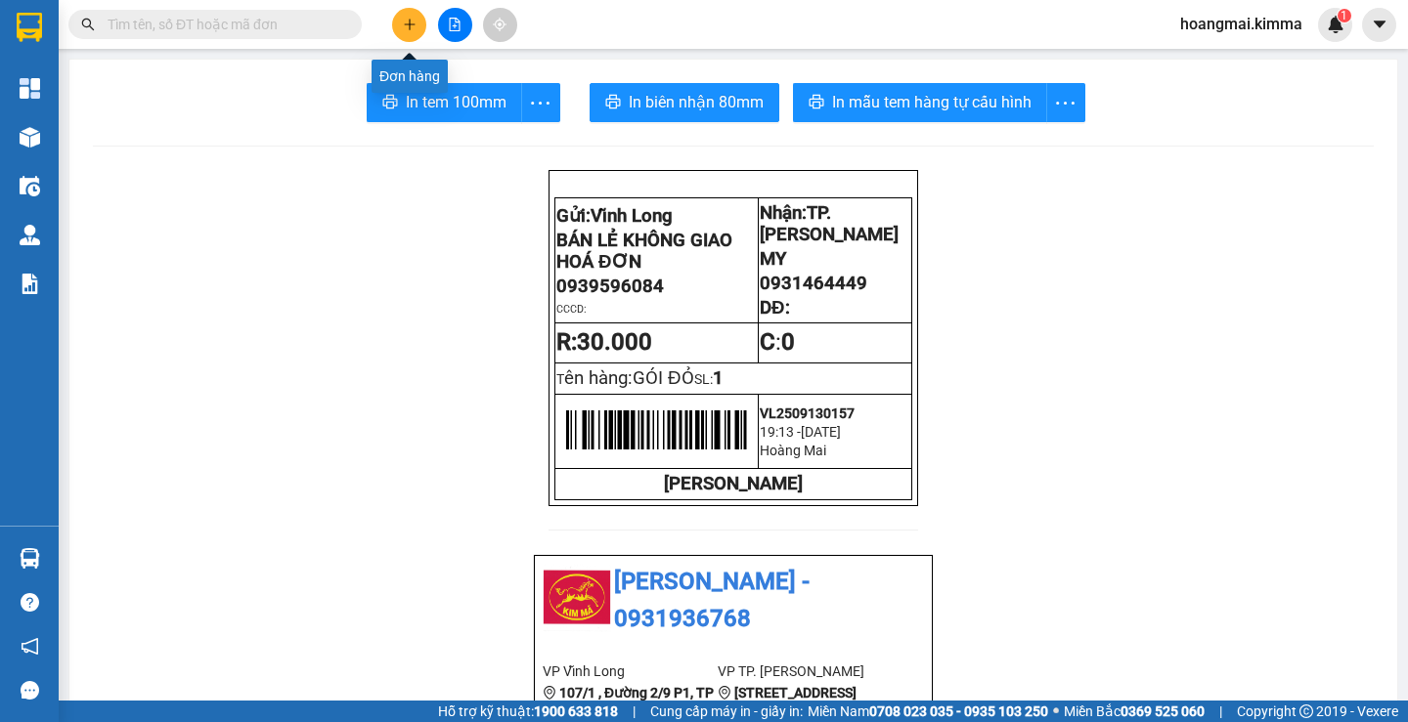
click at [415, 26] on icon "plus" at bounding box center [410, 25] width 14 height 14
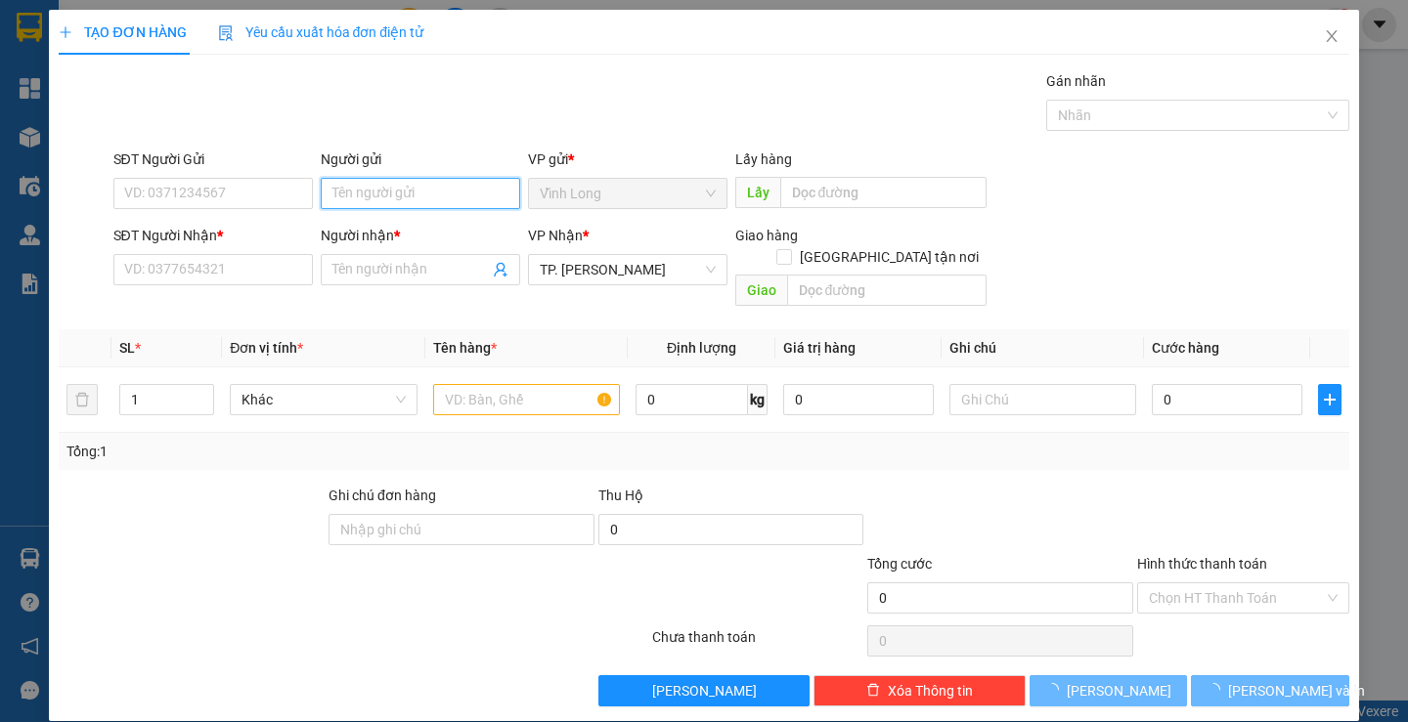
click at [363, 194] on input "Người gửi" at bounding box center [420, 193] width 199 height 31
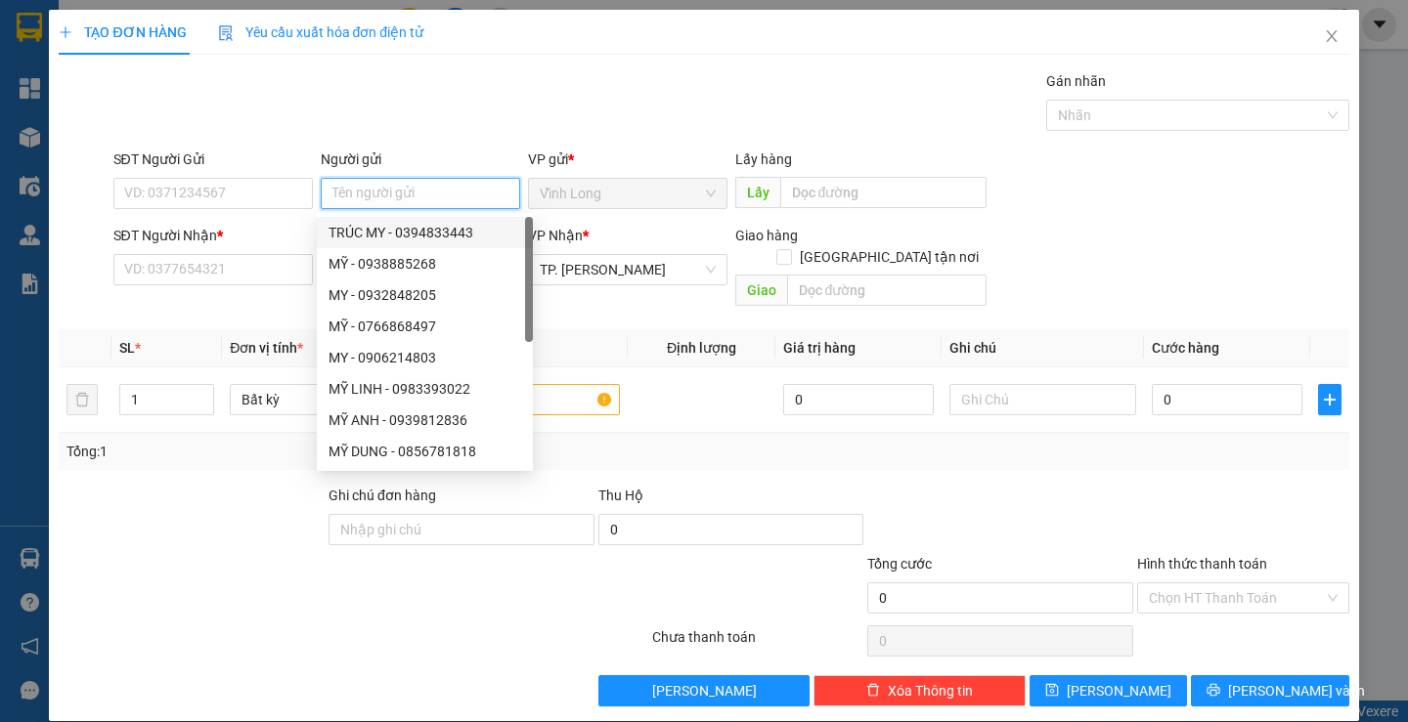
click at [396, 235] on div "TRÚC MY - 0394833443" at bounding box center [424, 233] width 193 height 22
type input "0394833443"
type input "TRÚC MY"
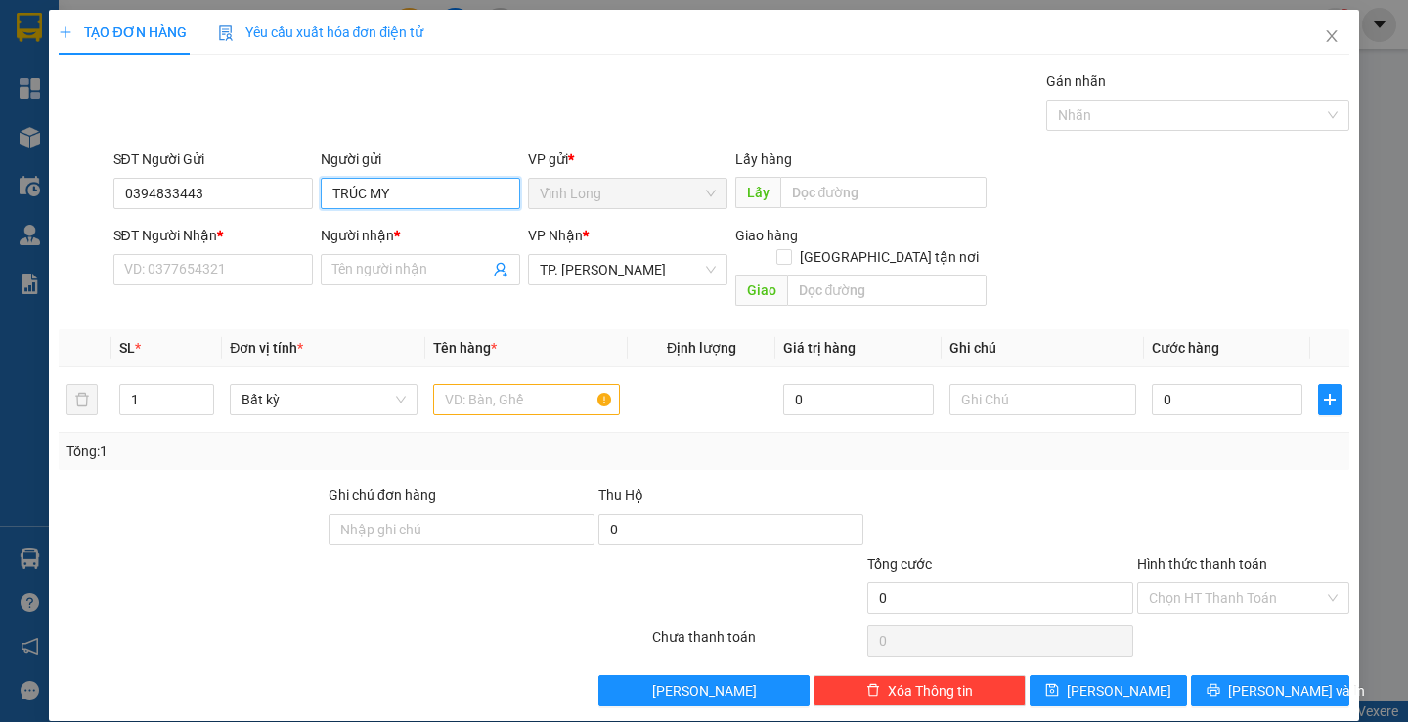
drag, startPoint x: 401, startPoint y: 197, endPoint x: 700, endPoint y: 210, distance: 299.4
click at [26, 126] on div "TẠO ĐƠN HÀNG Yêu cầu xuất hóa đơn điện tử Transit Pickup Surcharge Ids Transit …" at bounding box center [704, 361] width 1408 height 722
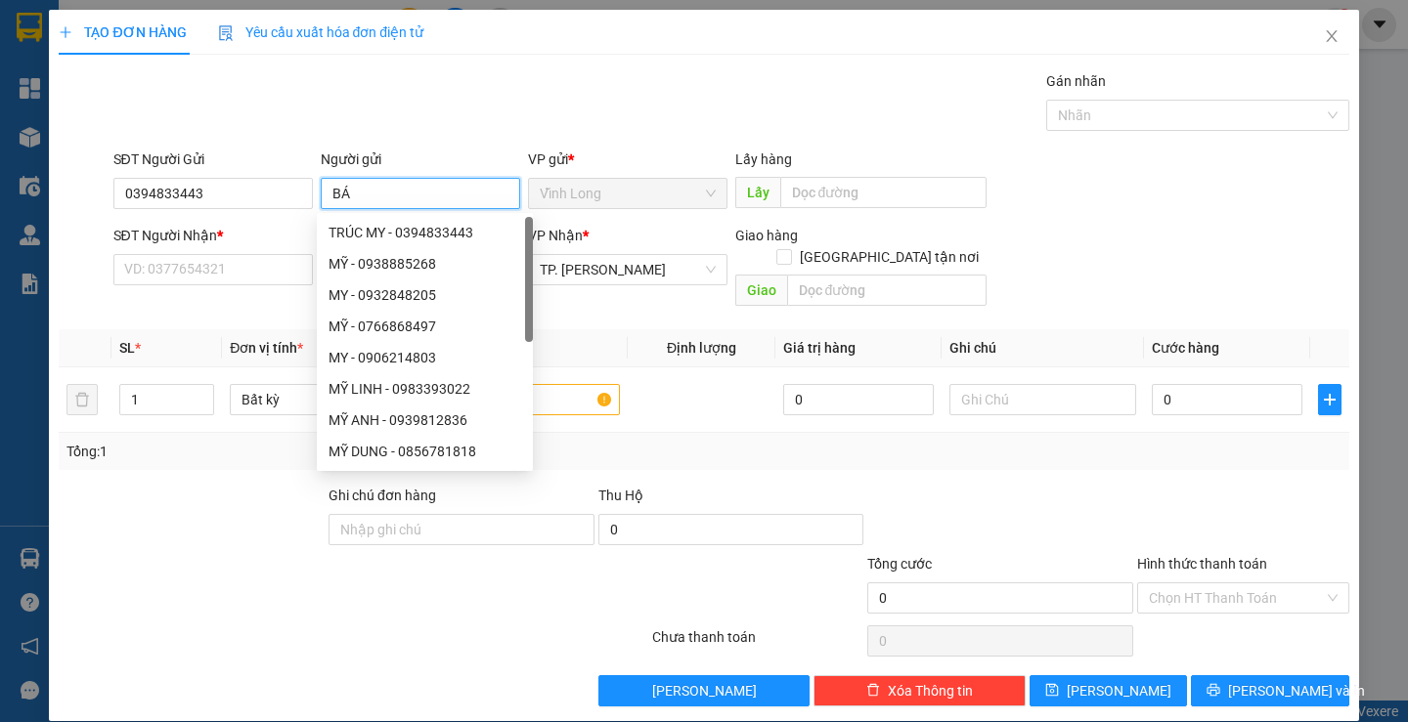
type input "BÁN"
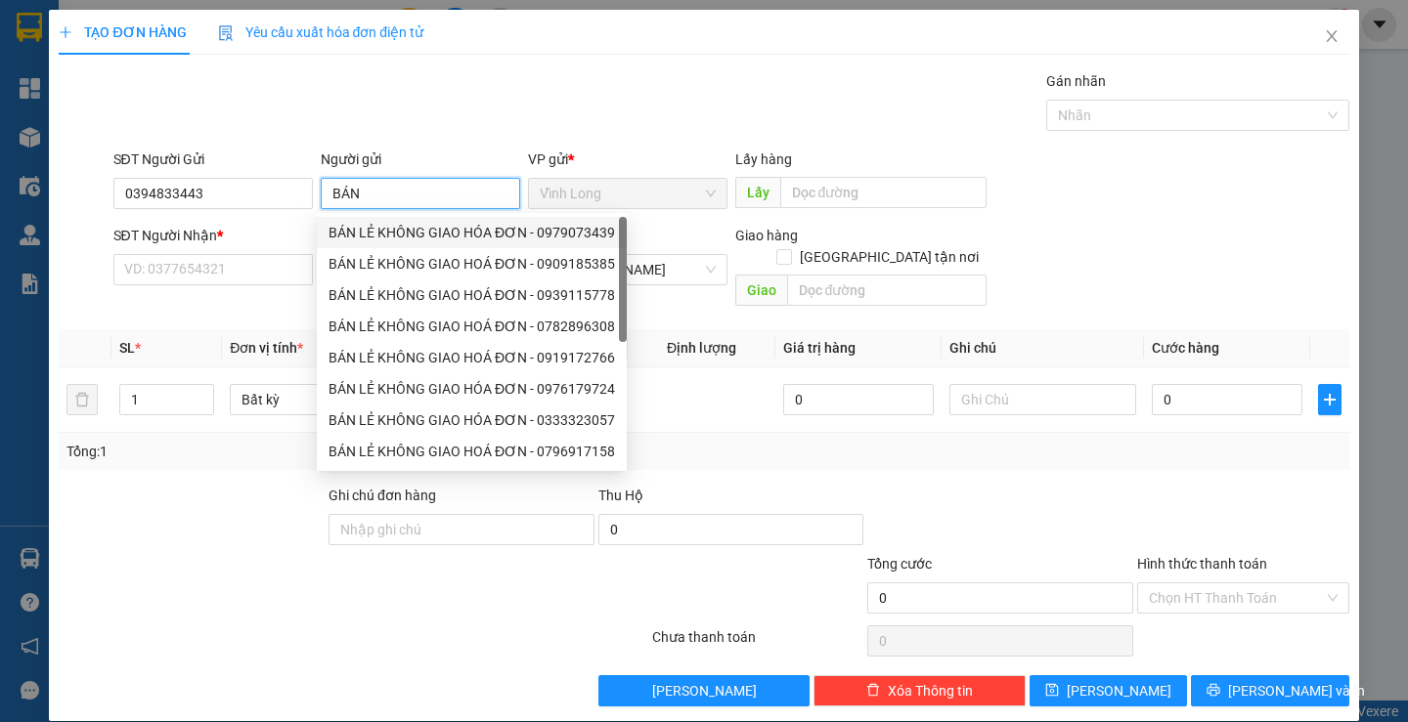
drag, startPoint x: 499, startPoint y: 233, endPoint x: 337, endPoint y: 201, distance: 164.3
click at [499, 231] on div "BÁN LẺ KHÔNG GIAO HÓA ĐƠN - 0979073439" at bounding box center [471, 233] width 286 height 22
type input "0979073439"
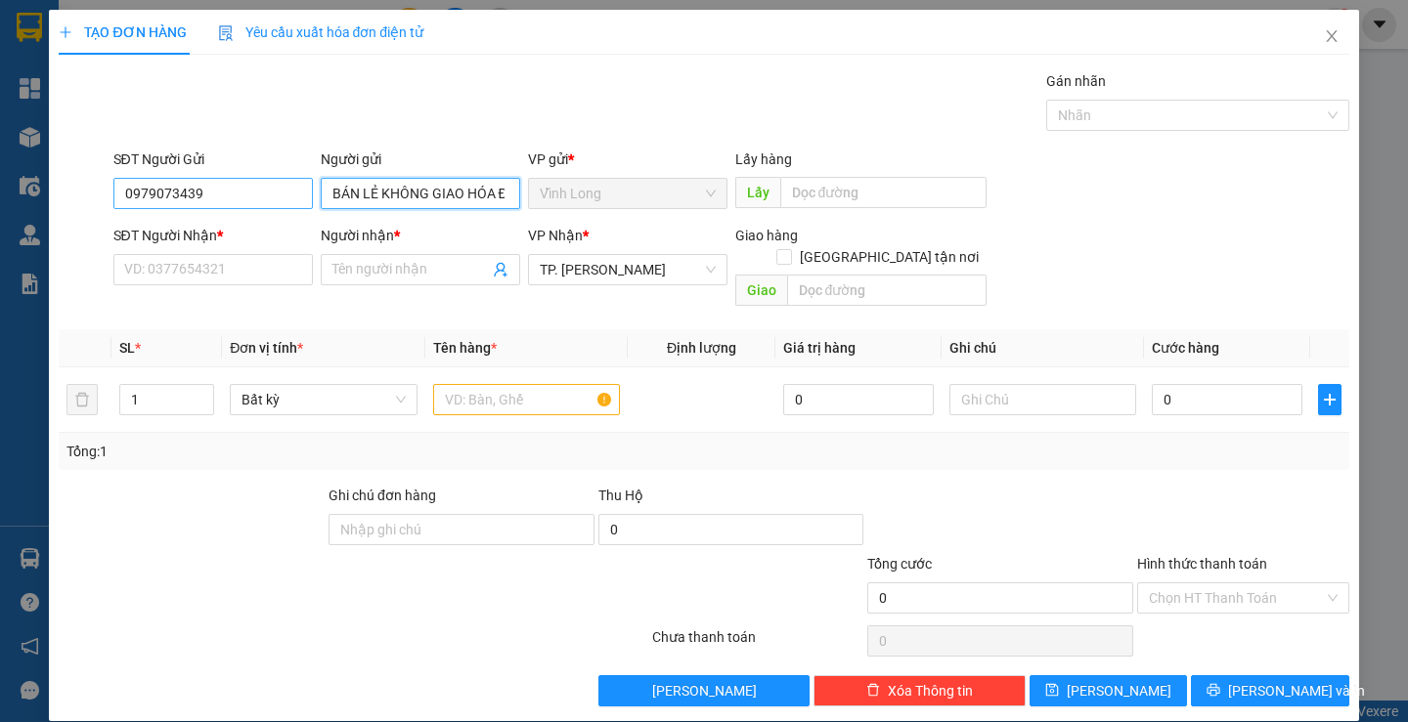
type input "BÁN LẺ KHÔNG GIAO HÓA ĐƠN"
click at [276, 197] on input "0979073439" at bounding box center [212, 193] width 199 height 31
click at [275, 197] on input "0979073439" at bounding box center [212, 193] width 199 height 31
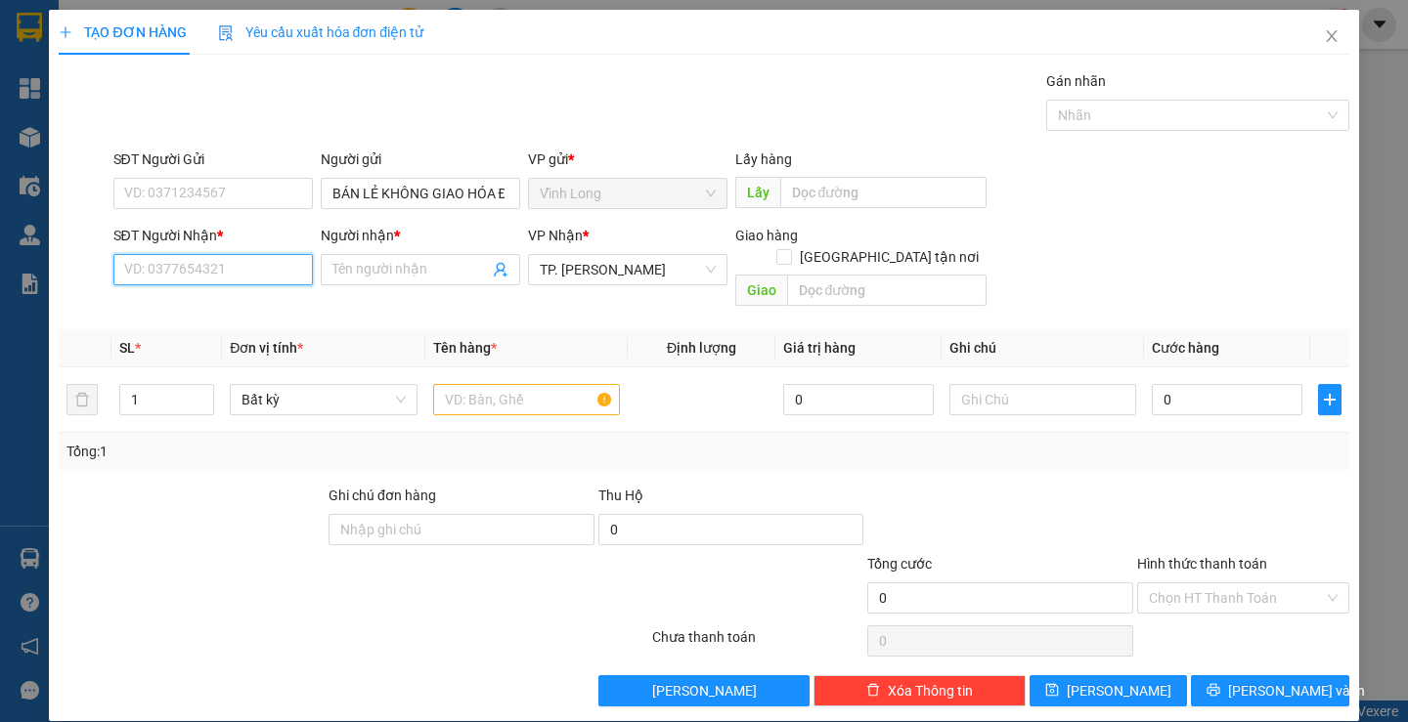
click at [283, 272] on input "SĐT Người Nhận *" at bounding box center [212, 269] width 199 height 31
type input "0901223026"
click at [268, 297] on div "0901223026 - HUYỀN" at bounding box center [209, 308] width 197 height 31
type input "HUYỀN"
type input "0901223026"
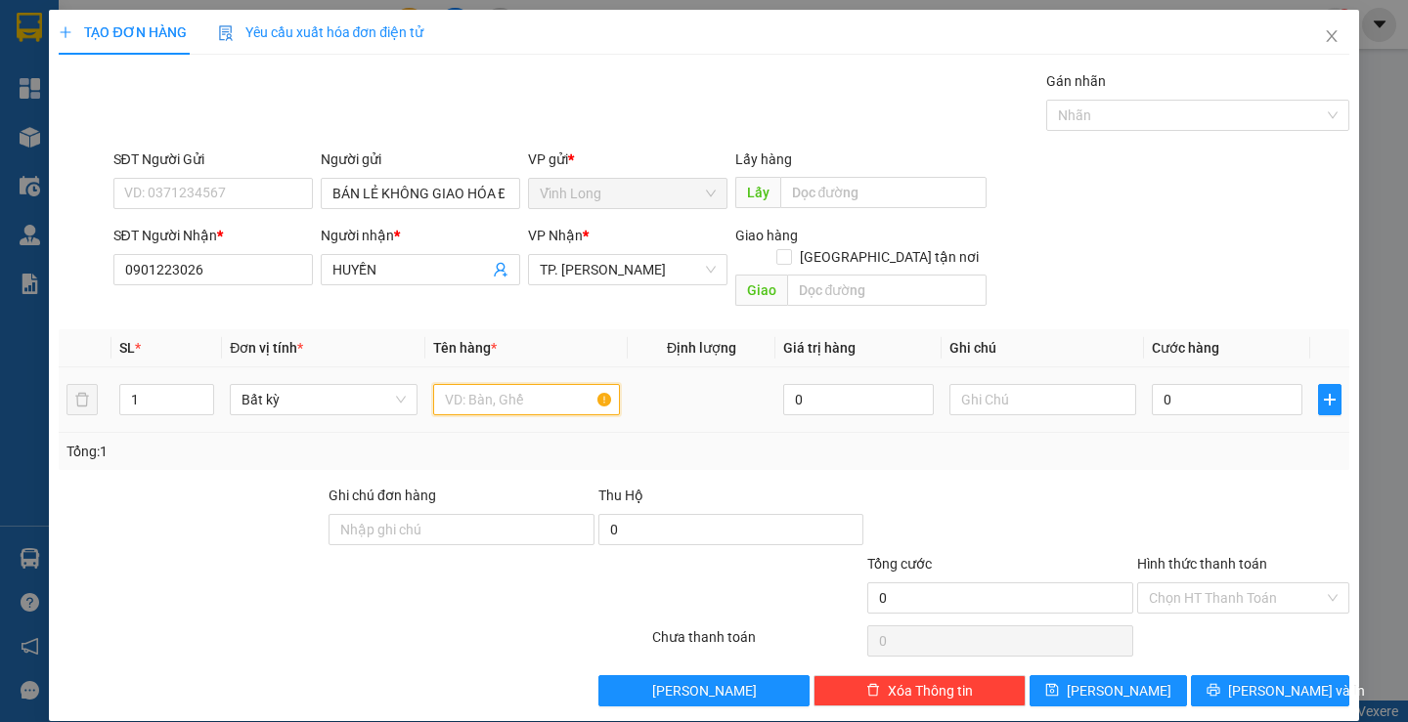
click at [523, 390] on input "text" at bounding box center [526, 399] width 187 height 31
type input "GÓI"
click at [1024, 386] on input "text" at bounding box center [1042, 399] width 187 height 31
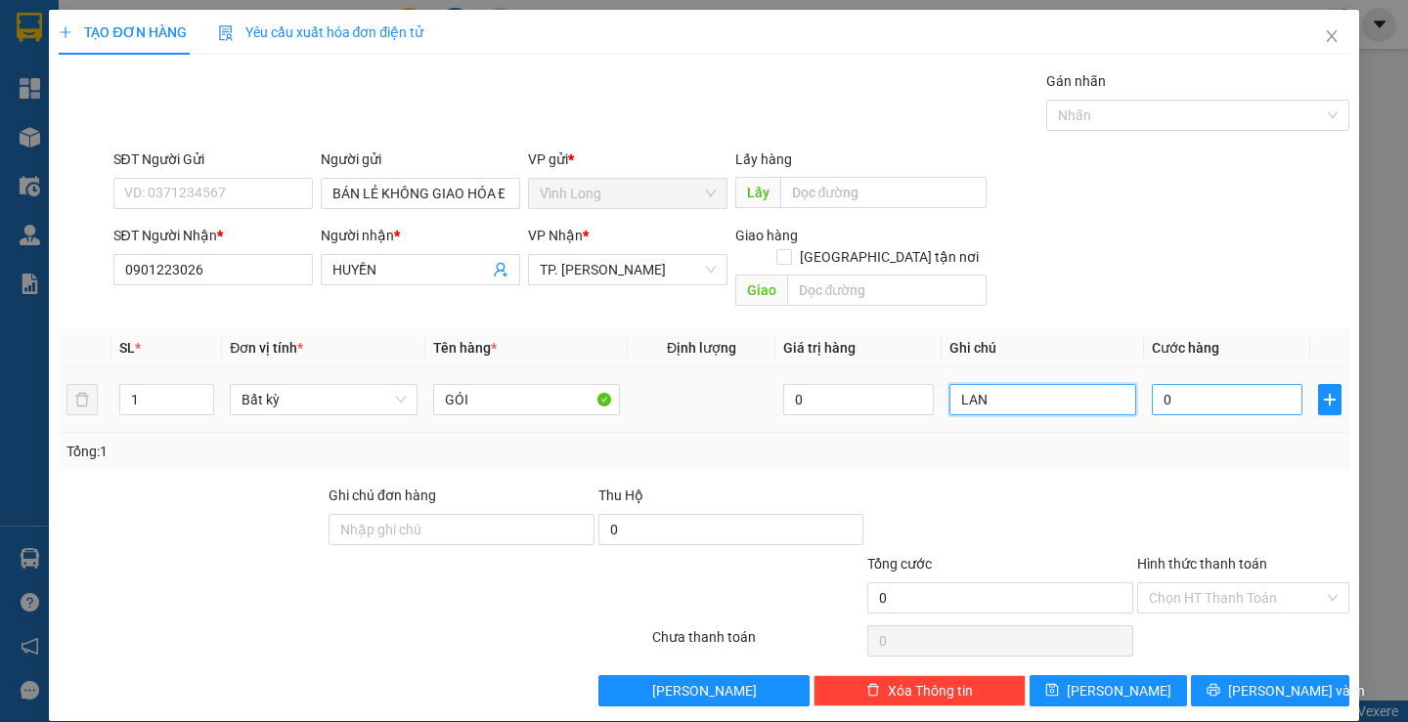
type input "LAN"
click at [1230, 384] on input "0" at bounding box center [1227, 399] width 151 height 31
type input "2"
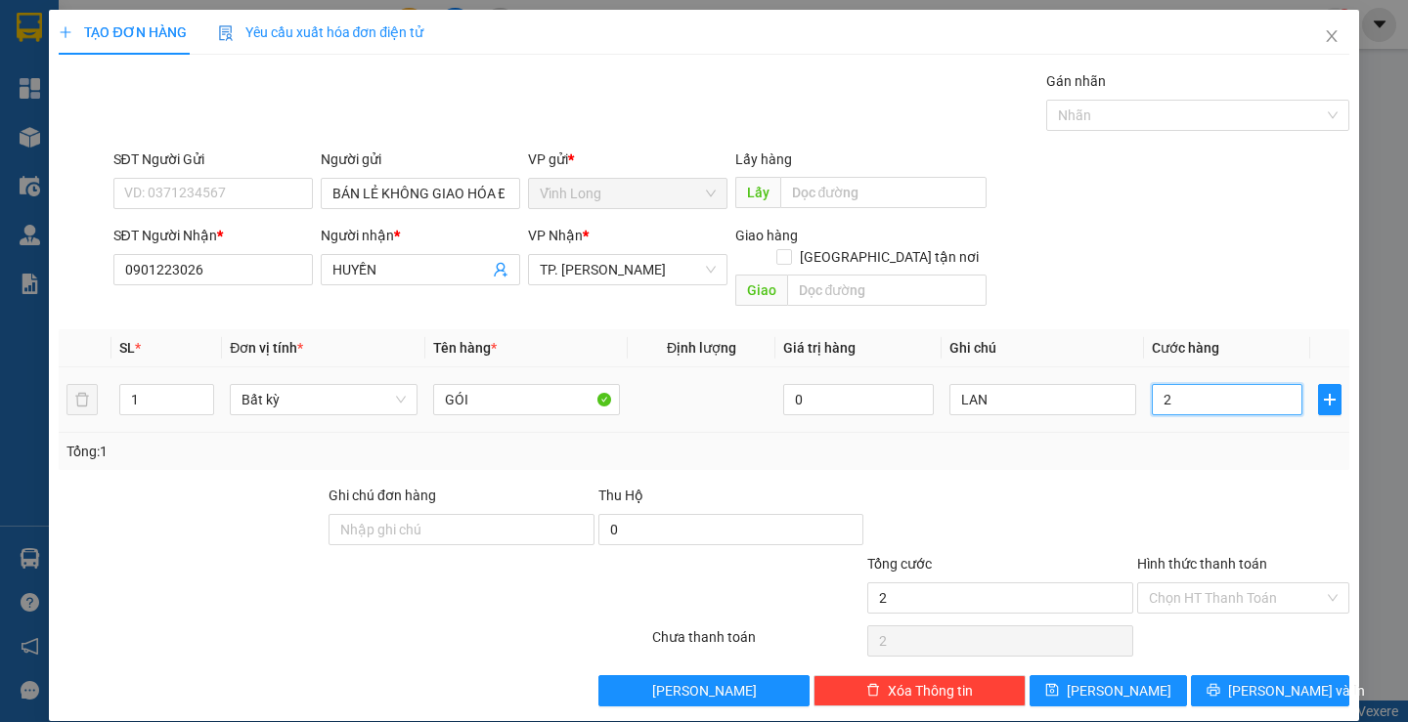
type input "20"
type input "20.000"
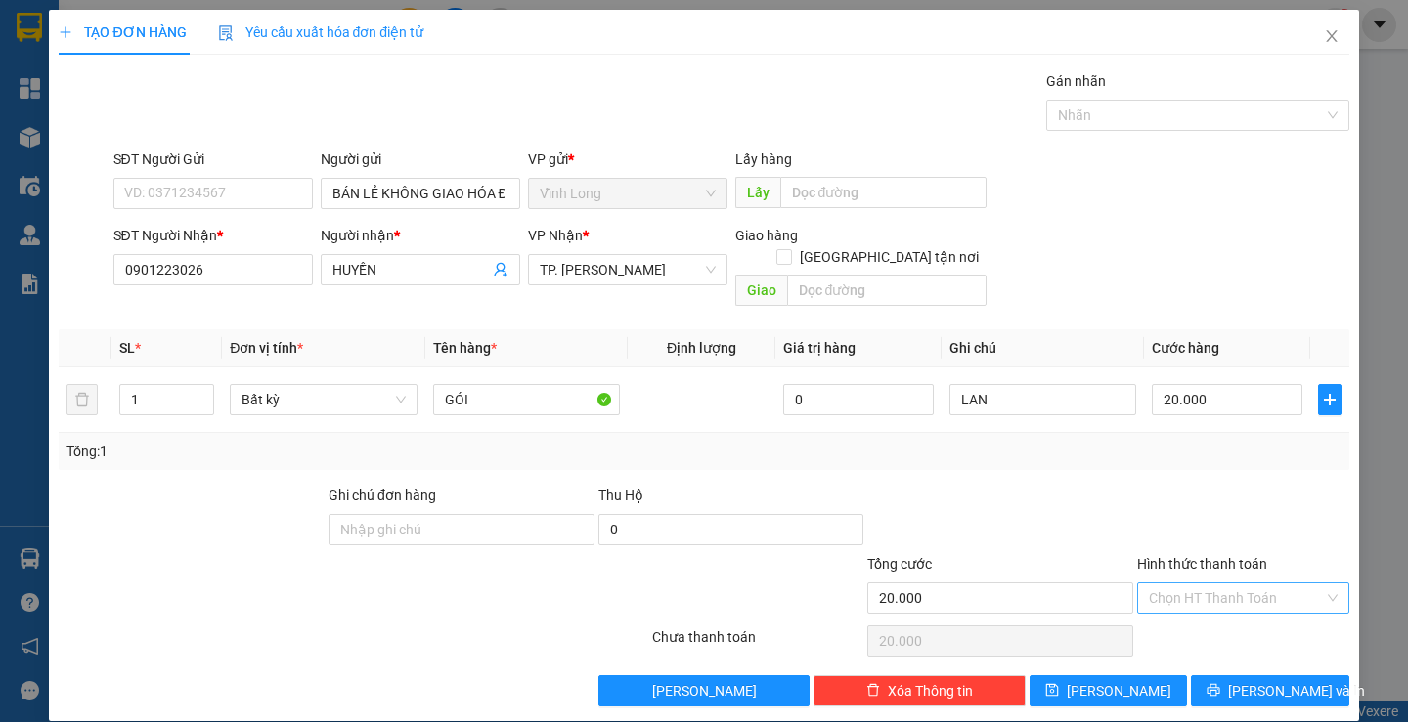
click at [1166, 584] on input "Hình thức thanh toán" at bounding box center [1236, 598] width 175 height 29
click at [1198, 613] on div "Tại văn phòng" at bounding box center [1231, 616] width 186 height 22
type input "0"
click at [1249, 680] on span "[PERSON_NAME] và In" at bounding box center [1296, 691] width 137 height 22
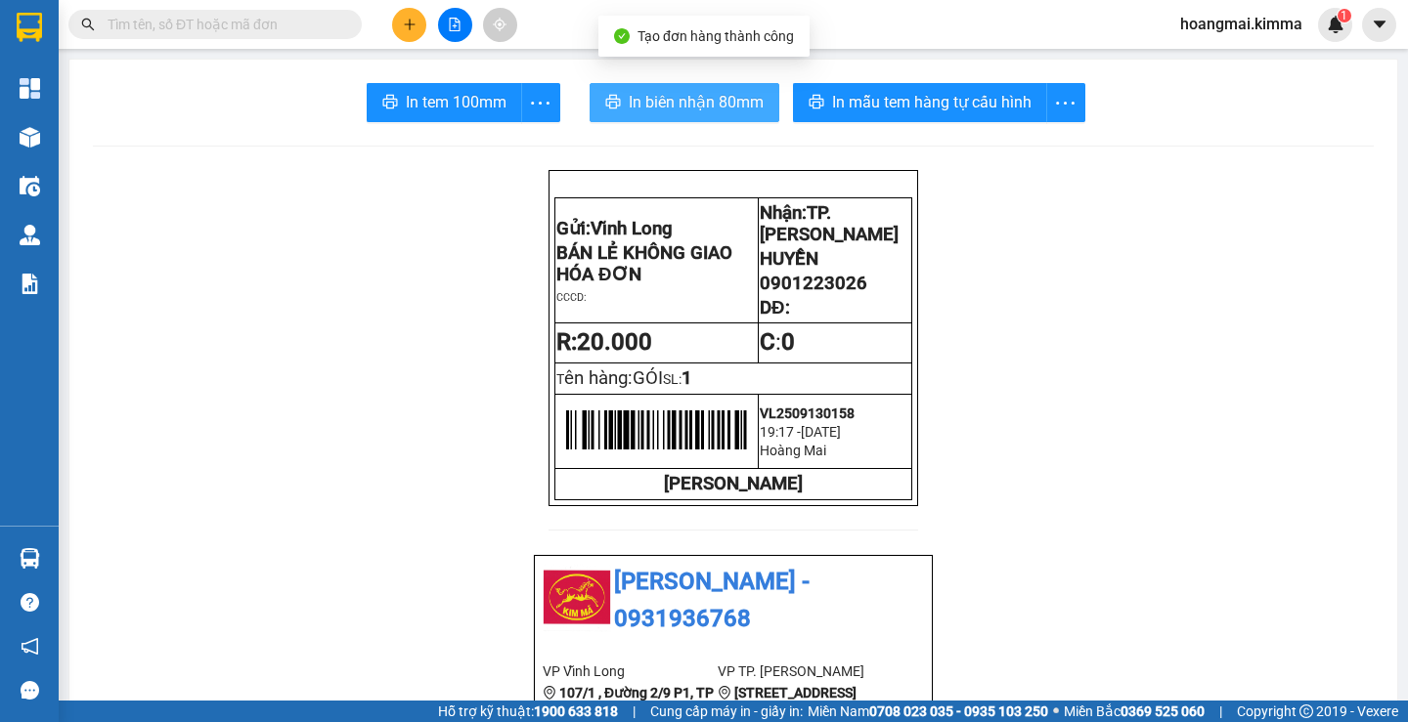
click at [692, 101] on span "In biên nhận 80mm" at bounding box center [696, 102] width 135 height 24
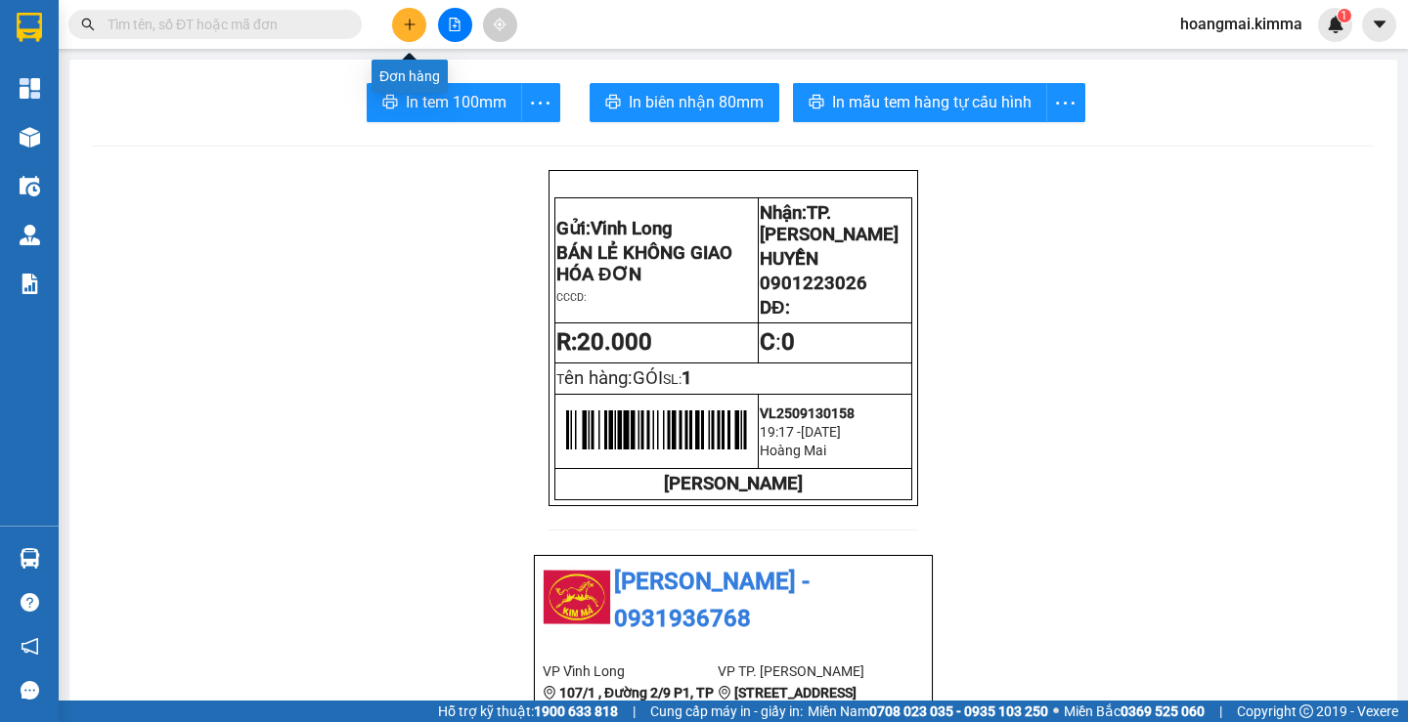
click at [415, 12] on button at bounding box center [409, 25] width 34 height 34
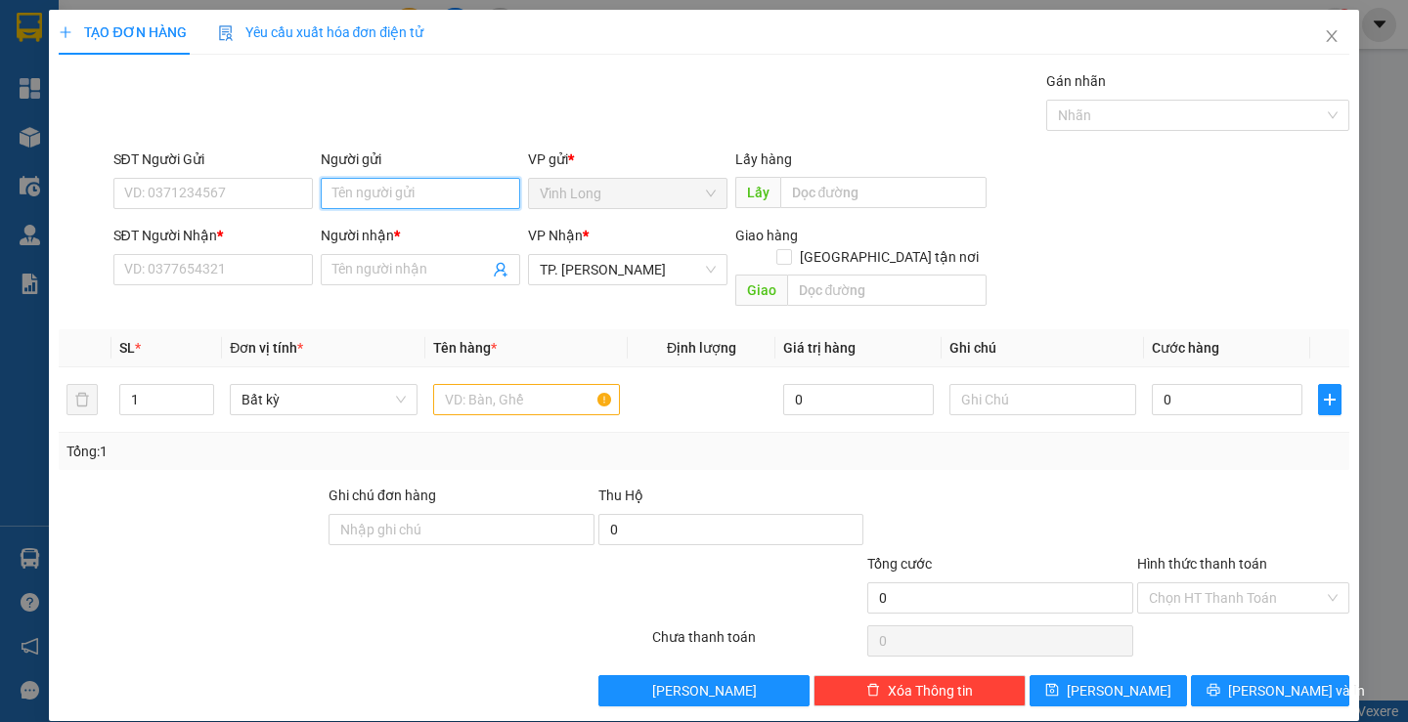
click at [406, 179] on input "Người gửi" at bounding box center [420, 193] width 199 height 31
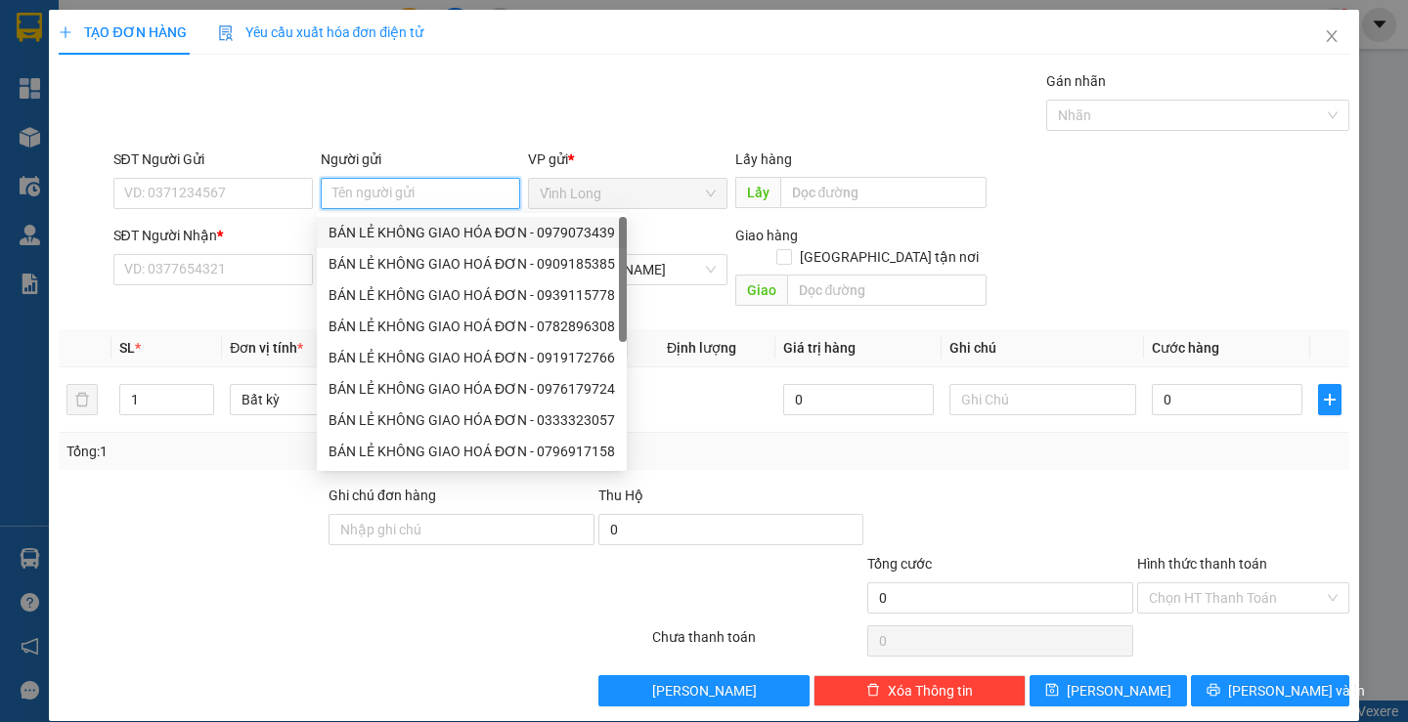
click at [414, 229] on div "BÁN LẺ KHÔNG GIAO HÓA ĐƠN - 0979073439" at bounding box center [471, 233] width 286 height 22
type input "0979073439"
type input "BÁN LẺ KHÔNG GIAO HÓA ĐƠN"
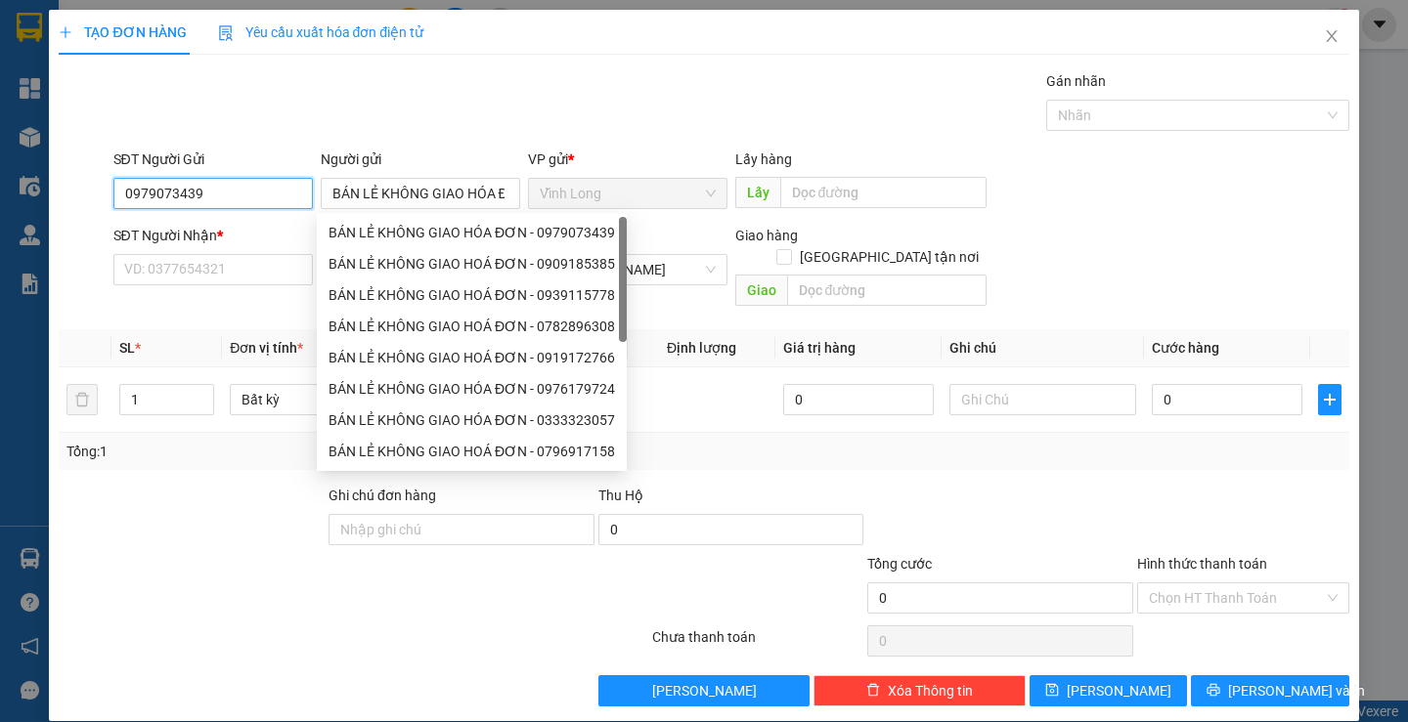
click at [267, 185] on input "0979073439" at bounding box center [212, 193] width 199 height 31
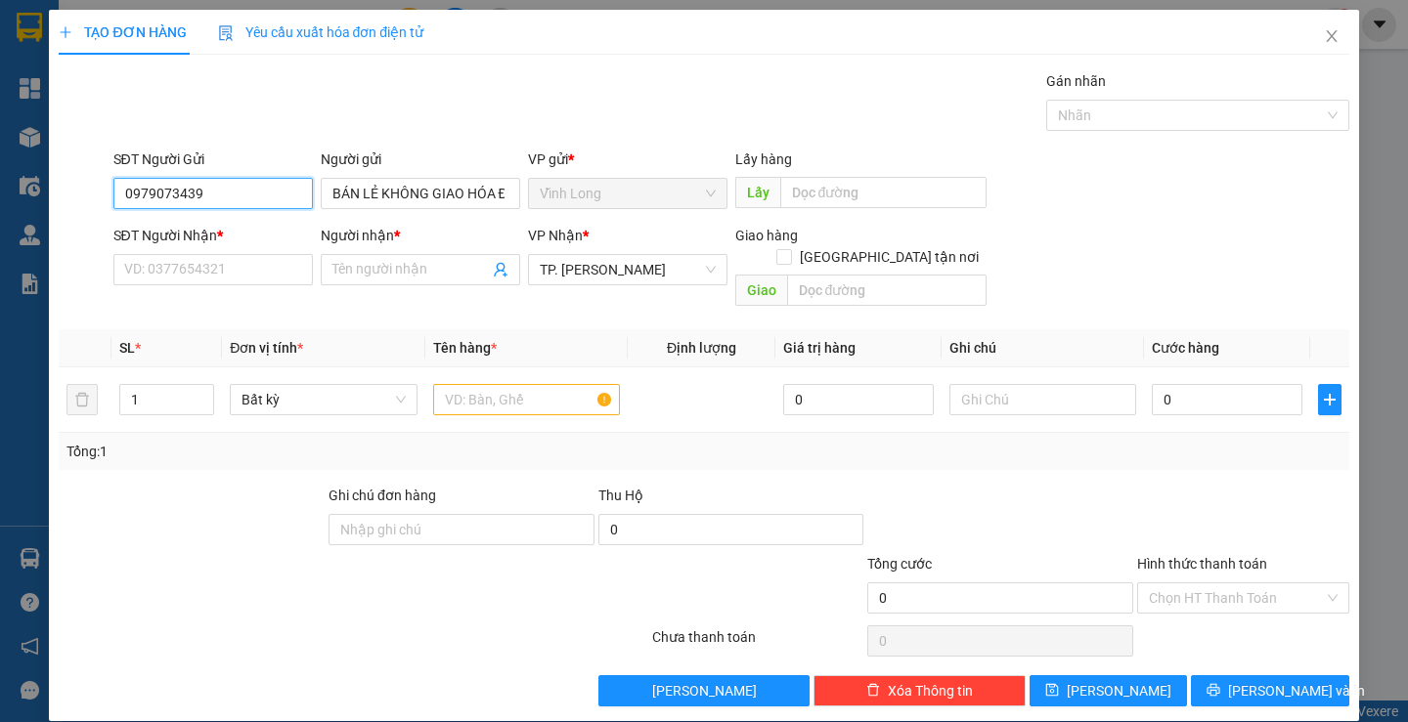
click at [267, 185] on input "0979073439" at bounding box center [212, 193] width 199 height 31
click at [266, 256] on input "SĐT Người Nhận *" at bounding box center [212, 269] width 199 height 31
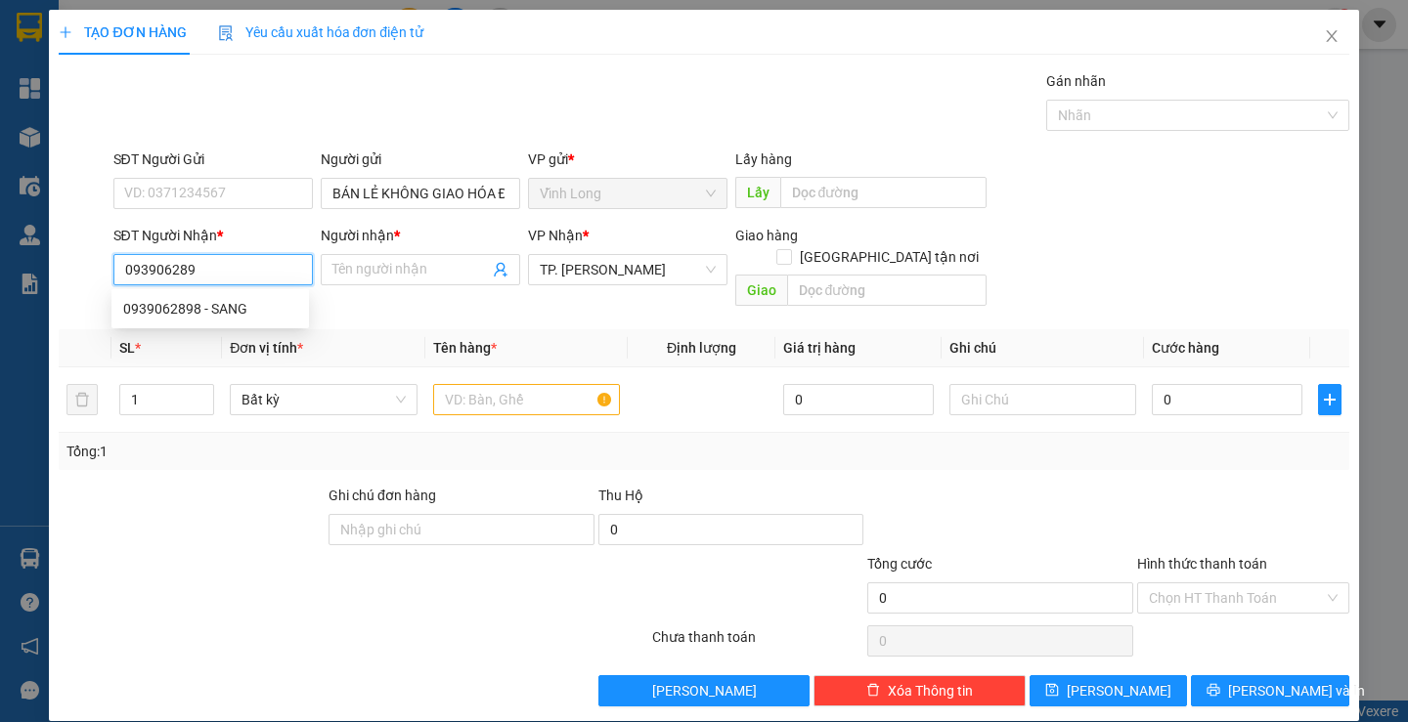
type input "0939062898"
click at [265, 319] on div "0939062898 - SANG" at bounding box center [210, 309] width 174 height 22
type input "SANG"
type input "0939062898"
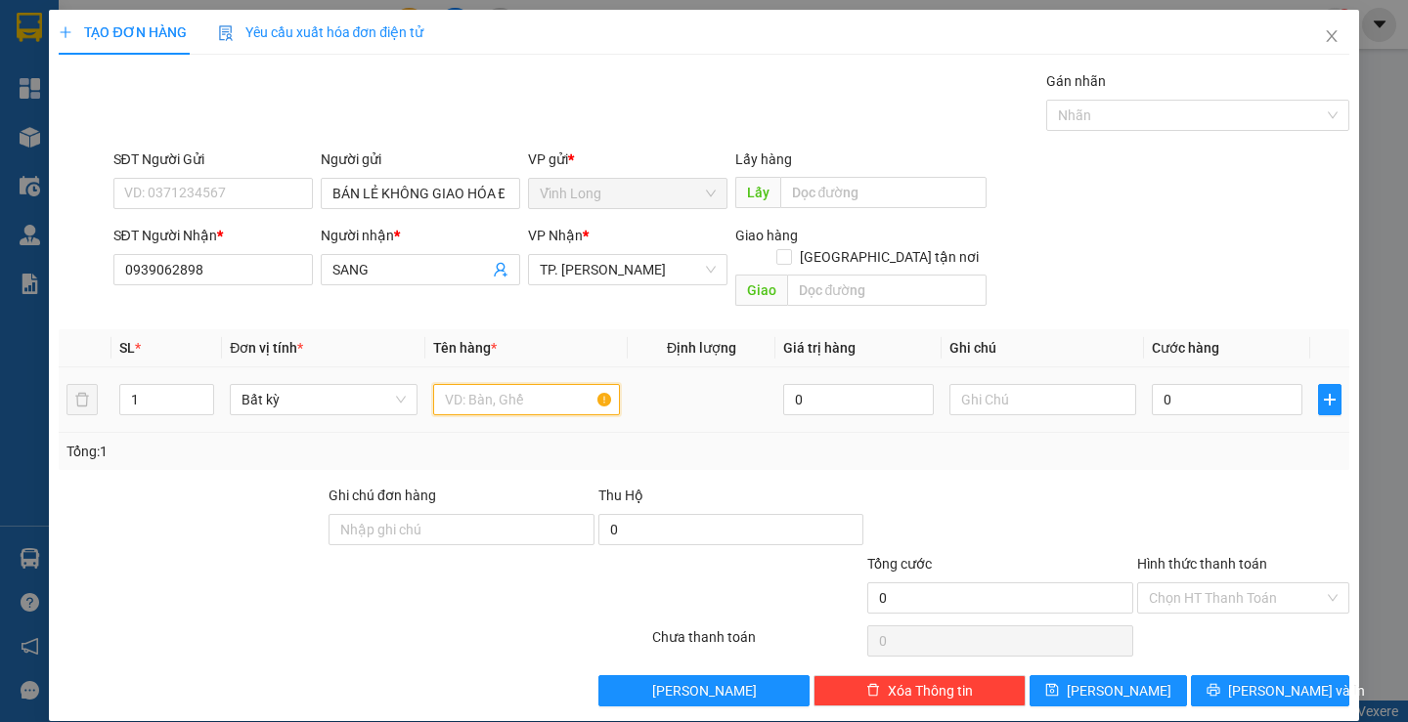
click at [507, 384] on input "text" at bounding box center [526, 399] width 187 height 31
type input "THÙNG"
drag, startPoint x: 159, startPoint y: 390, endPoint x: 101, endPoint y: 381, distance: 59.3
click at [109, 387] on tr "1 Bất kỳ THÙNG 0 0" at bounding box center [703, 400] width 1289 height 65
type input "2"
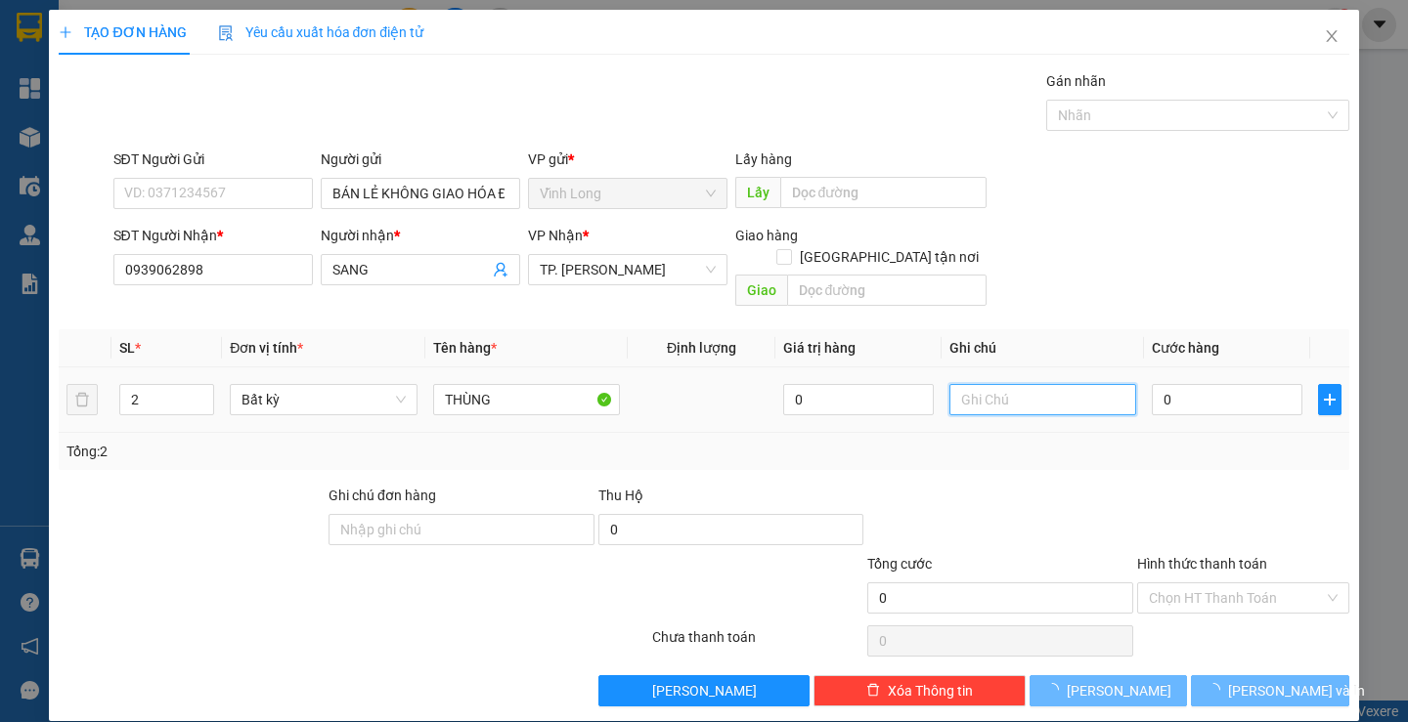
click at [1044, 390] on input "text" at bounding box center [1042, 399] width 187 height 31
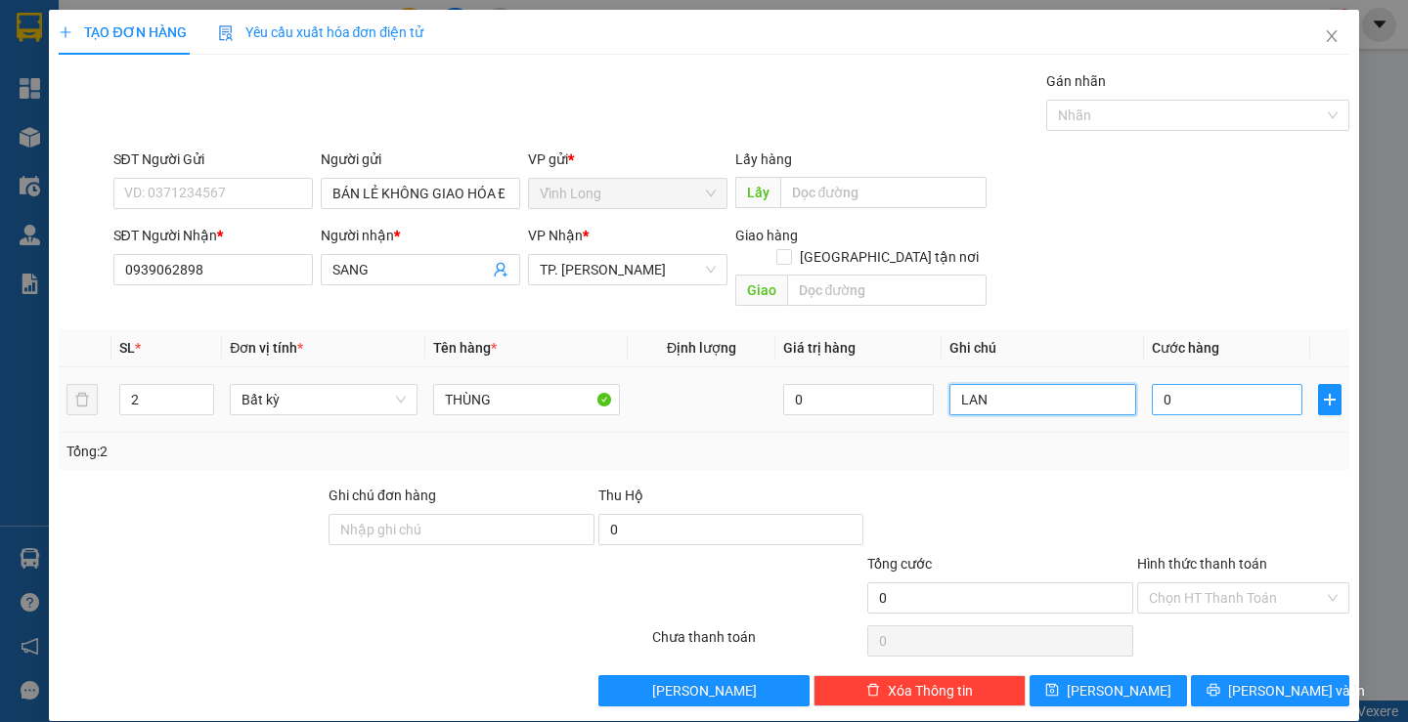
type input "LAN"
click at [1176, 387] on input "0" at bounding box center [1227, 399] width 151 height 31
type input "8"
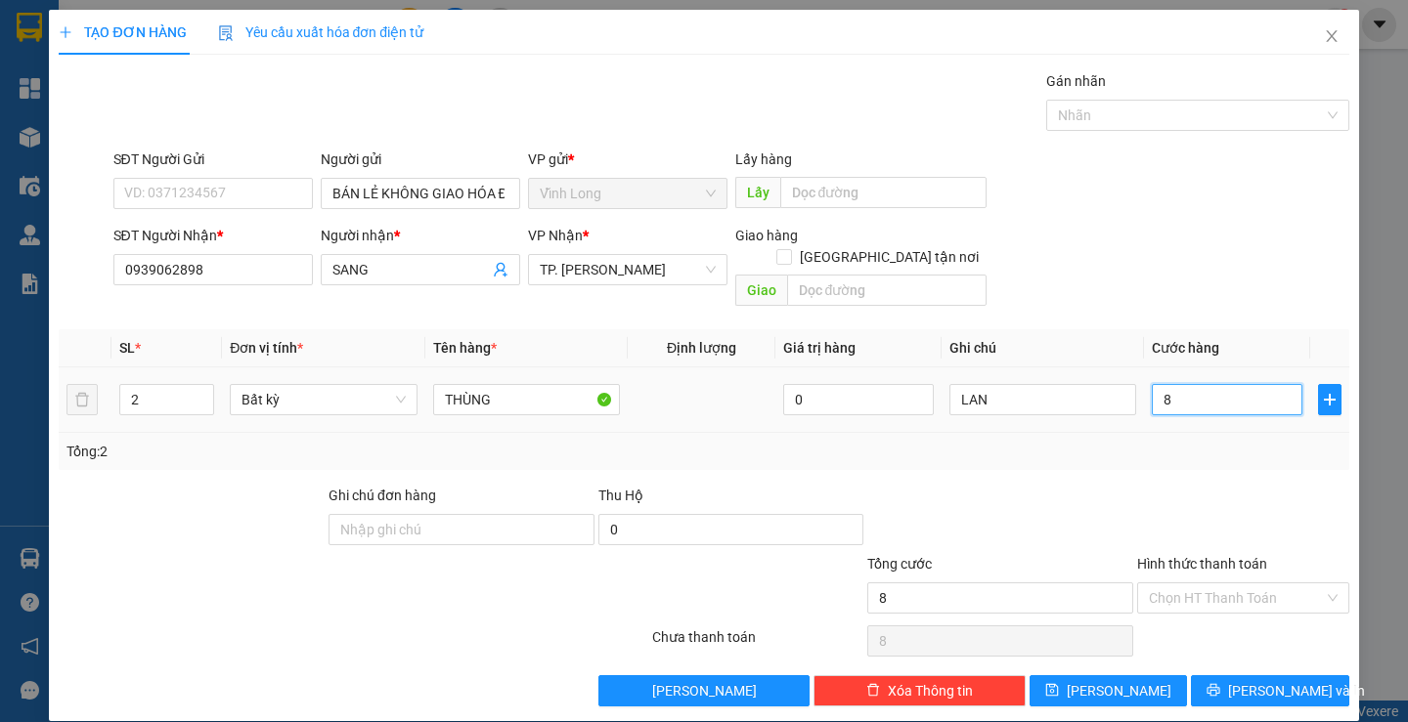
type input "80"
type input "80.000"
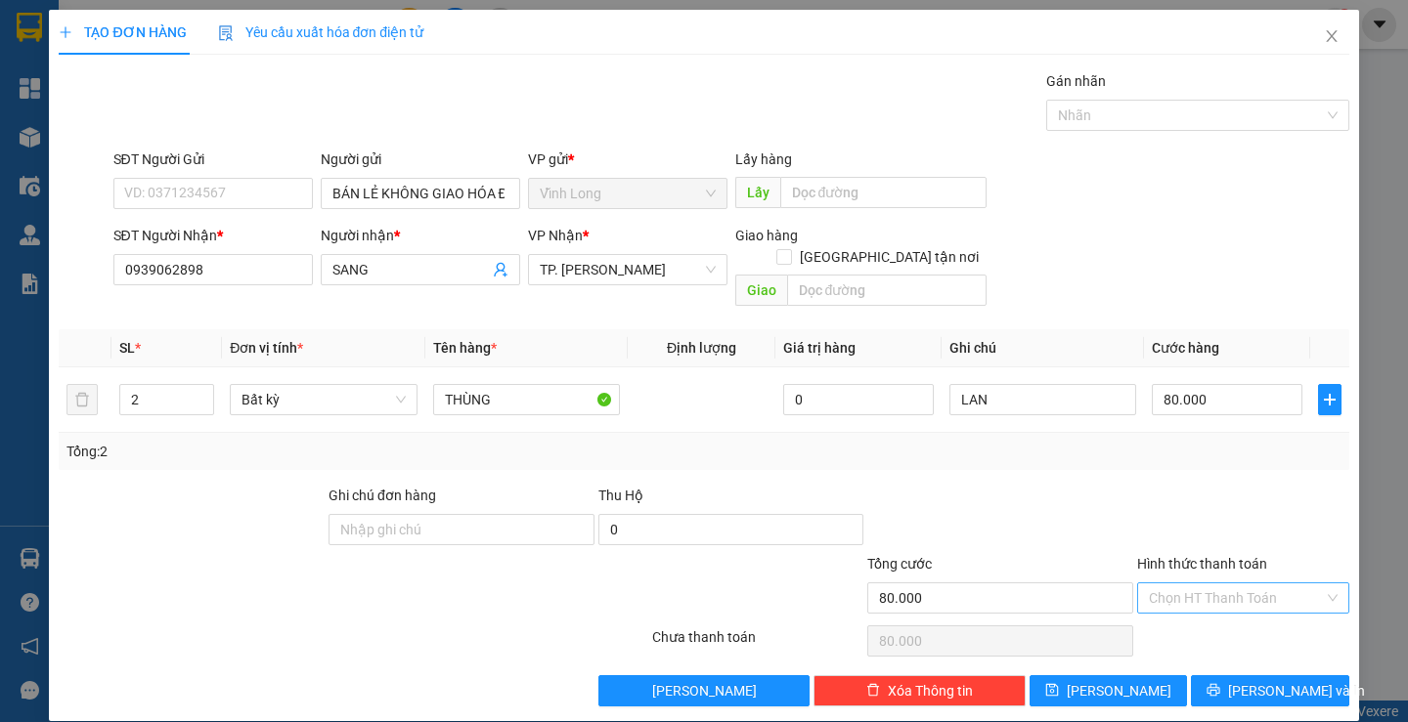
click at [1220, 584] on input "Hình thức thanh toán" at bounding box center [1236, 598] width 175 height 29
click at [1216, 616] on div "Tại văn phòng" at bounding box center [1231, 616] width 186 height 22
type input "0"
click at [1239, 676] on button "[PERSON_NAME] và In" at bounding box center [1269, 691] width 157 height 31
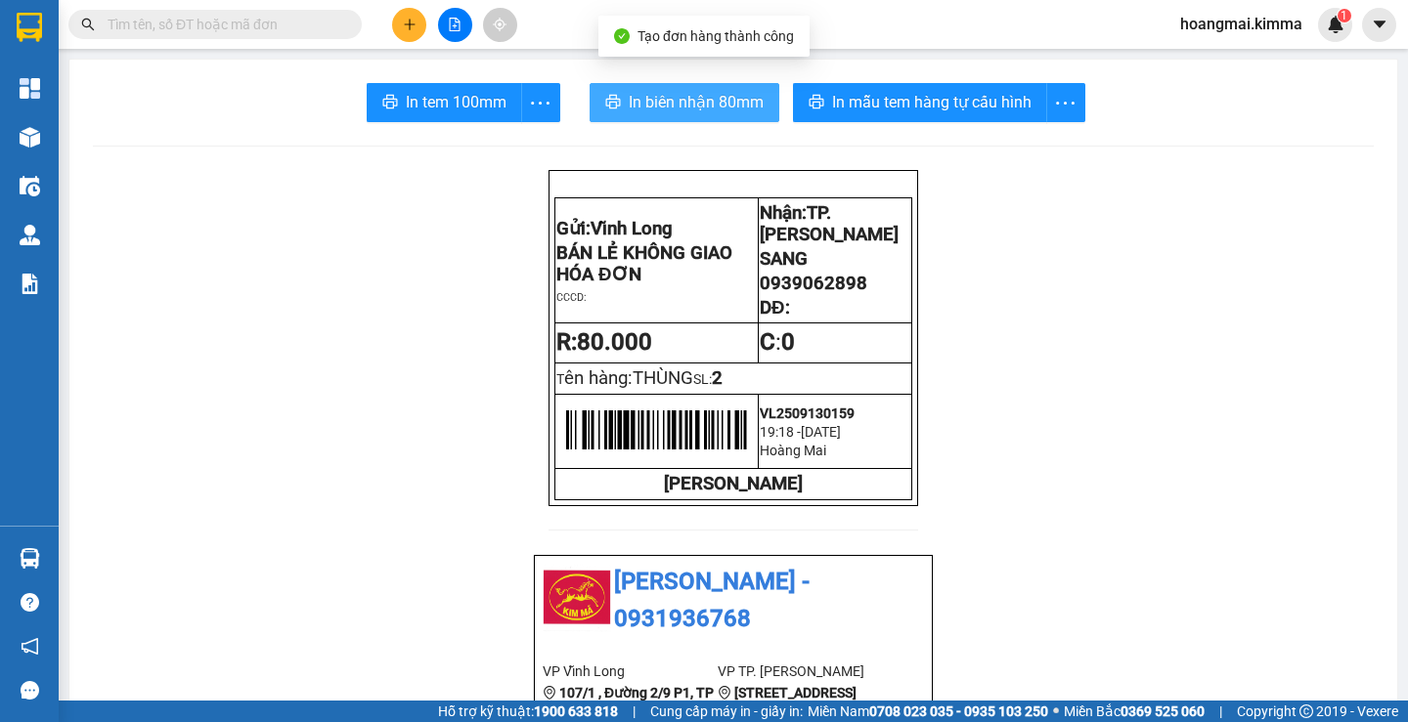
drag, startPoint x: 703, startPoint y: 98, endPoint x: 794, endPoint y: 262, distance: 187.7
click at [705, 98] on span "In biên nhận 80mm" at bounding box center [696, 102] width 135 height 24
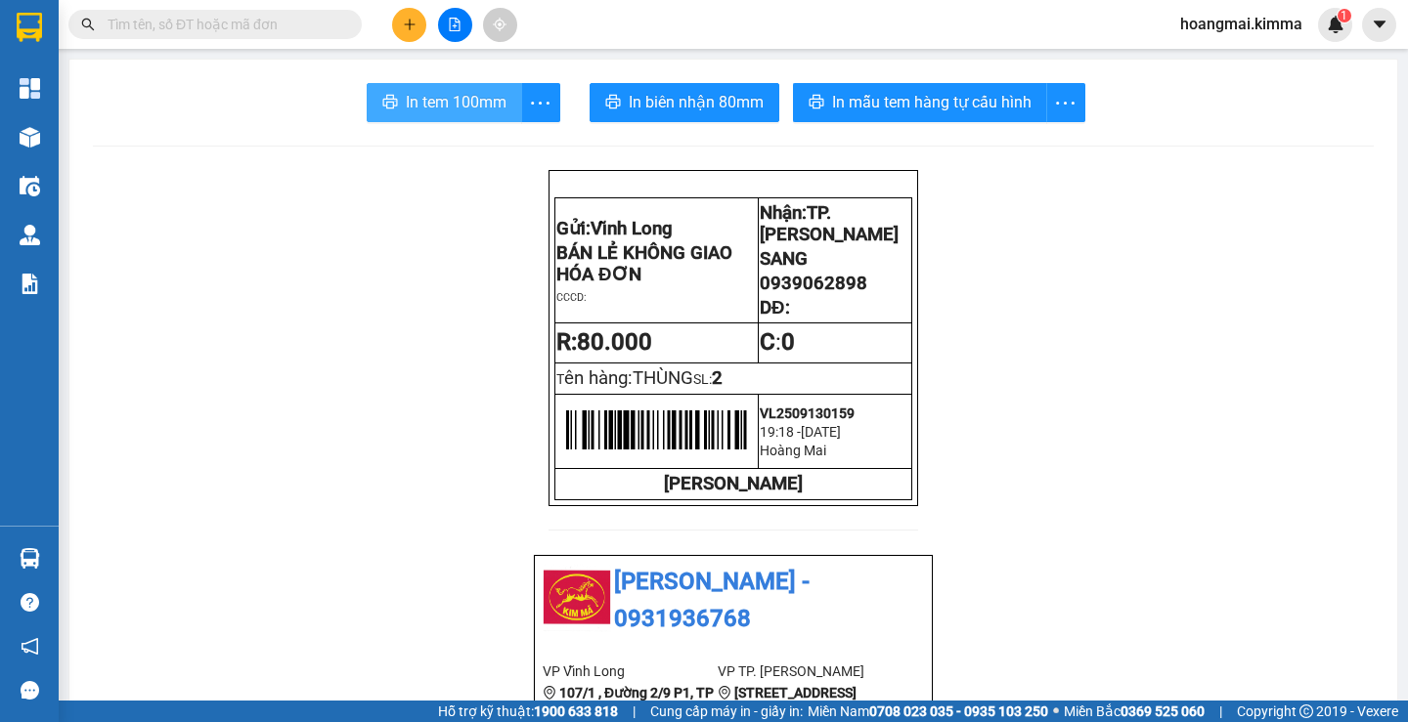
click at [446, 102] on span "In tem 100mm" at bounding box center [456, 102] width 101 height 24
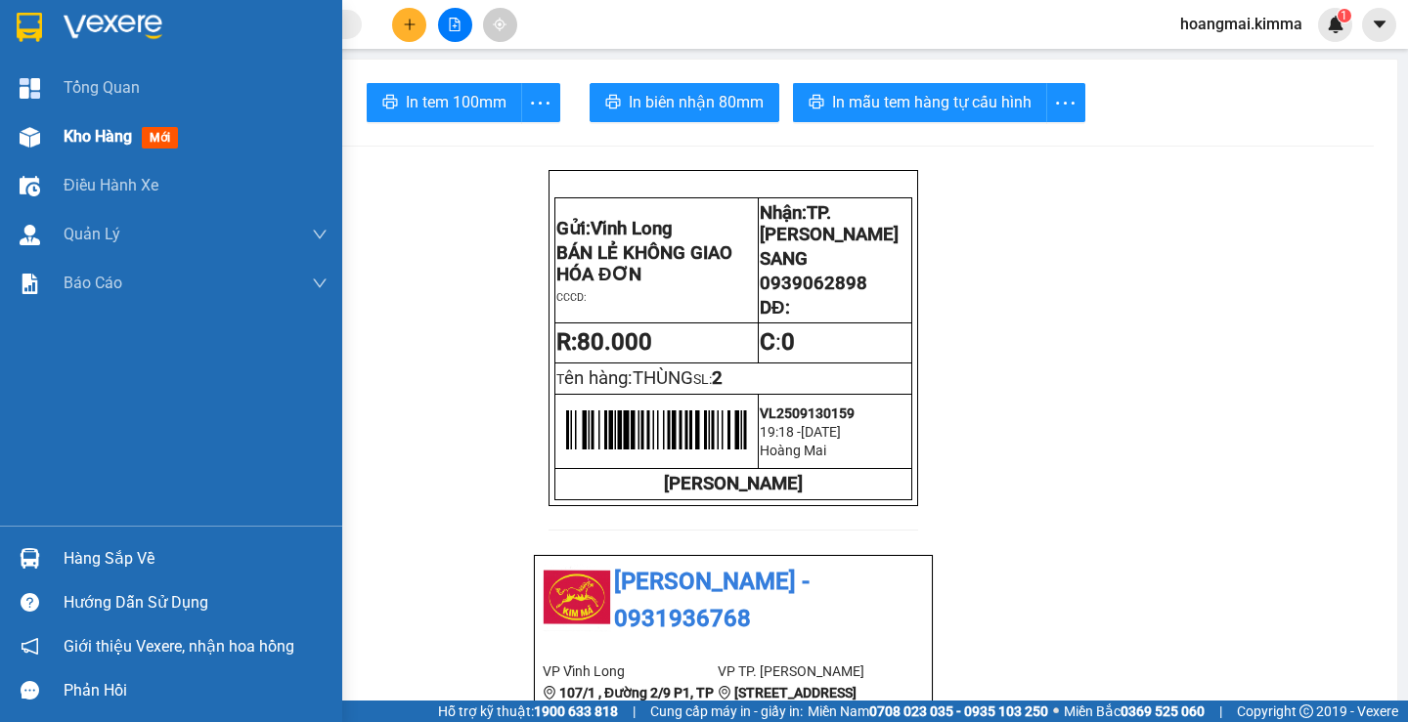
click at [96, 127] on span "Kho hàng" at bounding box center [98, 136] width 68 height 19
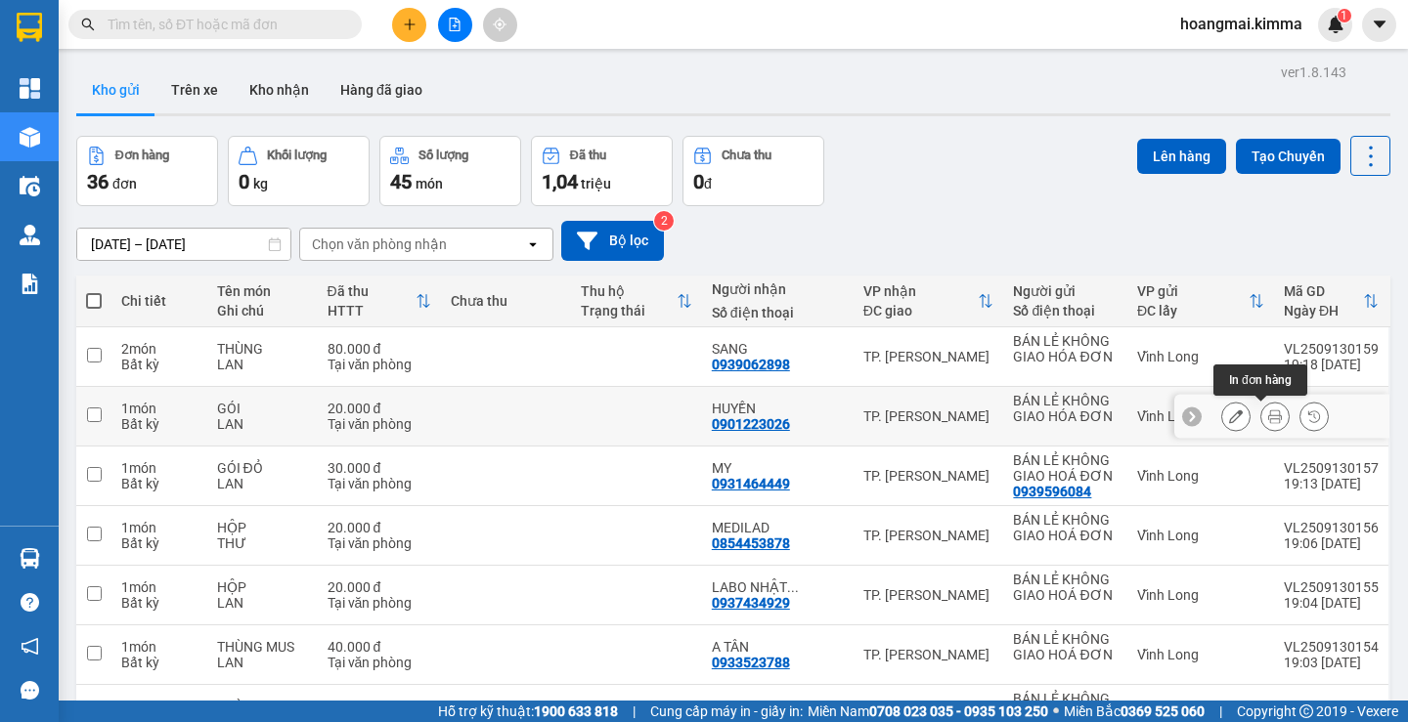
click at [1261, 424] on button at bounding box center [1274, 417] width 27 height 34
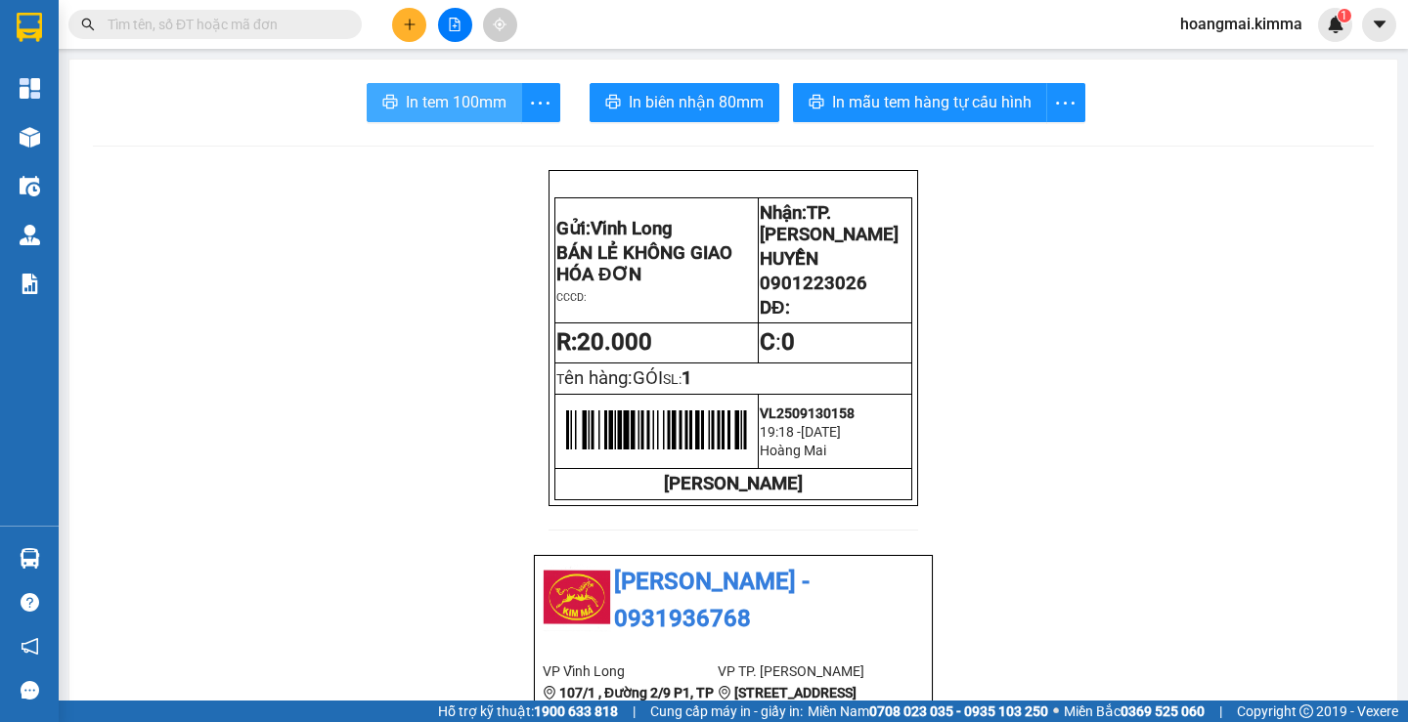
click at [451, 108] on span "In tem 100mm" at bounding box center [456, 102] width 101 height 24
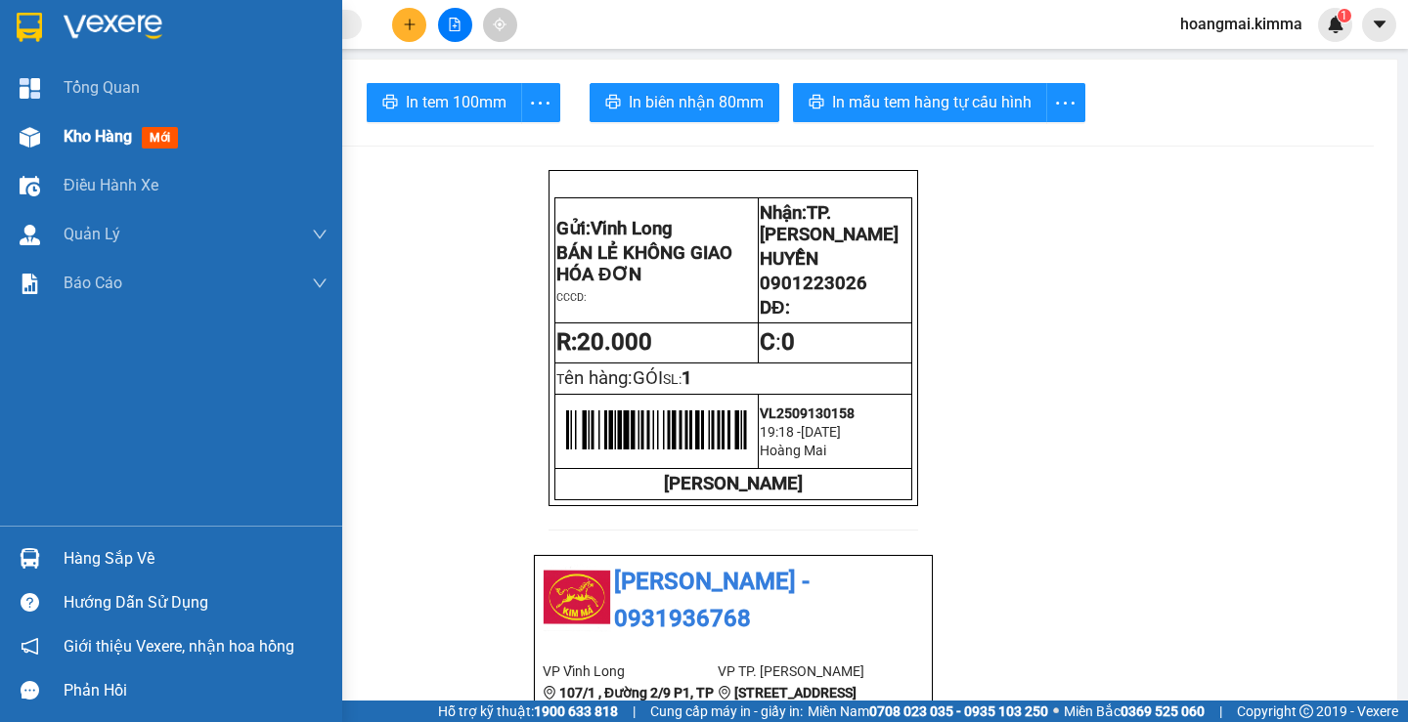
click at [121, 145] on span "Kho hàng" at bounding box center [98, 136] width 68 height 19
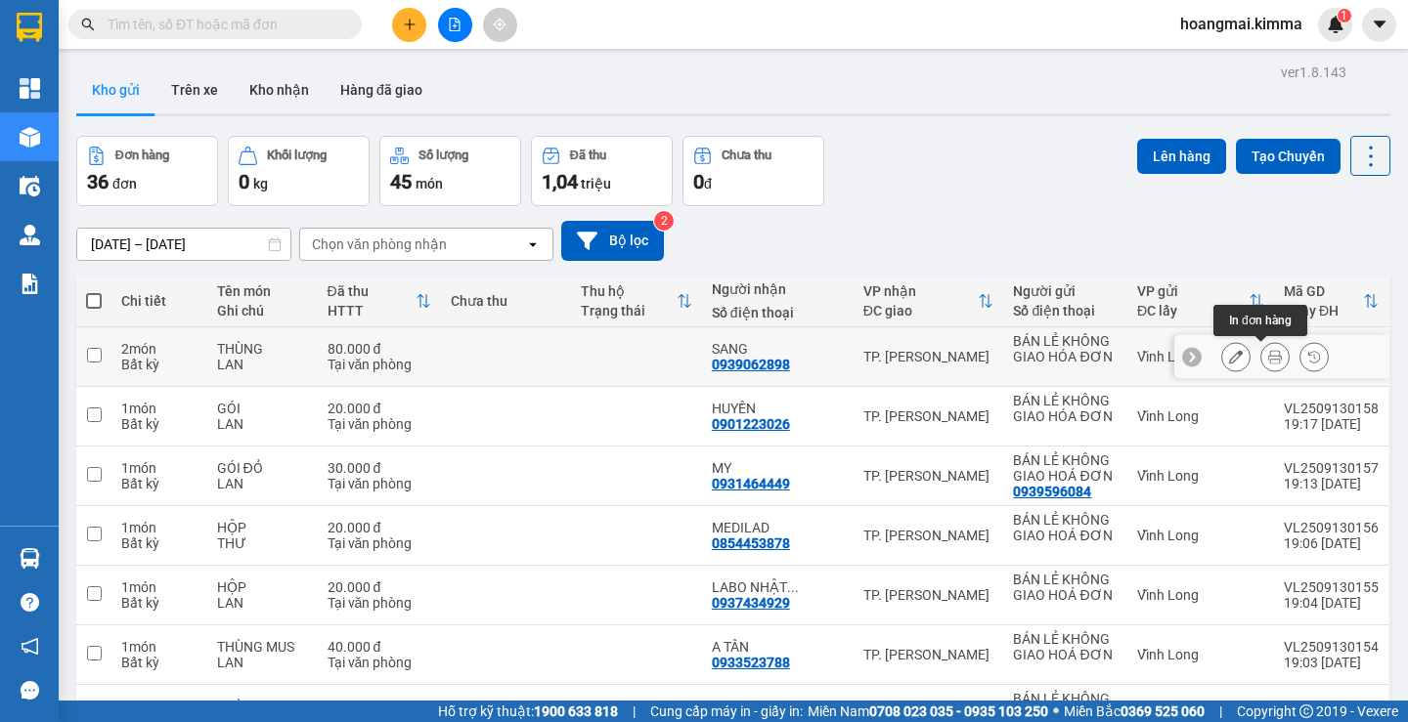
click at [1268, 361] on icon at bounding box center [1275, 357] width 14 height 14
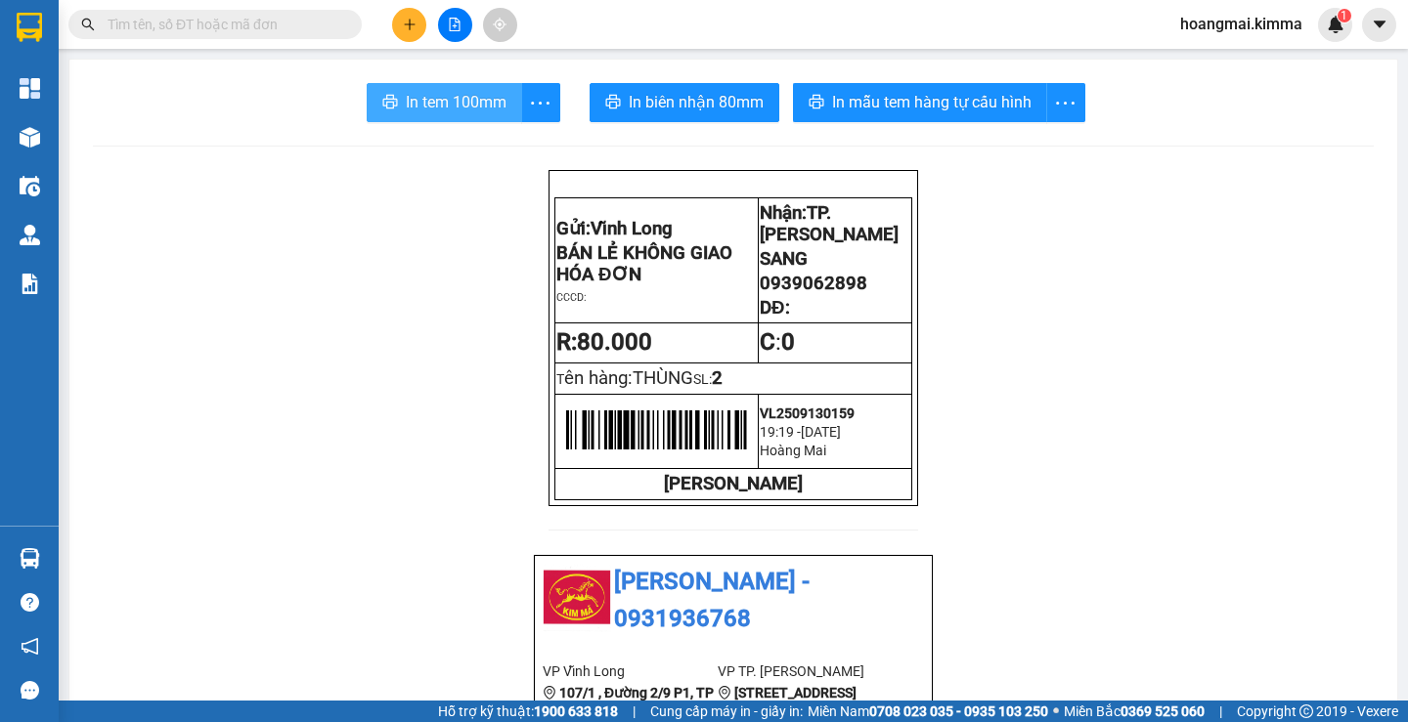
click at [480, 114] on span "In tem 100mm" at bounding box center [456, 102] width 101 height 24
click at [416, 19] on button at bounding box center [409, 25] width 34 height 34
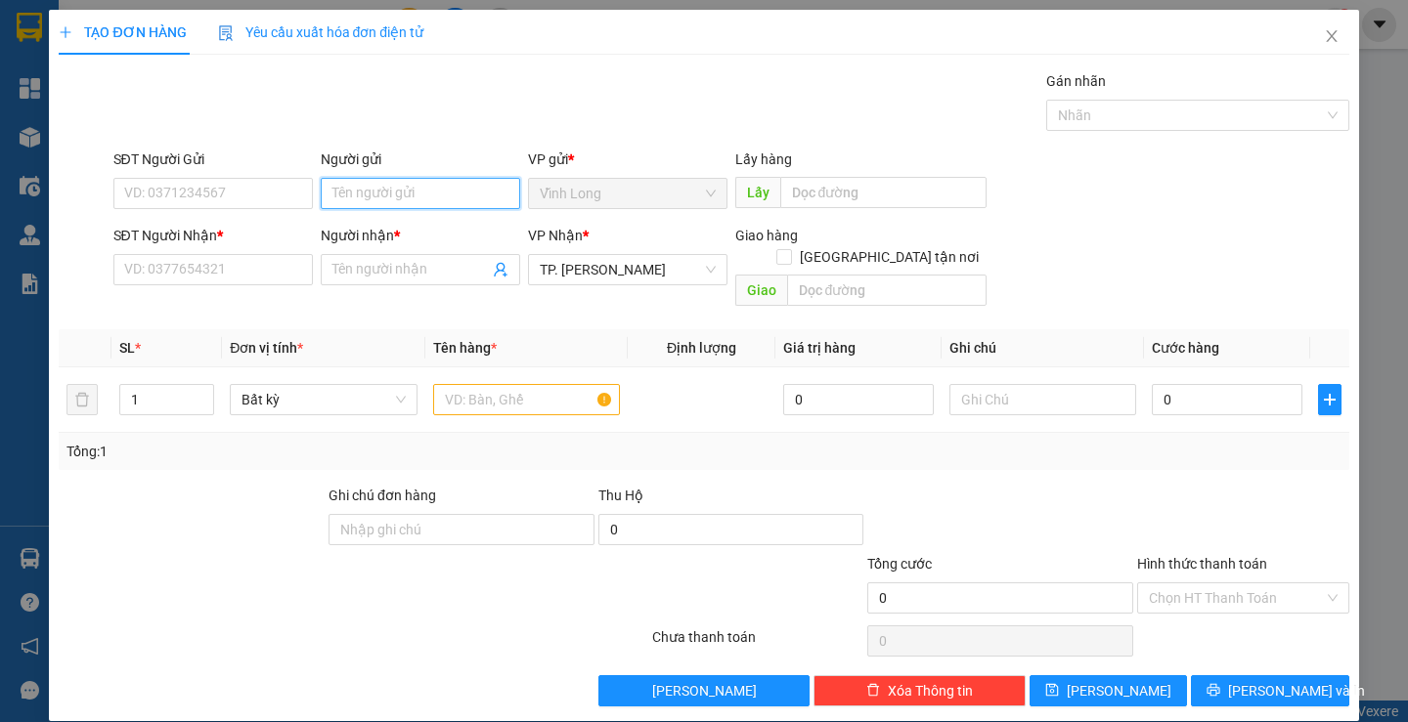
click at [418, 185] on input "Người gửi" at bounding box center [420, 193] width 199 height 31
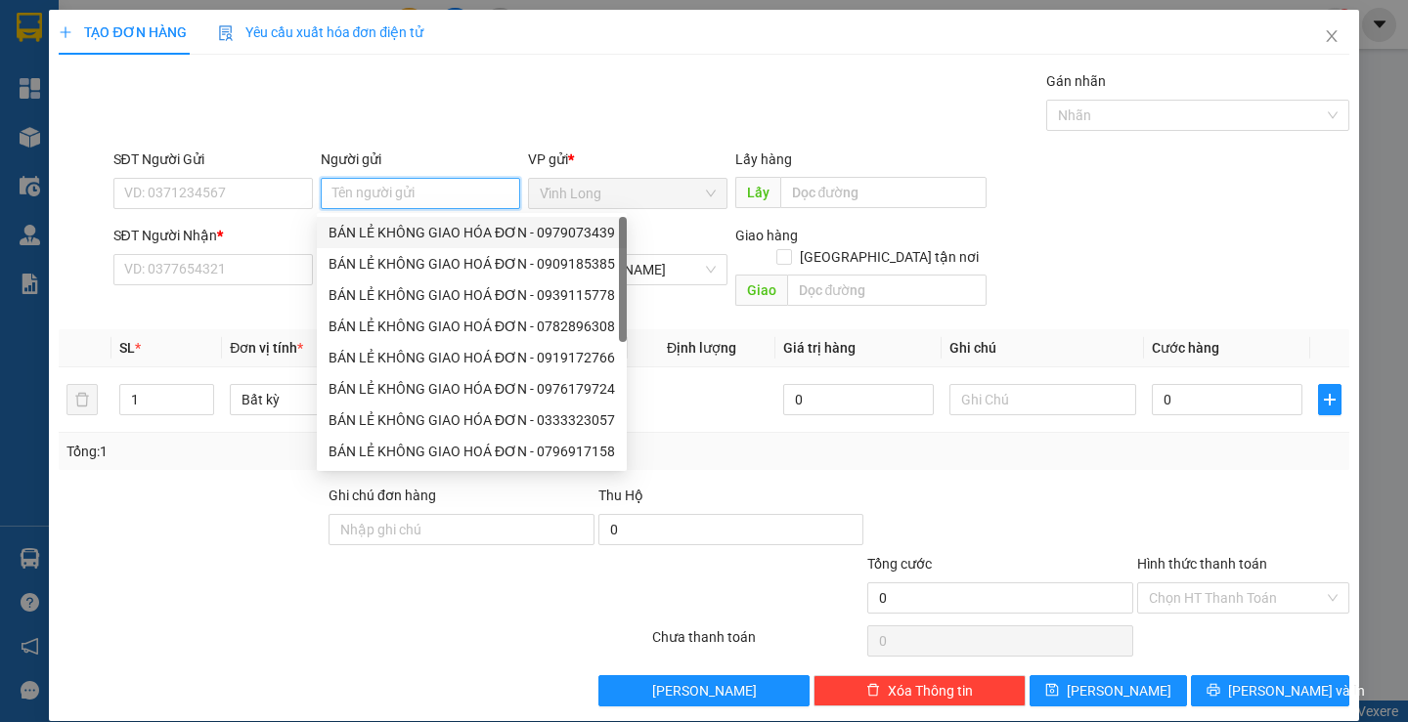
click at [389, 231] on div "BÁN LẺ KHÔNG GIAO HÓA ĐƠN - 0979073439" at bounding box center [471, 233] width 286 height 22
type input "0979073439"
type input "BÁN LẺ KHÔNG GIAO HÓA ĐƠN"
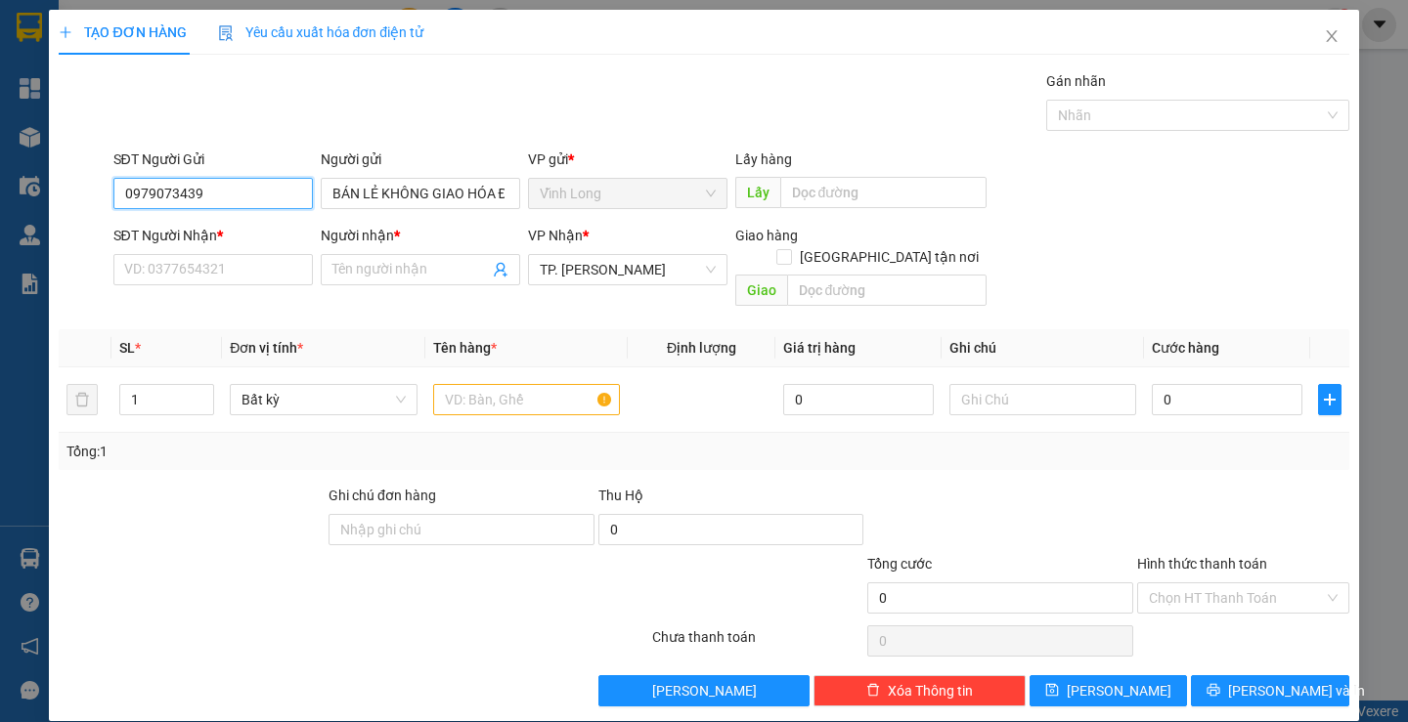
click at [256, 199] on input "0979073439" at bounding box center [212, 193] width 199 height 31
click at [267, 259] on input "SĐT Người Nhận *" at bounding box center [212, 269] width 199 height 31
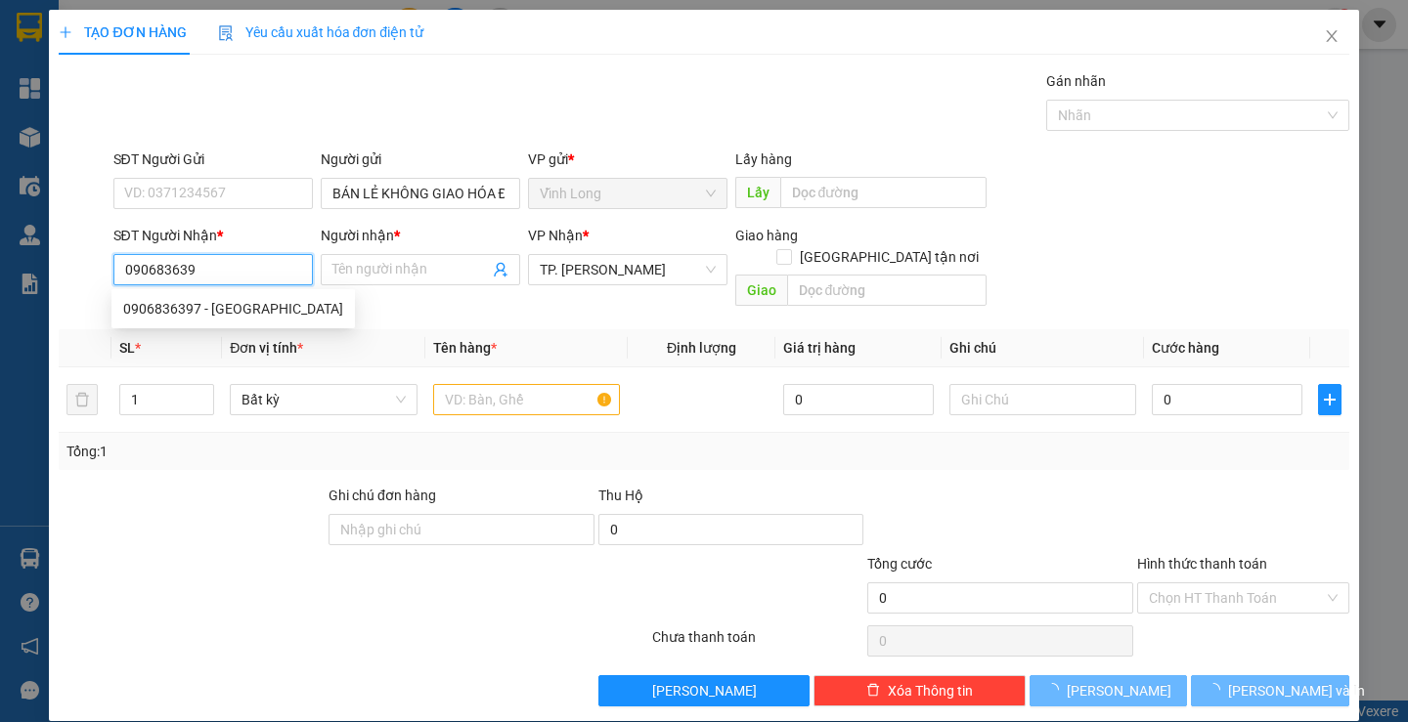
type input "0906836397"
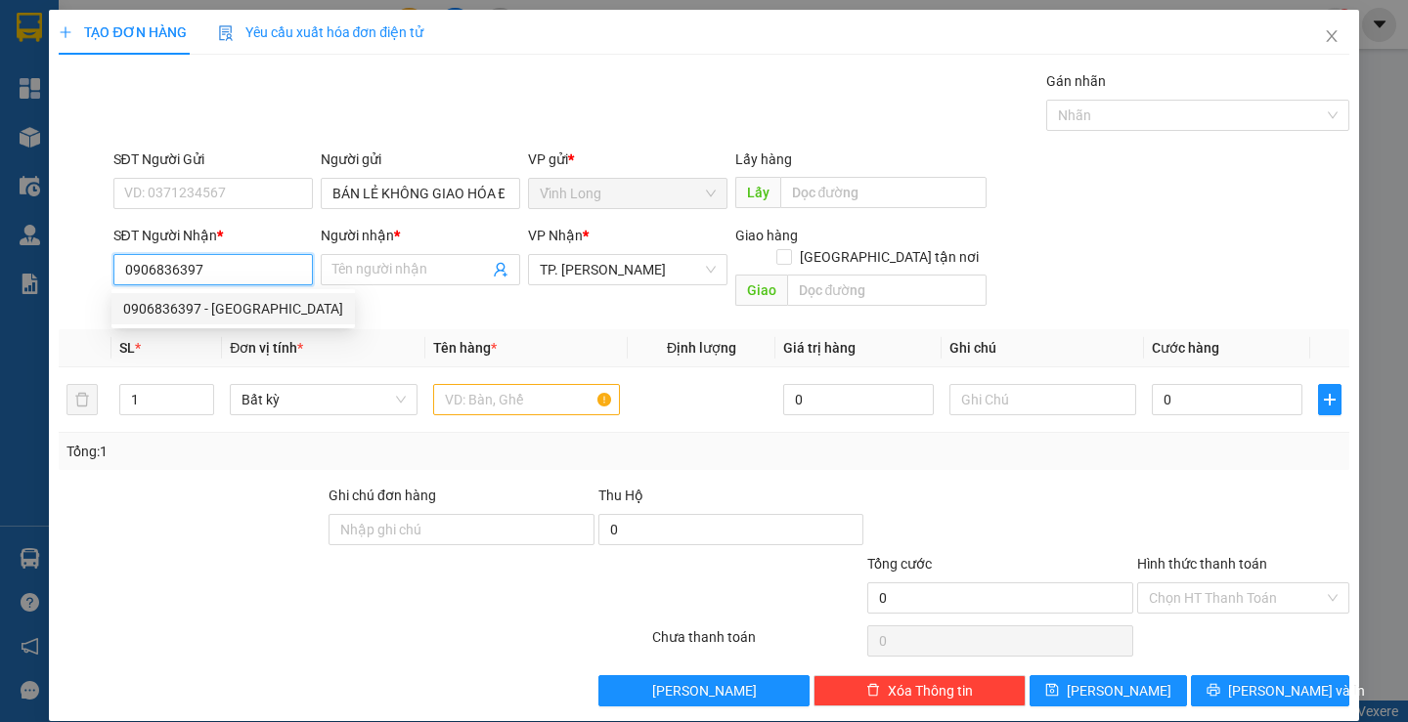
click at [240, 316] on div "0906836397 - ĐỨC" at bounding box center [233, 309] width 220 height 22
type input "ĐỨC"
type input "0906836397"
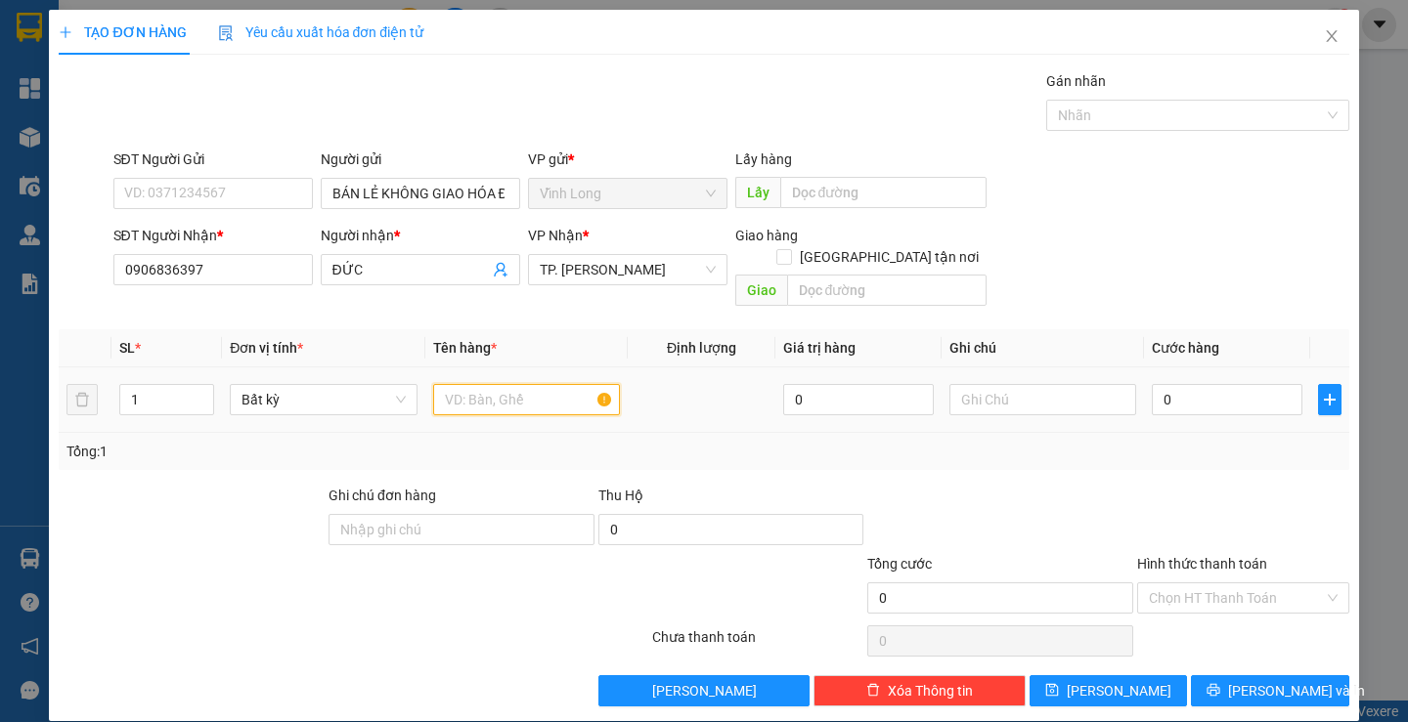
click at [489, 389] on input "text" at bounding box center [526, 399] width 187 height 31
type input "HỘP"
click at [991, 386] on input "text" at bounding box center [1042, 399] width 187 height 31
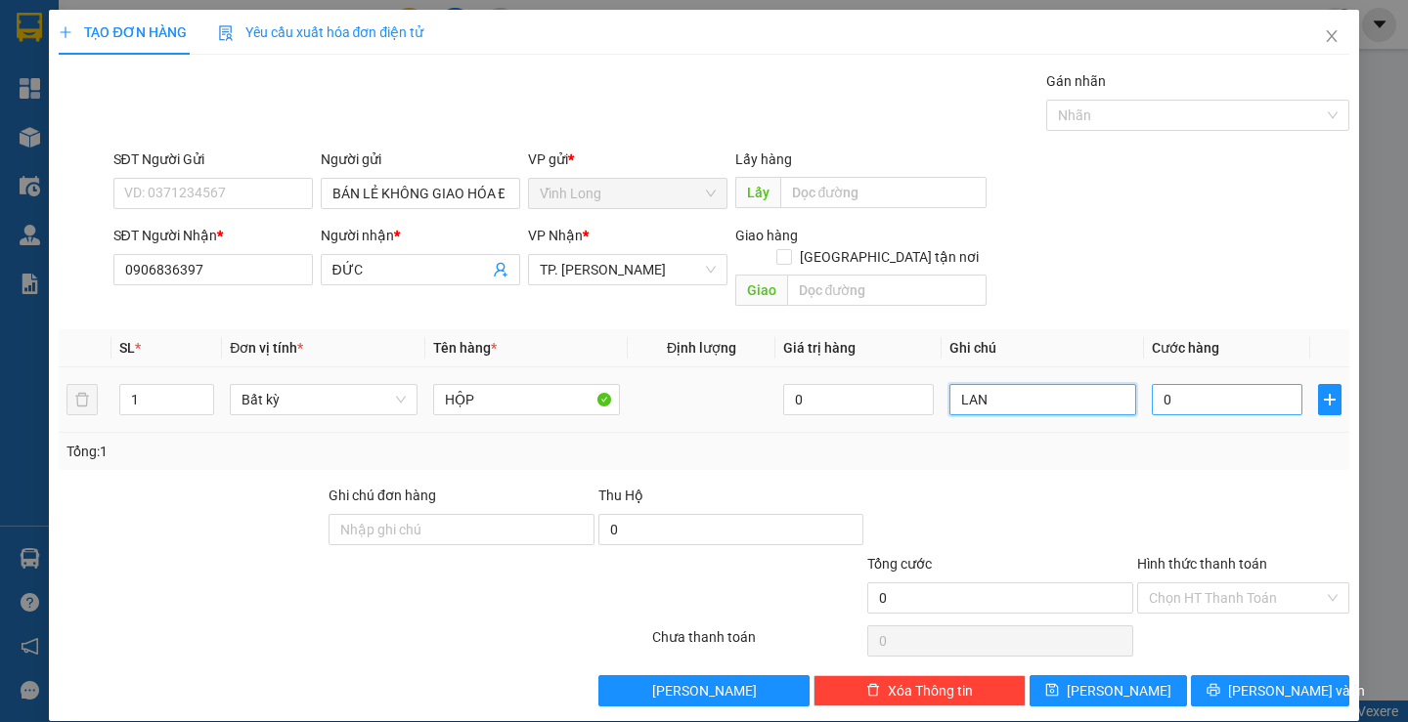
type input "LAN"
click at [1207, 384] on input "0" at bounding box center [1227, 399] width 151 height 31
type input "2"
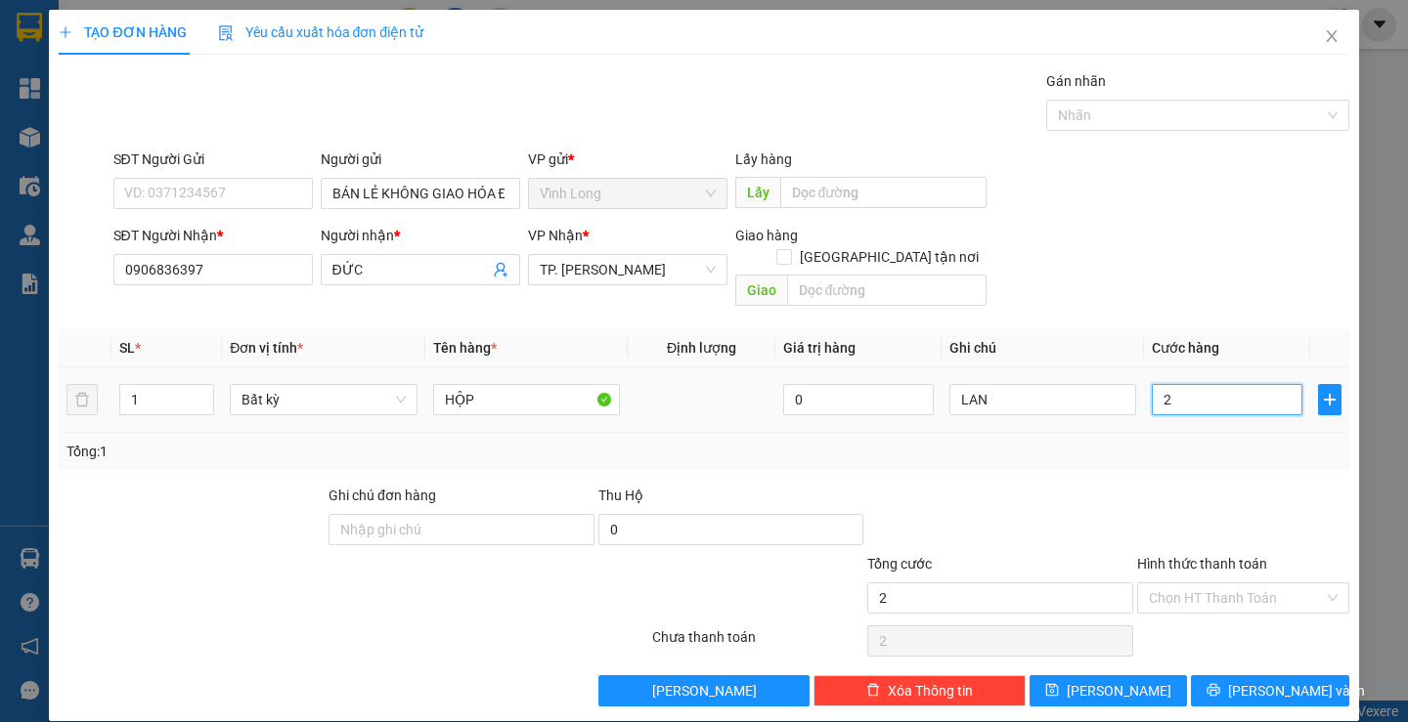
type input "20"
click at [1291, 584] on input "Hình thức thanh toán" at bounding box center [1236, 598] width 175 height 29
type input "20.000"
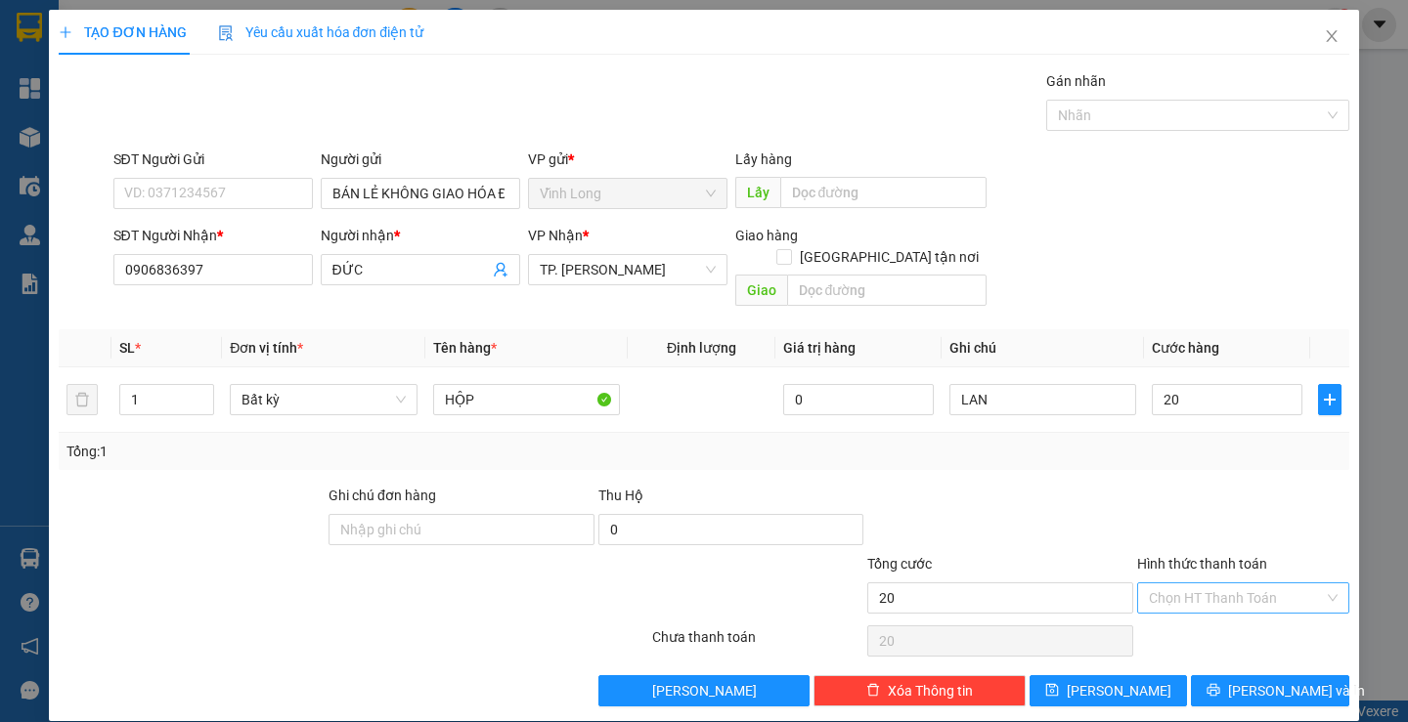
type input "20.000"
click at [1277, 610] on div "Tại văn phòng" at bounding box center [1231, 616] width 186 height 22
type input "0"
click at [1268, 680] on span "[PERSON_NAME] và In" at bounding box center [1296, 691] width 137 height 22
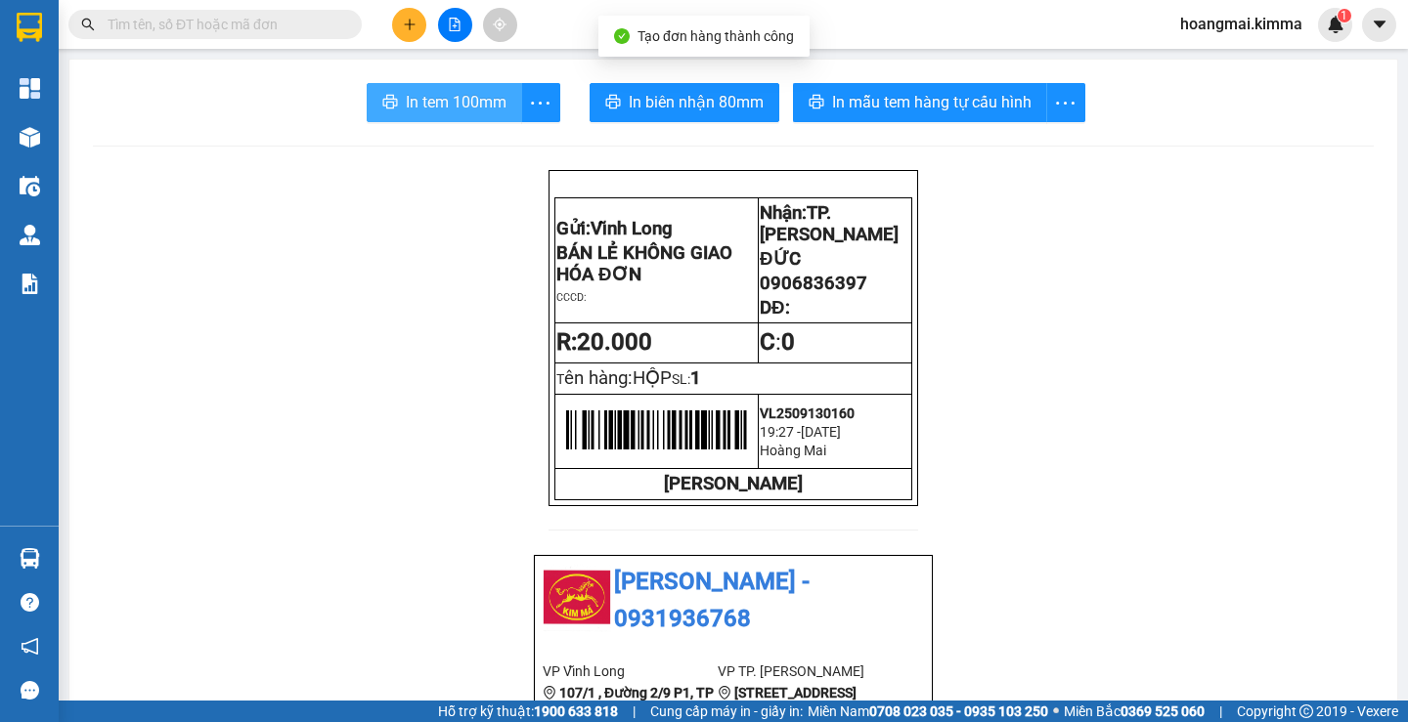
click at [461, 93] on span "In tem 100mm" at bounding box center [456, 102] width 101 height 24
